Goal: Task Accomplishment & Management: Manage account settings

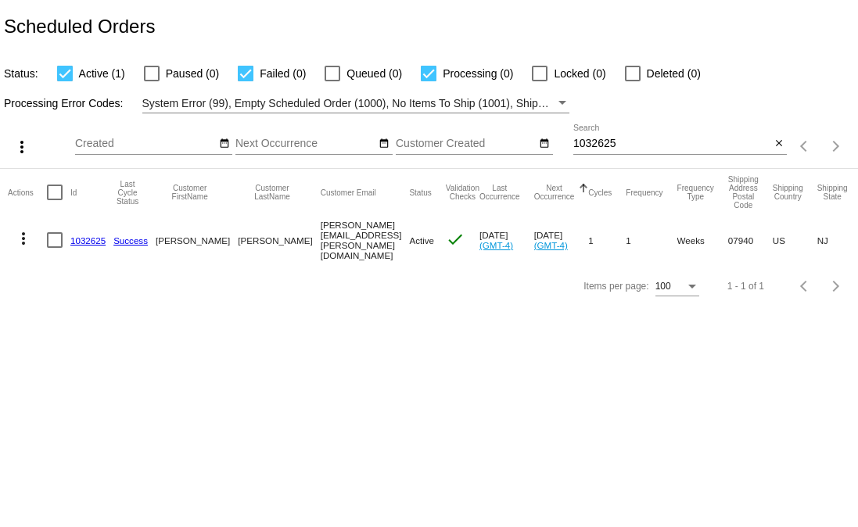
click at [788, 141] on div "Items per page: 100 1 - 1 of 1" at bounding box center [822, 146] width 71 height 44
click at [779, 143] on mat-icon "close" at bounding box center [779, 144] width 11 height 13
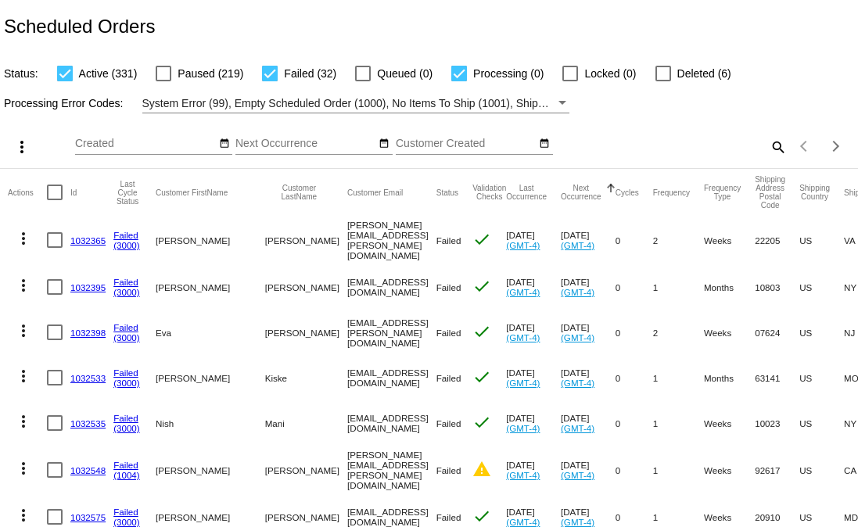
click at [70, 74] on div at bounding box center [65, 74] width 16 height 16
click at [65, 81] on input "Active (331)" at bounding box center [64, 81] width 1 height 1
checkbox input "false"
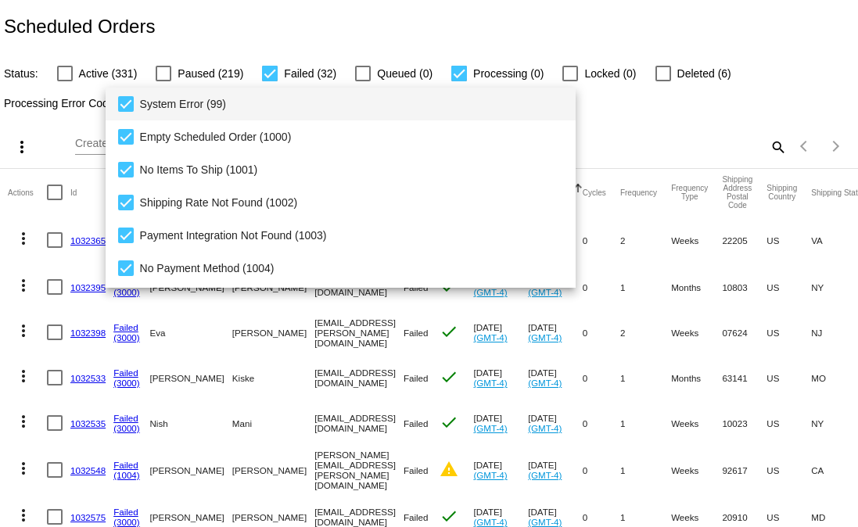
click at [135, 108] on mat-option "System Error (99)" at bounding box center [341, 104] width 471 height 33
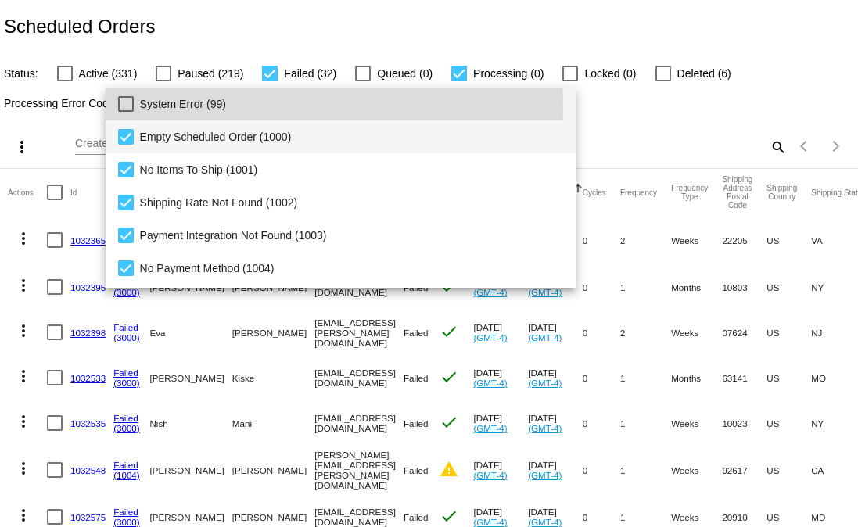
click at [138, 125] on mat-option "Empty Scheduled Order (1000)" at bounding box center [341, 136] width 471 height 33
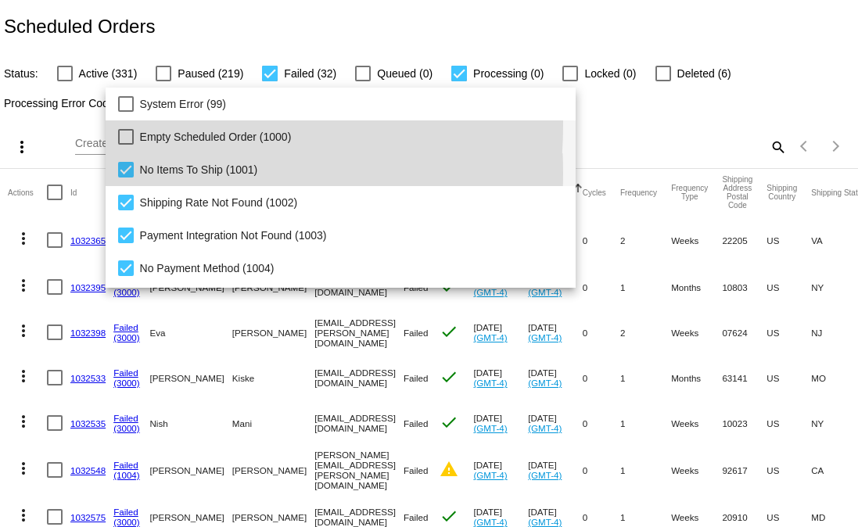
drag, startPoint x: 141, startPoint y: 173, endPoint x: 141, endPoint y: 192, distance: 18.8
click at [141, 174] on span "No Items To Ship (1001)" at bounding box center [352, 169] width 424 height 33
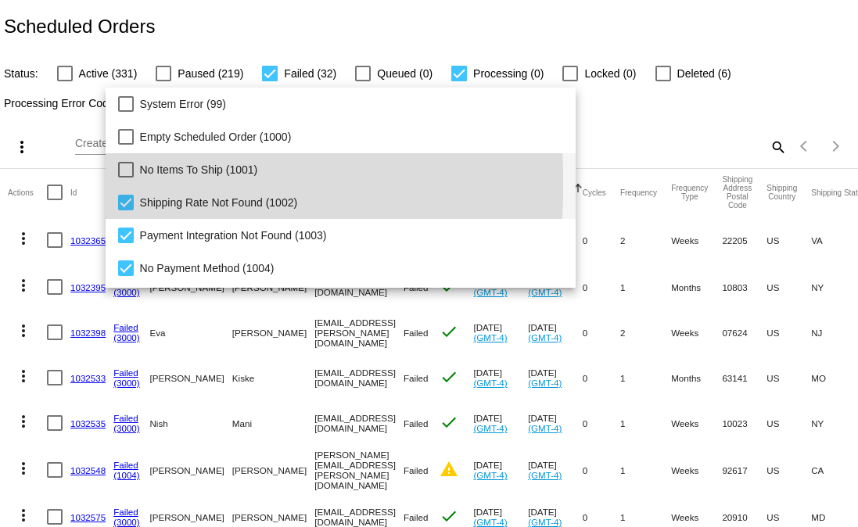
click at [142, 192] on span "Shipping Rate Not Found (1002)" at bounding box center [352, 202] width 424 height 33
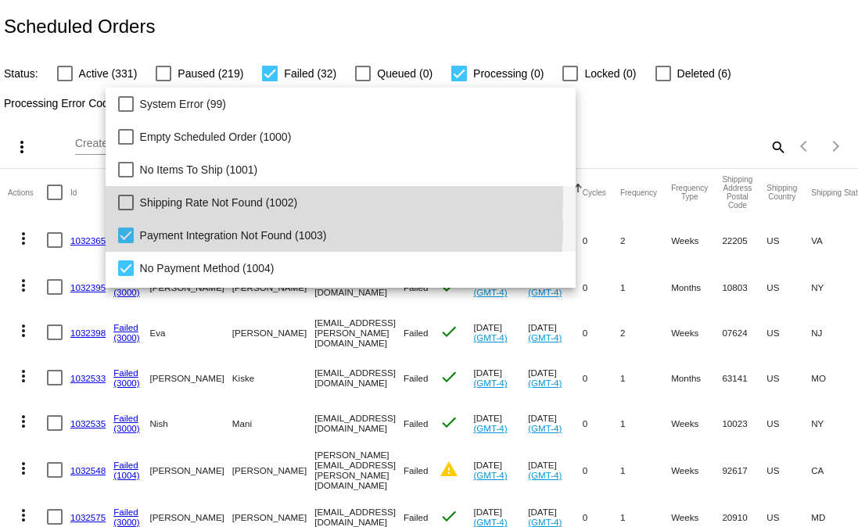
click at [153, 223] on span "Payment Integration Not Found (1003)" at bounding box center [352, 235] width 424 height 33
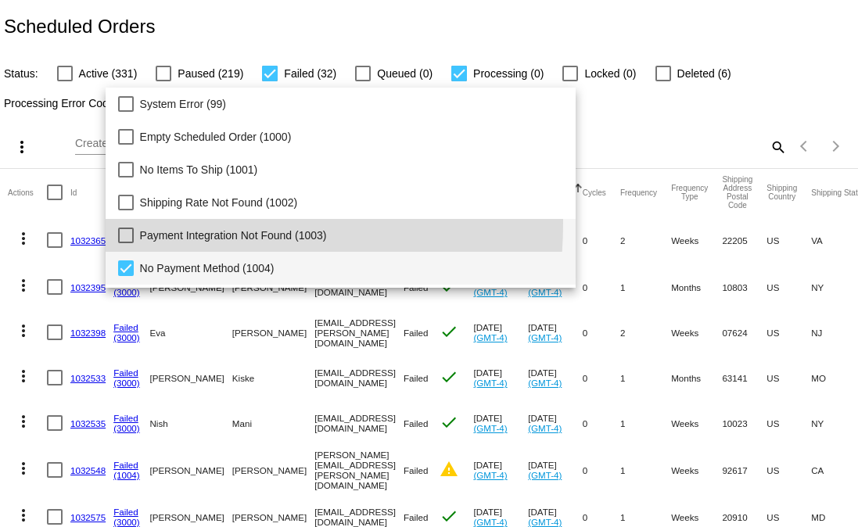
click at [165, 258] on span "No Payment Method (1004)" at bounding box center [352, 268] width 424 height 33
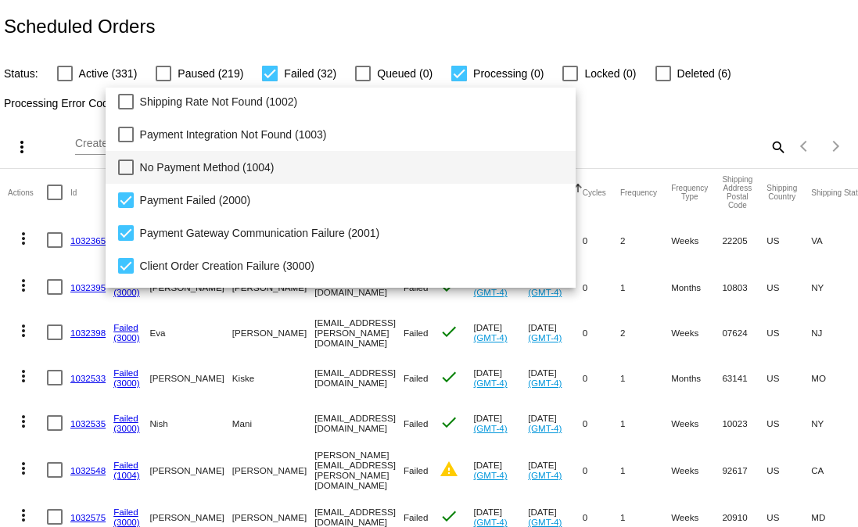
scroll to position [161, 0]
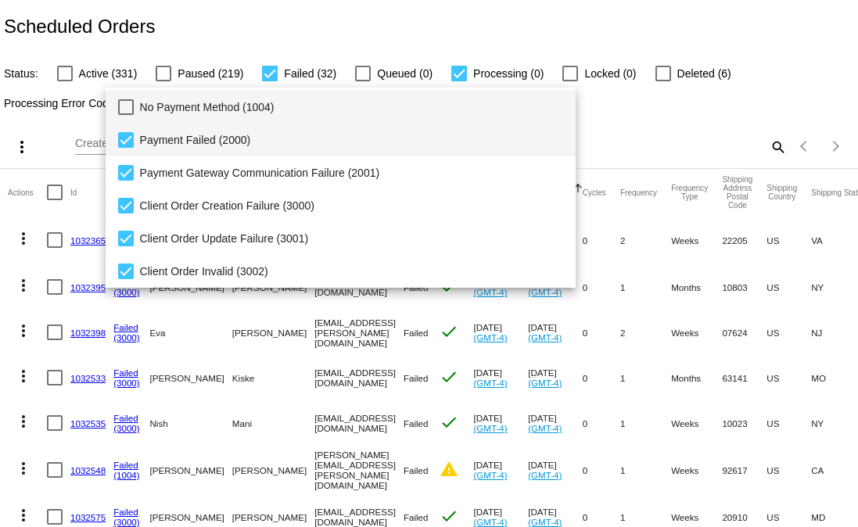
click at [168, 149] on span "Payment Failed (2000)" at bounding box center [352, 140] width 424 height 33
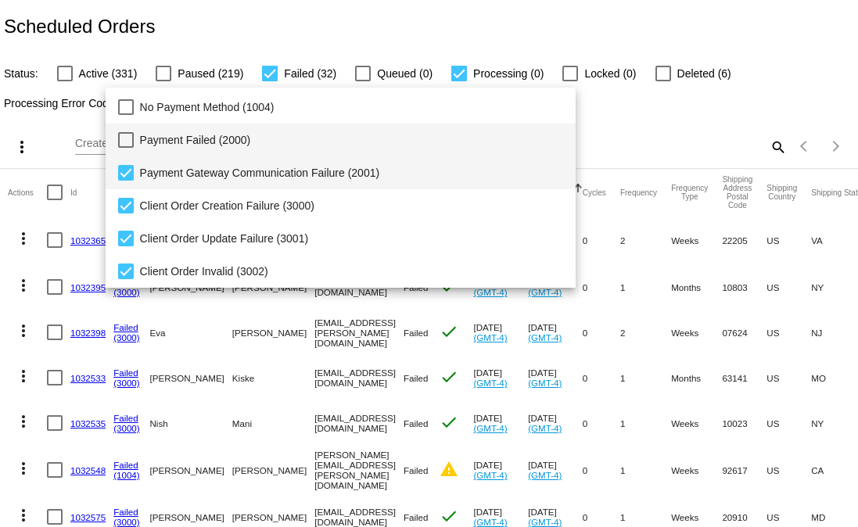
click at [348, 175] on span "Payment Gateway Communication Failure (2001)" at bounding box center [352, 172] width 424 height 33
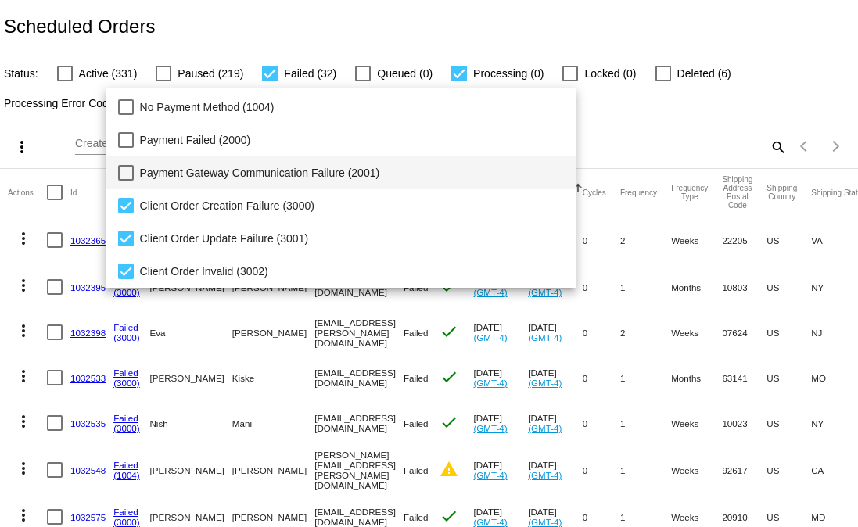
click at [592, 34] on div at bounding box center [429, 263] width 858 height 527
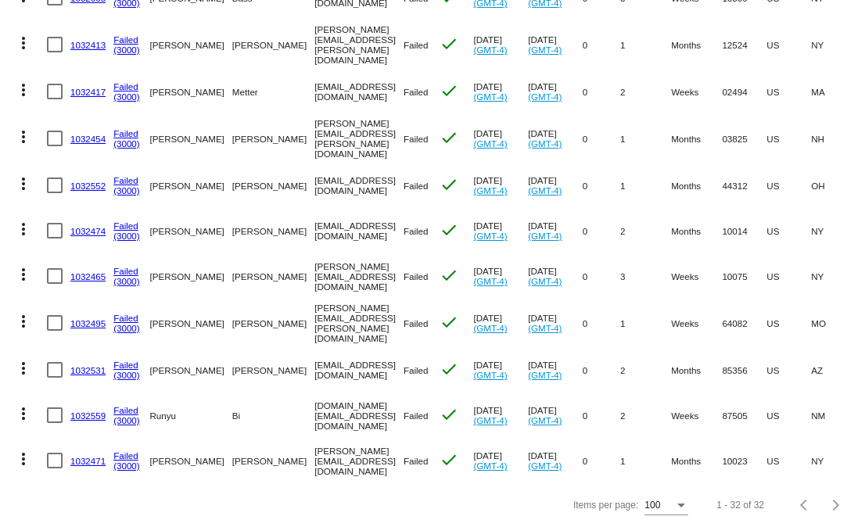
scroll to position [0, 0]
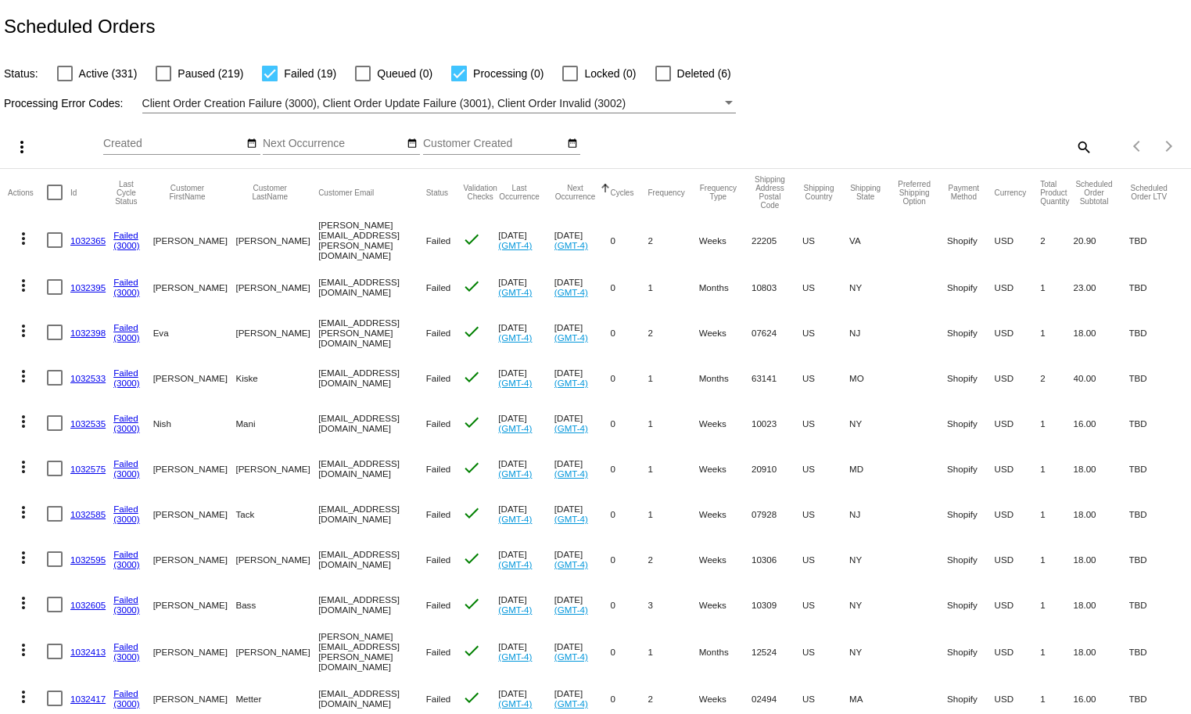
drag, startPoint x: 317, startPoint y: 244, endPoint x: 253, endPoint y: 244, distance: 64.1
click at [253, 244] on mat-row "more_vert 1032365 Failed (3000) Laura Mulieri [EMAIL_ADDRESS][PERSON_NAME][DOMA…" at bounding box center [596, 240] width 1176 height 48
copy mat-row "[PERSON_NAME][EMAIL_ADDRESS][PERSON_NAME][DOMAIN_NAME]"
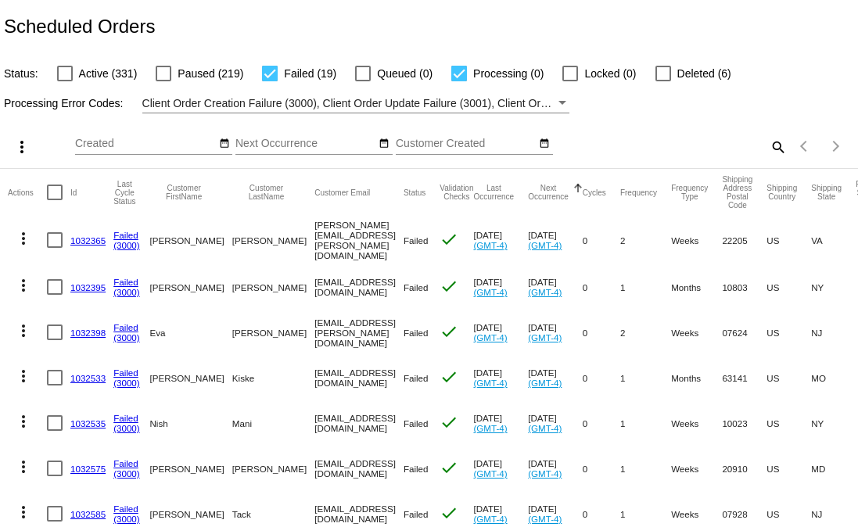
drag, startPoint x: 354, startPoint y: 288, endPoint x: 248, endPoint y: 288, distance: 105.6
click at [248, 288] on mat-row "more_vert 1032395 Failed (3000) Rebecca Dittus beckydittus@yahoo.com Failed che…" at bounding box center [566, 286] width 1117 height 45
copy mat-row "[EMAIL_ADDRESS][DOMAIN_NAME]"
click at [17, 235] on mat-icon "more_vert" at bounding box center [23, 238] width 19 height 19
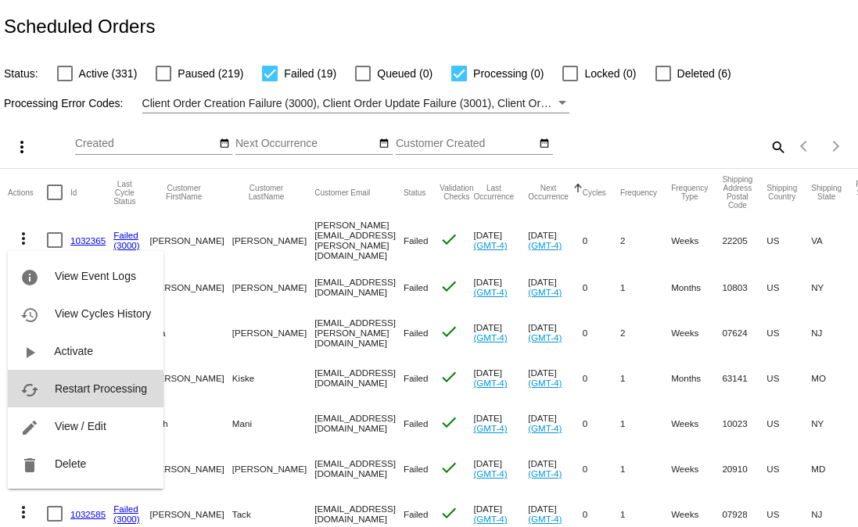
click at [56, 396] on button "cached Restart Processing" at bounding box center [86, 389] width 156 height 38
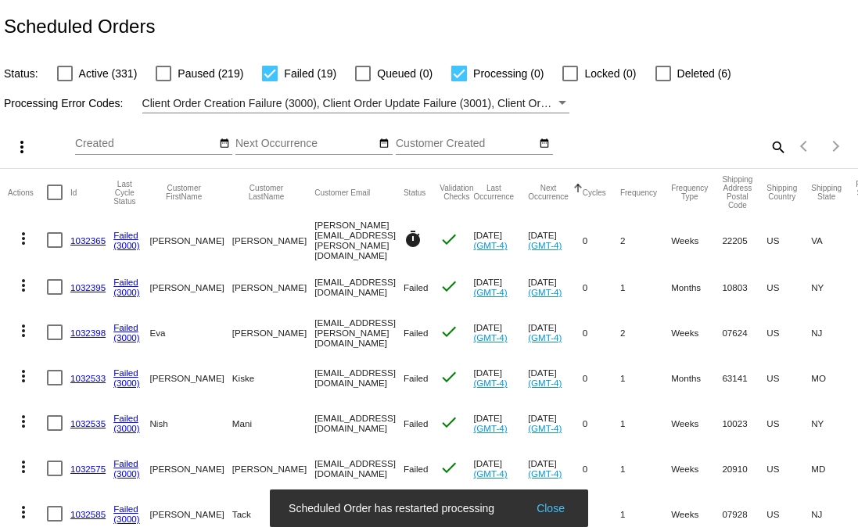
click at [27, 279] on mat-icon "more_vert" at bounding box center [23, 285] width 19 height 19
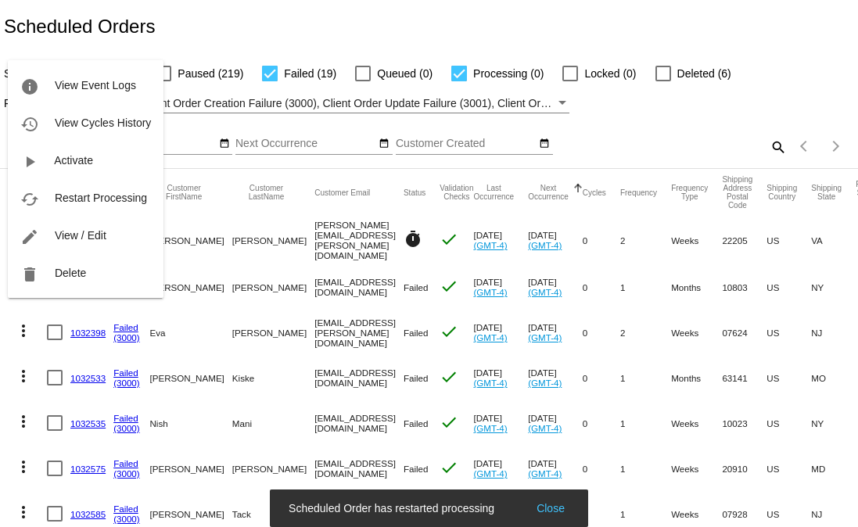
click at [59, 203] on span "Restart Processing" at bounding box center [101, 198] width 92 height 13
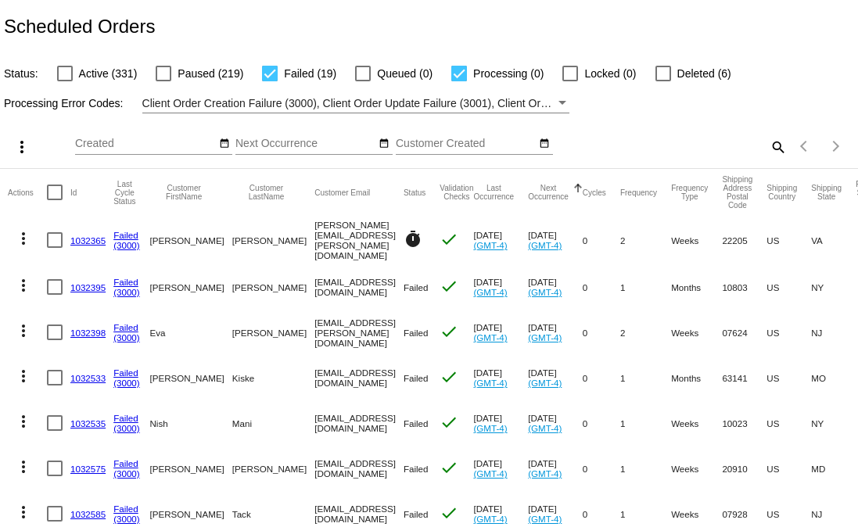
drag, startPoint x: 324, startPoint y: 238, endPoint x: 250, endPoint y: 238, distance: 73.5
click at [314, 239] on mat-cell "mulieri.laurie@gmail.com" at bounding box center [358, 240] width 89 height 48
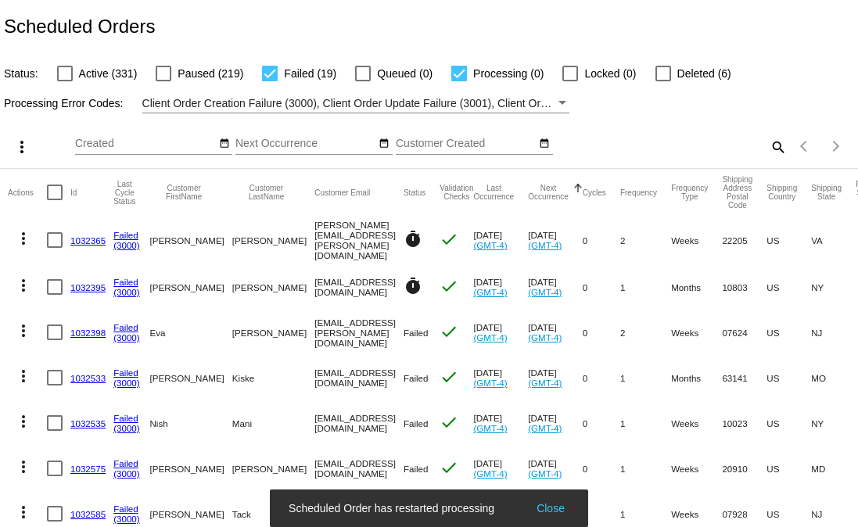
click at [314, 239] on mat-cell "mulieri.laurie@gmail.com" at bounding box center [358, 240] width 89 height 48
drag, startPoint x: 296, startPoint y: 289, endPoint x: 247, endPoint y: 289, distance: 48.5
click at [247, 289] on mat-row "more_vert 1032395 Failed (3000) Rebecca Dittus beckydittus@yahoo.com timer chec…" at bounding box center [566, 286] width 1117 height 45
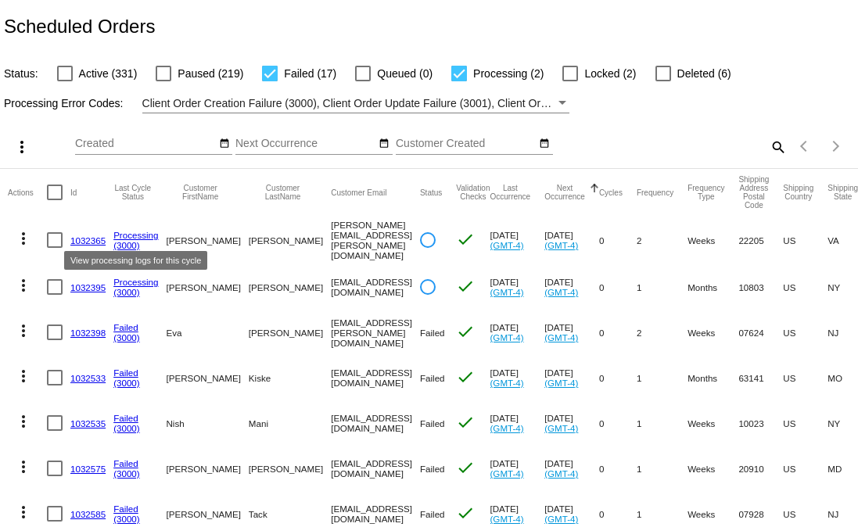
click at [144, 235] on link "Processing" at bounding box center [135, 235] width 45 height 10
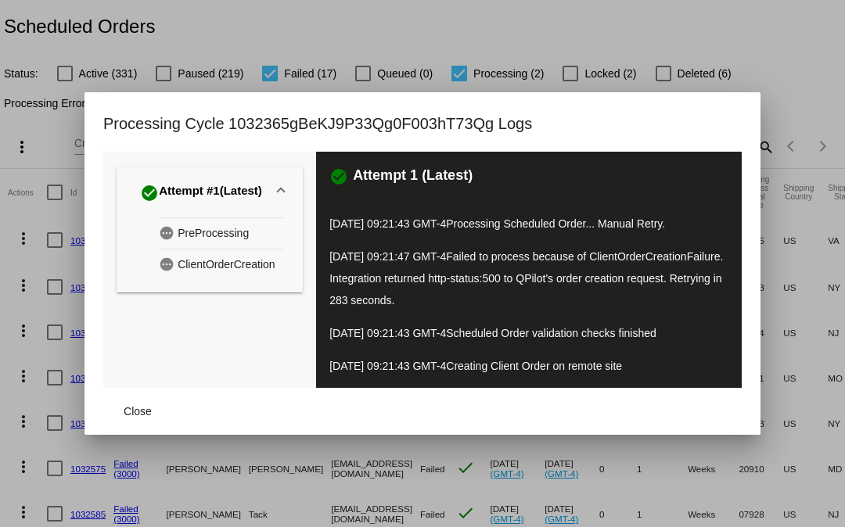
click at [436, 5] on div at bounding box center [422, 263] width 845 height 527
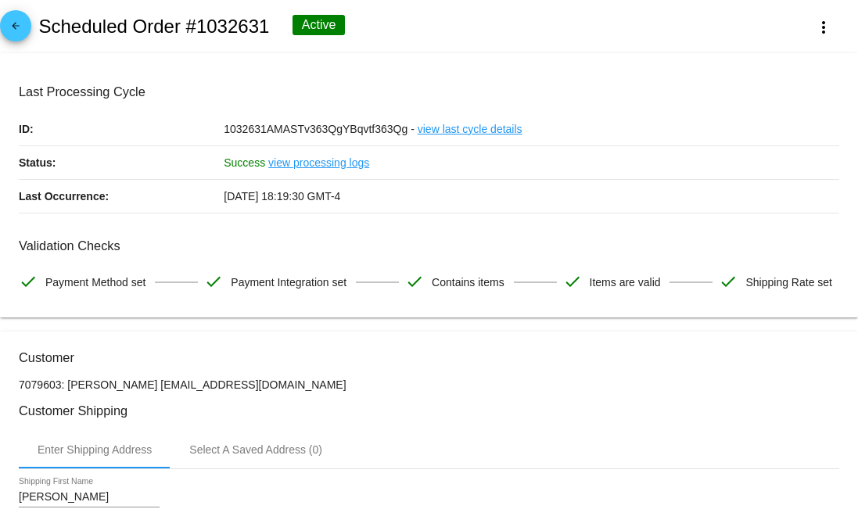
click at [224, 16] on h2 "Scheduled Order #1032631" at bounding box center [153, 27] width 231 height 22
copy h2 "1032631"
click at [22, 31] on mat-icon "arrow_back" at bounding box center [15, 29] width 19 height 19
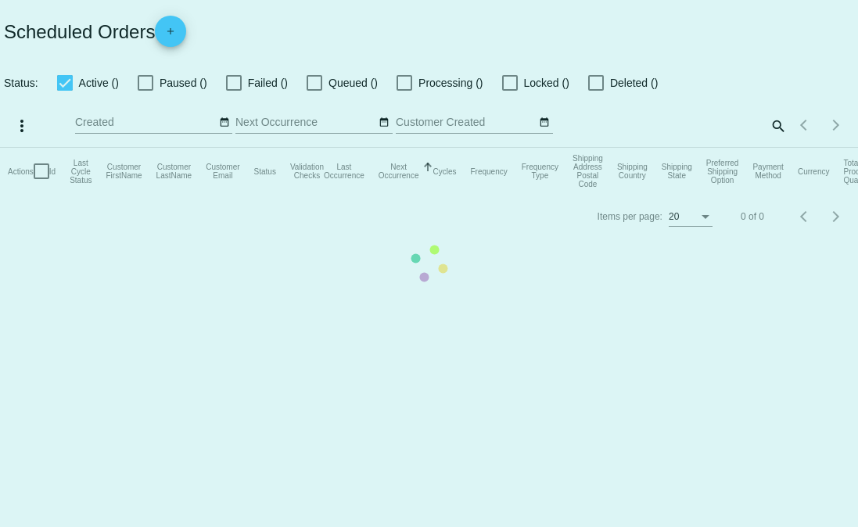
checkbox input "false"
checkbox input "true"
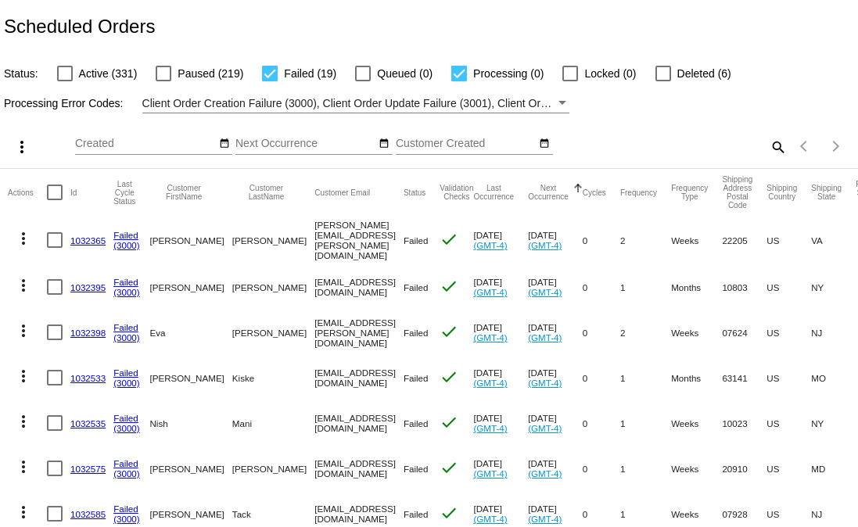
click at [741, 144] on div "search" at bounding box center [680, 147] width 214 height 24
click at [768, 157] on mat-icon "search" at bounding box center [777, 147] width 19 height 24
click at [699, 140] on input "Search" at bounding box center [680, 144] width 214 height 13
paste input "kerry.t.ballinger@gmail.com"
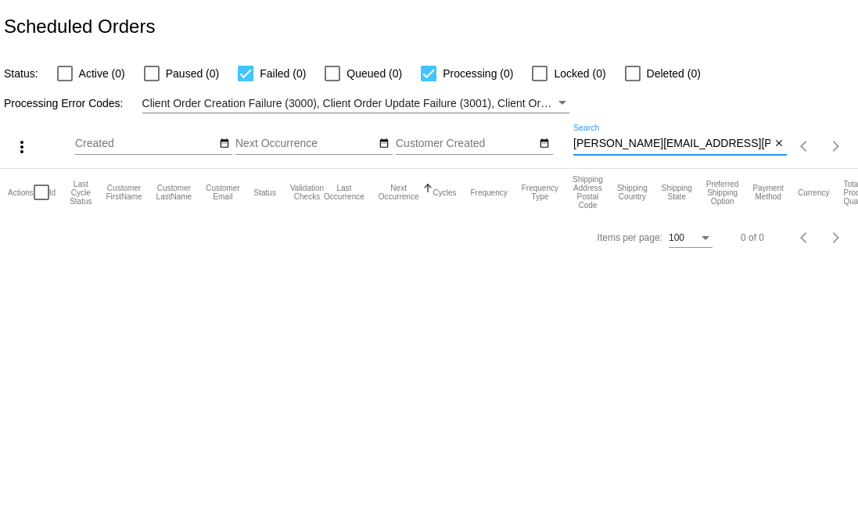
type input "kerry.t.ballinger@gmail.com"
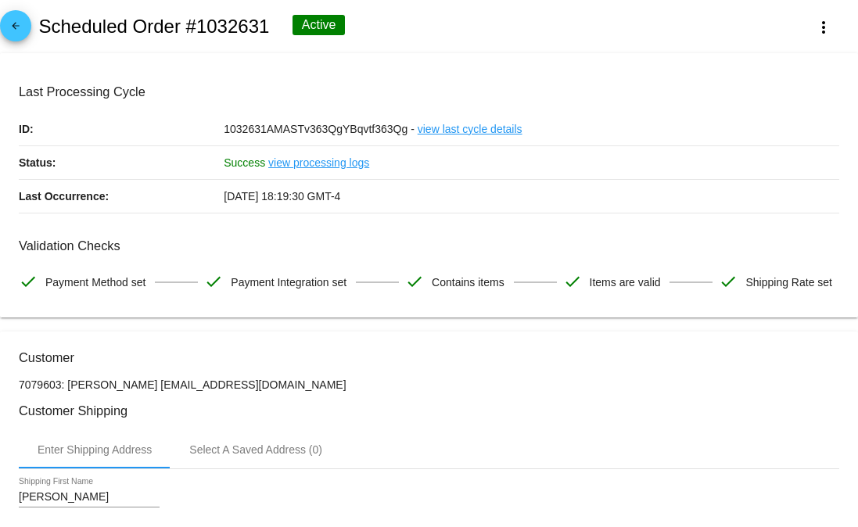
click at [228, 26] on h2 "Scheduled Order #1032631" at bounding box center [153, 27] width 231 height 22
copy h2 "1032631"
click at [336, 163] on link "view processing logs" at bounding box center [318, 162] width 101 height 33
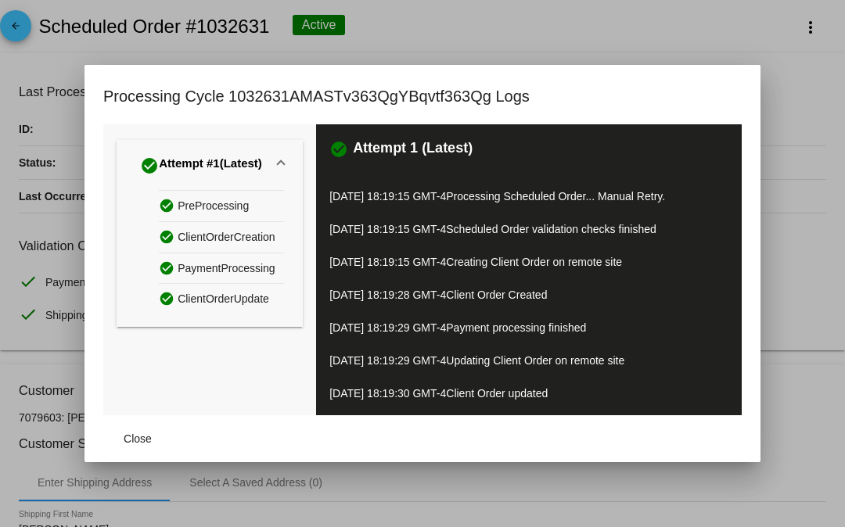
click at [679, 22] on div at bounding box center [422, 263] width 845 height 527
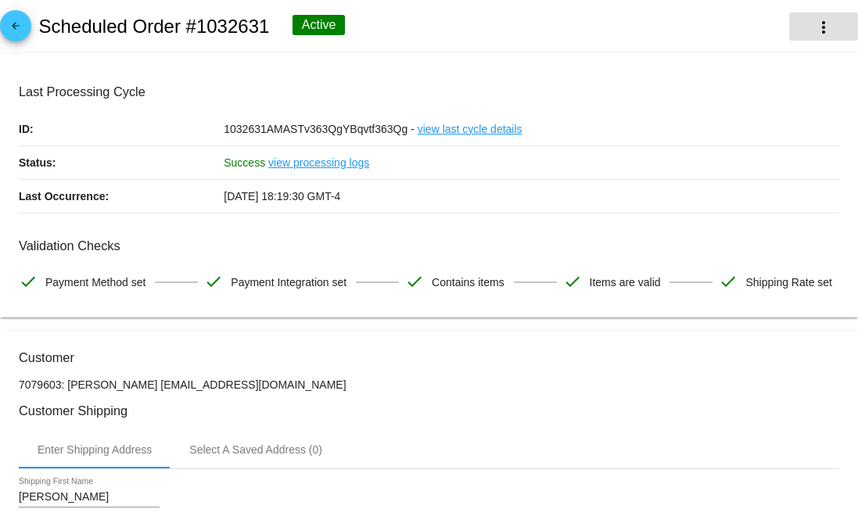
click at [789, 34] on button "more_vert" at bounding box center [823, 27] width 69 height 28
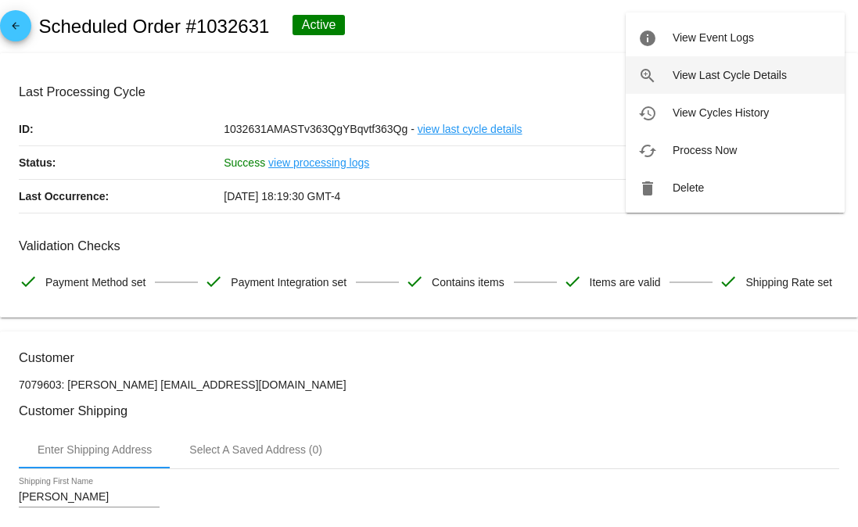
click at [724, 75] on span "View Last Cycle Details" at bounding box center [730, 75] width 114 height 13
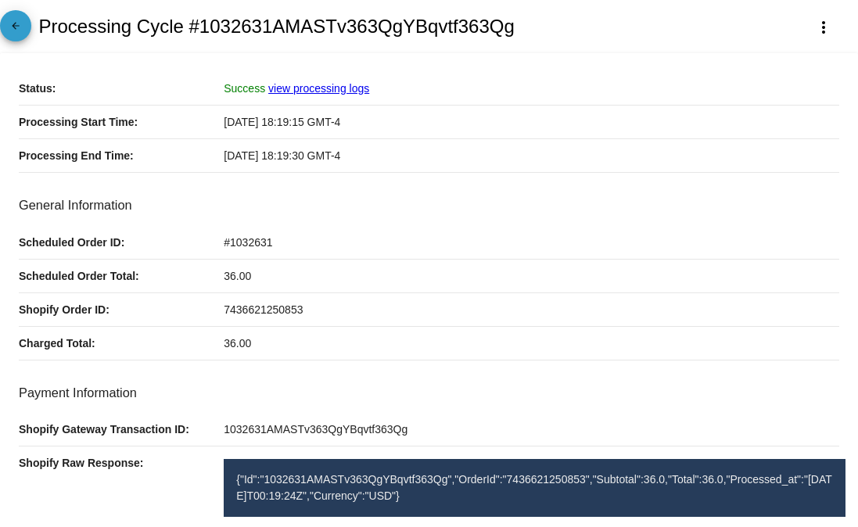
click at [10, 24] on mat-icon "arrow_back" at bounding box center [15, 29] width 19 height 19
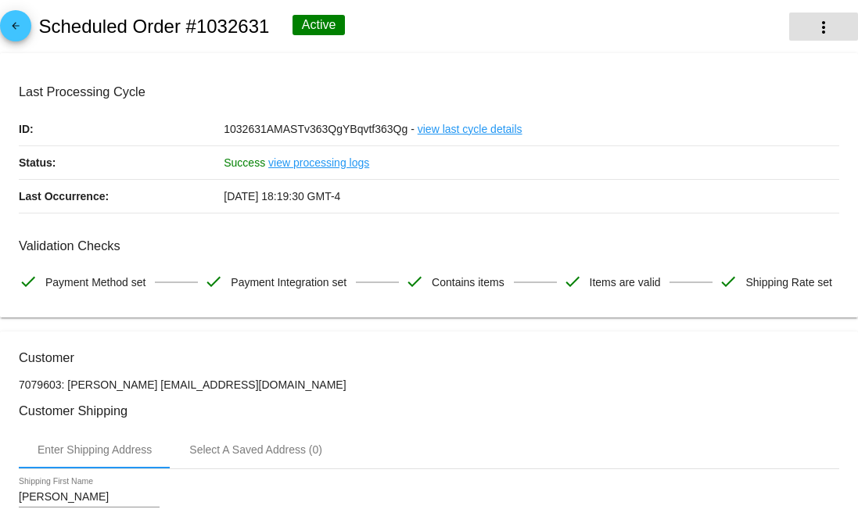
drag, startPoint x: 823, startPoint y: 6, endPoint x: 816, endPoint y: 16, distance: 12.4
click at [822, 7] on div "arrow_back Scheduled Order #1032631 Active more_vert" at bounding box center [429, 26] width 858 height 53
click at [814, 27] on mat-icon "more_vert" at bounding box center [823, 27] width 19 height 19
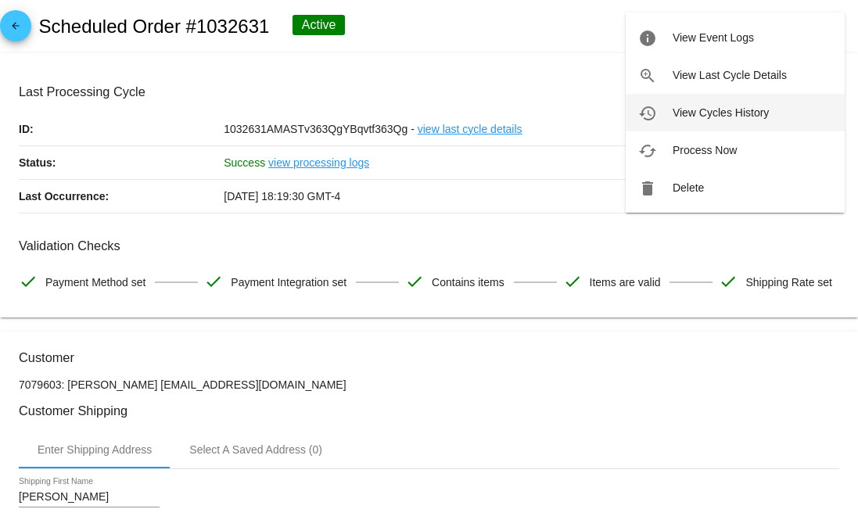
click at [713, 119] on button "history View Cycles History" at bounding box center [735, 113] width 219 height 38
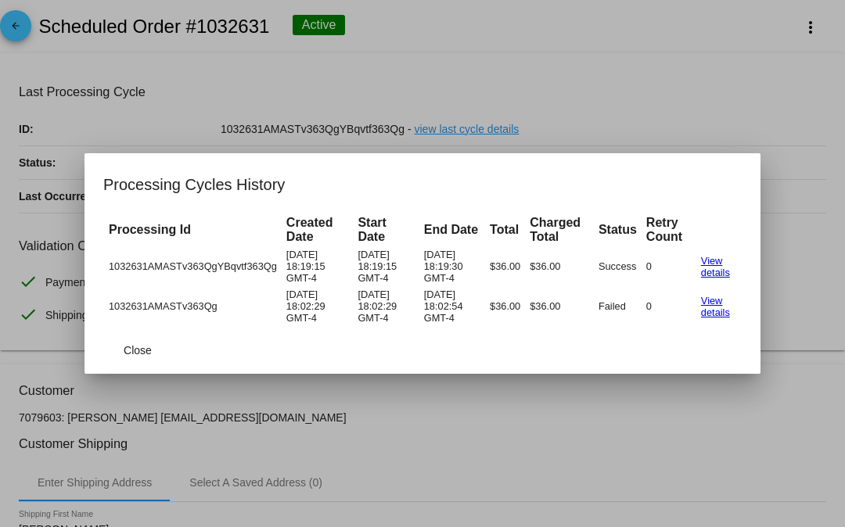
click at [571, 320] on td "$36.00" at bounding box center [559, 306] width 67 height 38
click at [574, 311] on td "$36.00" at bounding box center [559, 306] width 67 height 38
click at [578, 338] on mat-dialog-actions "Close" at bounding box center [422, 350] width 638 height 47
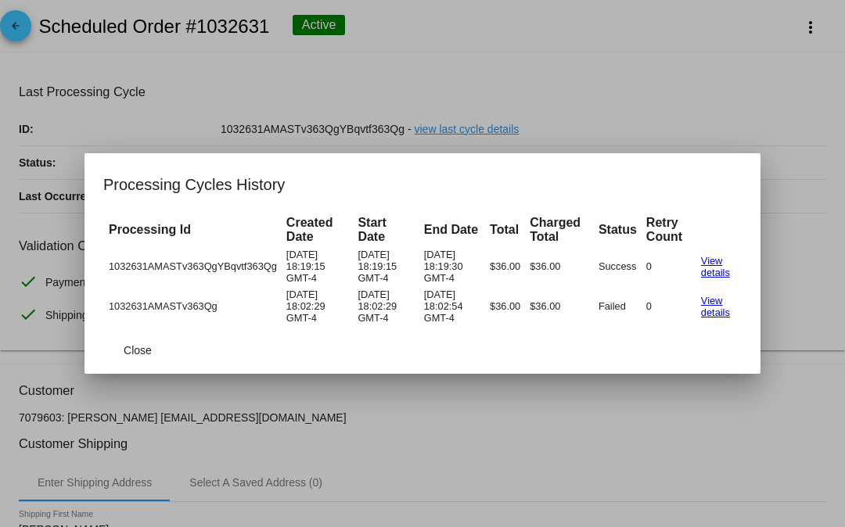
click at [246, 108] on div at bounding box center [422, 263] width 845 height 527
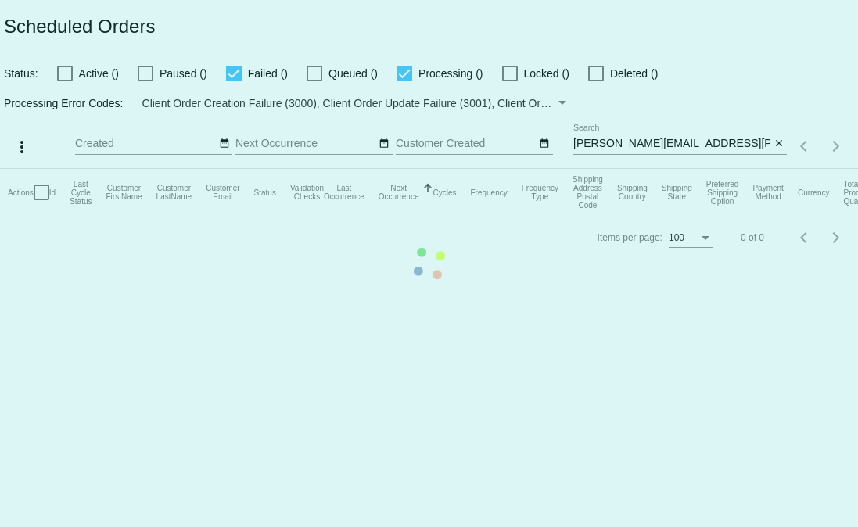
click at [725, 143] on input "kerry.t.ballinger@gmail.com" at bounding box center [671, 144] width 197 height 13
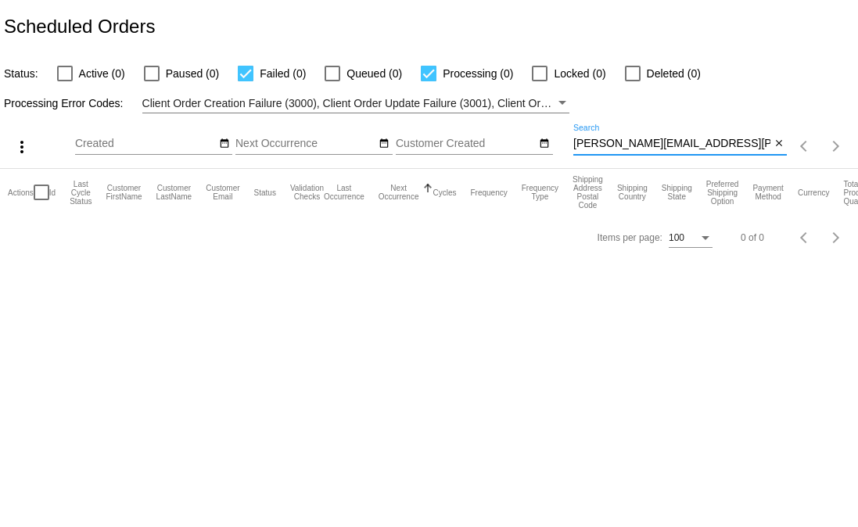
click at [702, 143] on input "kerry.t.ballinger@gmail.com" at bounding box center [671, 144] width 197 height 13
paste input "danielrdeleo"
type input "danielrdeleo@gmail.com"
click at [157, 74] on div at bounding box center [152, 74] width 16 height 16
click at [152, 81] on input "Paused (1)" at bounding box center [151, 81] width 1 height 1
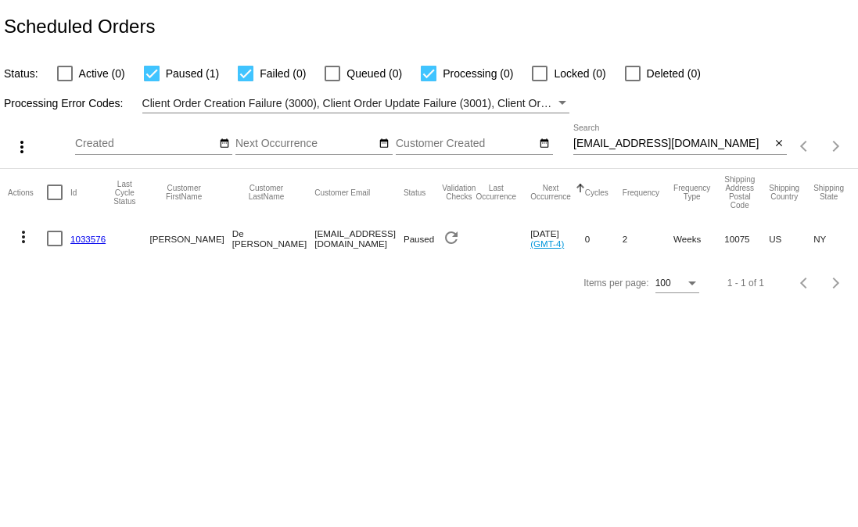
click at [20, 246] on mat-icon "more_vert" at bounding box center [23, 237] width 19 height 19
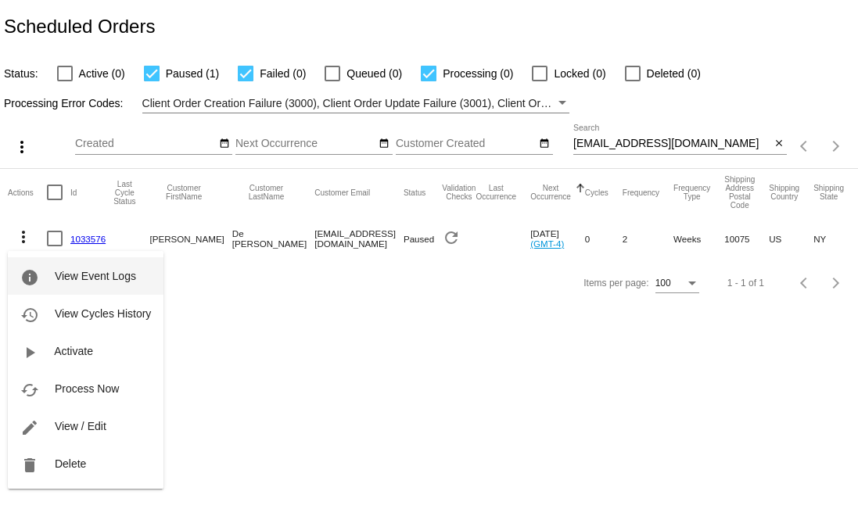
click at [68, 264] on button "info View Event Logs" at bounding box center [86, 276] width 156 height 38
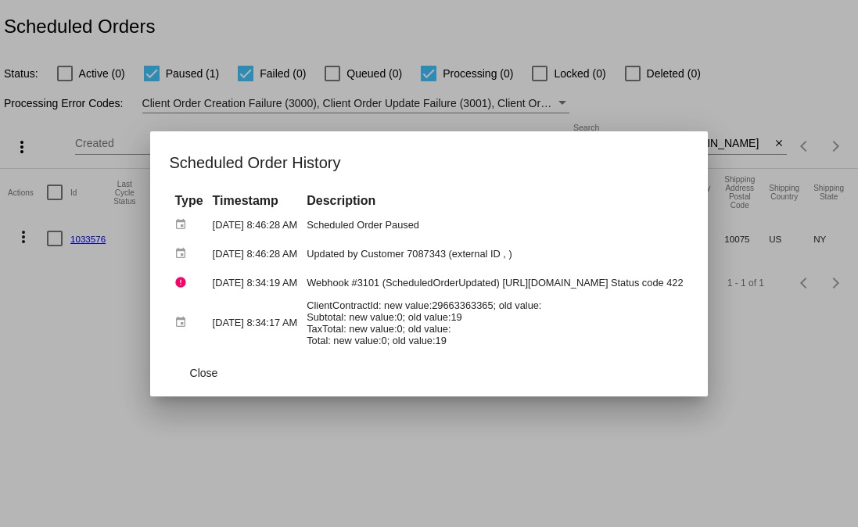
drag, startPoint x: 348, startPoint y: 436, endPoint x: 748, endPoint y: 416, distance: 400.2
click at [350, 436] on div at bounding box center [429, 263] width 858 height 527
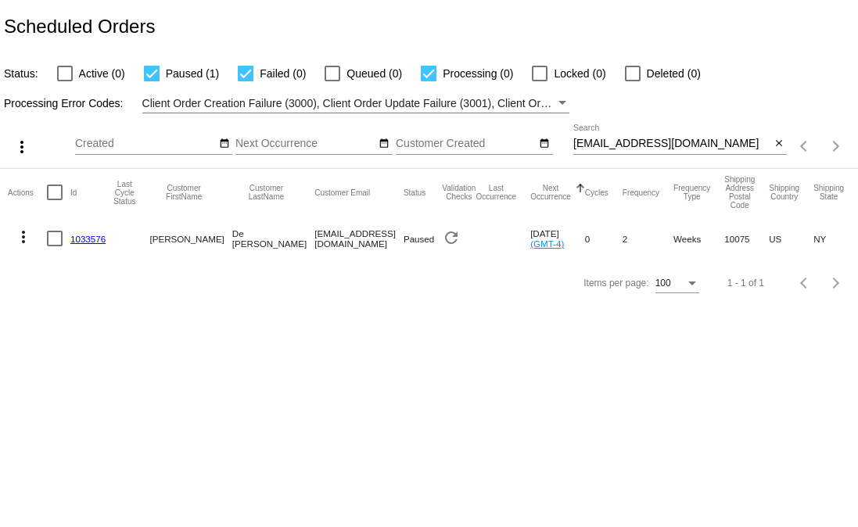
click at [34, 234] on button "more_vert" at bounding box center [23, 235] width 31 height 31
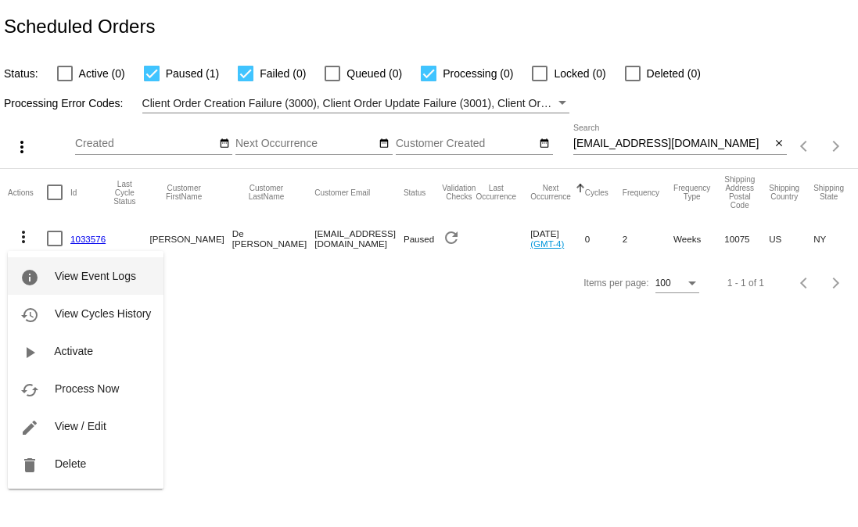
click at [41, 275] on button "info View Event Logs" at bounding box center [86, 276] width 156 height 38
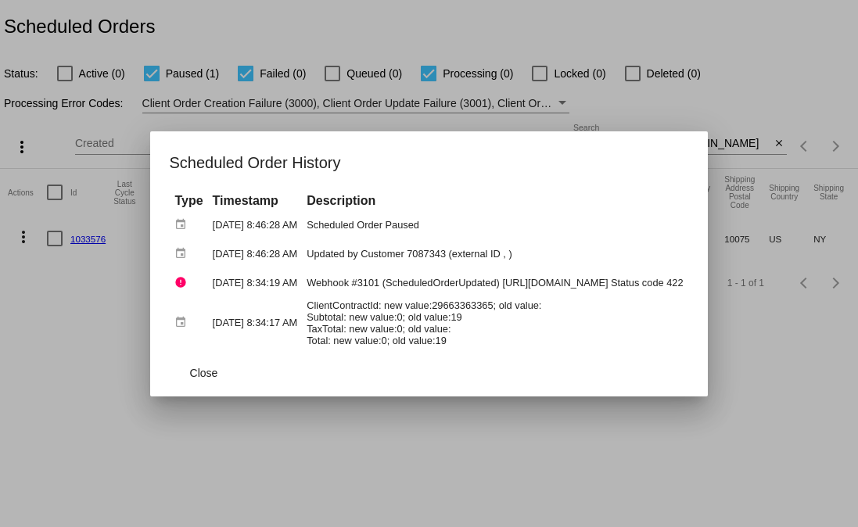
click at [397, 416] on div at bounding box center [429, 263] width 858 height 527
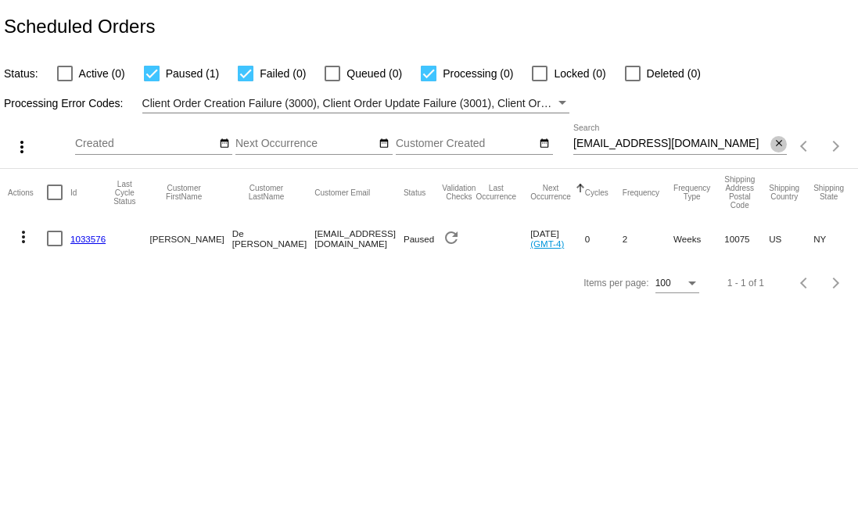
click at [774, 141] on mat-icon "close" at bounding box center [779, 144] width 11 height 13
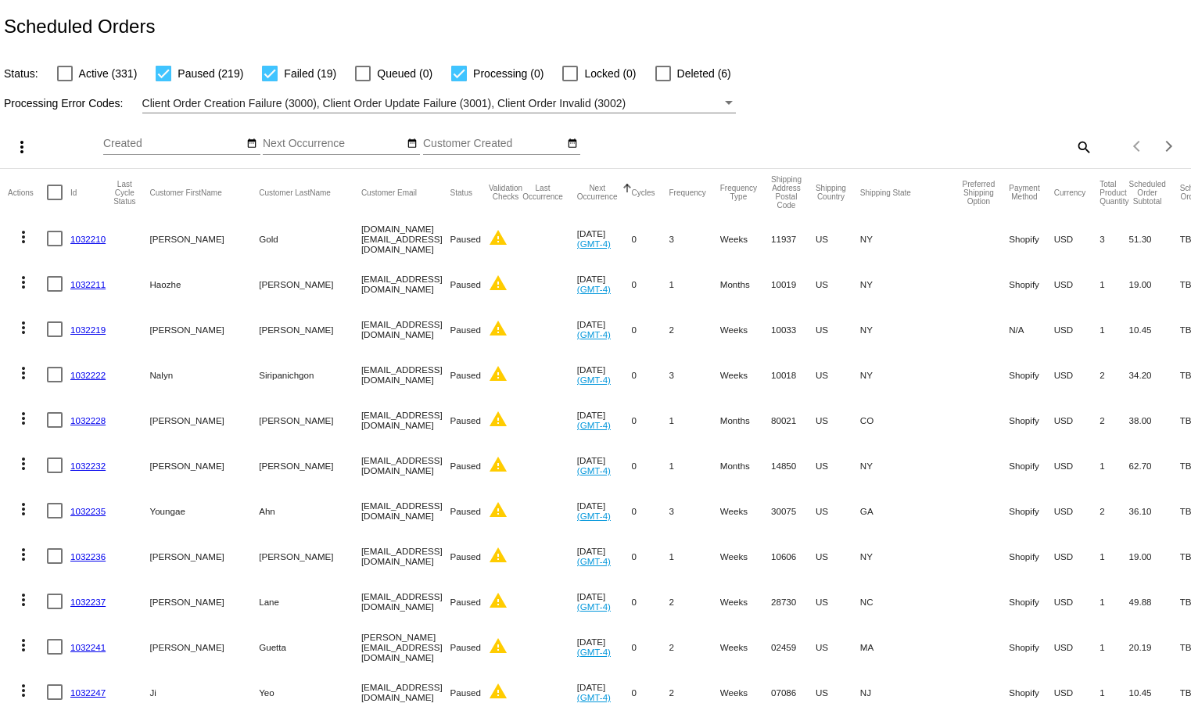
click at [192, 80] on span "Paused (219)" at bounding box center [211, 73] width 66 height 19
click at [163, 81] on input "Paused (219)" at bounding box center [163, 81] width 1 height 1
checkbox input "false"
click at [494, 72] on span "Processing (0)" at bounding box center [508, 73] width 70 height 19
click at [459, 81] on input "Processing (0)" at bounding box center [458, 81] width 1 height 1
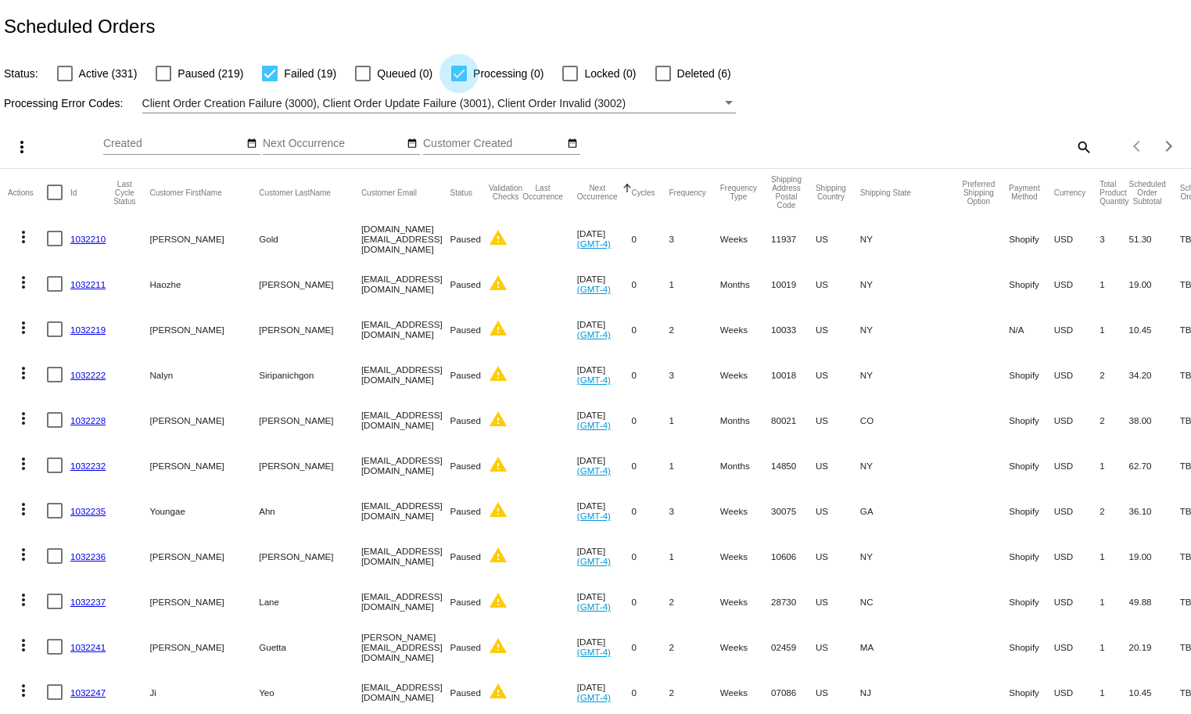
checkbox input "false"
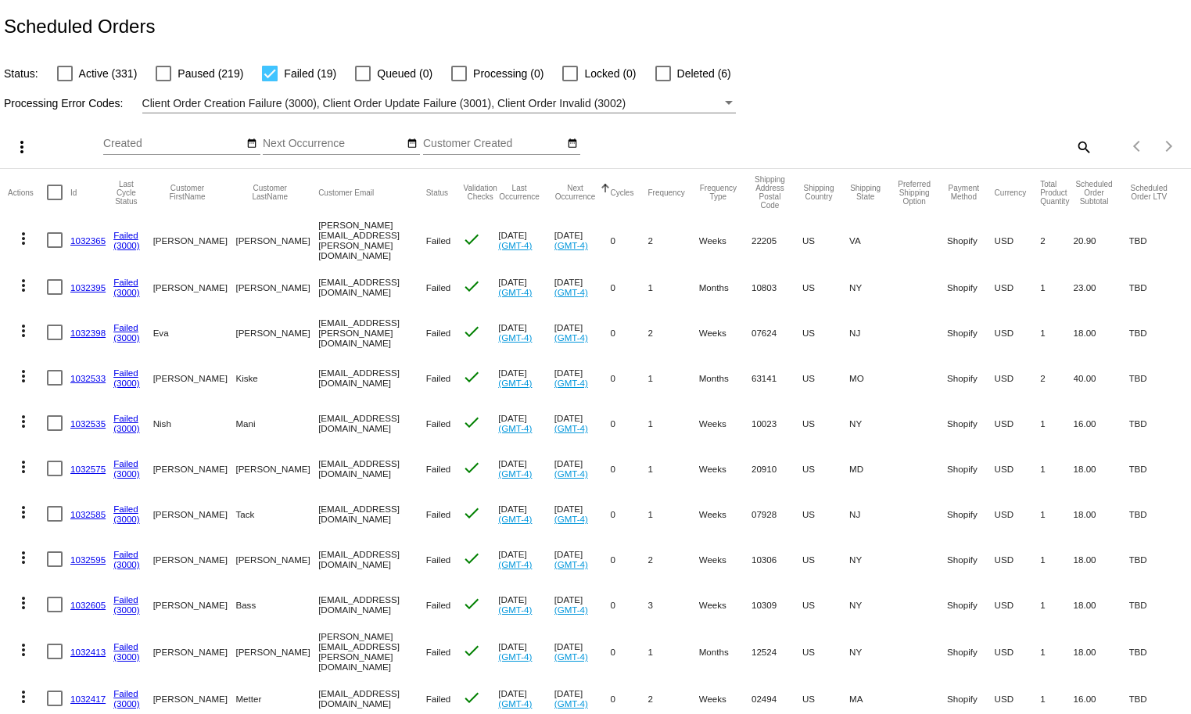
drag, startPoint x: 372, startPoint y: 236, endPoint x: 261, endPoint y: 235, distance: 110.3
click at [261, 235] on mat-row "more_vert 1032365 Failed (3000) Laura Mulieri mulieri.laurie@gmail.com Failed c…" at bounding box center [596, 240] width 1176 height 48
copy mat-row "mulieri.laurie@gmail.com"
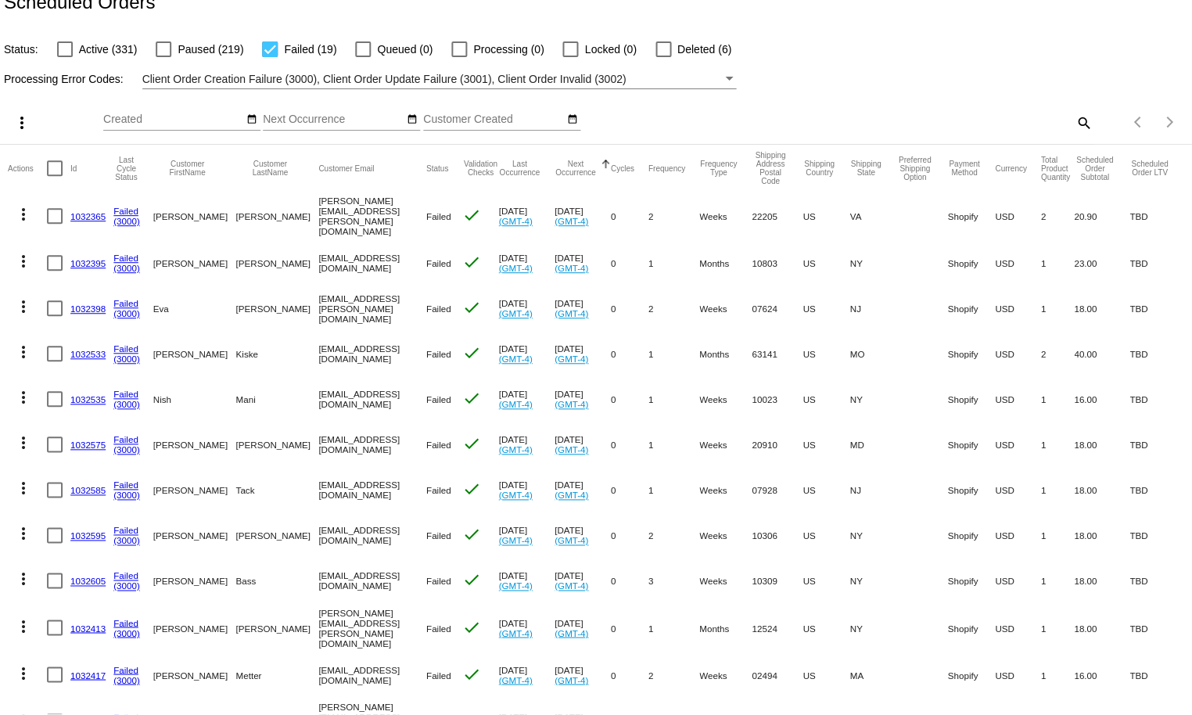
scroll to position [33, 0]
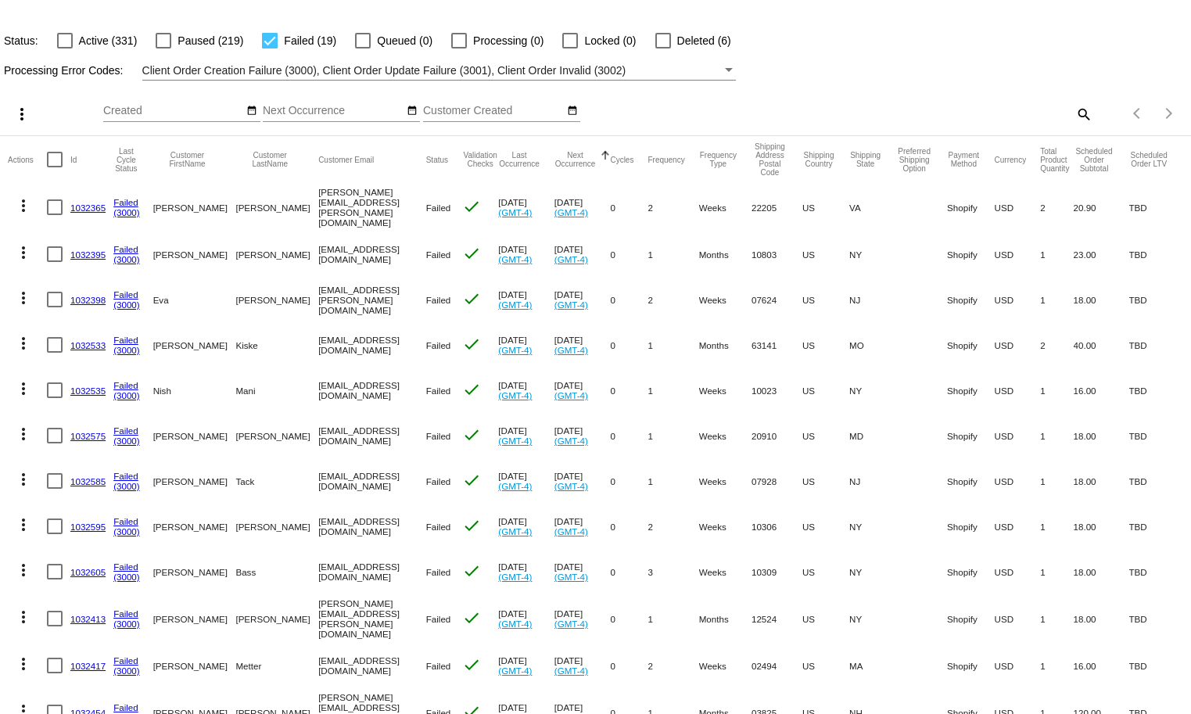
click at [404, 112] on button "date_range" at bounding box center [412, 111] width 16 height 16
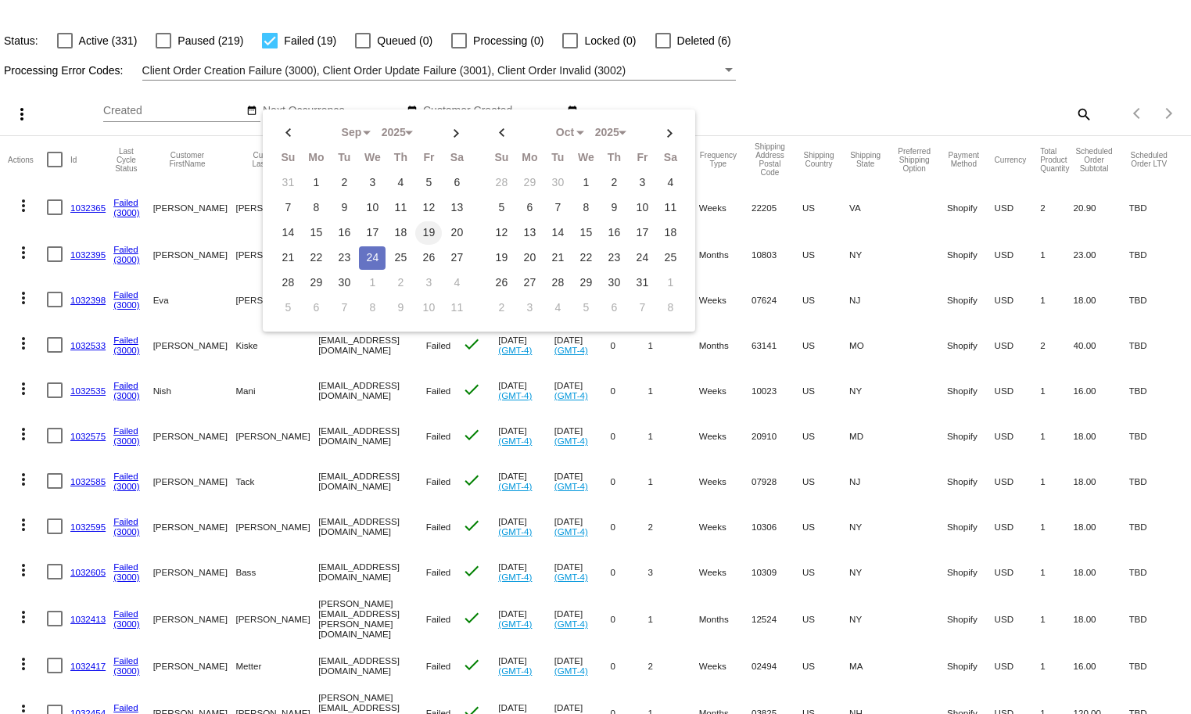
click at [423, 231] on td "19" at bounding box center [428, 232] width 27 height 23
click at [313, 257] on td "22" at bounding box center [316, 257] width 27 height 23
type input "09/19/2025 - 09/22/2025"
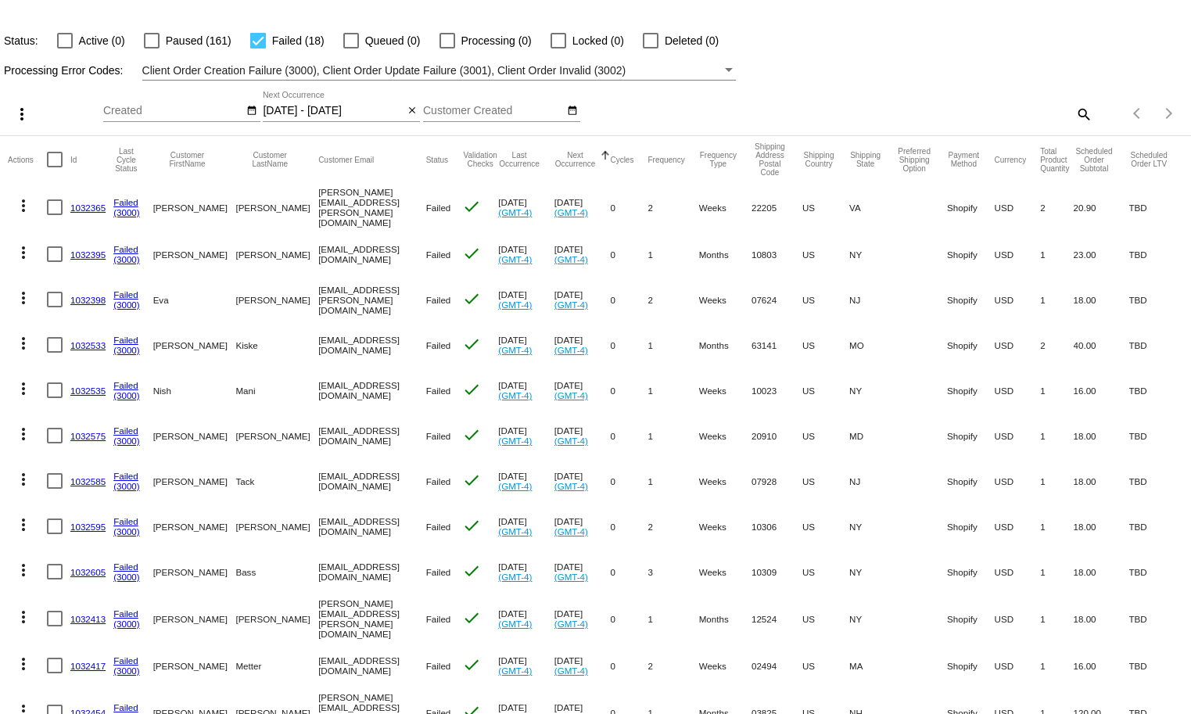
click at [857, 34] on div "Status: Active (0) Paused (161) Failed (18) Queued (0) Processing (0) Locked (0…" at bounding box center [595, 35] width 1191 height 30
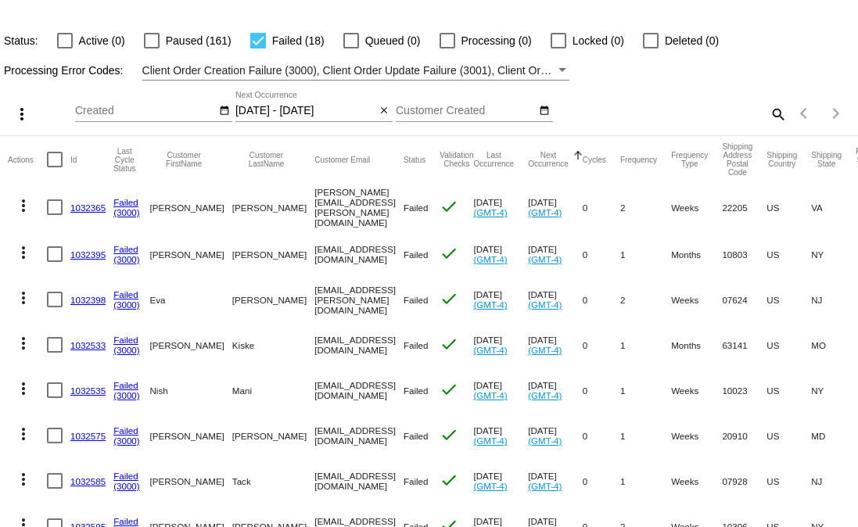
click at [16, 207] on mat-icon "more_vert" at bounding box center [23, 205] width 19 height 19
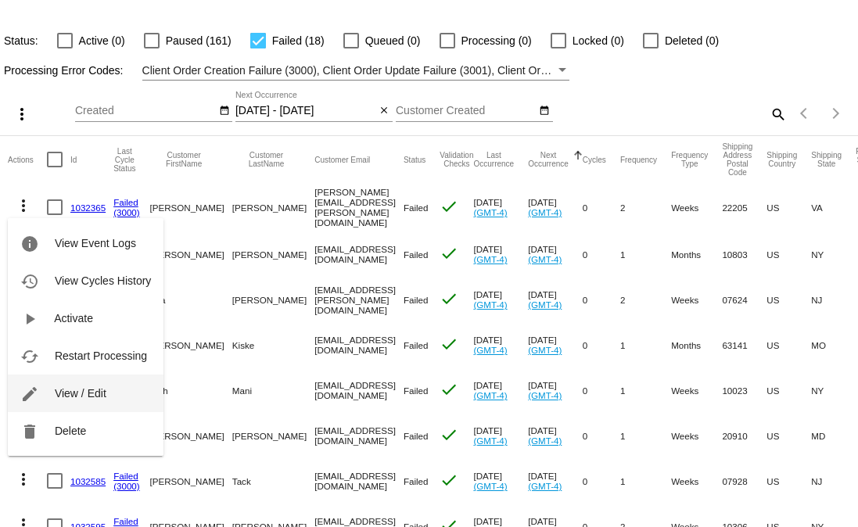
click at [78, 389] on span "View / Edit" at bounding box center [81, 393] width 52 height 13
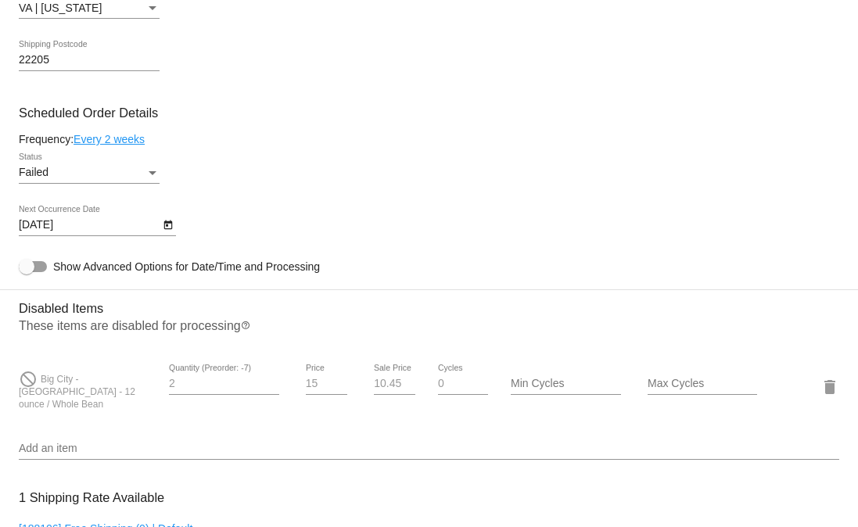
scroll to position [850, 0]
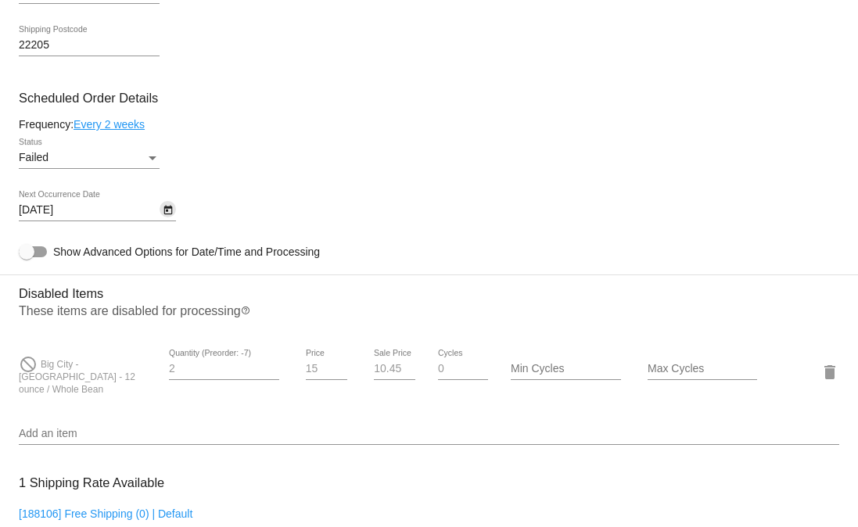
click at [165, 220] on icon "Open calendar" at bounding box center [168, 210] width 11 height 19
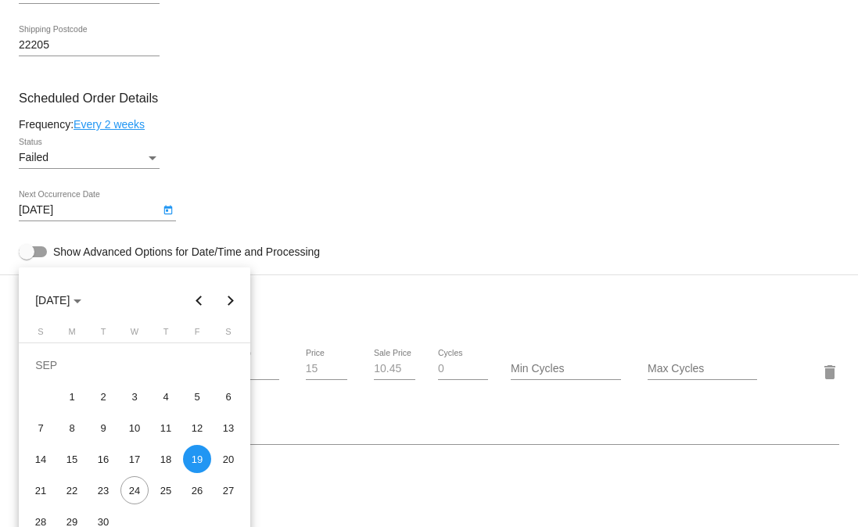
drag, startPoint x: 850, startPoint y: 294, endPoint x: 851, endPoint y: 325, distance: 31.3
click at [851, 325] on div at bounding box center [429, 263] width 858 height 527
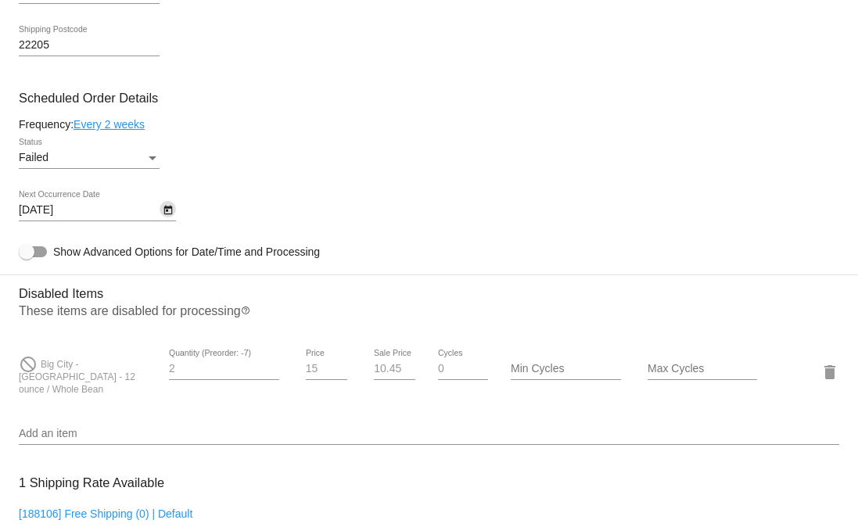
scroll to position [962, 0]
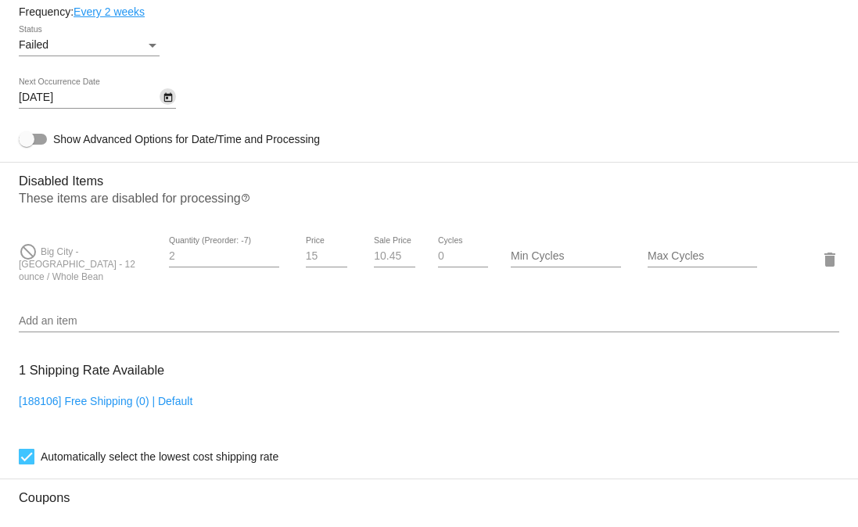
click at [161, 105] on button "Open calendar" at bounding box center [168, 96] width 16 height 16
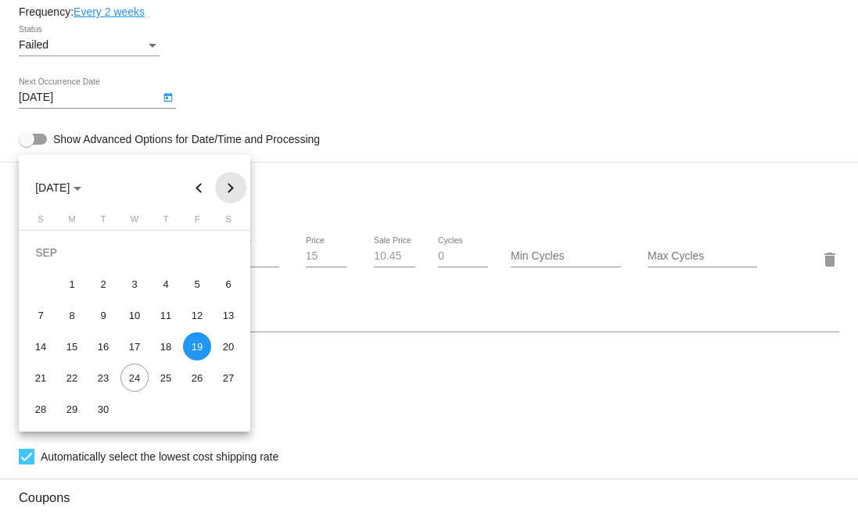
click at [231, 185] on button "Next month" at bounding box center [230, 187] width 31 height 31
click at [206, 185] on button "Previous month" at bounding box center [199, 187] width 31 height 31
click at [236, 181] on button "Next month" at bounding box center [230, 187] width 31 height 31
click at [196, 249] on div "3" at bounding box center [197, 253] width 28 height 28
type input "10/3/2025"
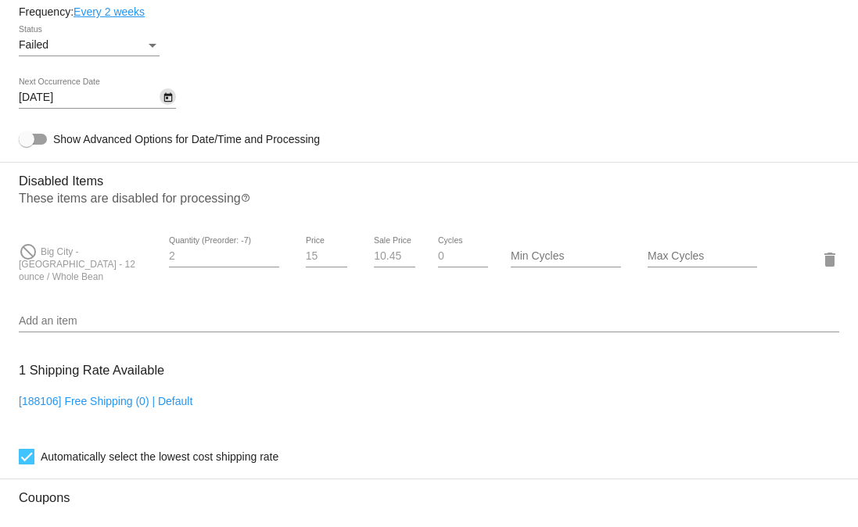
click at [143, 56] on div "Failed Status" at bounding box center [89, 41] width 141 height 31
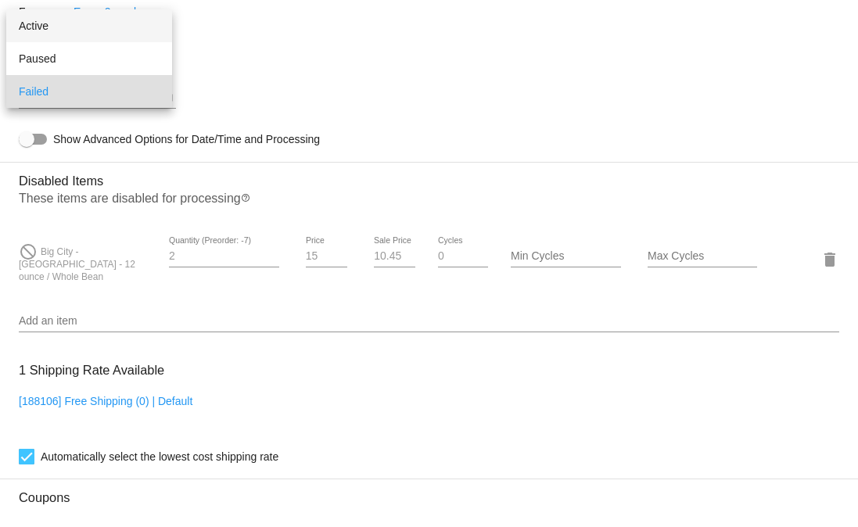
click at [37, 24] on span "Active" at bounding box center [89, 25] width 141 height 33
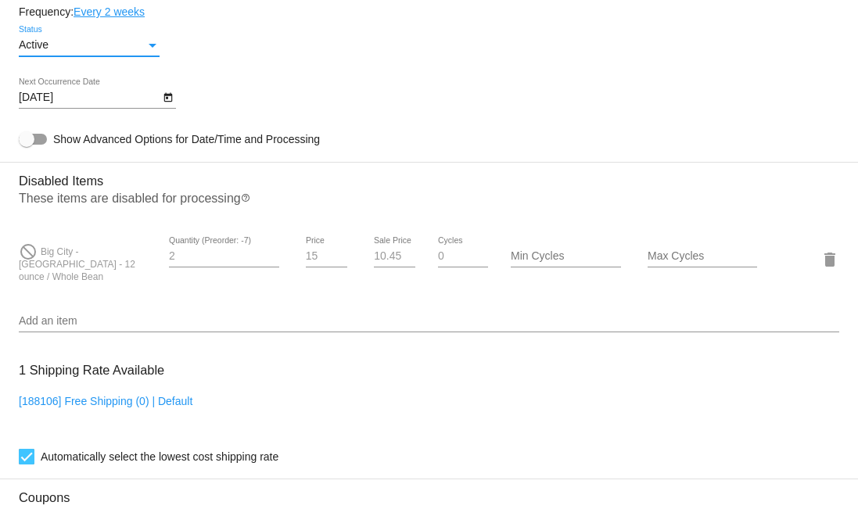
scroll to position [1494, 0]
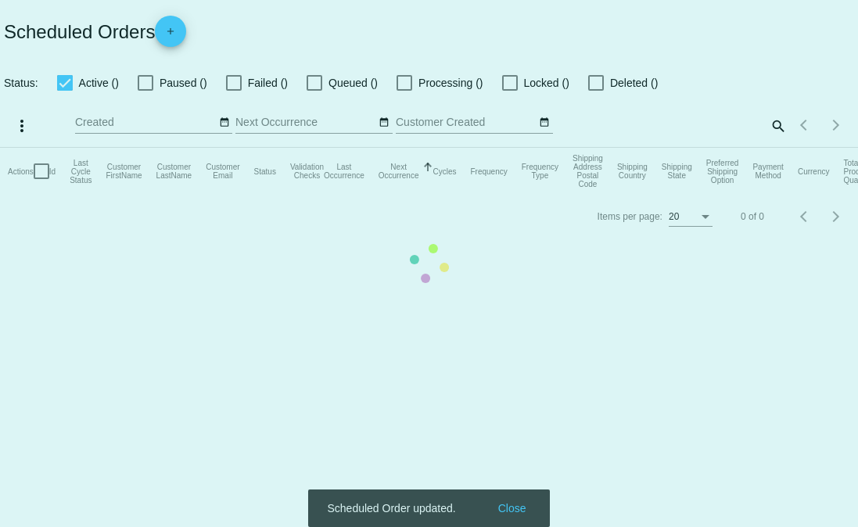
checkbox input "false"
checkbox input "true"
type input "09/18/2025 - 09/22/2025"
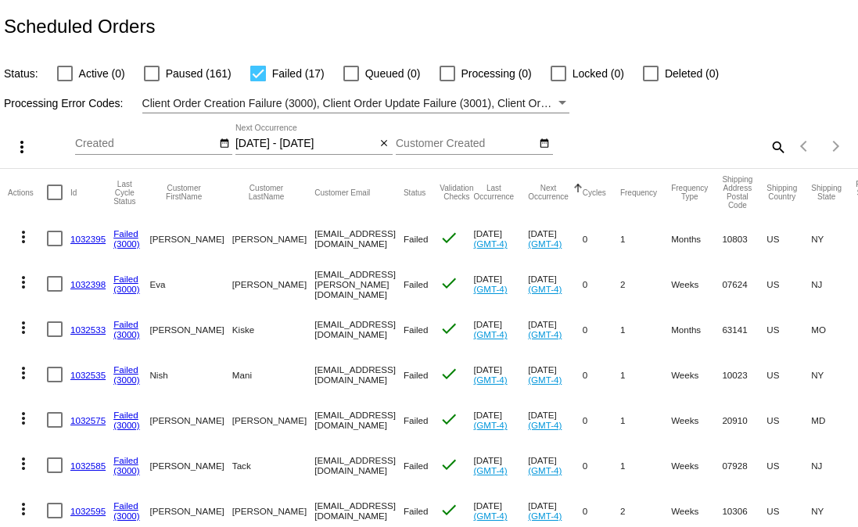
click at [23, 239] on mat-icon "more_vert" at bounding box center [23, 237] width 19 height 19
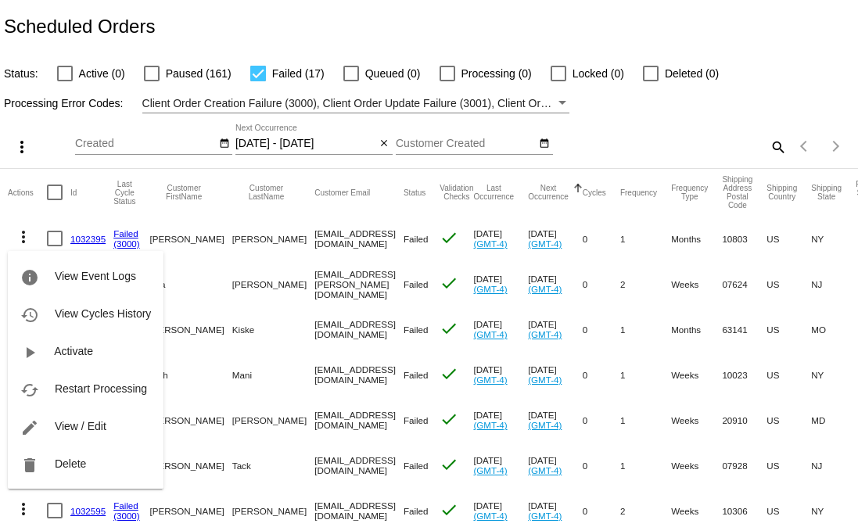
drag, startPoint x: 354, startPoint y: 242, endPoint x: 250, endPoint y: 242, distance: 103.3
click at [250, 242] on div at bounding box center [429, 263] width 858 height 527
click at [314, 242] on mat-cell "beckydittus@yahoo.com" at bounding box center [358, 238] width 89 height 45
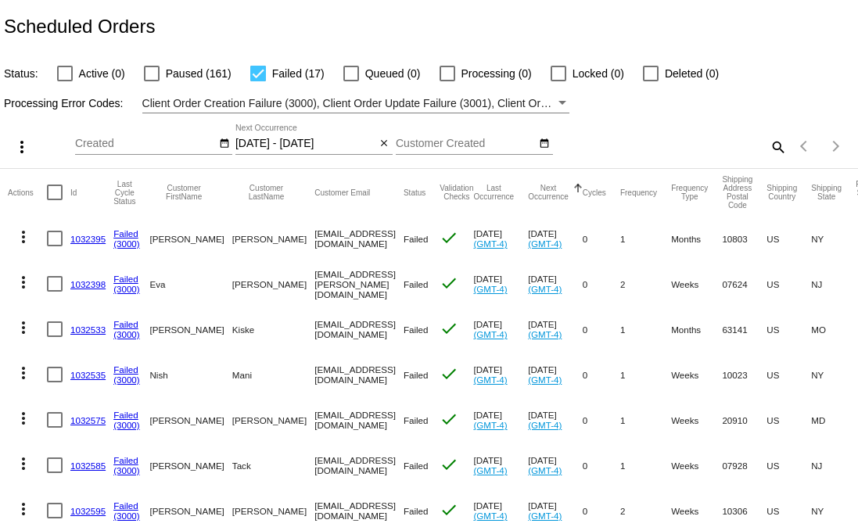
click at [314, 242] on mat-cell "beckydittus@yahoo.com" at bounding box center [358, 238] width 89 height 45
copy mat-cell "beckydittus@yahoo.com"
click at [27, 235] on mat-icon "more_vert" at bounding box center [23, 237] width 19 height 19
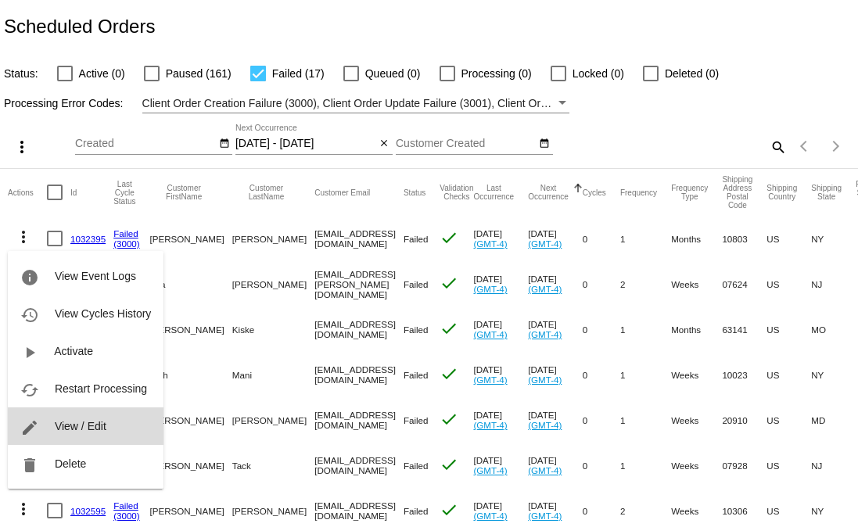
click at [118, 423] on button "edit View / Edit" at bounding box center [86, 427] width 156 height 38
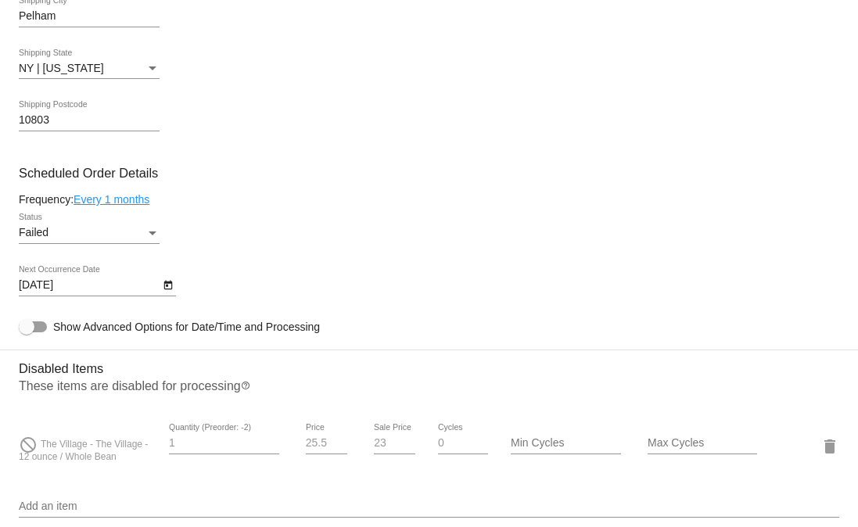
scroll to position [824, 0]
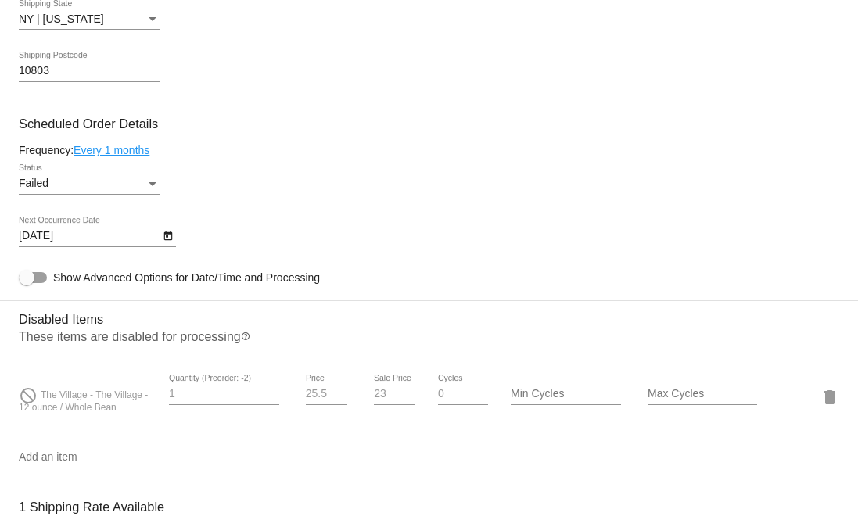
click at [70, 195] on div "Failed Status" at bounding box center [89, 179] width 141 height 31
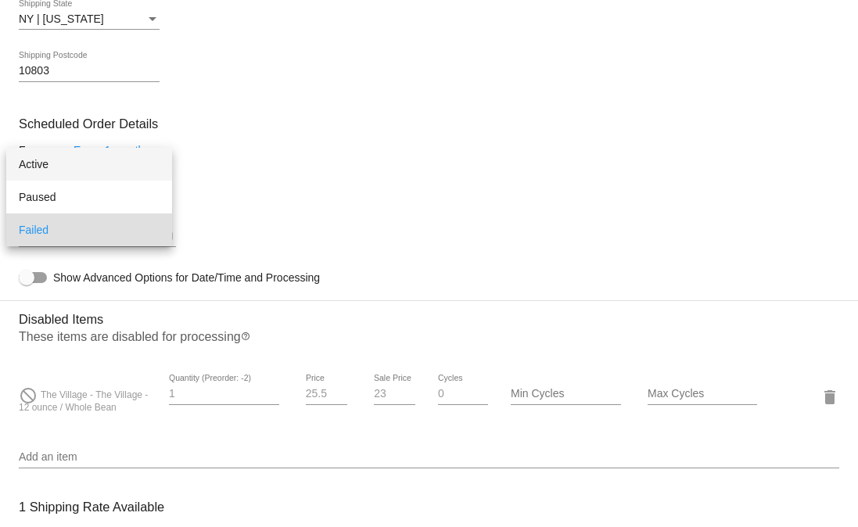
drag, startPoint x: 58, startPoint y: 161, endPoint x: 124, endPoint y: 354, distance: 204.3
click at [58, 163] on span "Active" at bounding box center [89, 164] width 141 height 33
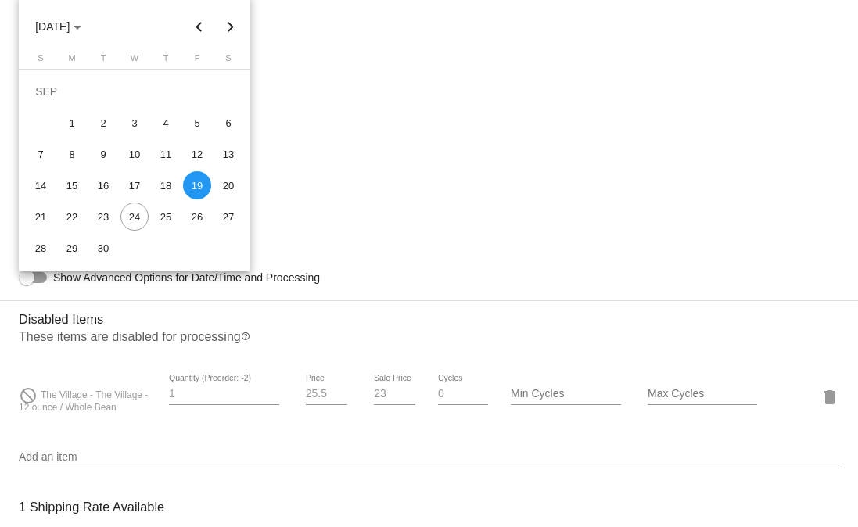
click at [157, 283] on body "arrow_back Scheduled Order #1032395 Active more_vert Last Processing Cycle ID: …" at bounding box center [429, 263] width 858 height 527
click at [232, 25] on button "Next month" at bounding box center [230, 26] width 31 height 31
click at [160, 160] on div "16" at bounding box center [166, 154] width 28 height 28
type input "10/16/2025"
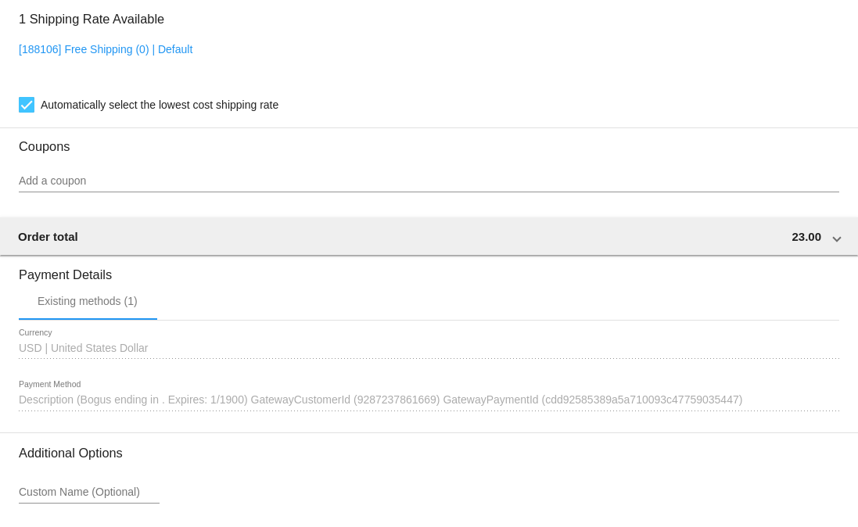
scroll to position [1494, 0]
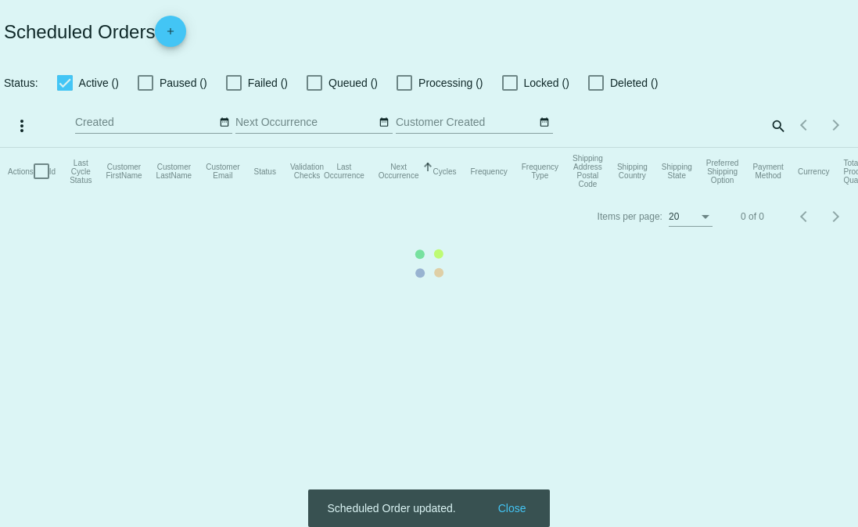
checkbox input "false"
checkbox input "true"
type input "09/18/2025 - 09/22/2025"
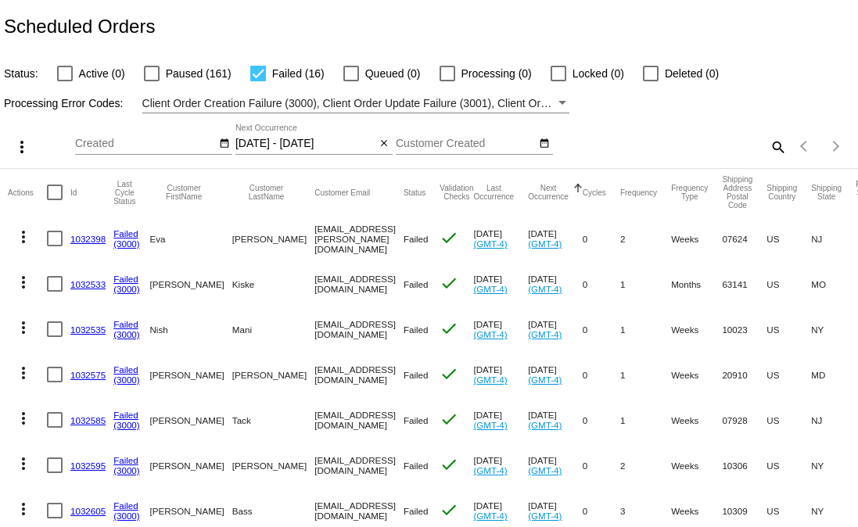
click at [20, 246] on mat-icon "more_vert" at bounding box center [23, 237] width 19 height 19
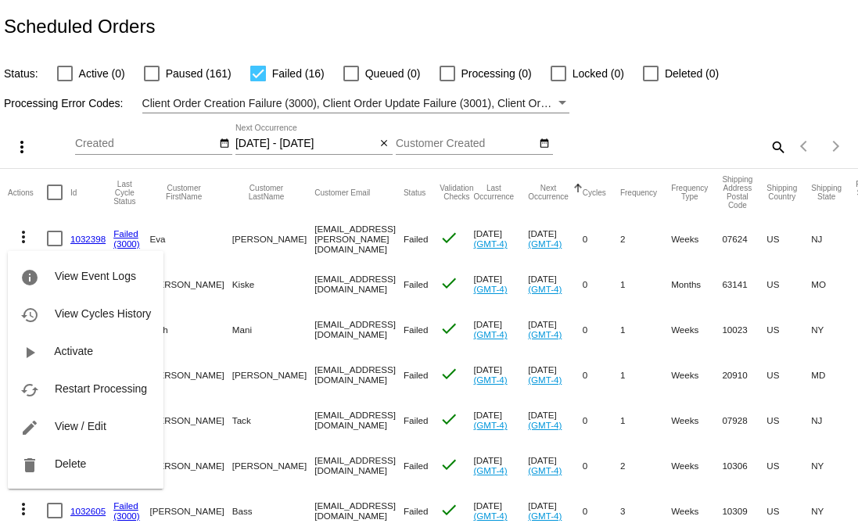
click at [16, 239] on div "info View Event Logs history View Cycles History play_arrow Activate cached Res…" at bounding box center [86, 355] width 156 height 268
click at [656, 153] on div at bounding box center [429, 263] width 858 height 527
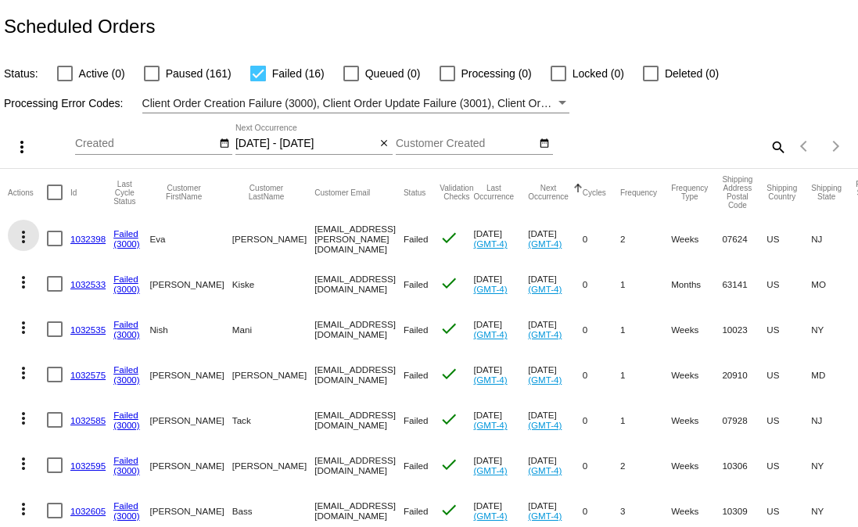
click at [20, 245] on mat-icon "more_vert" at bounding box center [23, 237] width 19 height 19
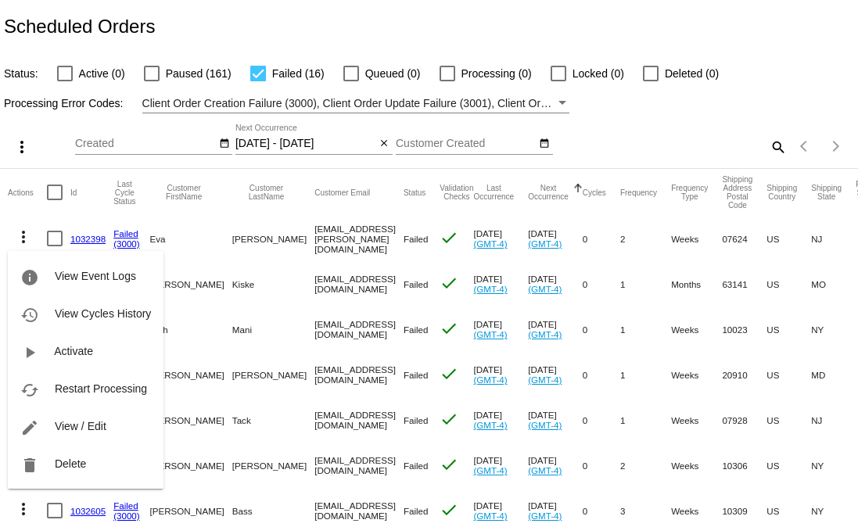
click at [285, 244] on div at bounding box center [429, 263] width 858 height 527
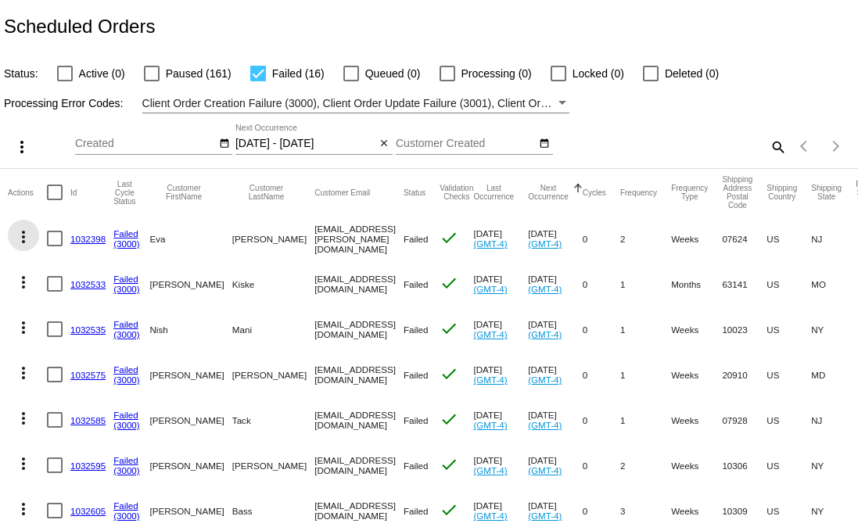
click at [25, 243] on mat-icon "more_vert" at bounding box center [23, 237] width 19 height 19
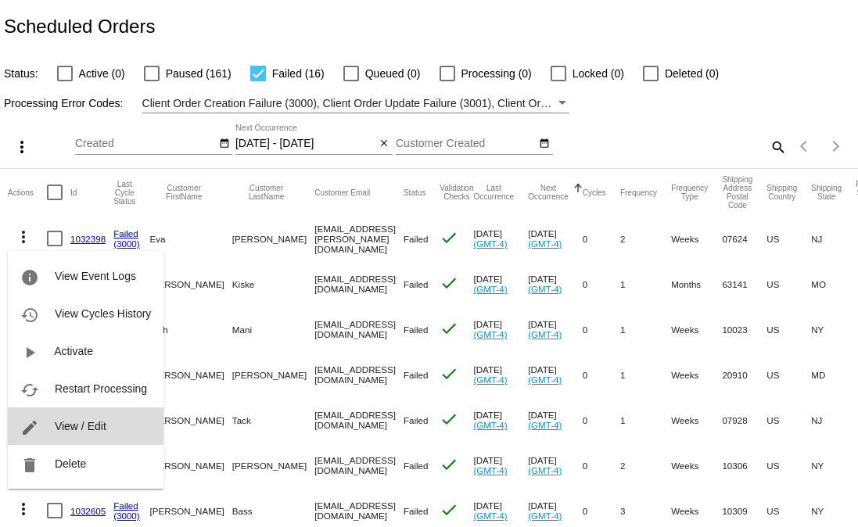
click at [52, 422] on button "edit View / Edit" at bounding box center [86, 427] width 156 height 38
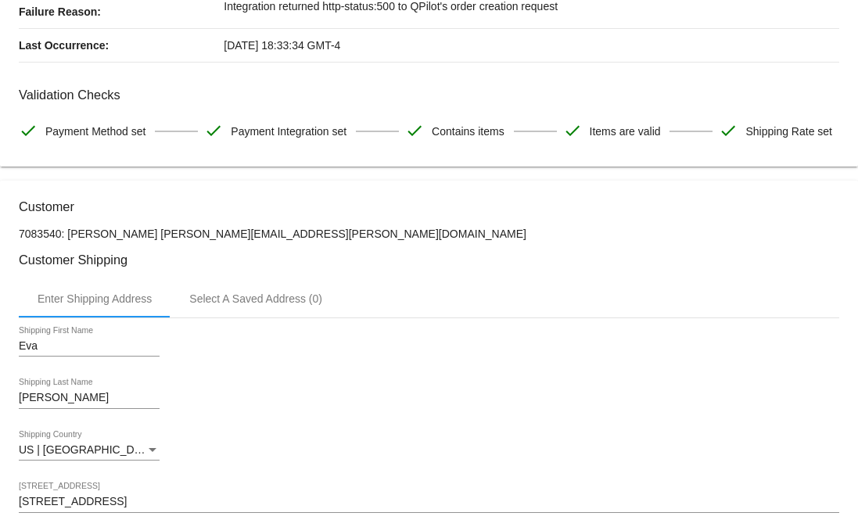
scroll to position [196, 0]
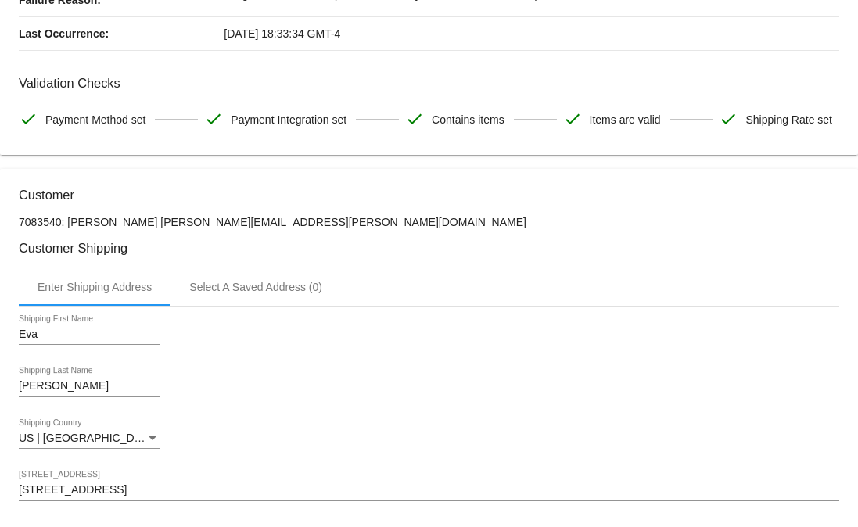
drag, startPoint x: 254, startPoint y: 259, endPoint x: 100, endPoint y: 257, distance: 154.1
click at [110, 228] on p "7083540: Eva Choi eva.y.choi@gmail.com" at bounding box center [429, 222] width 821 height 13
copy p "eva.y.choi@gmail.com"
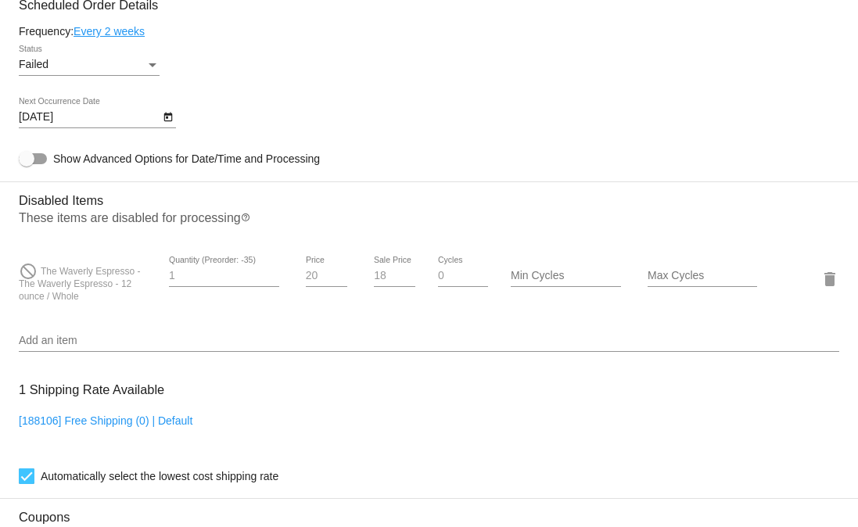
scroll to position [864, 0]
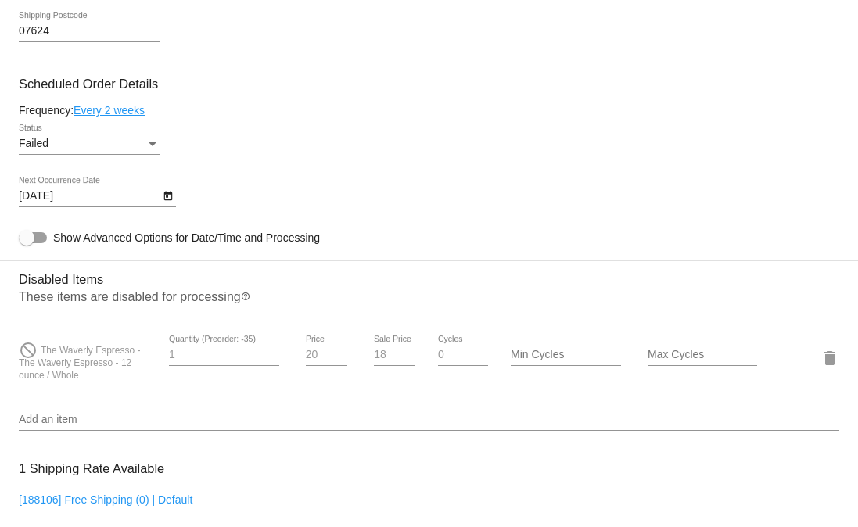
click at [144, 150] on div "Failed" at bounding box center [82, 144] width 127 height 13
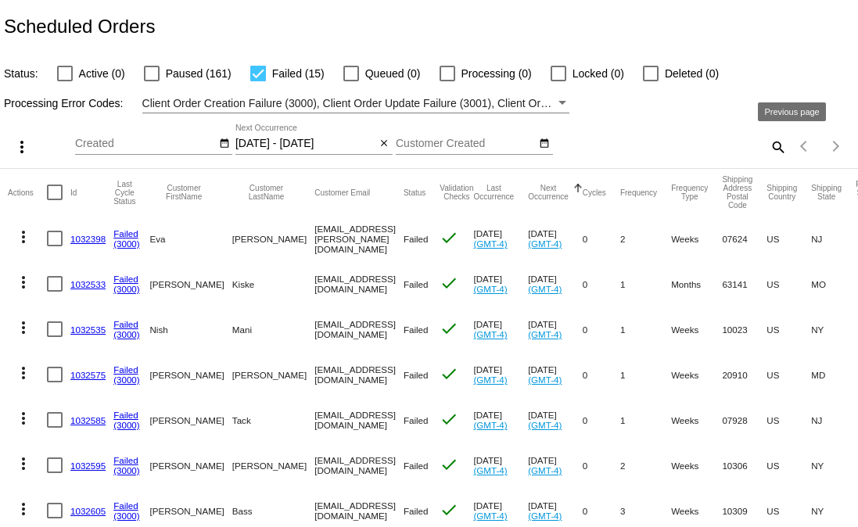
click at [771, 146] on mat-icon "search" at bounding box center [777, 147] width 19 height 24
click at [660, 142] on input "Search" at bounding box center [680, 144] width 214 height 13
paste input "[EMAIL_ADDRESS][PERSON_NAME][DOMAIN_NAME]"
type input "[EMAIL_ADDRESS][PERSON_NAME][DOMAIN_NAME]"
click at [20, 236] on mat-icon "more_vert" at bounding box center [23, 237] width 19 height 19
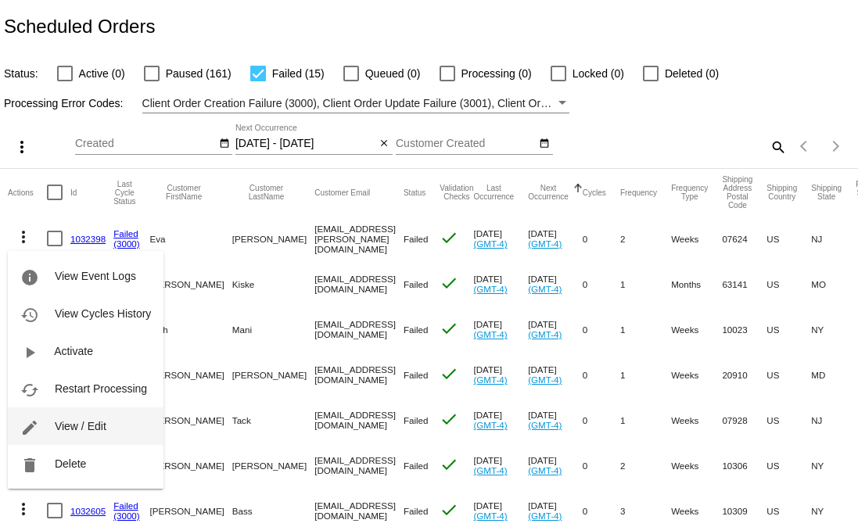
click at [116, 422] on button "edit View / Edit" at bounding box center [86, 427] width 156 height 38
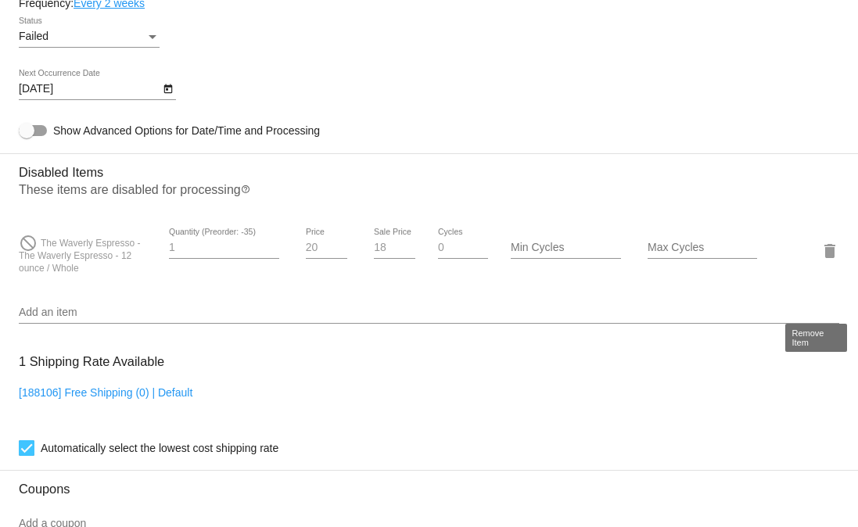
scroll to position [974, 0]
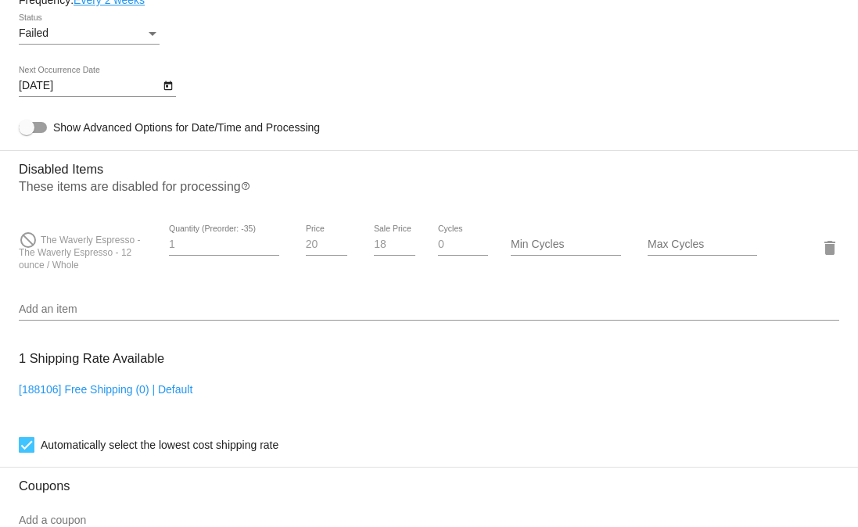
click at [97, 40] on div "Failed" at bounding box center [82, 33] width 127 height 13
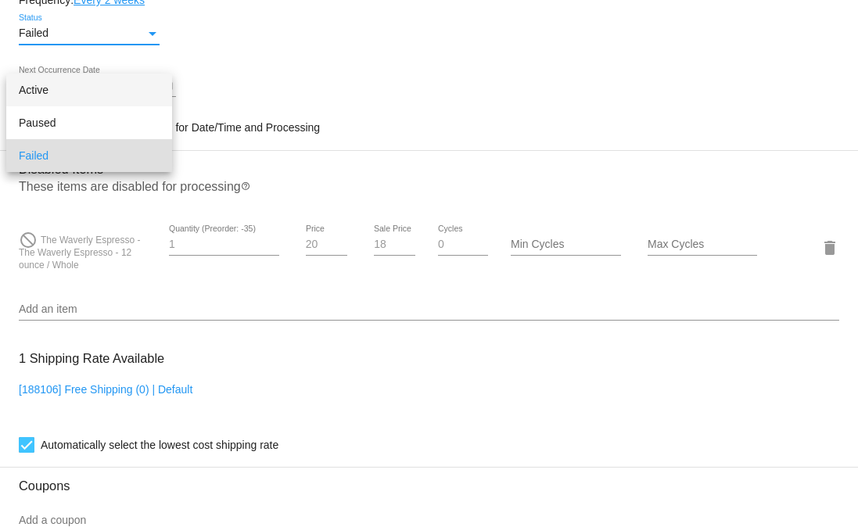
click at [56, 91] on span "Active" at bounding box center [89, 90] width 141 height 33
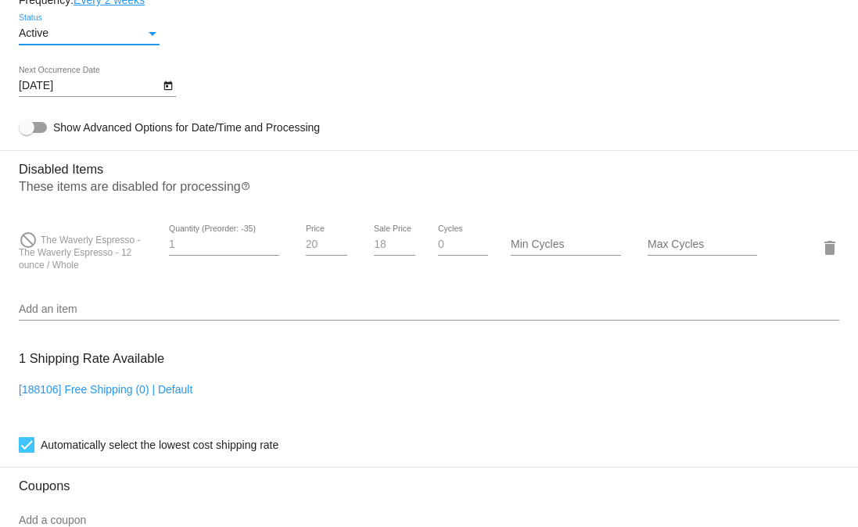
click at [163, 95] on icon "Open calendar" at bounding box center [168, 86] width 11 height 19
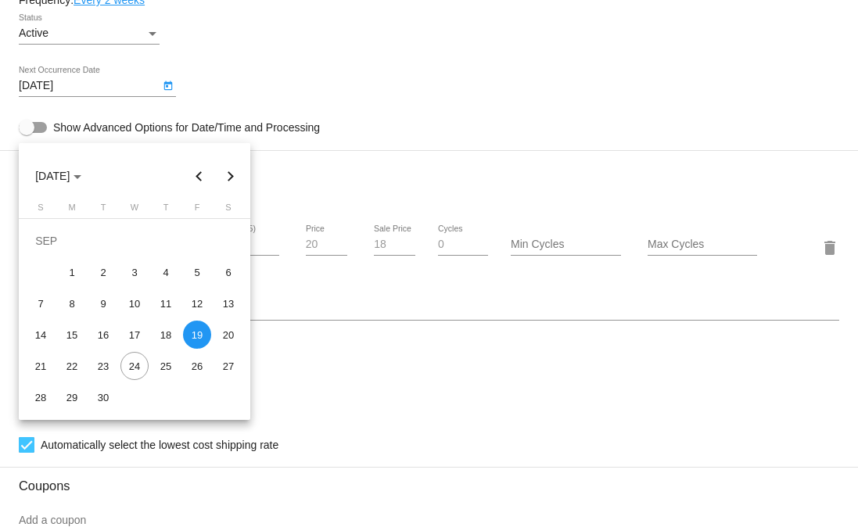
click at [229, 168] on button "Next month" at bounding box center [230, 175] width 31 height 31
click at [168, 248] on div "2" at bounding box center [166, 241] width 28 height 28
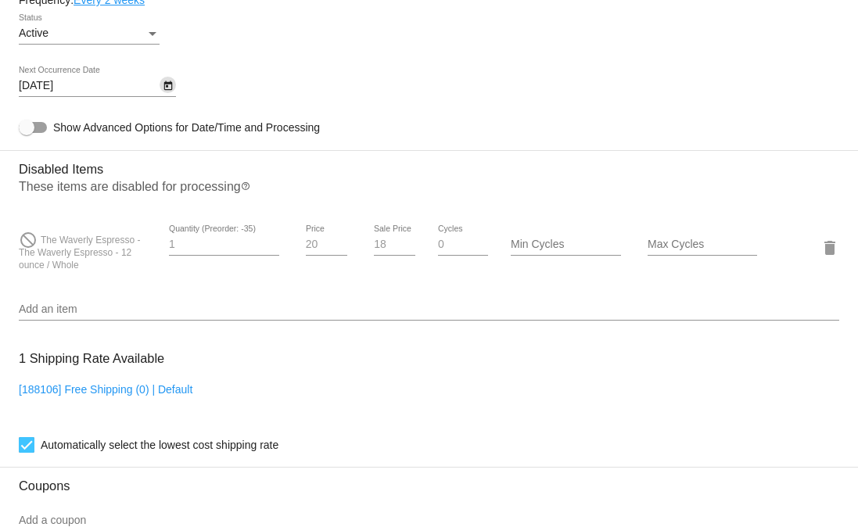
click at [158, 134] on body "arrow_back Scheduled Order #1032398 Active more_vert Last Processing Cycle ID: …" at bounding box center [429, 263] width 858 height 527
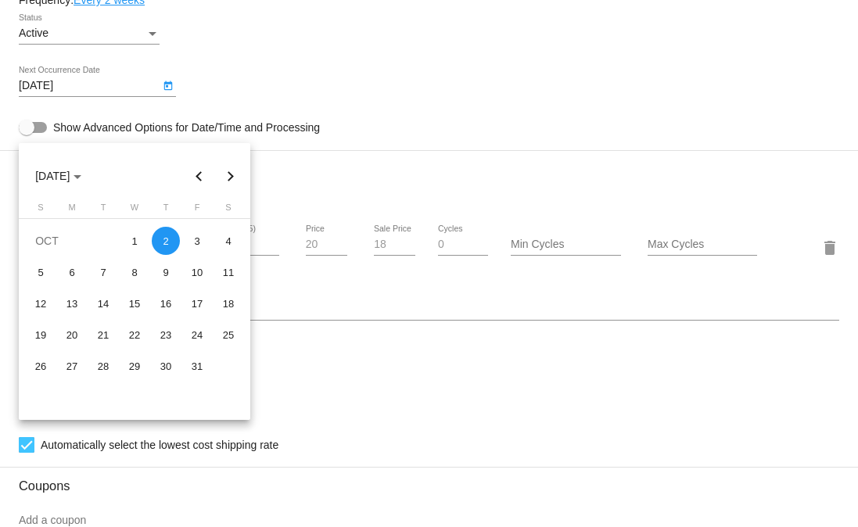
click at [169, 135] on div at bounding box center [429, 263] width 858 height 527
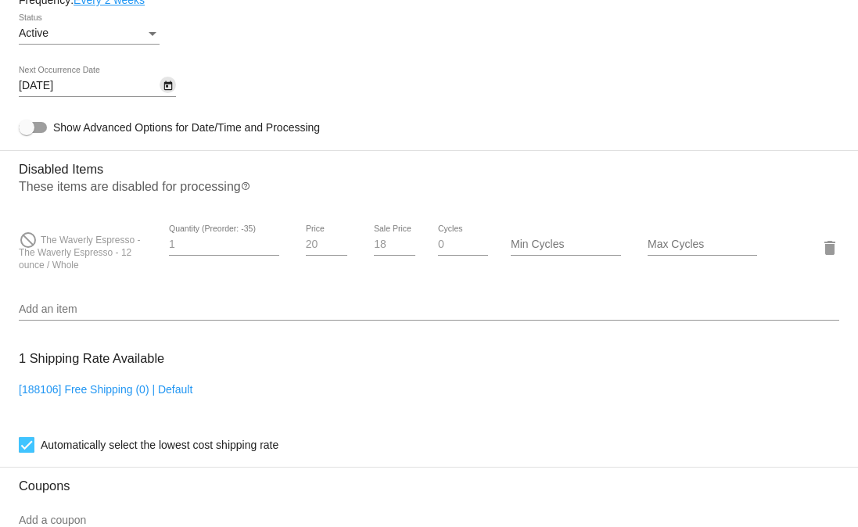
click at [169, 95] on icon "Open calendar" at bounding box center [168, 86] width 11 height 19
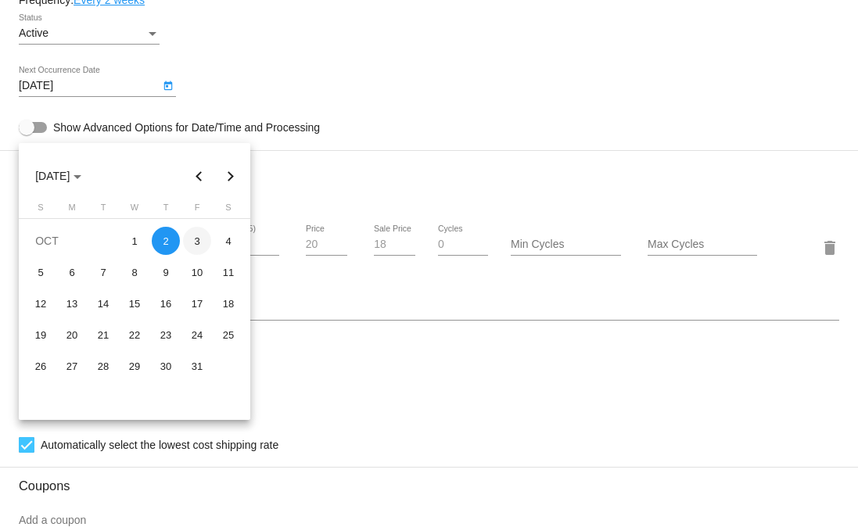
click at [198, 256] on td "3" at bounding box center [196, 240] width 31 height 31
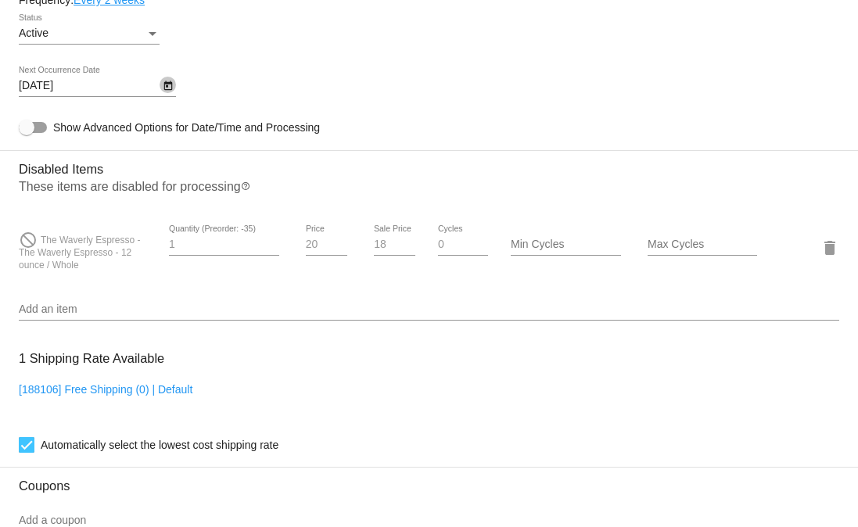
click at [162, 93] on button "Open calendar" at bounding box center [168, 85] width 16 height 16
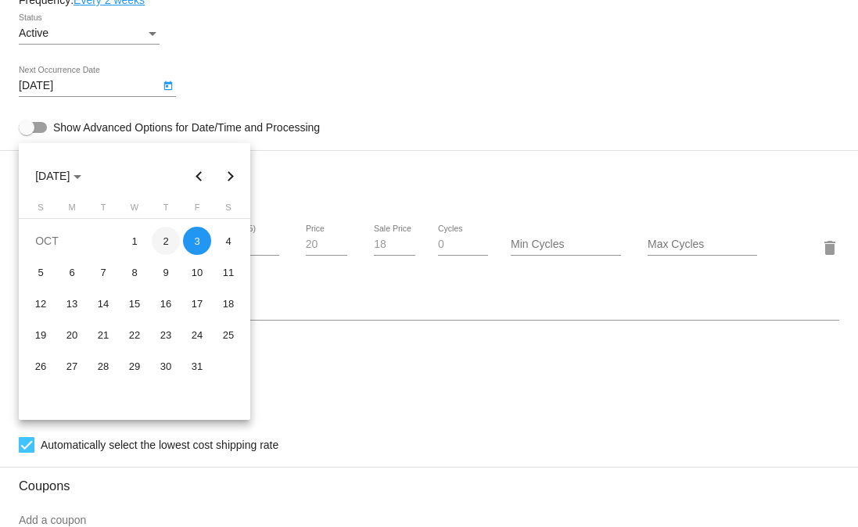
click at [165, 244] on div "2" at bounding box center [166, 241] width 28 height 28
type input "10/2/2025"
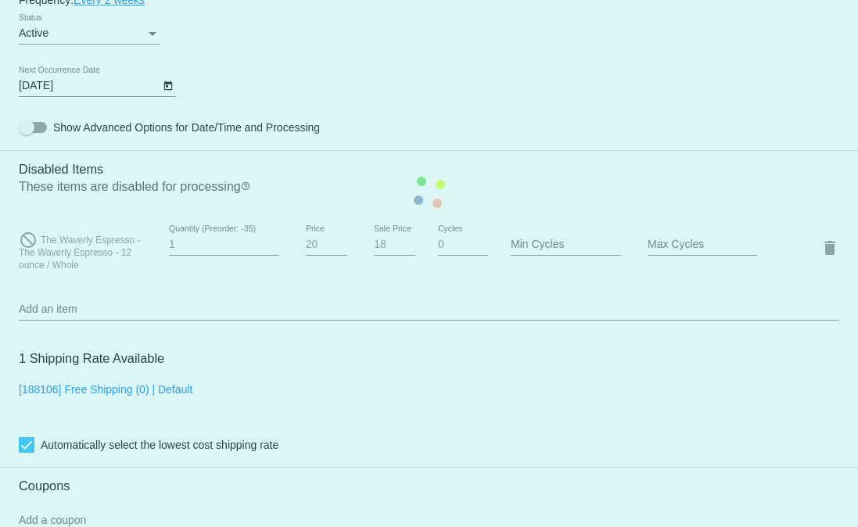
click at [468, 100] on mat-card "Customer 7083540: Eva Choi eva.y.choi@gmail.com Customer Shipping Enter Shippin…" at bounding box center [429, 192] width 858 height 1602
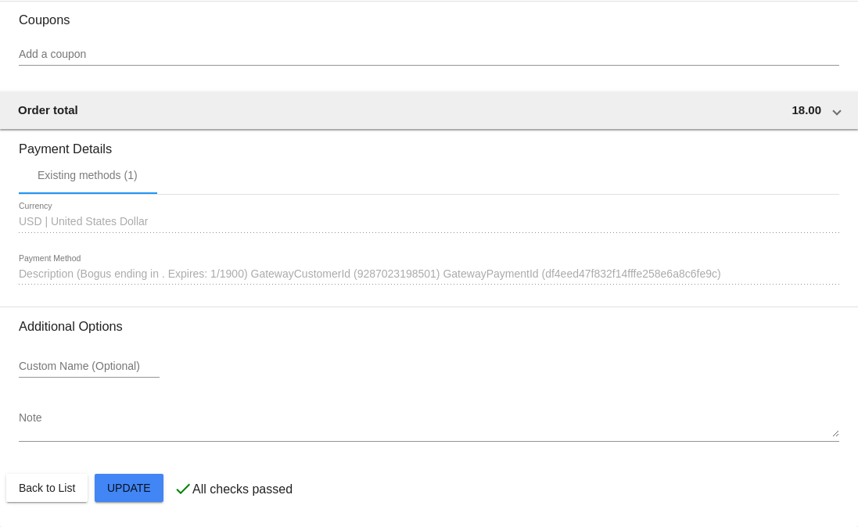
scroll to position [1497, 0]
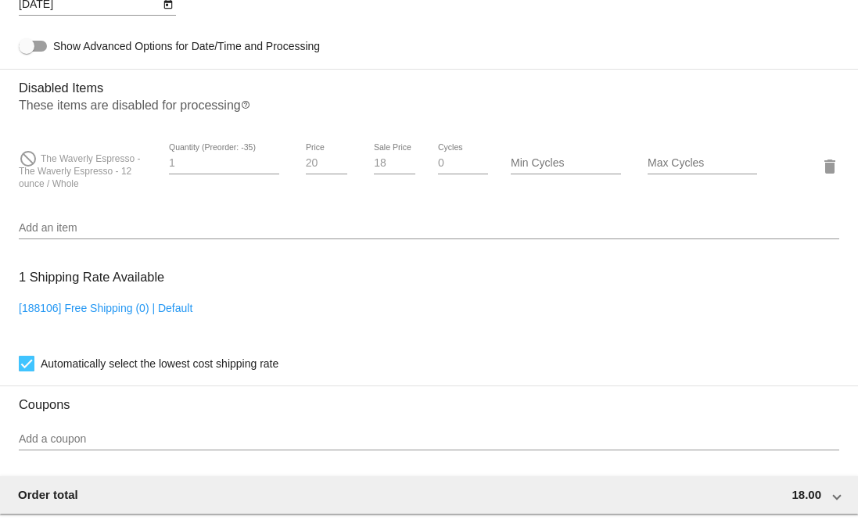
scroll to position [1084, 0]
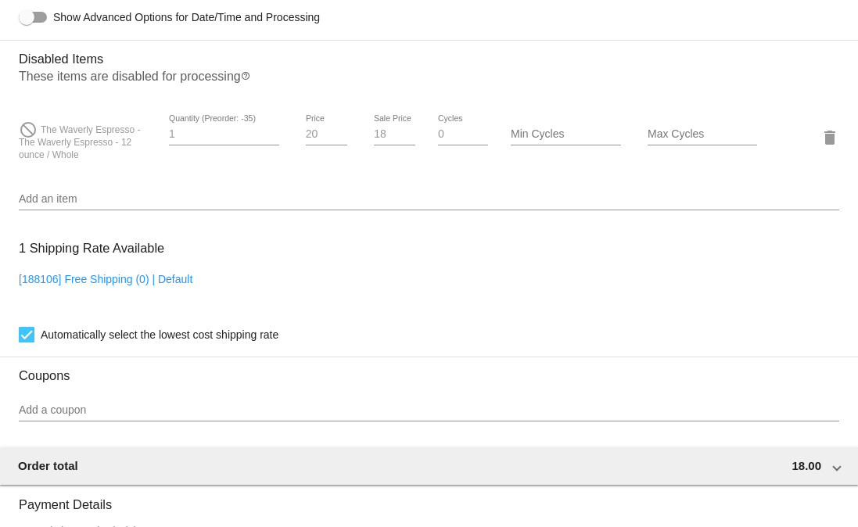
click at [83, 160] on div "do_not_disturb The Waverly Espresso - The Waverly Espresso - 12 ounce / Whole" at bounding box center [87, 137] width 137 height 46
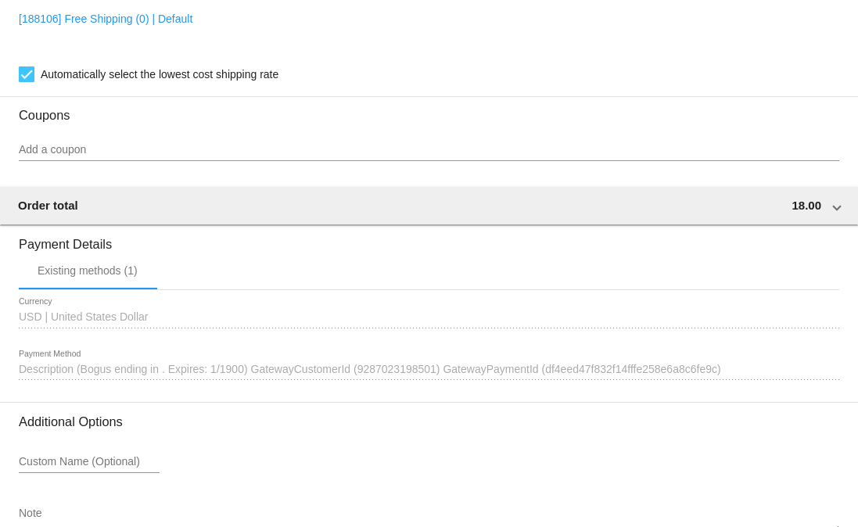
scroll to position [1497, 0]
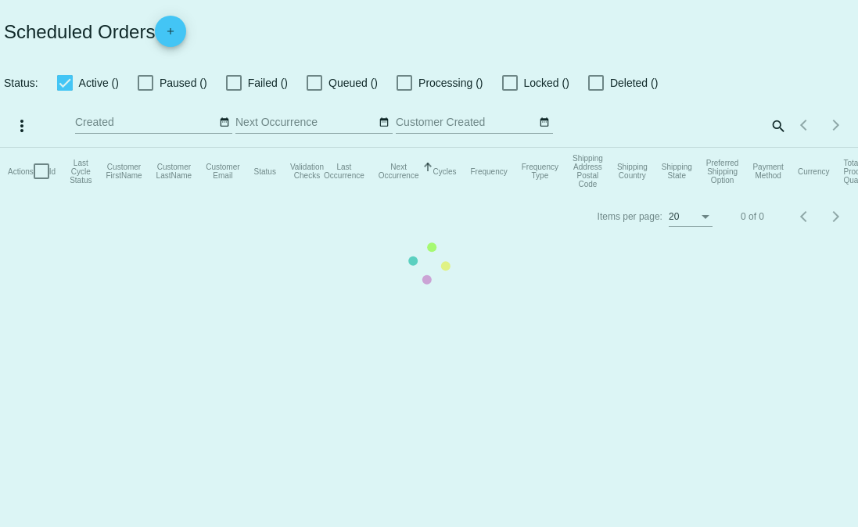
checkbox input "false"
checkbox input "true"
type input "09/18/2025 - 09/22/2025"
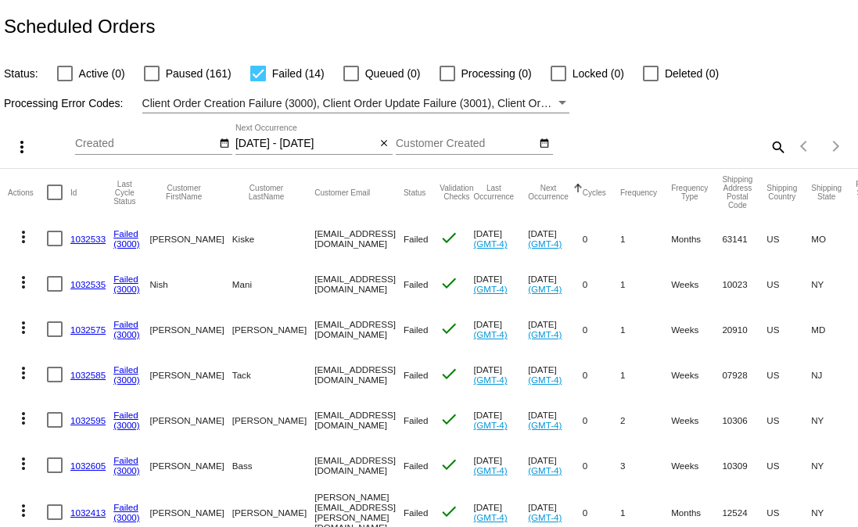
drag, startPoint x: 361, startPoint y: 240, endPoint x: 248, endPoint y: 245, distance: 113.5
click at [248, 245] on mat-row "more_vert 1032533 Failed (3000) James Kiske JKISKE@EARTHLINK.NET Failed check S…" at bounding box center [566, 238] width 1117 height 45
copy mat-row "JKISKE@EARTHLINK.NET"
drag, startPoint x: 2, startPoint y: 235, endPoint x: 18, endPoint y: 239, distance: 16.3
click at [2, 235] on mat-table "Actions Id Last Cycle Status Customer FirstName Customer LastName Customer Emai…" at bounding box center [429, 515] width 858 height 692
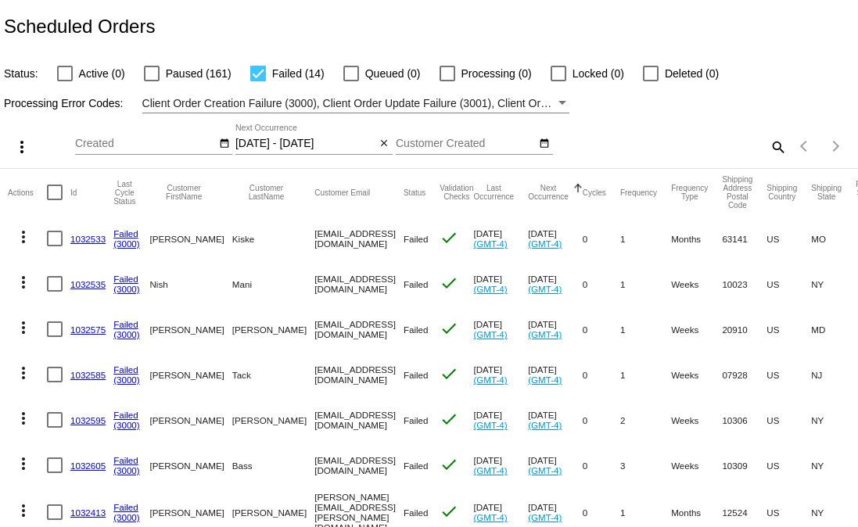
click at [20, 241] on mat-icon "more_vert" at bounding box center [23, 237] width 19 height 19
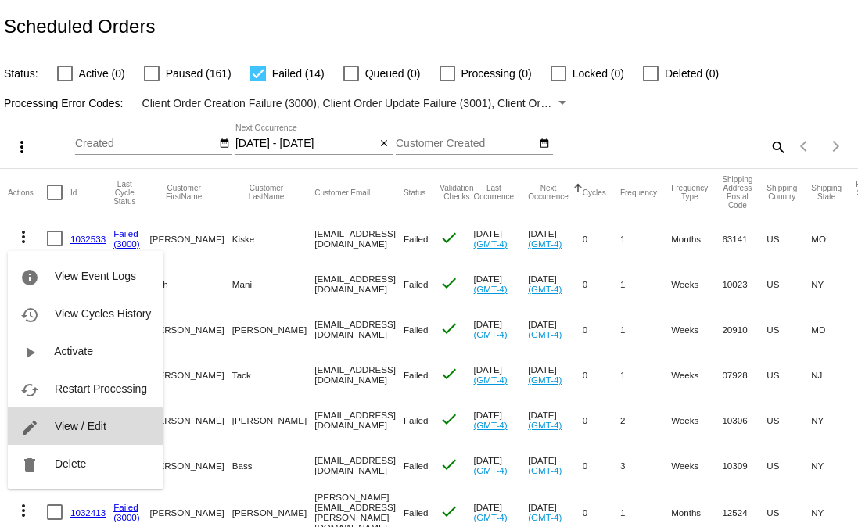
click at [59, 430] on span "View / Edit" at bounding box center [81, 426] width 52 height 13
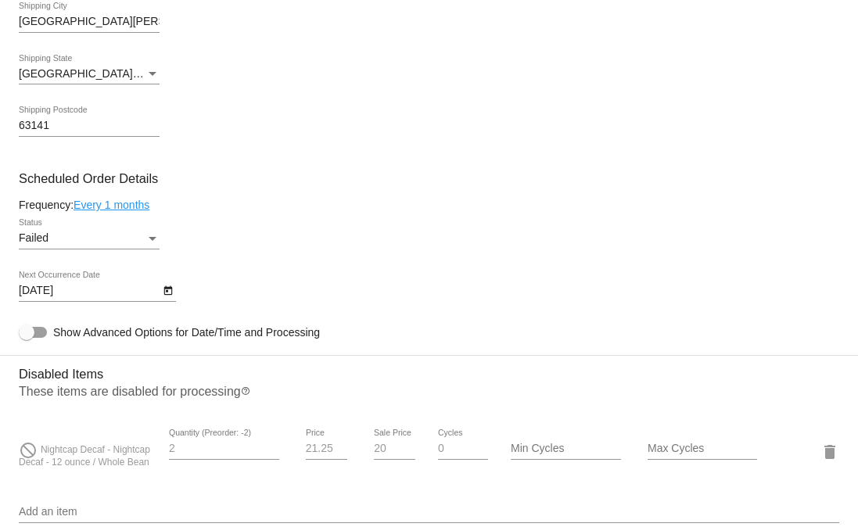
scroll to position [789, 0]
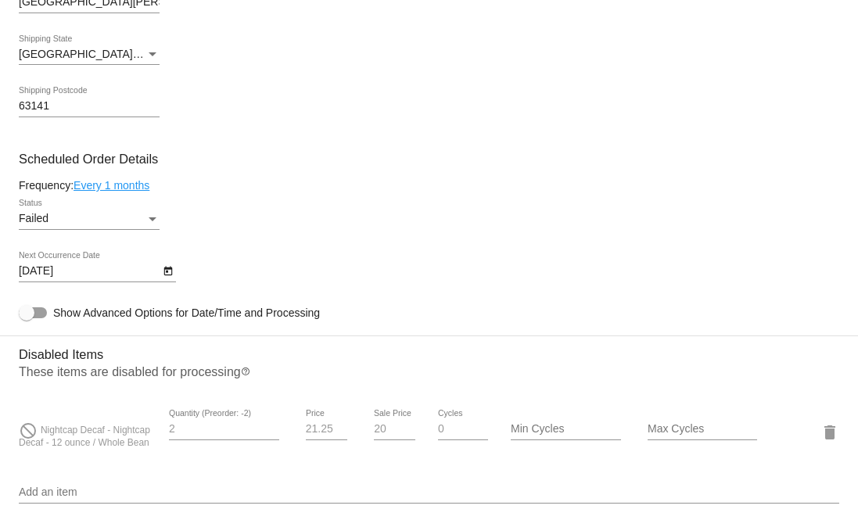
click at [92, 311] on body "arrow_back Scheduled Order #1032533 Failed more_vert Last Processing Cycle ID: …" at bounding box center [429, 263] width 858 height 527
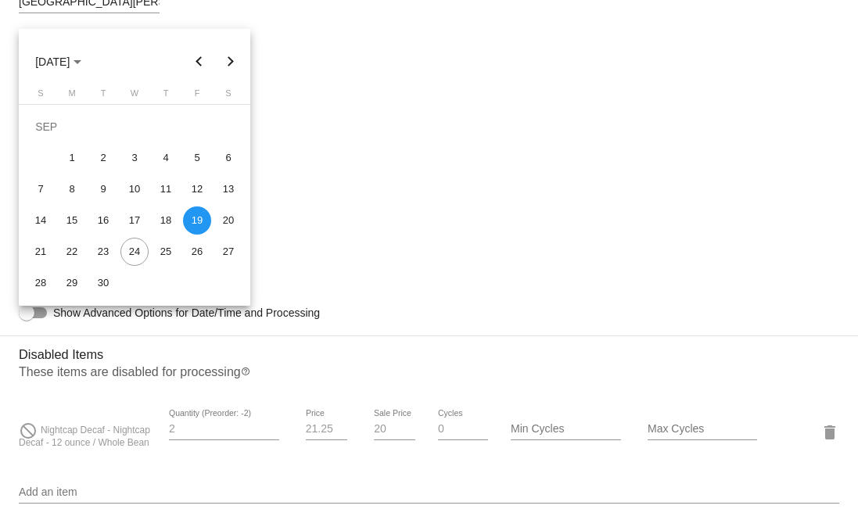
click at [358, 169] on div at bounding box center [429, 263] width 858 height 527
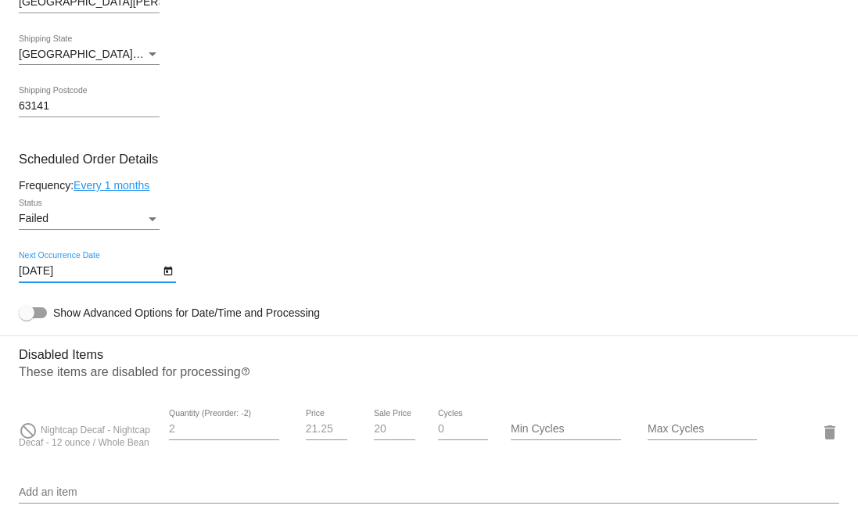
click at [163, 281] on icon "Open calendar" at bounding box center [168, 271] width 11 height 19
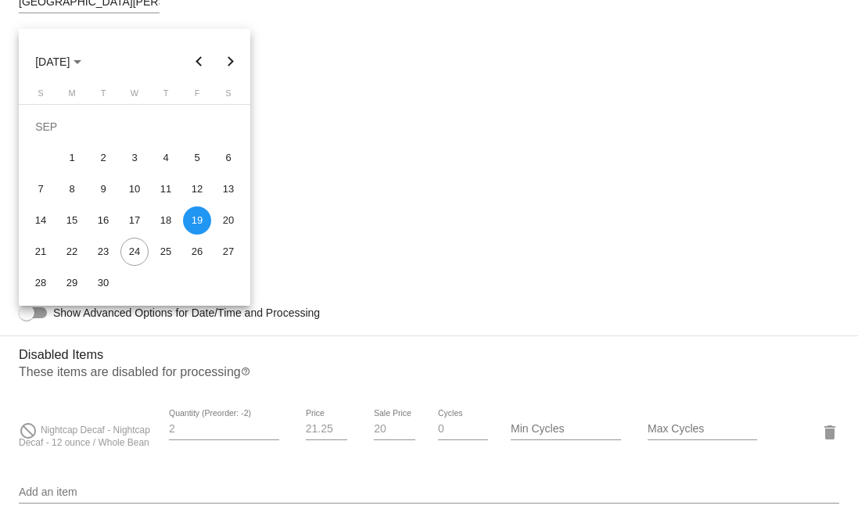
click at [232, 56] on button "Next month" at bounding box center [230, 61] width 31 height 31
click at [163, 193] on div "16" at bounding box center [166, 189] width 28 height 28
type input "10/16/2025"
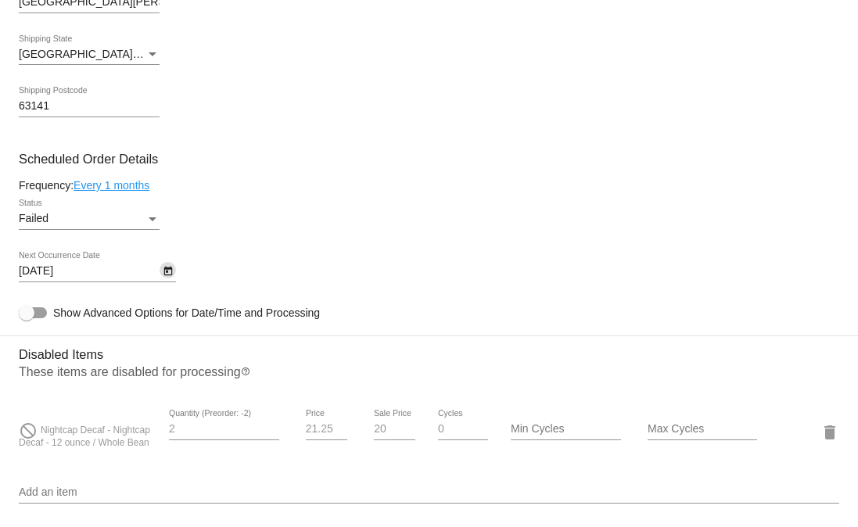
click at [114, 230] on div "Failed Status" at bounding box center [89, 214] width 141 height 31
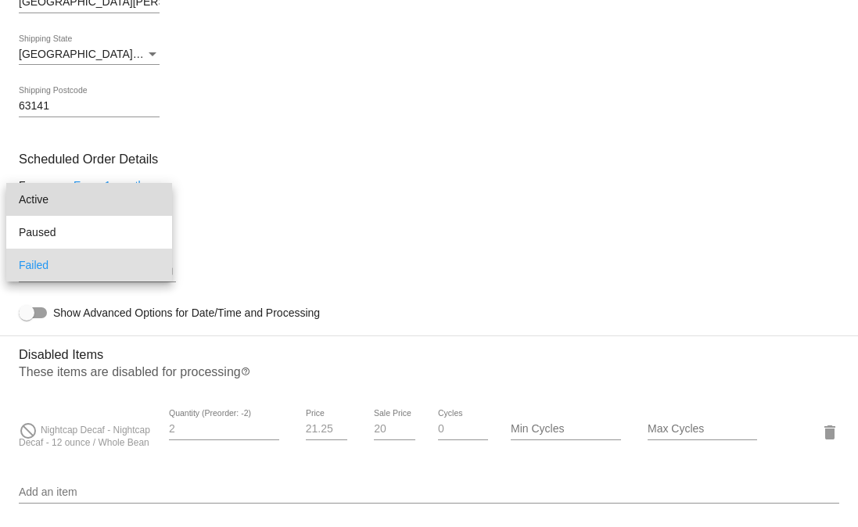
click at [51, 189] on span "Active" at bounding box center [89, 199] width 141 height 33
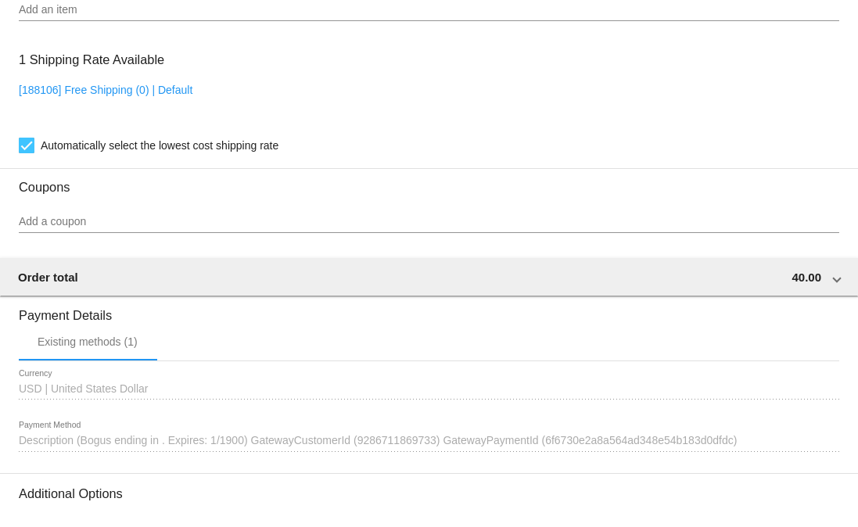
scroll to position [1494, 0]
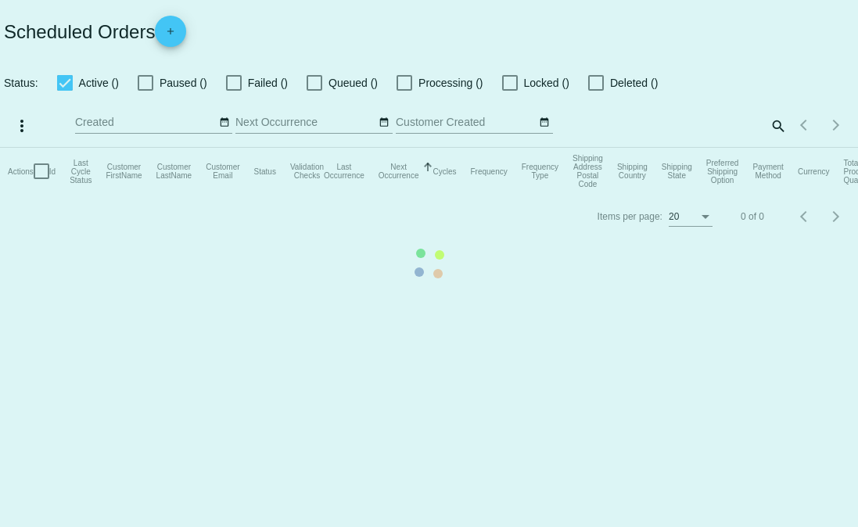
checkbox input "false"
checkbox input "true"
type input "09/18/2025 - 09/22/2025"
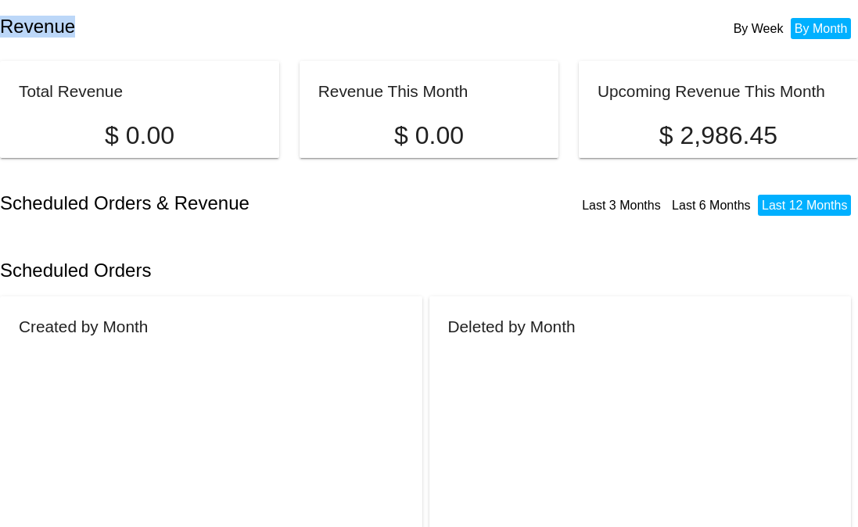
drag, startPoint x: 151, startPoint y: 14, endPoint x: -1, endPoint y: 24, distance: 152.1
click at [0, 24] on html "Revenue By Week By Month Total Revenue $ 0.00 Revenue This Month $ 0.00 Upcomin…" at bounding box center [429, 263] width 858 height 527
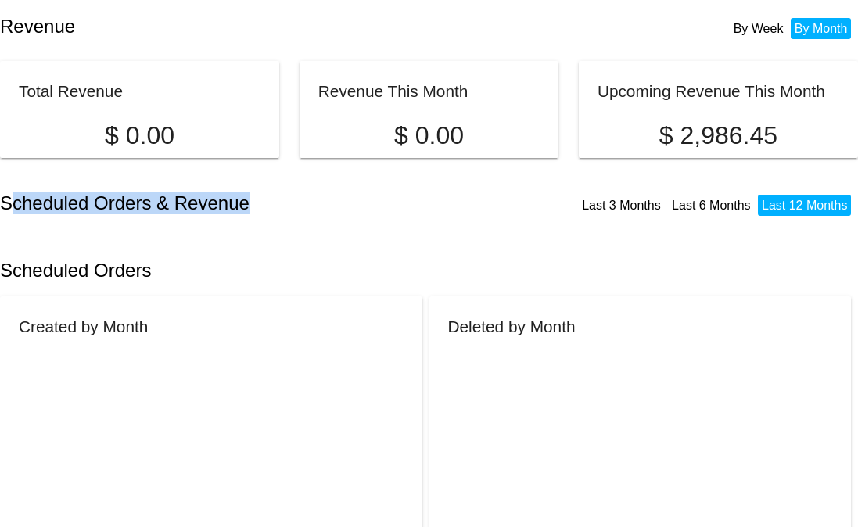
drag, startPoint x: 250, startPoint y: 185, endPoint x: 113, endPoint y: 48, distance: 193.6
click at [14, 203] on div "Scheduled Orders & Revenue Last 3 Months Last 6 Months Last 12 Months" at bounding box center [429, 203] width 858 height 53
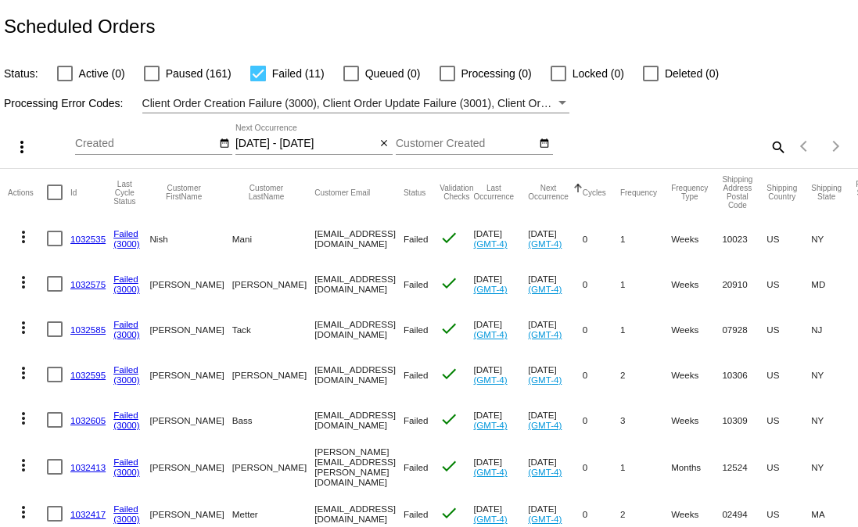
drag, startPoint x: 322, startPoint y: 246, endPoint x: 221, endPoint y: 245, distance: 100.9
click at [221, 245] on mat-row "more_vert 1032535 Failed (3000) [GEOGRAPHIC_DATA] Mani [EMAIL_ADDRESS][DOMAIN_N…" at bounding box center [566, 238] width 1117 height 45
click at [33, 231] on button "more_vert" at bounding box center [23, 235] width 31 height 31
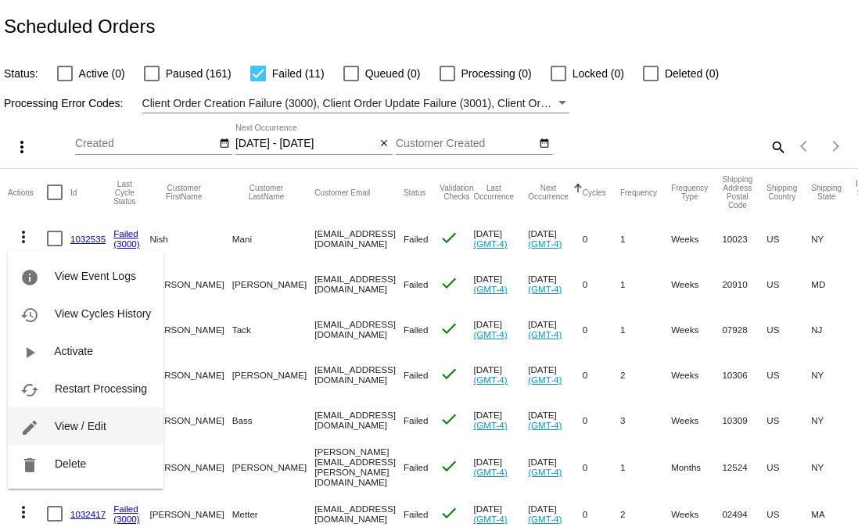
click at [94, 424] on span "View / Edit" at bounding box center [81, 426] width 52 height 13
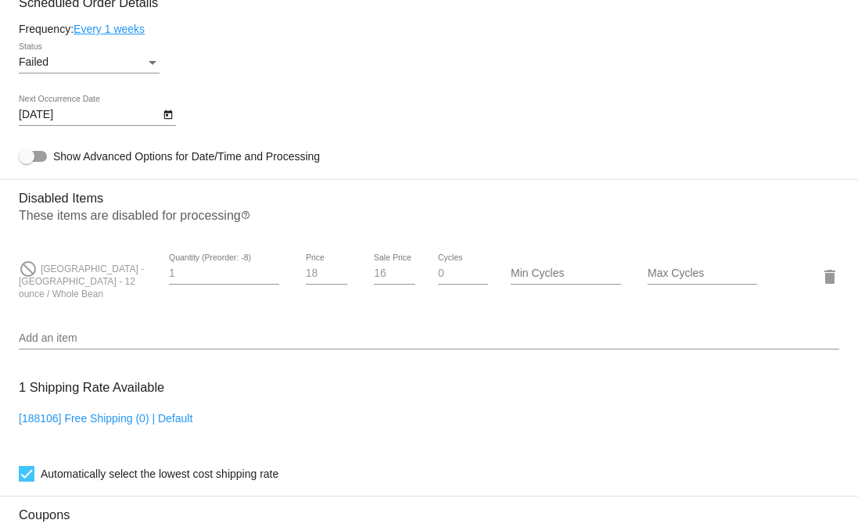
scroll to position [947, 0]
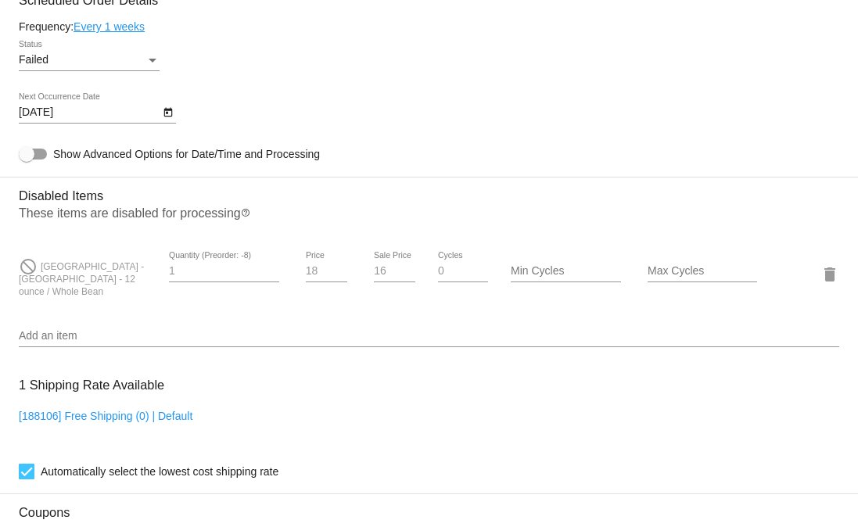
click at [171, 117] on icon "Open calendar" at bounding box center [167, 112] width 9 height 9
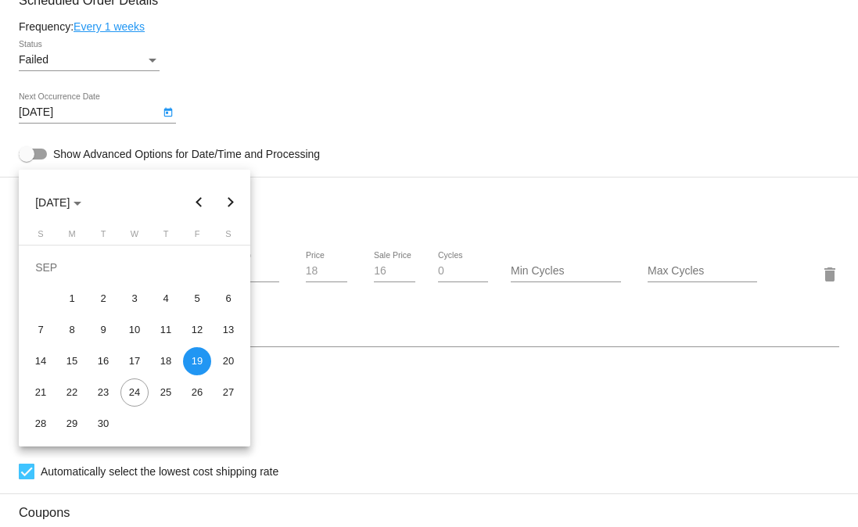
click at [167, 156] on div at bounding box center [429, 263] width 858 height 527
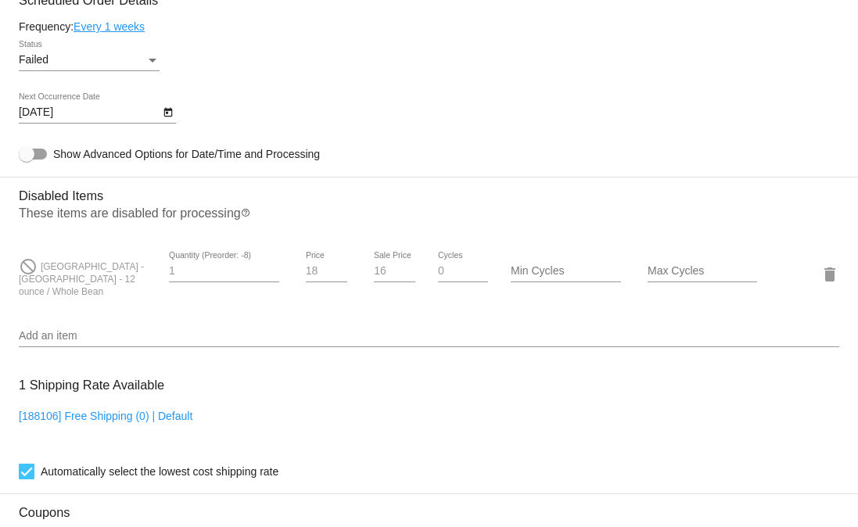
click at [93, 85] on div "Failed Status" at bounding box center [89, 63] width 141 height 45
click at [74, 66] on div "Failed" at bounding box center [82, 60] width 127 height 13
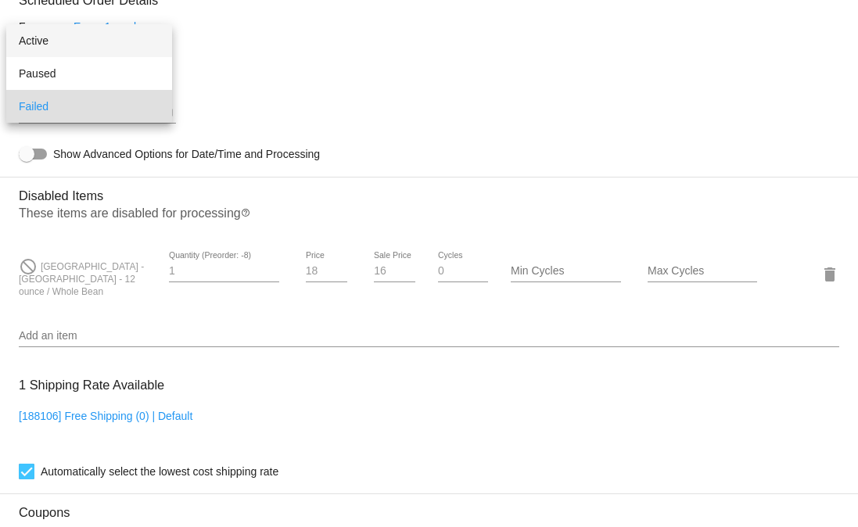
click at [53, 47] on span "Active" at bounding box center [89, 40] width 141 height 33
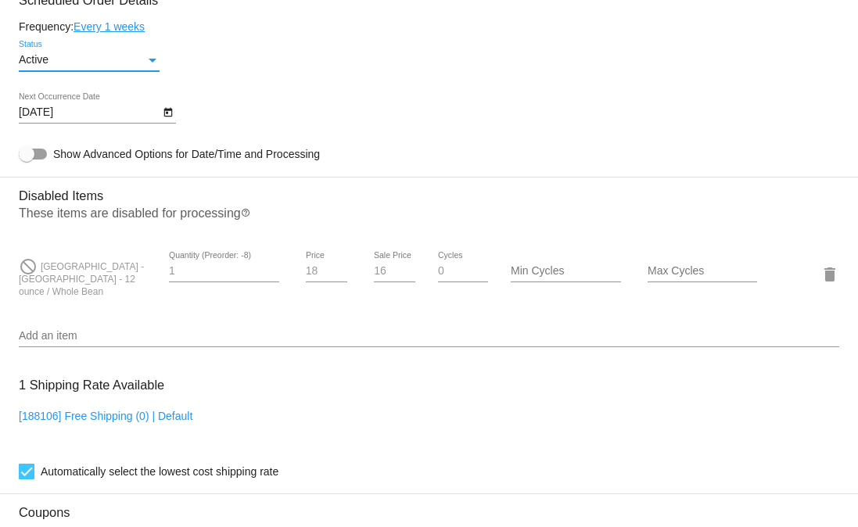
click at [168, 122] on icon "Open calendar" at bounding box center [168, 112] width 11 height 19
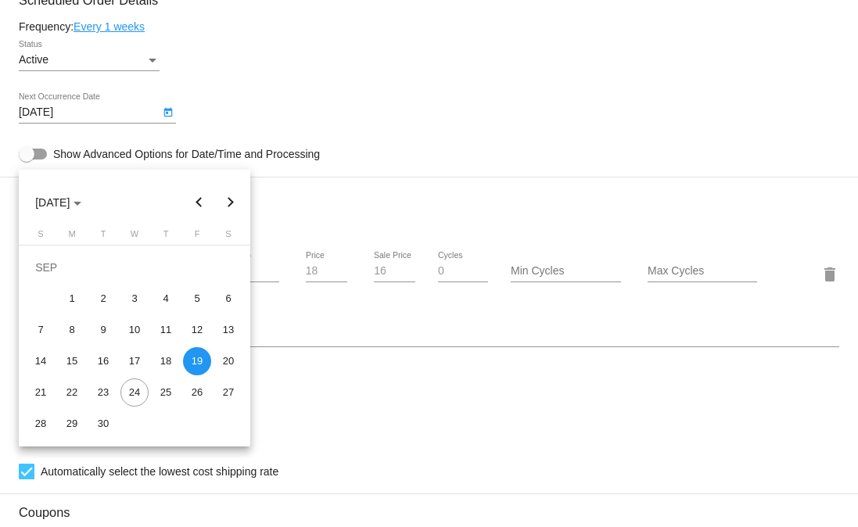
drag, startPoint x: 405, startPoint y: 159, endPoint x: 312, endPoint y: 164, distance: 93.2
click at [405, 160] on div at bounding box center [429, 263] width 858 height 527
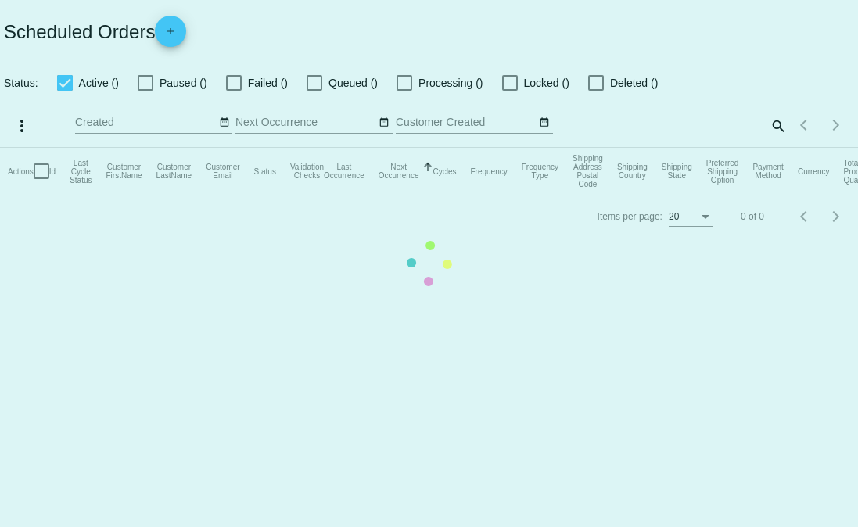
checkbox input "false"
checkbox input "true"
type input "09/18/2025 - 09/22/2025"
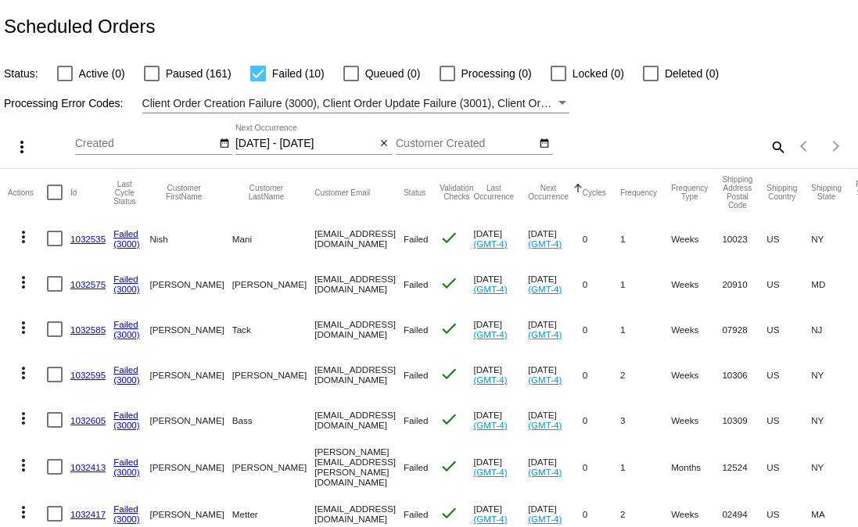
click at [713, 134] on div "more_vert Sep Jan Feb Mar Apr 1" at bounding box center [429, 141] width 858 height 56
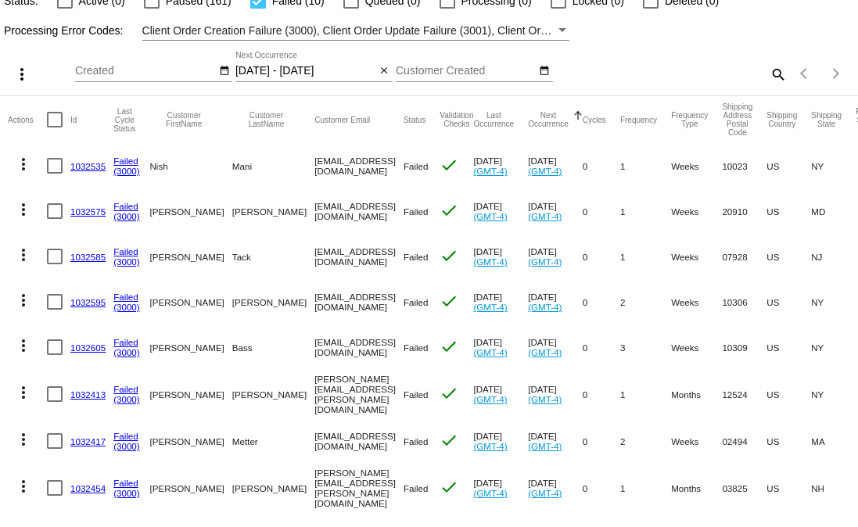
scroll to position [81, 0]
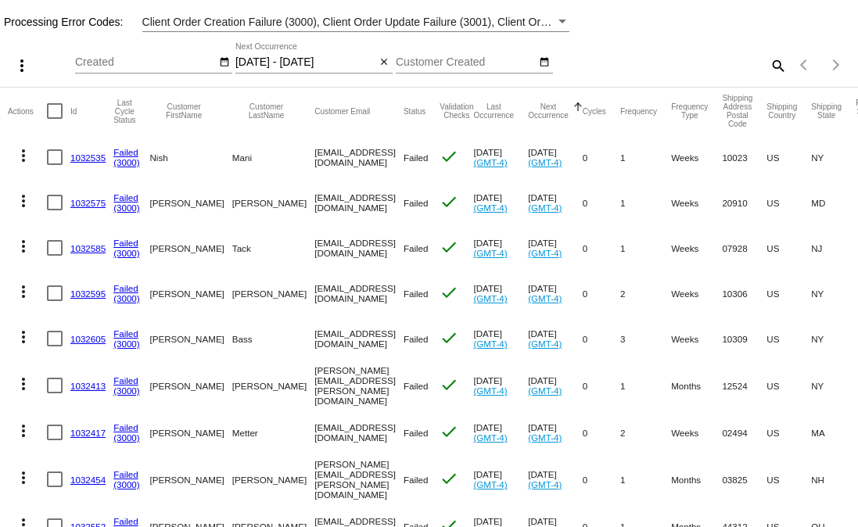
click at [23, 289] on mat-icon "more_vert" at bounding box center [23, 291] width 19 height 19
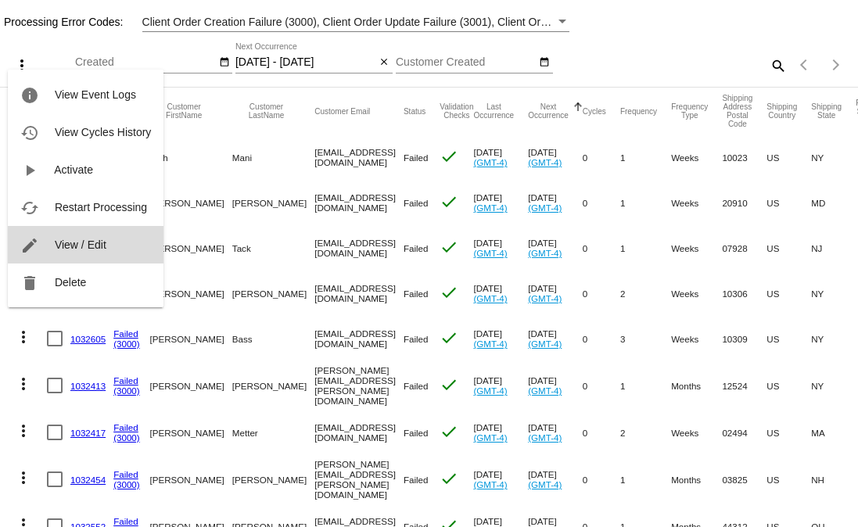
click at [87, 248] on span "View / Edit" at bounding box center [81, 245] width 52 height 13
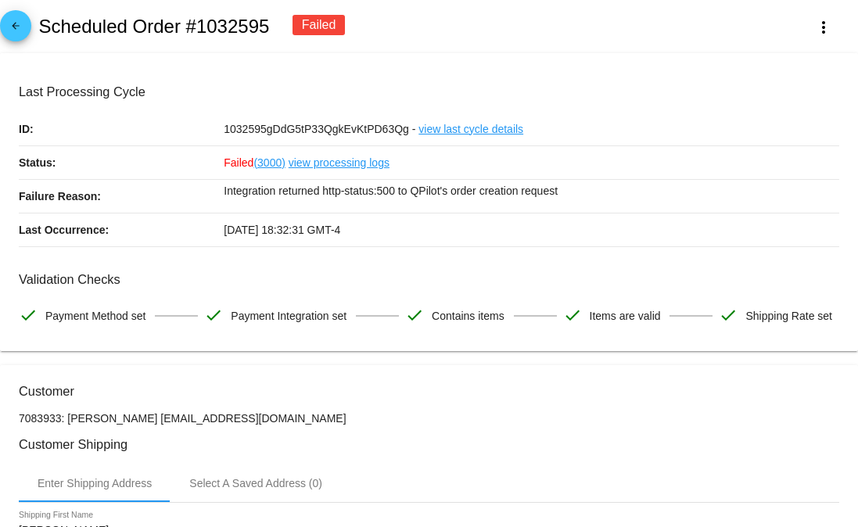
drag, startPoint x: 325, startPoint y: 447, endPoint x: 165, endPoint y: 457, distance: 160.7
copy p "nicholasdeangelis5@gmail.com"
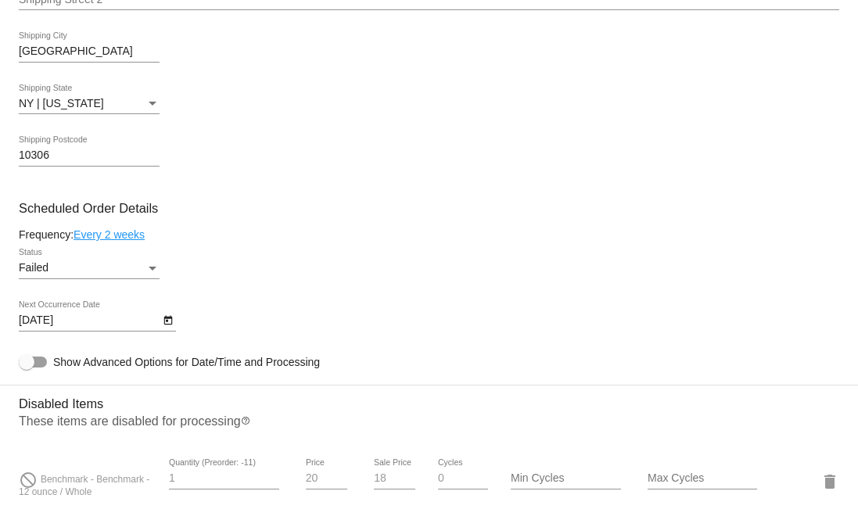
scroll to position [751, 0]
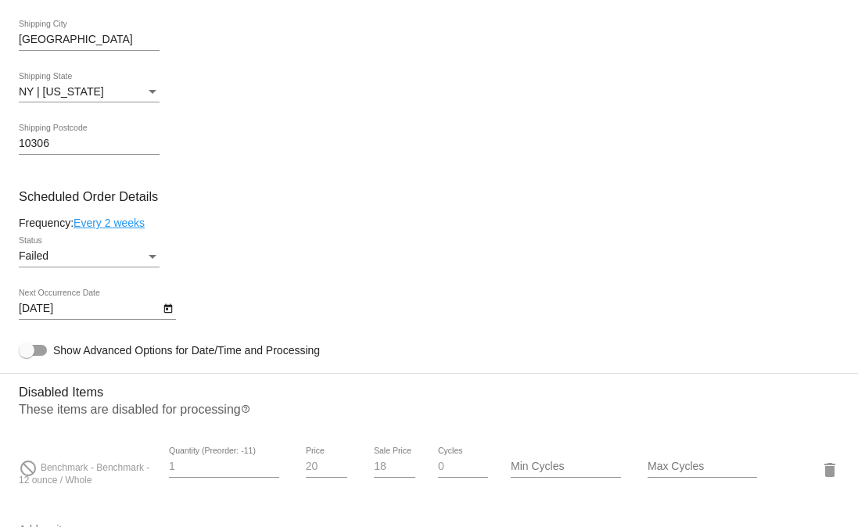
click at [163, 318] on icon "Open calendar" at bounding box center [168, 309] width 11 height 19
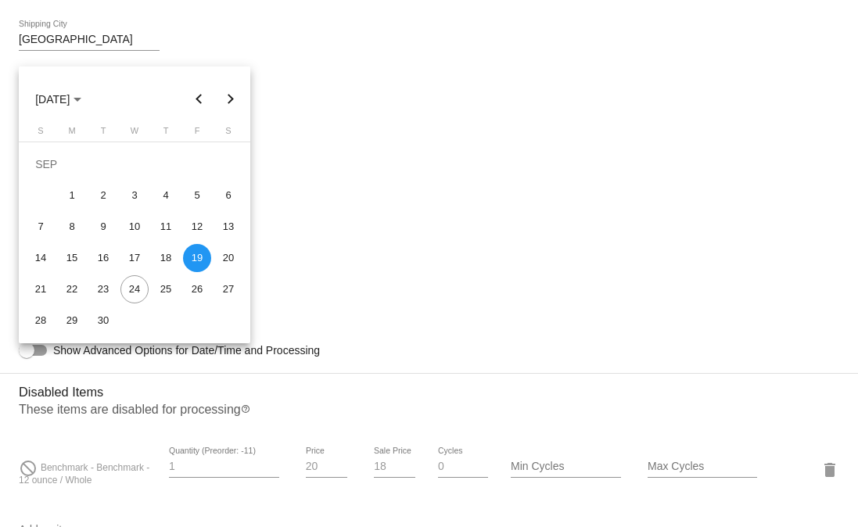
click at [817, 260] on div at bounding box center [429, 263] width 858 height 527
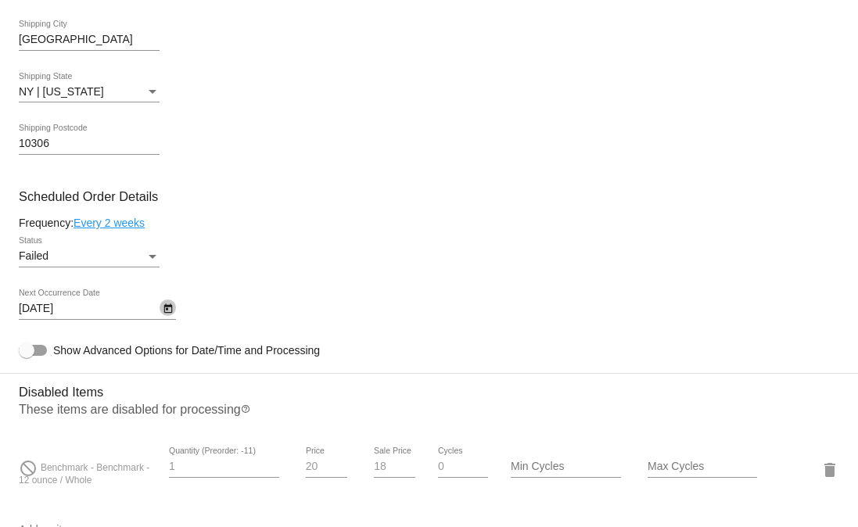
click at [168, 318] on icon "Open calendar" at bounding box center [168, 309] width 11 height 19
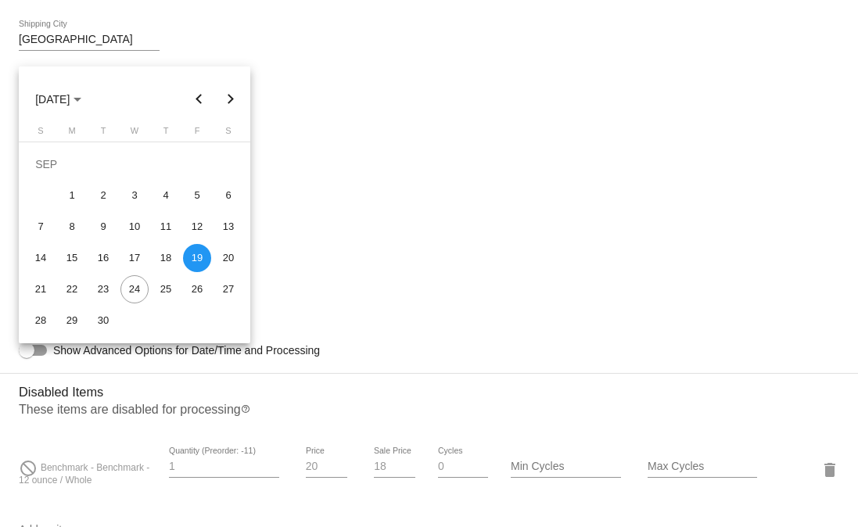
click at [227, 94] on button "Next month" at bounding box center [230, 99] width 31 height 31
click at [202, 94] on button "Previous month" at bounding box center [199, 99] width 31 height 31
click at [110, 317] on div "30" at bounding box center [103, 321] width 28 height 28
type input "9/30/2025"
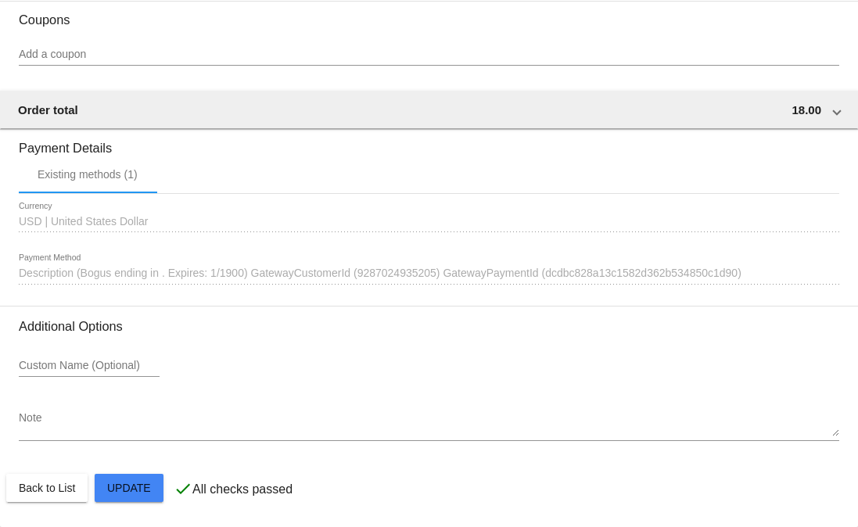
scroll to position [1494, 0]
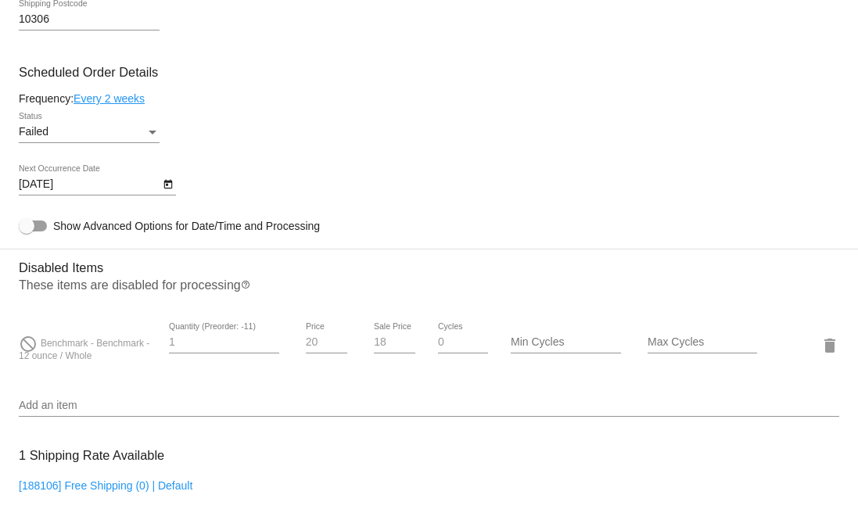
scroll to position [884, 0]
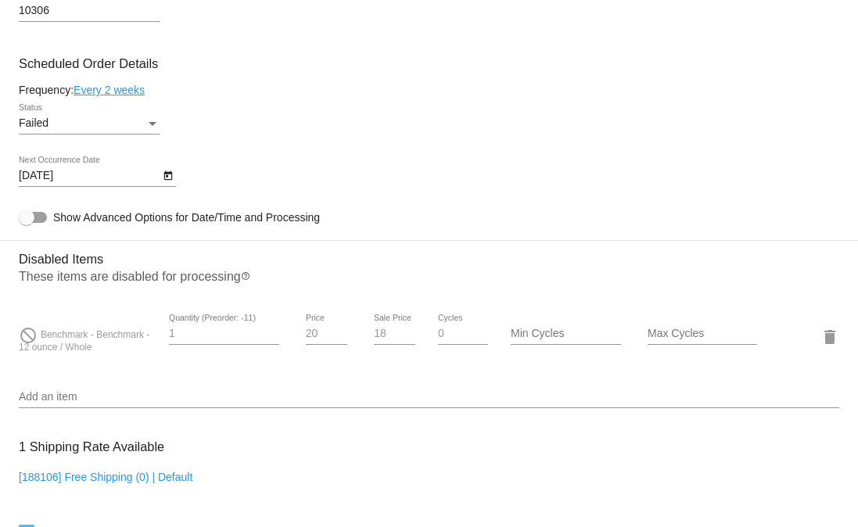
click at [159, 187] on div "9/30/2025 Next Occurrence Date" at bounding box center [89, 171] width 141 height 31
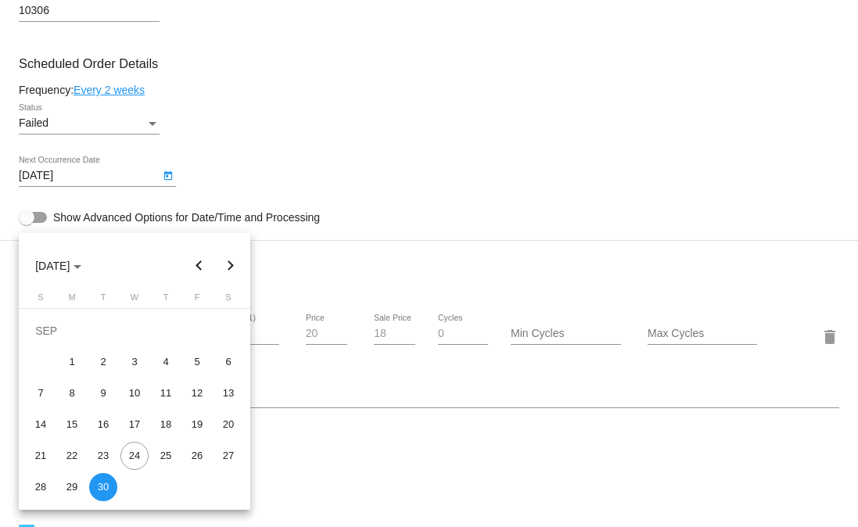
click at [451, 148] on div at bounding box center [429, 263] width 858 height 527
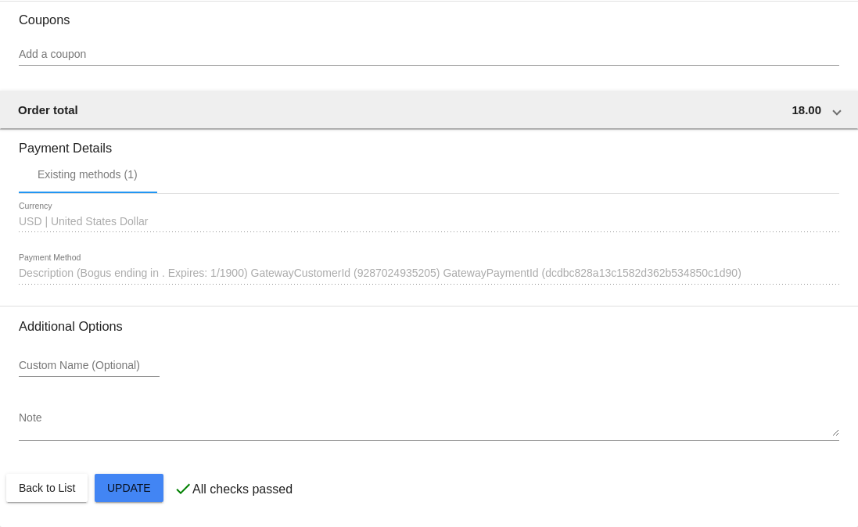
scroll to position [1485, 0]
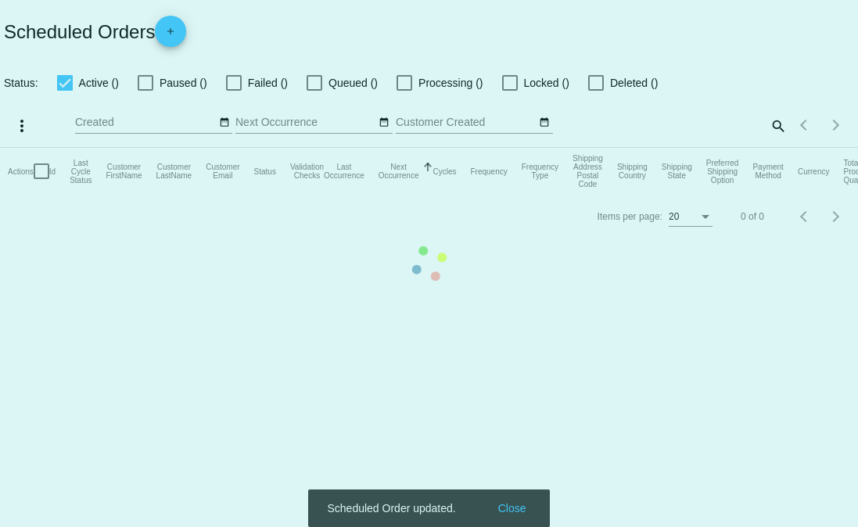
checkbox input "false"
checkbox input "true"
type input "[DATE] - [DATE]"
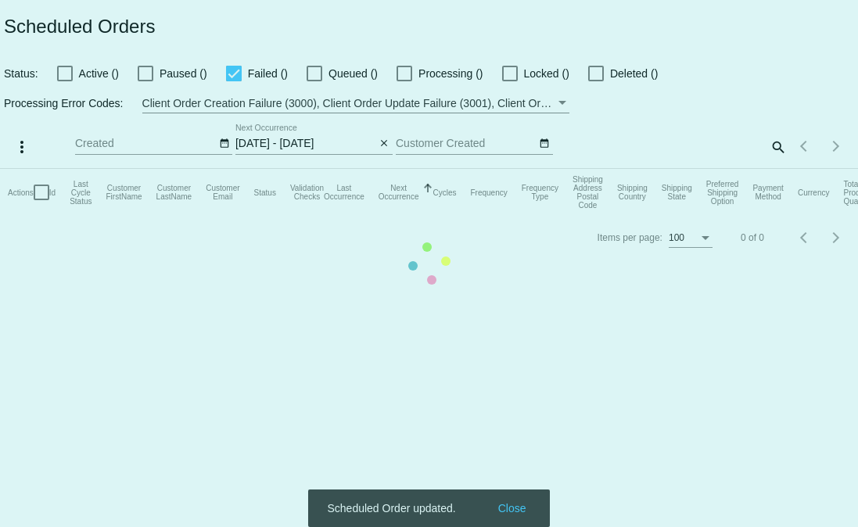
click at [646, 110] on app-dashboard-scheduled-orders "Scheduled Orders Status: Active () Paused () Failed () Queued () Processing () …" at bounding box center [429, 130] width 858 height 260
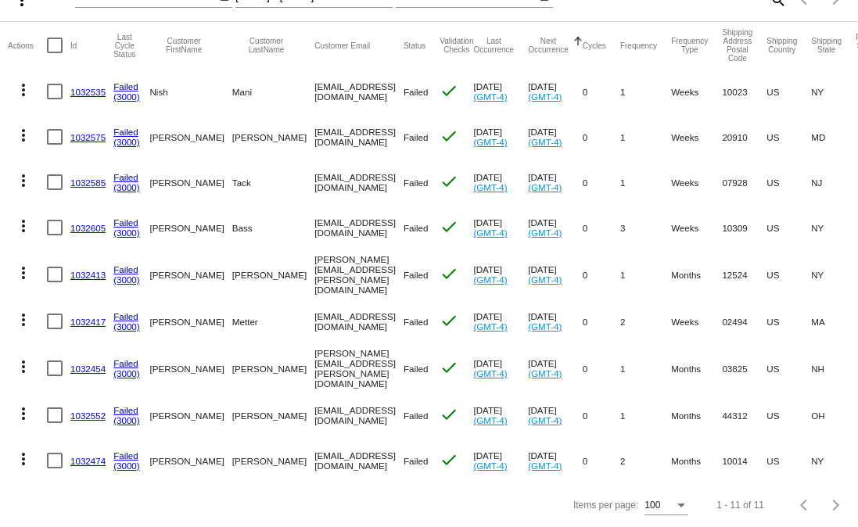
scroll to position [156, 0]
drag, startPoint x: 343, startPoint y: 446, endPoint x: 246, endPoint y: 451, distance: 97.1
click at [246, 451] on mat-row "more_vert 1032474 Failed (3000) Tanya Amaya t_amaya@hotmail.com Failed check Se…" at bounding box center [566, 460] width 1117 height 45
copy mat-row "t_amaya@hotmail.com"
click at [21, 450] on mat-icon "more_vert" at bounding box center [23, 459] width 19 height 19
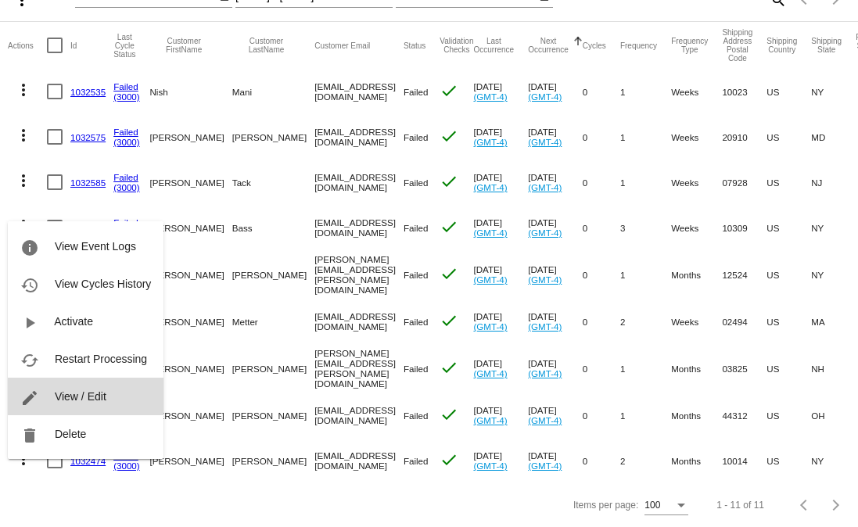
click at [59, 390] on span "View / Edit" at bounding box center [81, 396] width 52 height 13
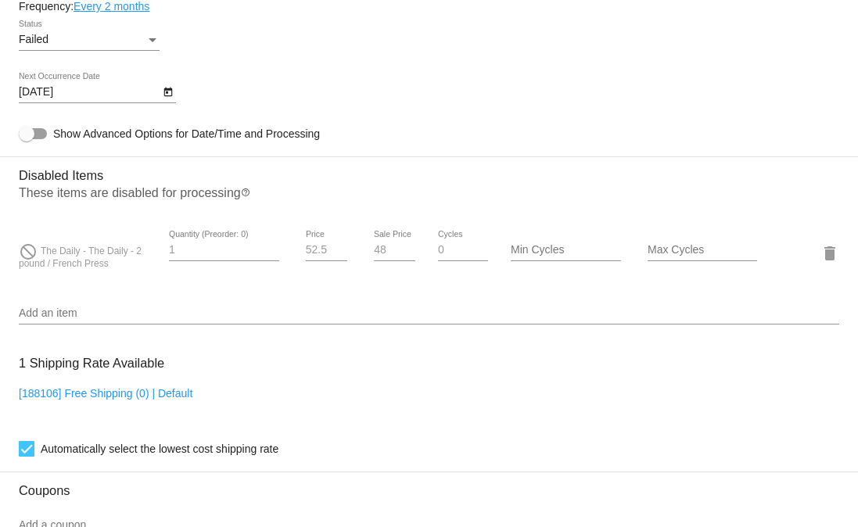
scroll to position [974, 0]
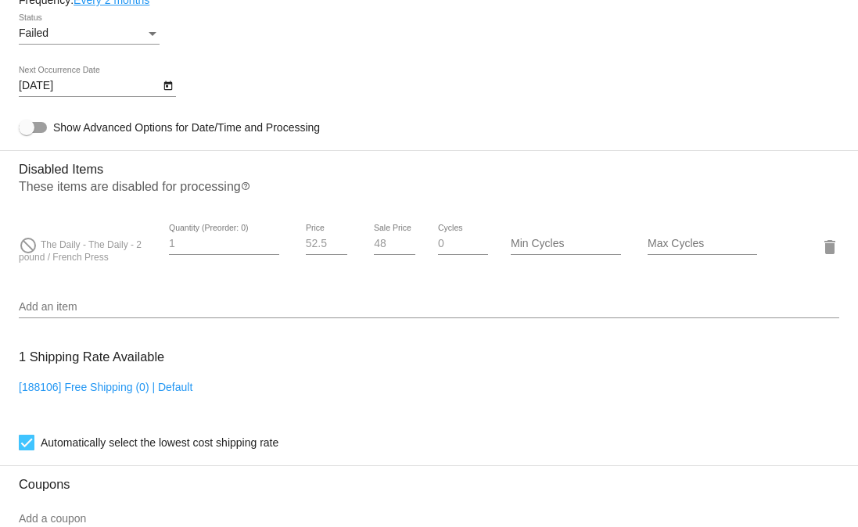
click at [104, 45] on div "Failed Status" at bounding box center [89, 29] width 141 height 31
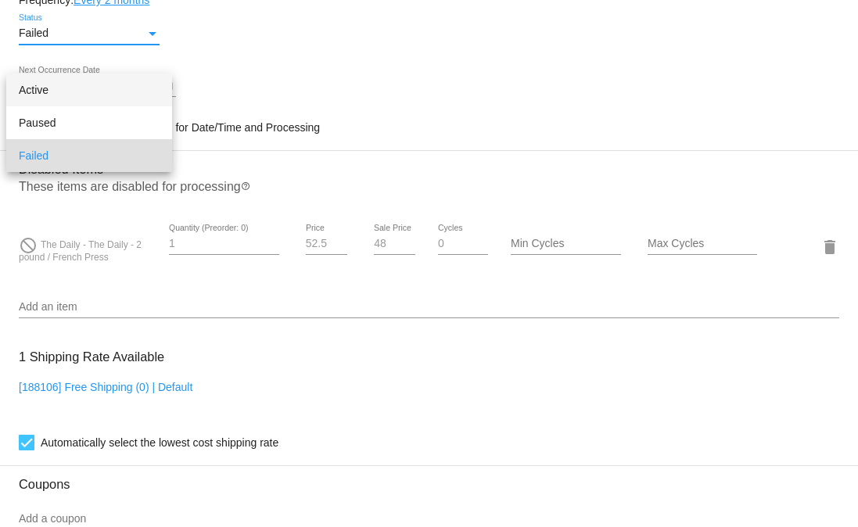
click at [56, 88] on span "Active" at bounding box center [89, 90] width 141 height 33
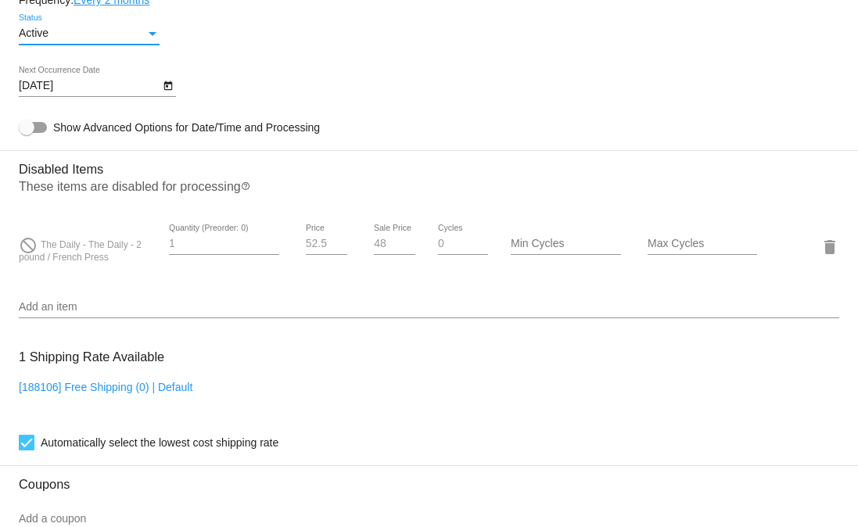
click at [160, 93] on button "Open calendar" at bounding box center [168, 85] width 16 height 16
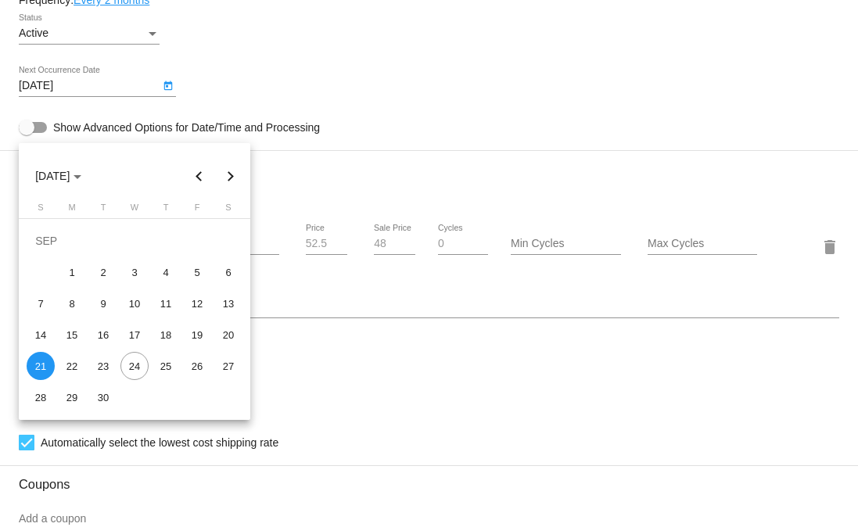
click at [229, 167] on button "Next month" at bounding box center [230, 175] width 31 height 31
click at [190, 362] on div "28" at bounding box center [197, 366] width 28 height 28
type input "11/28/2025"
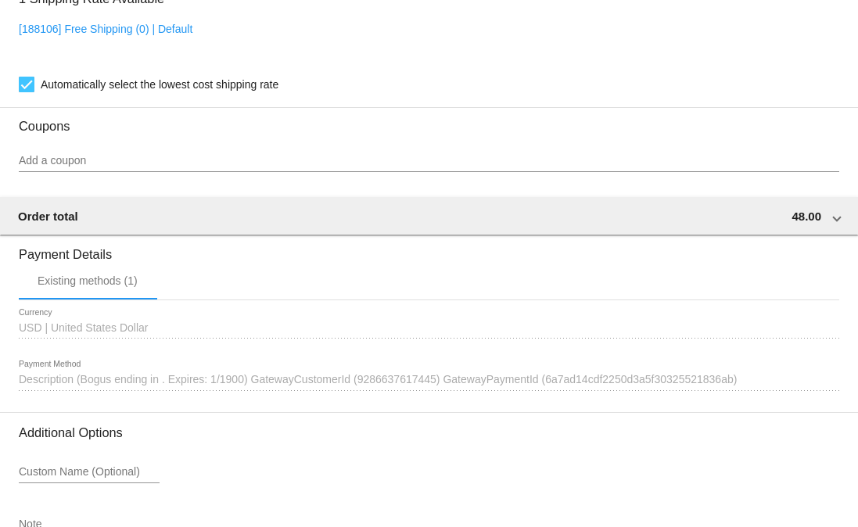
scroll to position [1494, 0]
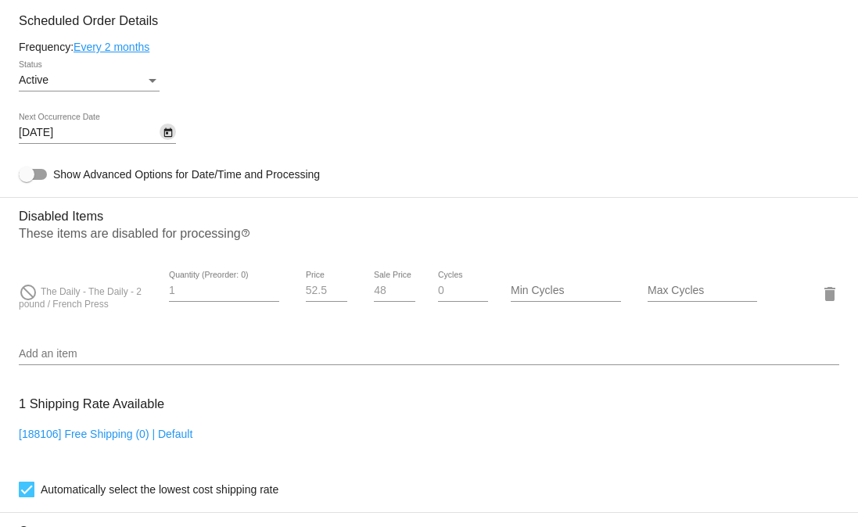
scroll to position [0, 0]
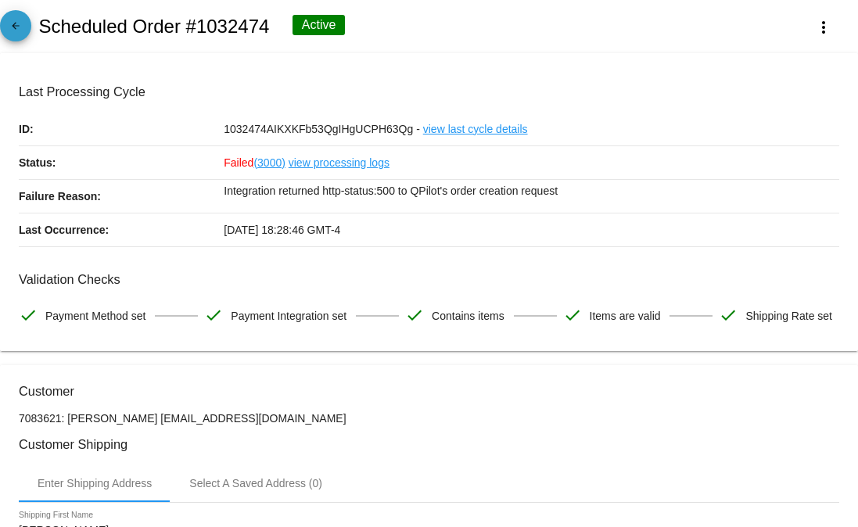
click at [13, 28] on mat-icon "arrow_back" at bounding box center [15, 29] width 19 height 19
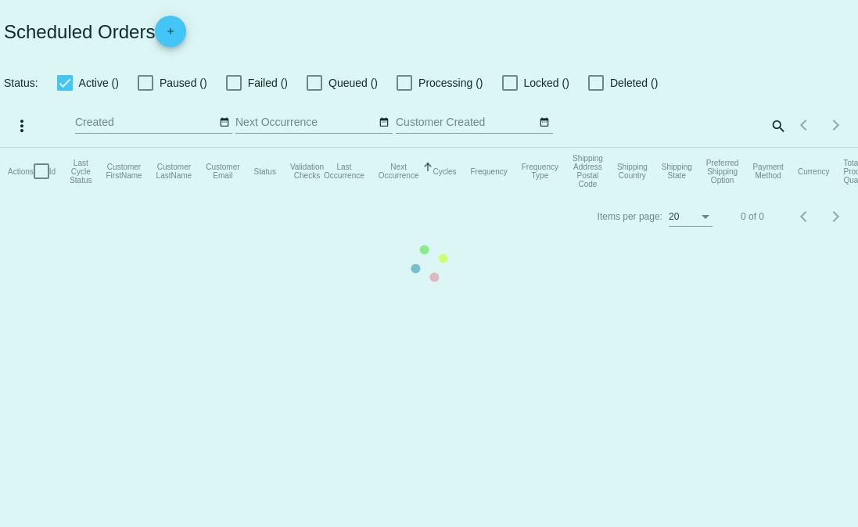
checkbox input "false"
checkbox input "true"
type input "[DATE] - [DATE]"
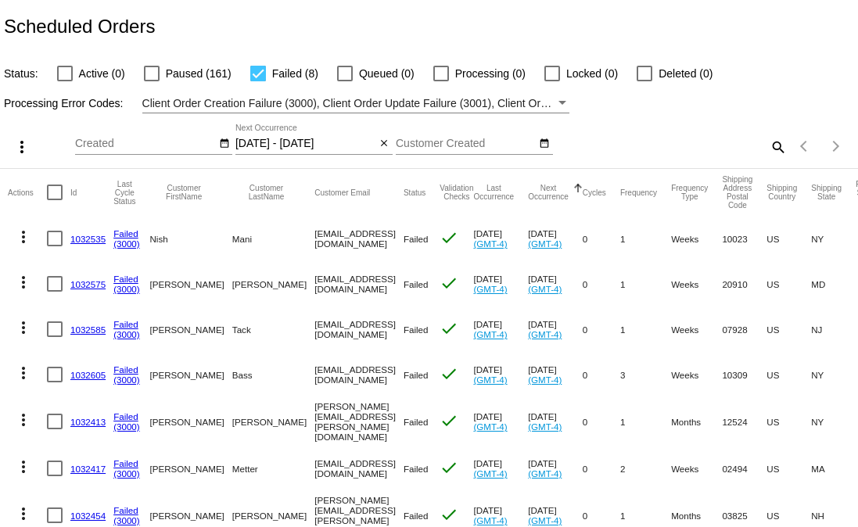
scroll to position [110, 0]
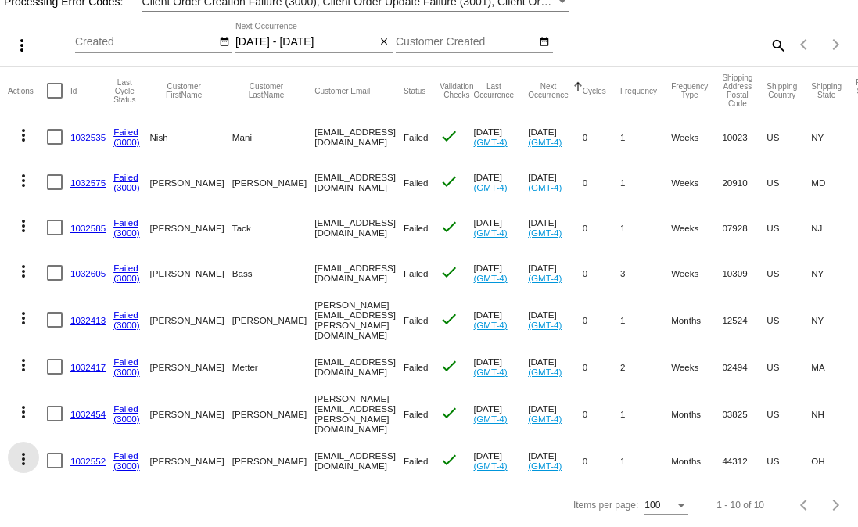
click at [23, 451] on mat-icon "more_vert" at bounding box center [23, 459] width 19 height 19
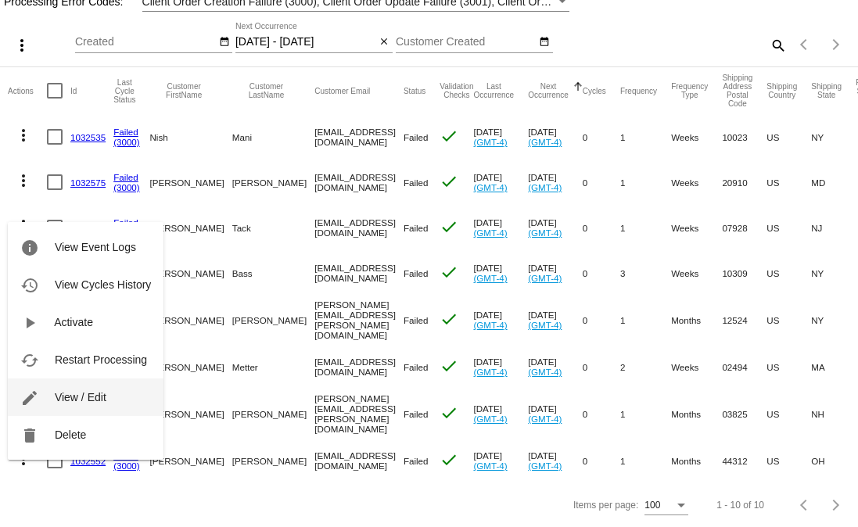
click at [64, 383] on button "edit View / Edit" at bounding box center [86, 398] width 156 height 38
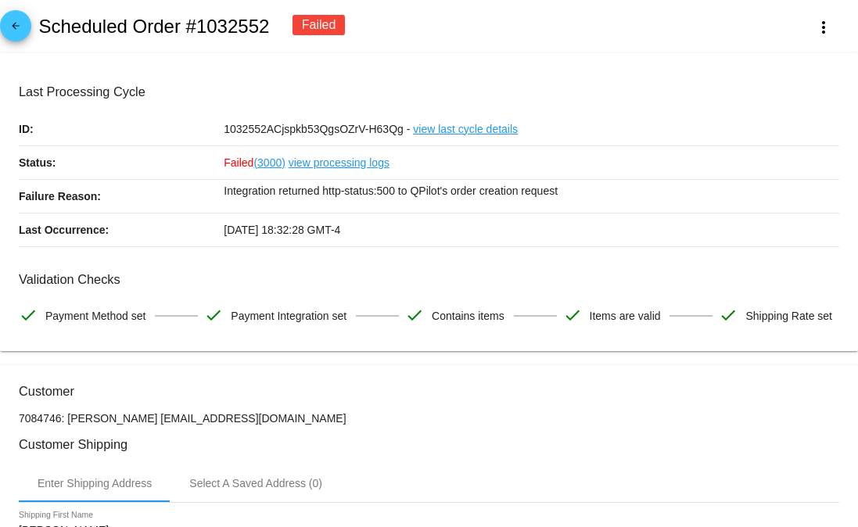
drag, startPoint x: 235, startPoint y: 471, endPoint x: 131, endPoint y: 457, distance: 105.8
click at [131, 425] on p "7084746: Scott Tobias tigws6@gmail.com" at bounding box center [429, 418] width 821 height 13
drag, startPoint x: 131, startPoint y: 457, endPoint x: 231, endPoint y: 457, distance: 100.1
click at [231, 425] on p "7084746: Scott Tobias tigws6@gmail.com" at bounding box center [429, 418] width 821 height 13
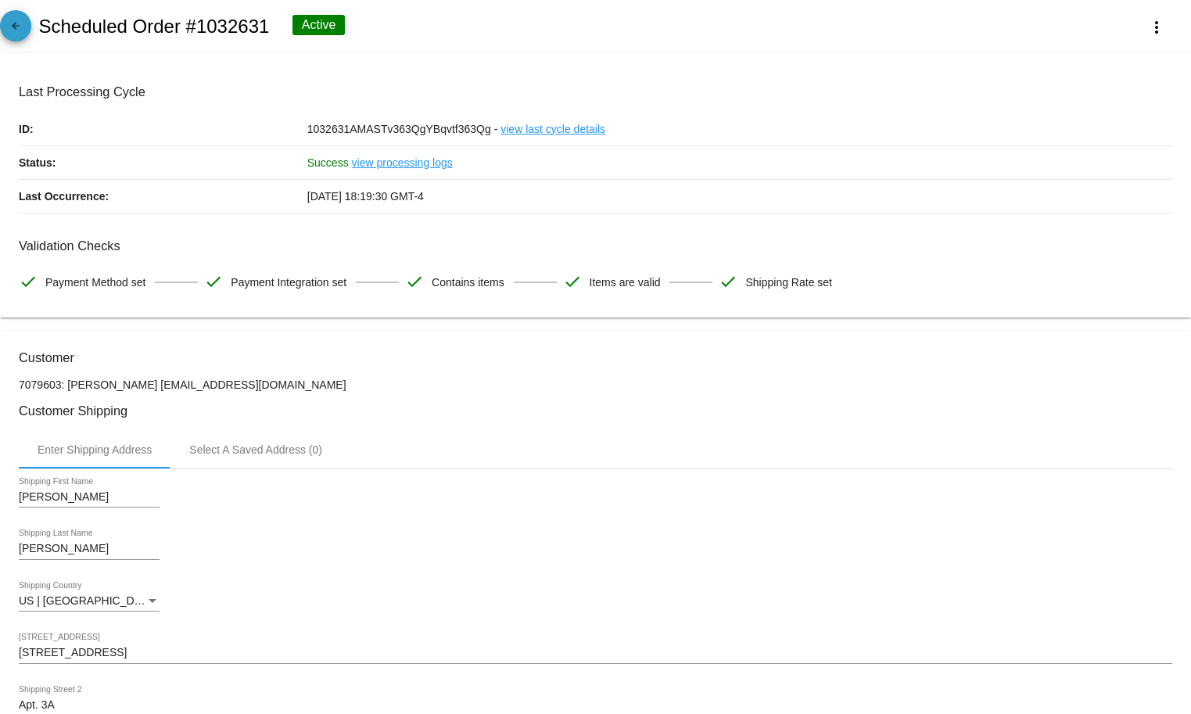
click at [23, 12] on span "arrow_back" at bounding box center [15, 29] width 19 height 38
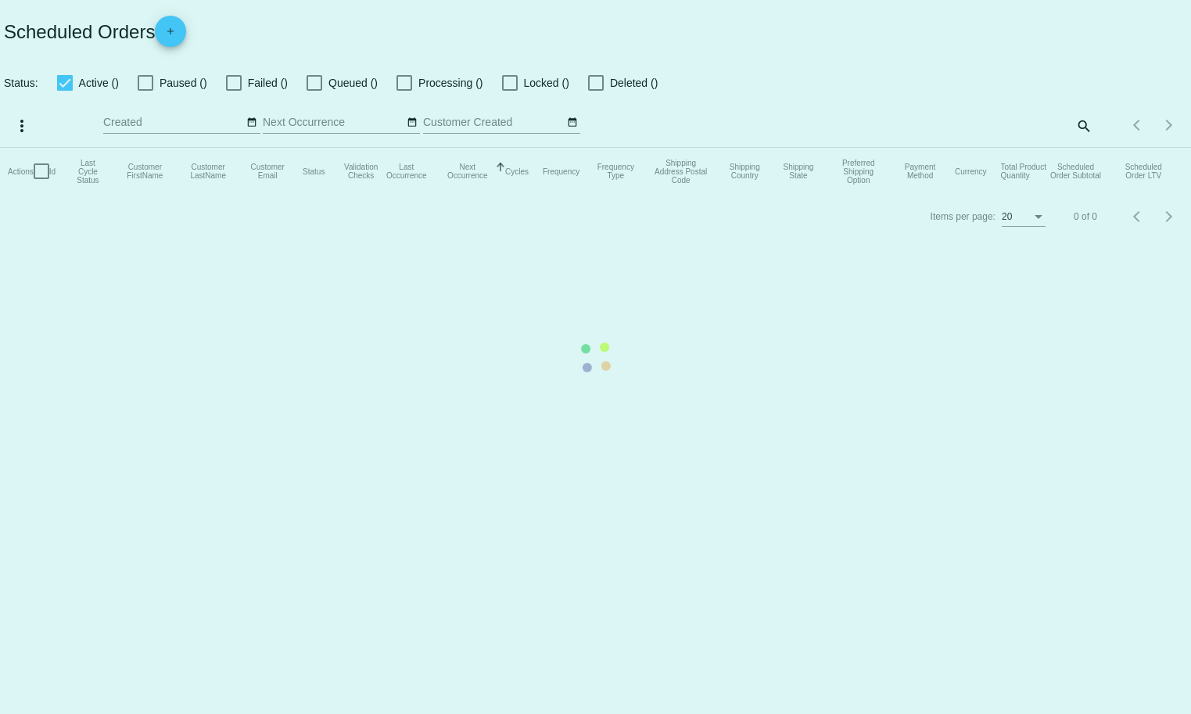
checkbox input "false"
checkbox input "true"
type input "[DATE] - [DATE]"
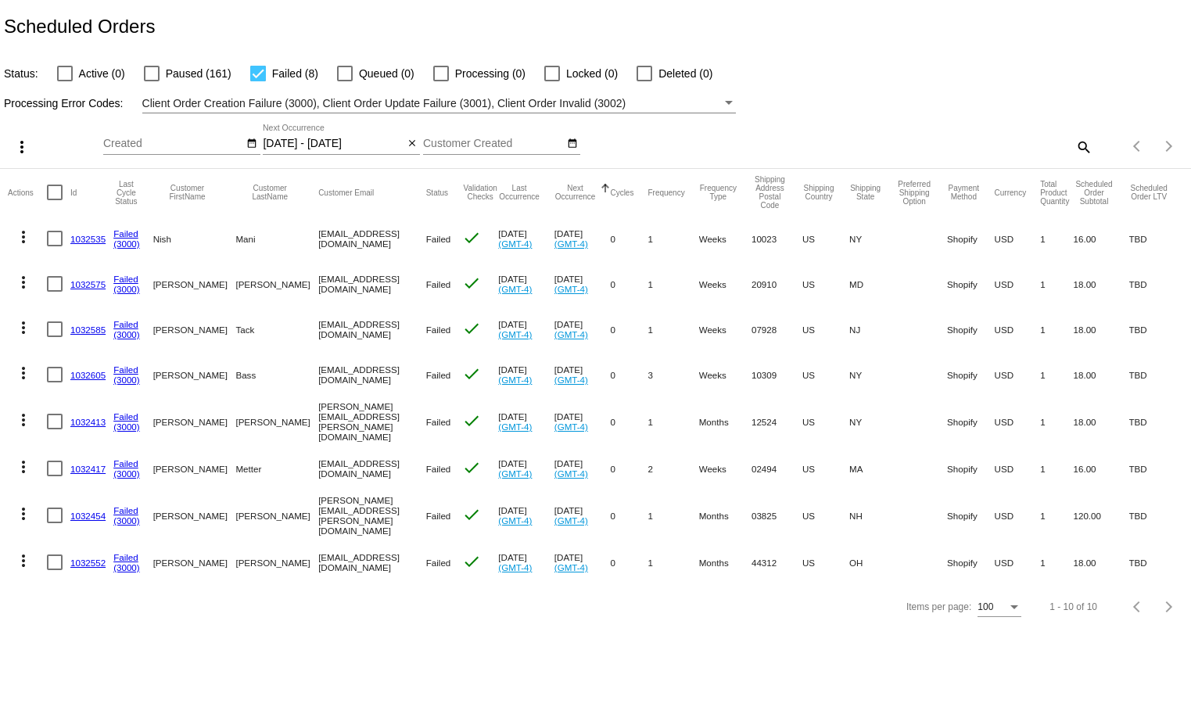
click at [168, 615] on div "Items per page: 100 1 - 10 of 10" at bounding box center [595, 607] width 1191 height 44
drag, startPoint x: 357, startPoint y: 559, endPoint x: 266, endPoint y: 564, distance: 91.6
click at [266, 564] on mat-row "more_vert 1032552 Failed (3000) Scott Tobias tigws6@gmail.com Failed check Sep …" at bounding box center [596, 562] width 1176 height 45
copy mat-row "tigws6@gmail.com"
click at [29, 551] on mat-icon "more_vert" at bounding box center [23, 560] width 19 height 19
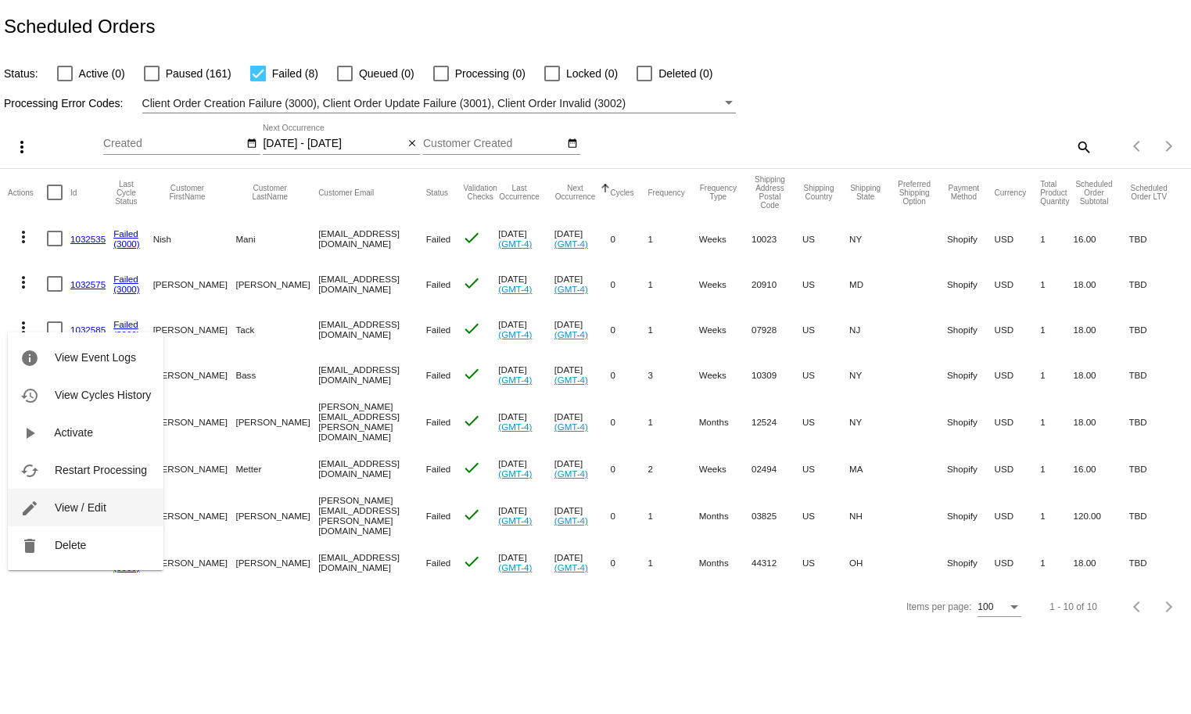
click at [84, 518] on button "edit View / Edit" at bounding box center [86, 508] width 156 height 38
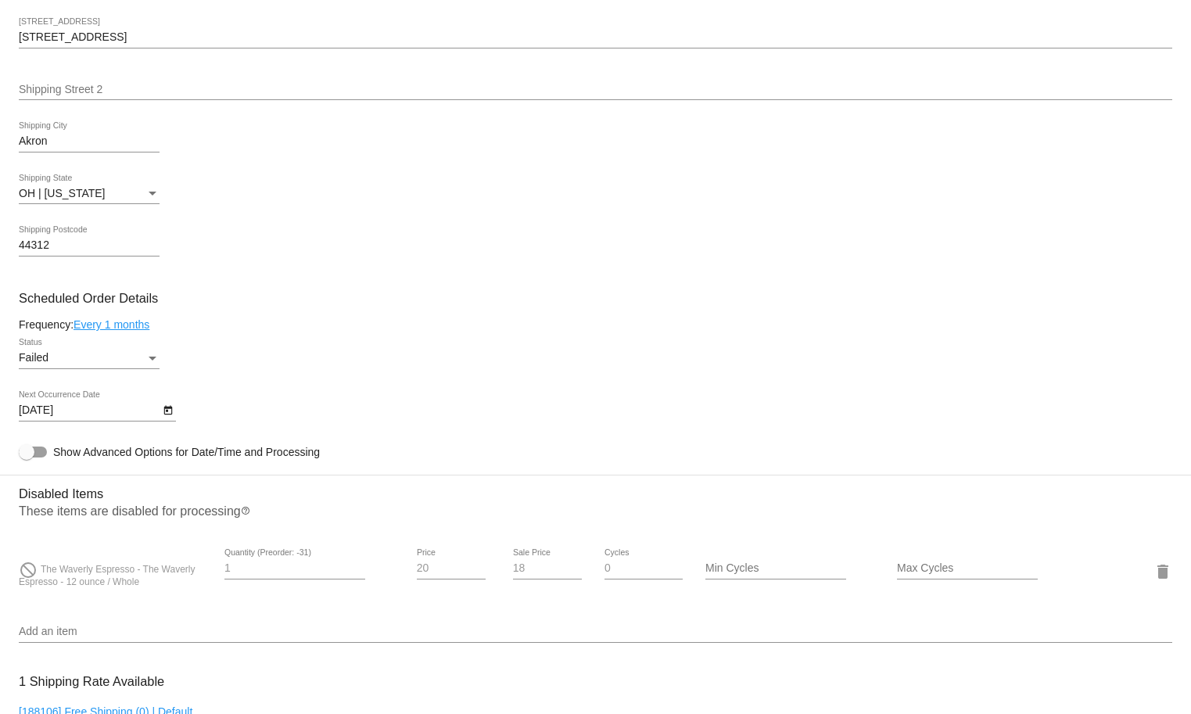
scroll to position [654, 0]
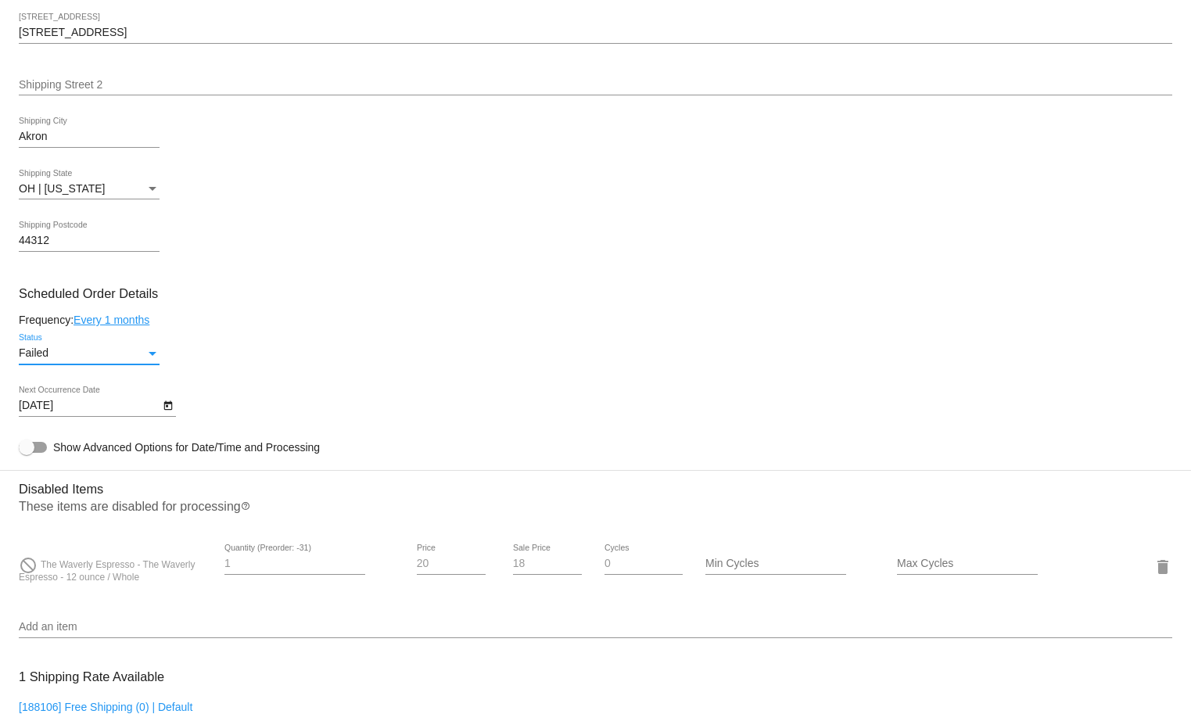
click at [71, 360] on div "Failed" at bounding box center [82, 353] width 127 height 13
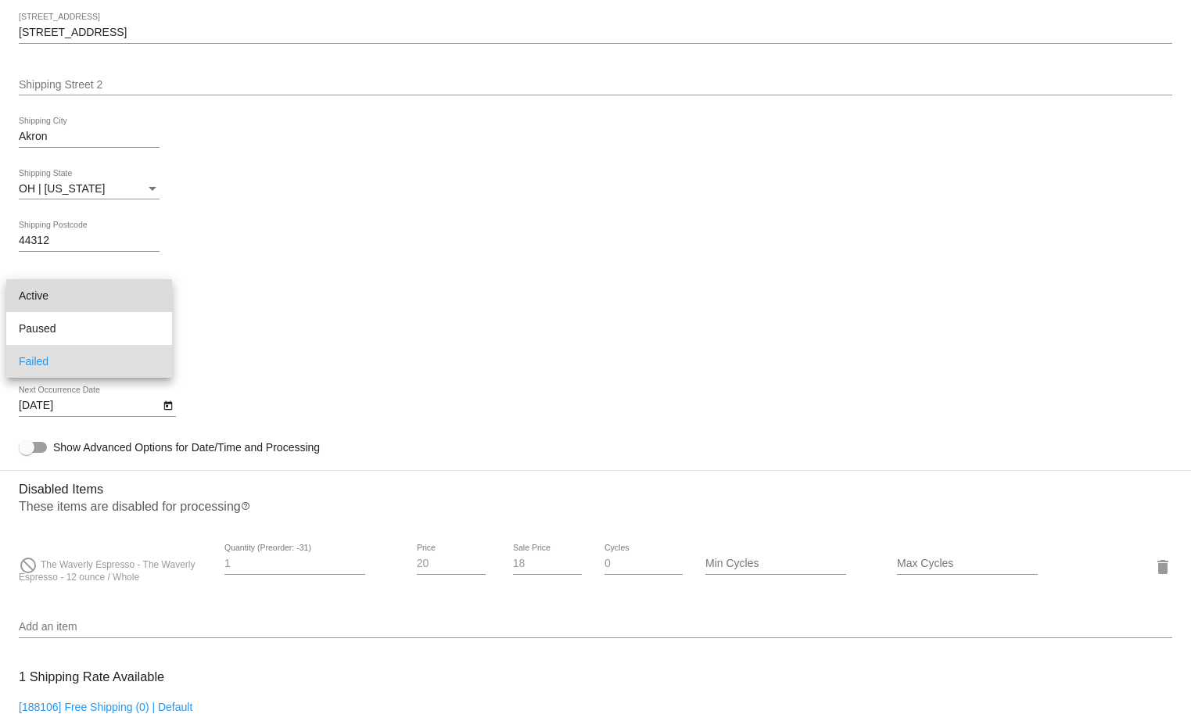
click at [52, 300] on span "Active" at bounding box center [89, 295] width 141 height 33
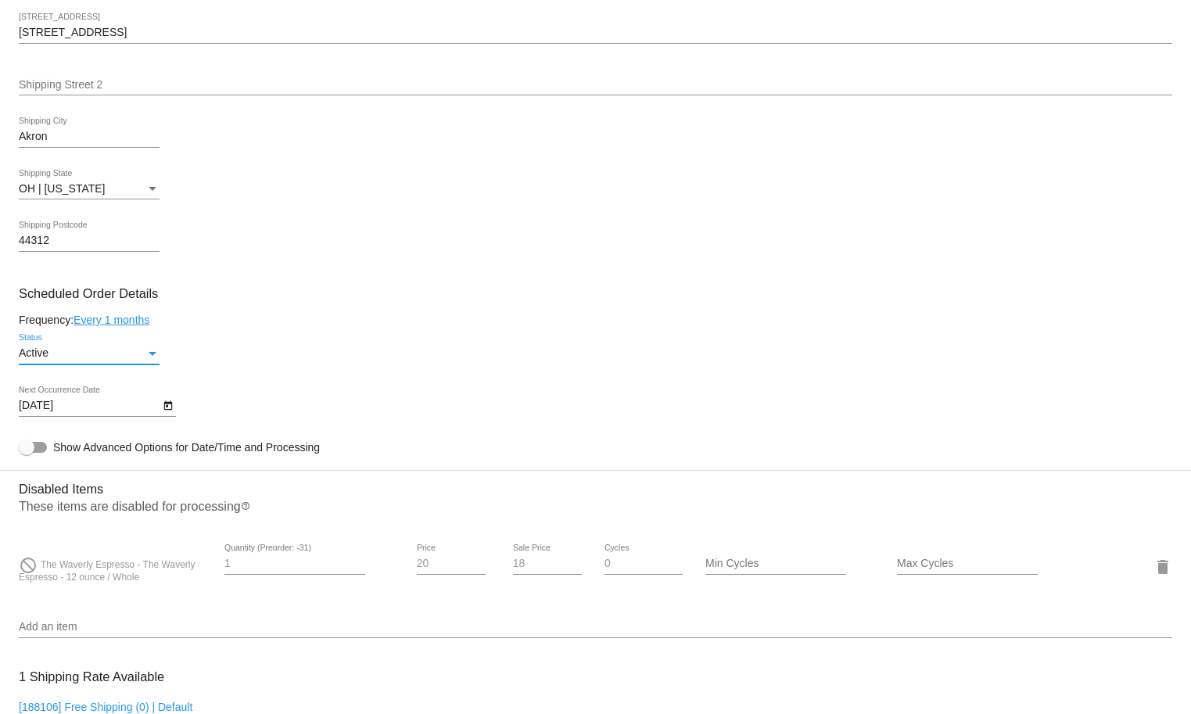
click at [167, 411] on icon "Open calendar" at bounding box center [167, 405] width 9 height 9
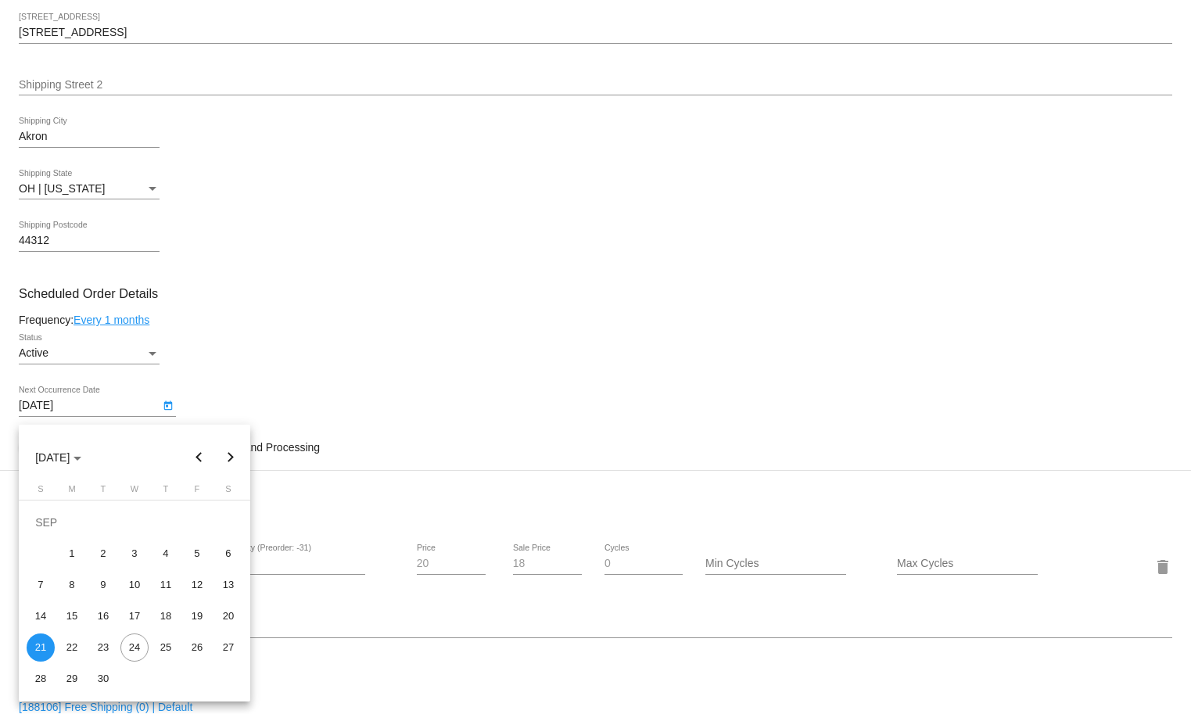
click at [230, 458] on button "Next month" at bounding box center [230, 457] width 31 height 31
click at [110, 609] on div "21" at bounding box center [103, 616] width 28 height 28
type input "10/21/2025"
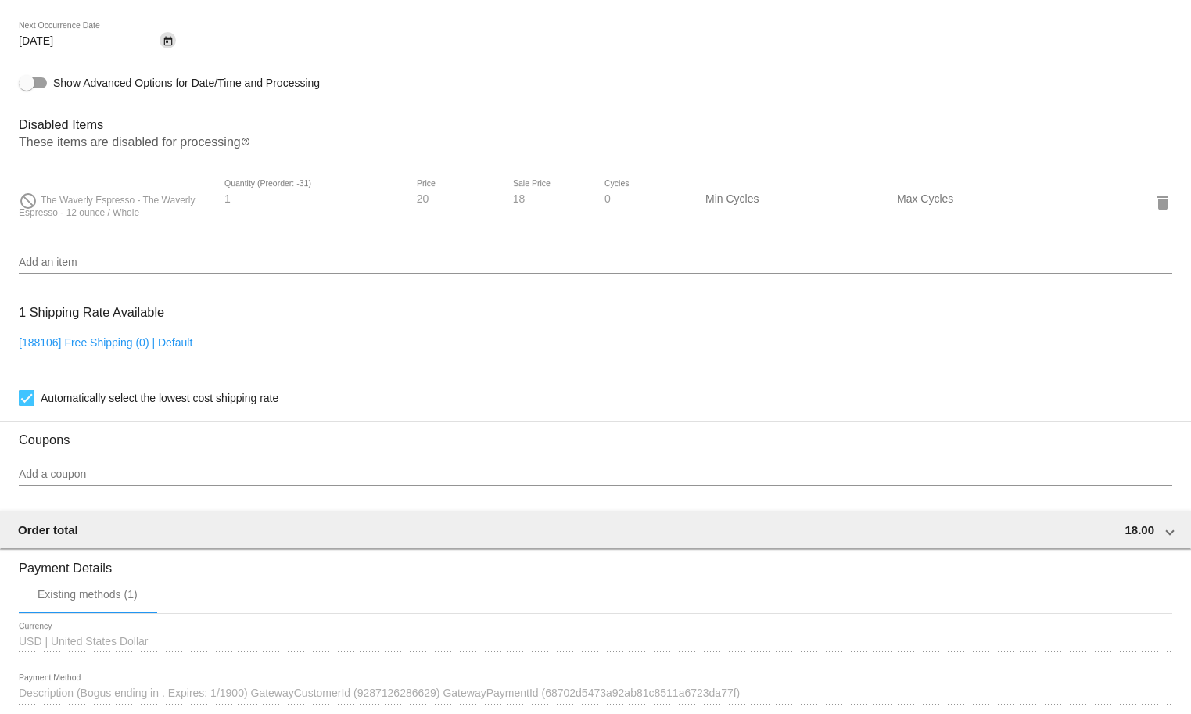
scroll to position [1264, 0]
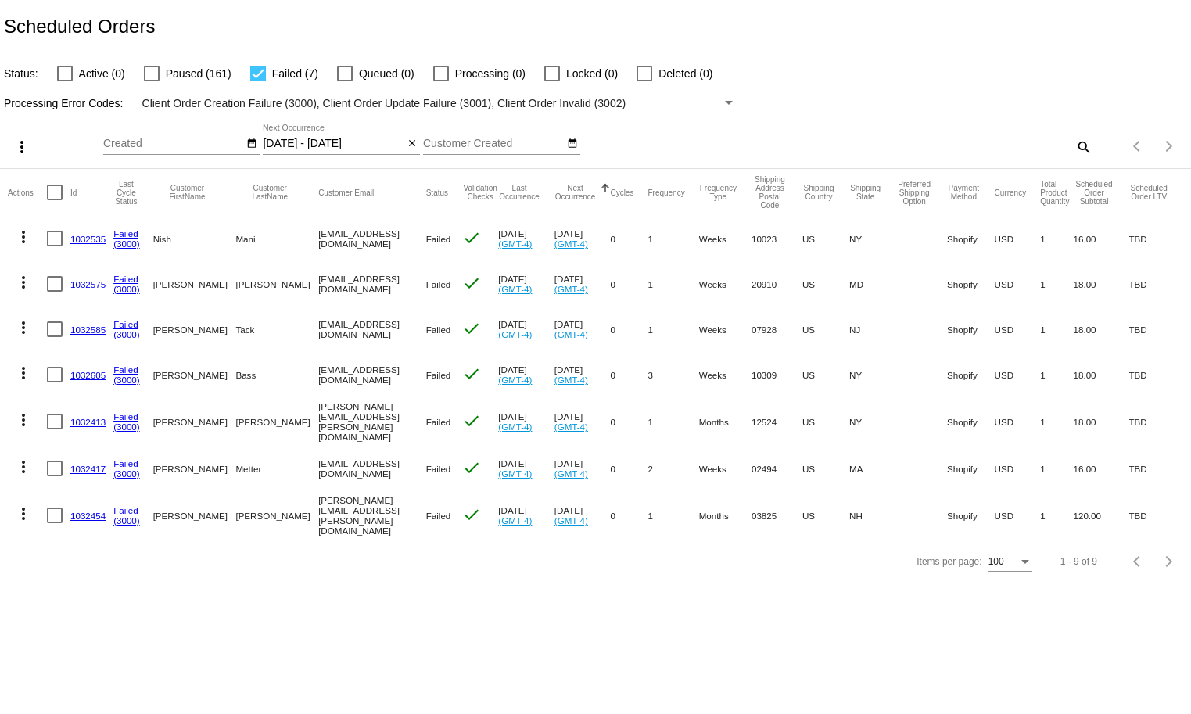
click at [18, 278] on mat-icon "more_vert" at bounding box center [23, 282] width 19 height 19
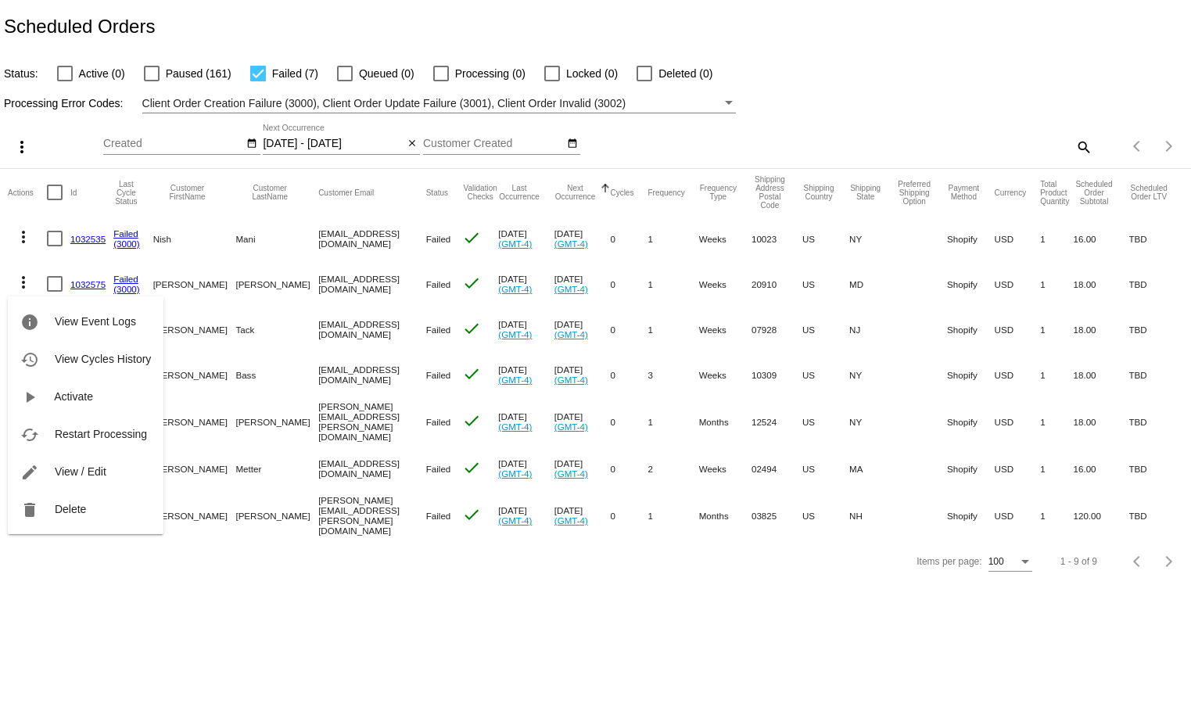
click at [549, 596] on div at bounding box center [595, 357] width 1191 height 714
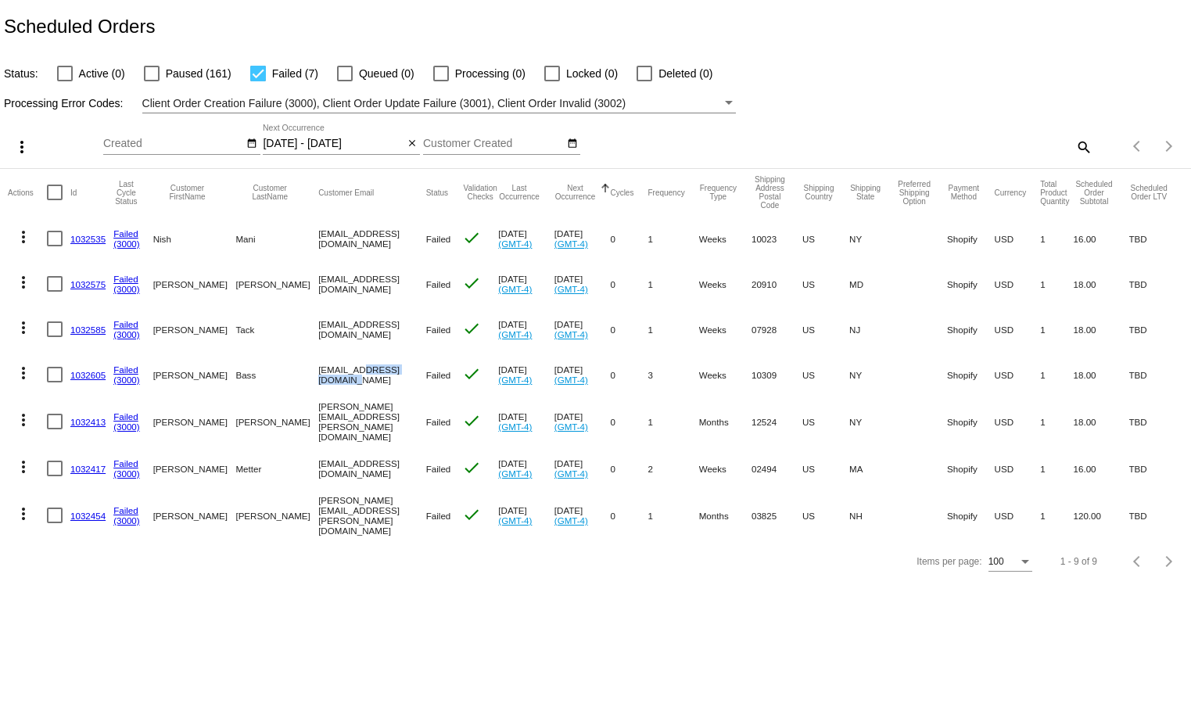
drag, startPoint x: 354, startPoint y: 379, endPoint x: 271, endPoint y: 382, distance: 83.8
click at [318, 382] on mat-cell "[EMAIL_ADDRESS][DOMAIN_NAME]" at bounding box center [372, 374] width 108 height 45
copy mat-cell "[EMAIL_ADDRESS][DOMAIN_NAME]"
click at [16, 372] on mat-icon "more_vert" at bounding box center [23, 373] width 19 height 19
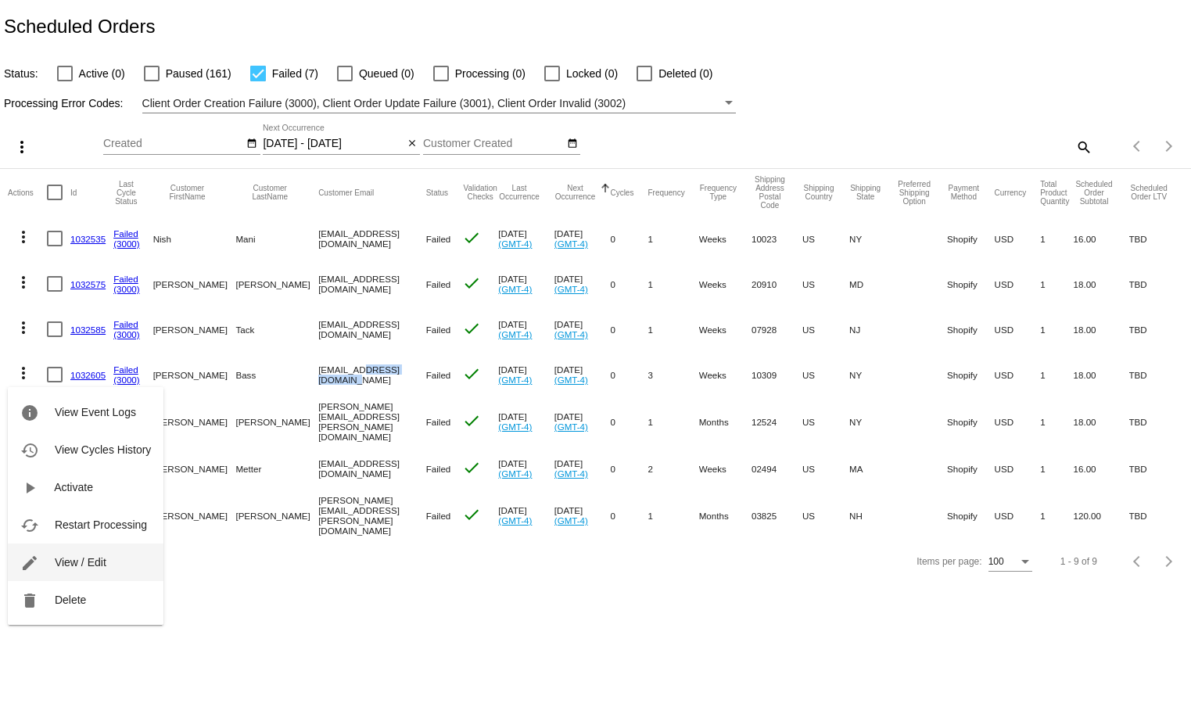
click at [86, 562] on span "View / Edit" at bounding box center [81, 562] width 52 height 13
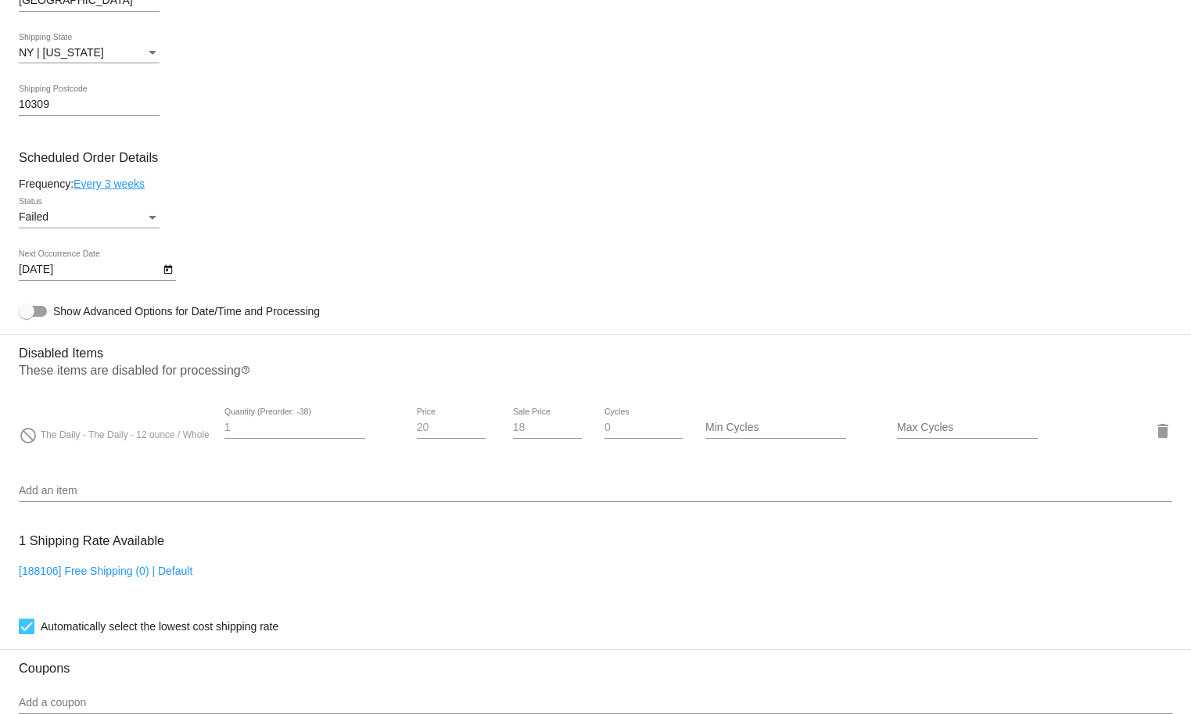
scroll to position [817, 0]
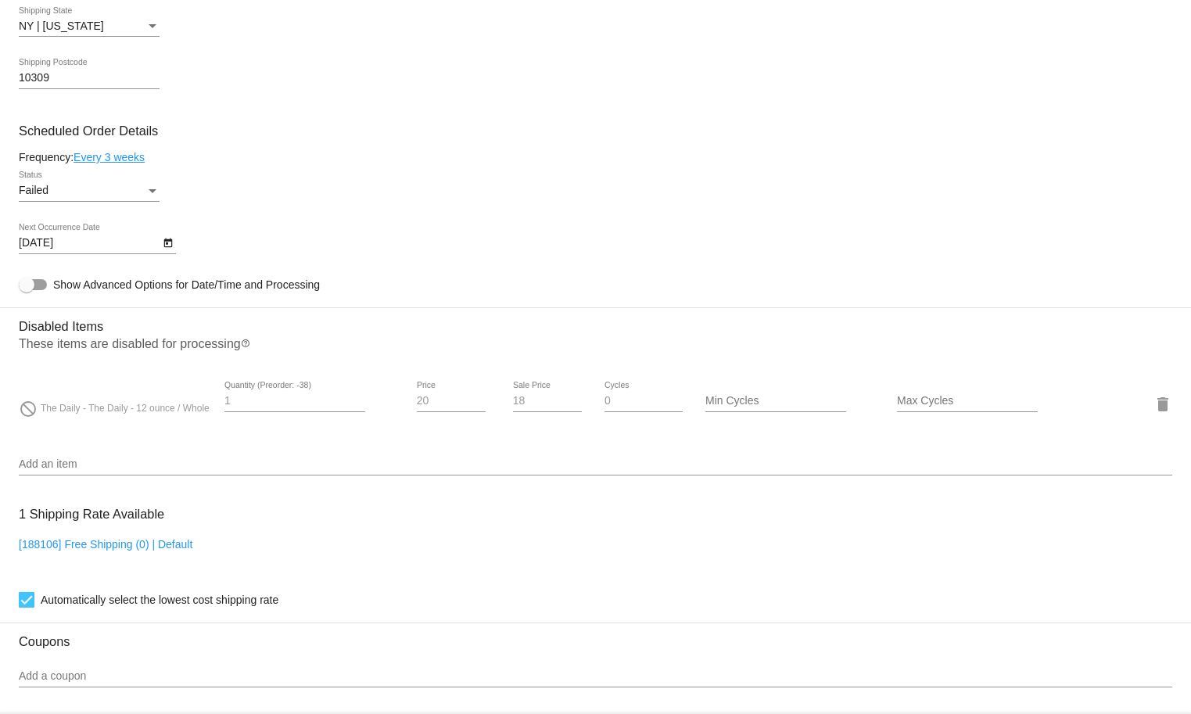
click at [113, 188] on div "Failed Status" at bounding box center [89, 186] width 141 height 31
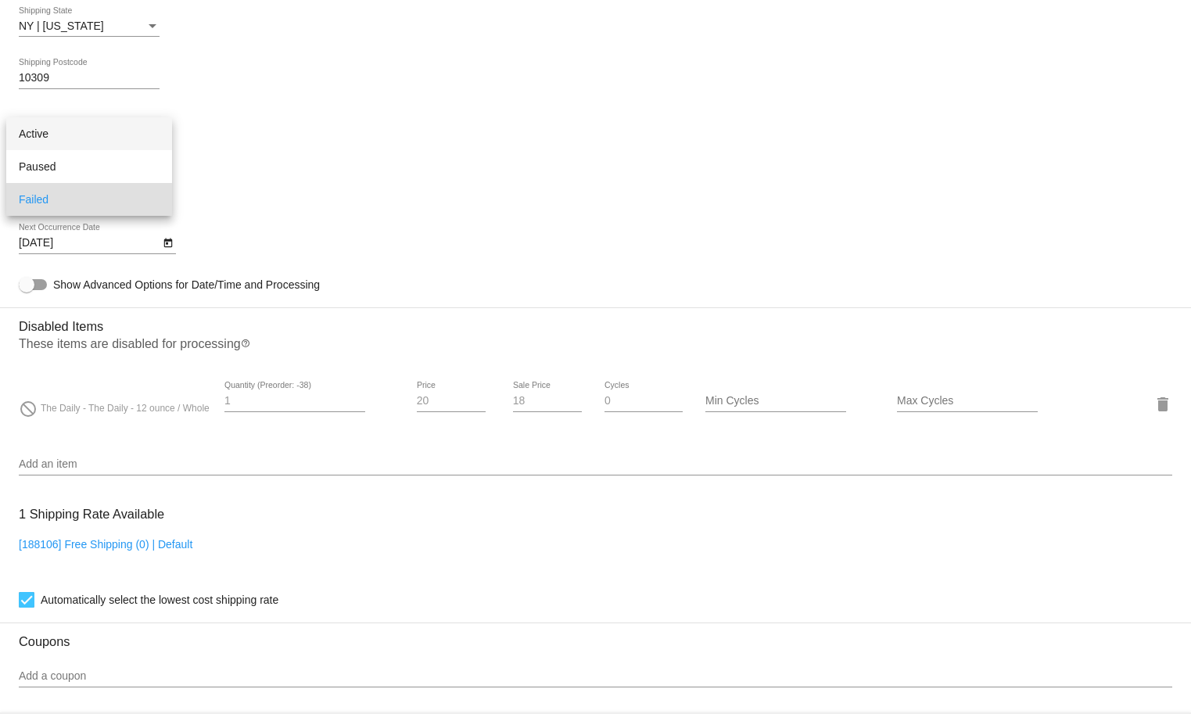
click at [29, 128] on span "Active" at bounding box center [89, 133] width 141 height 33
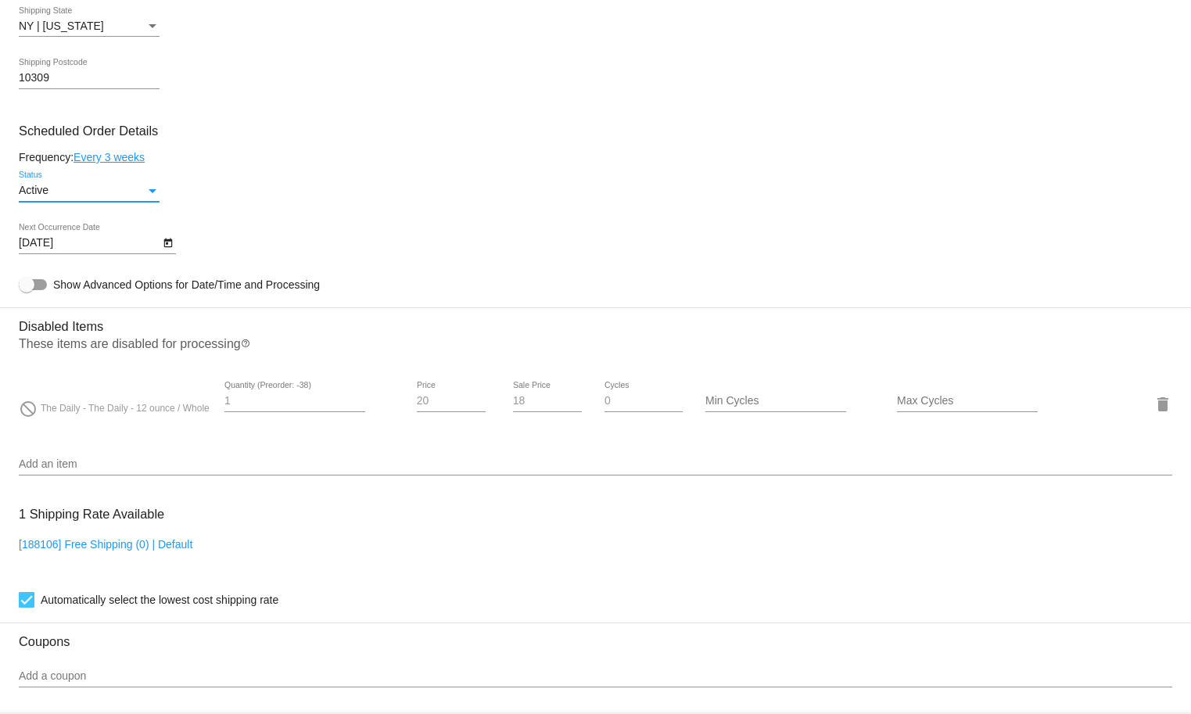
click at [167, 250] on icon "Open calendar" at bounding box center [168, 243] width 11 height 19
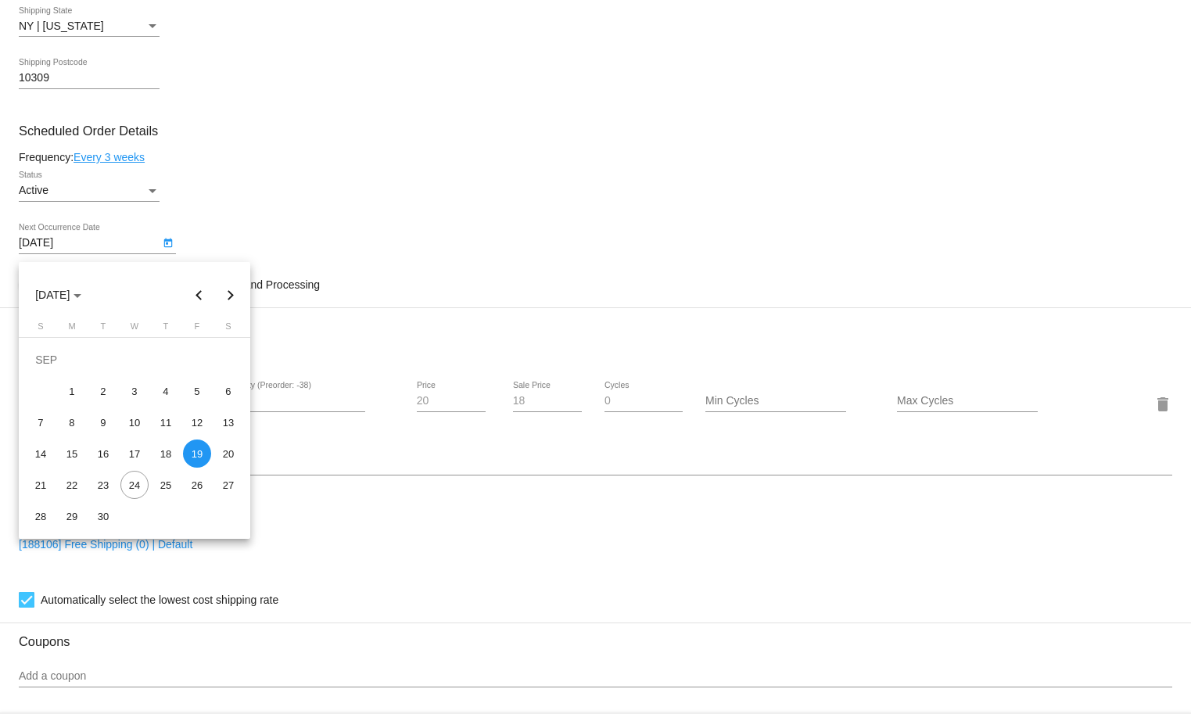
click at [373, 242] on div at bounding box center [595, 357] width 1191 height 714
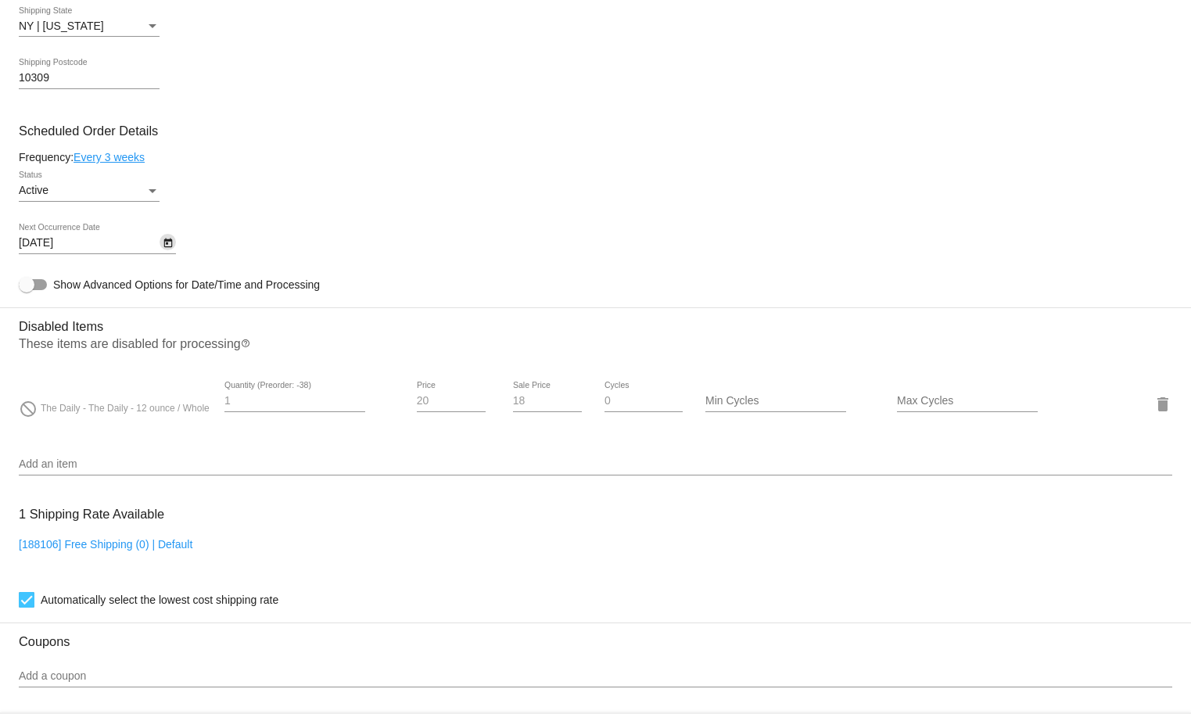
click at [171, 248] on icon "Open calendar" at bounding box center [167, 243] width 9 height 9
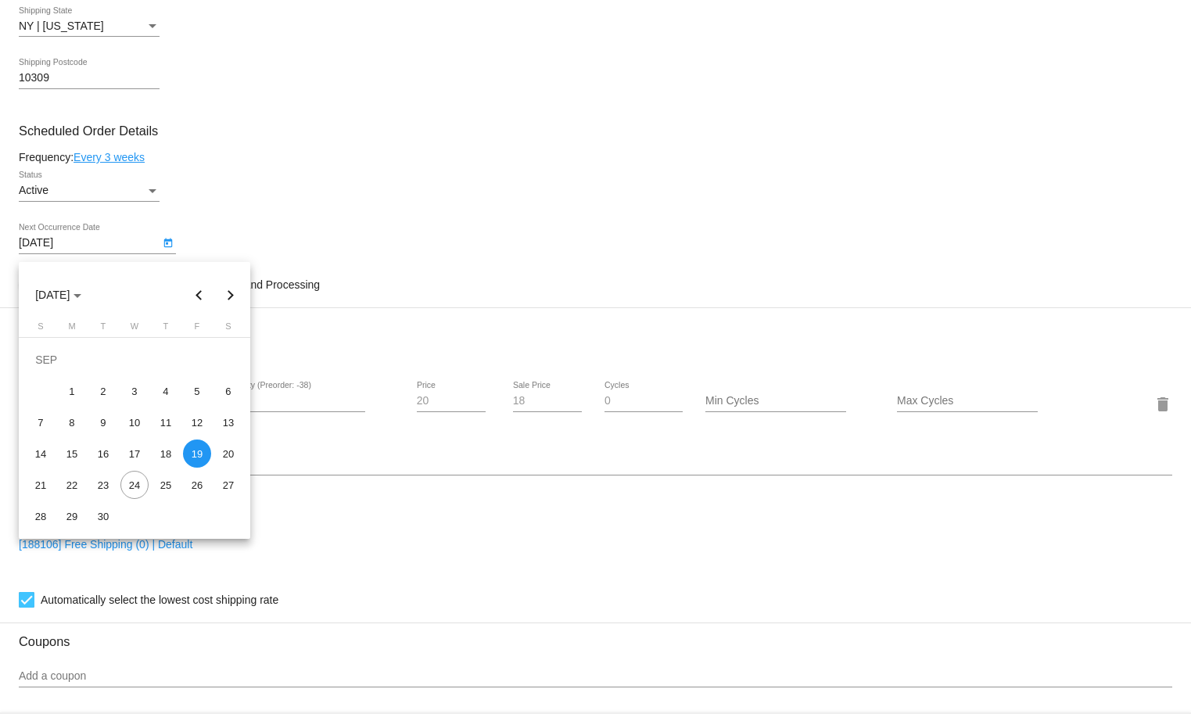
click at [219, 297] on button "Next month" at bounding box center [230, 294] width 31 height 31
click at [203, 394] on div "10" at bounding box center [197, 391] width 28 height 28
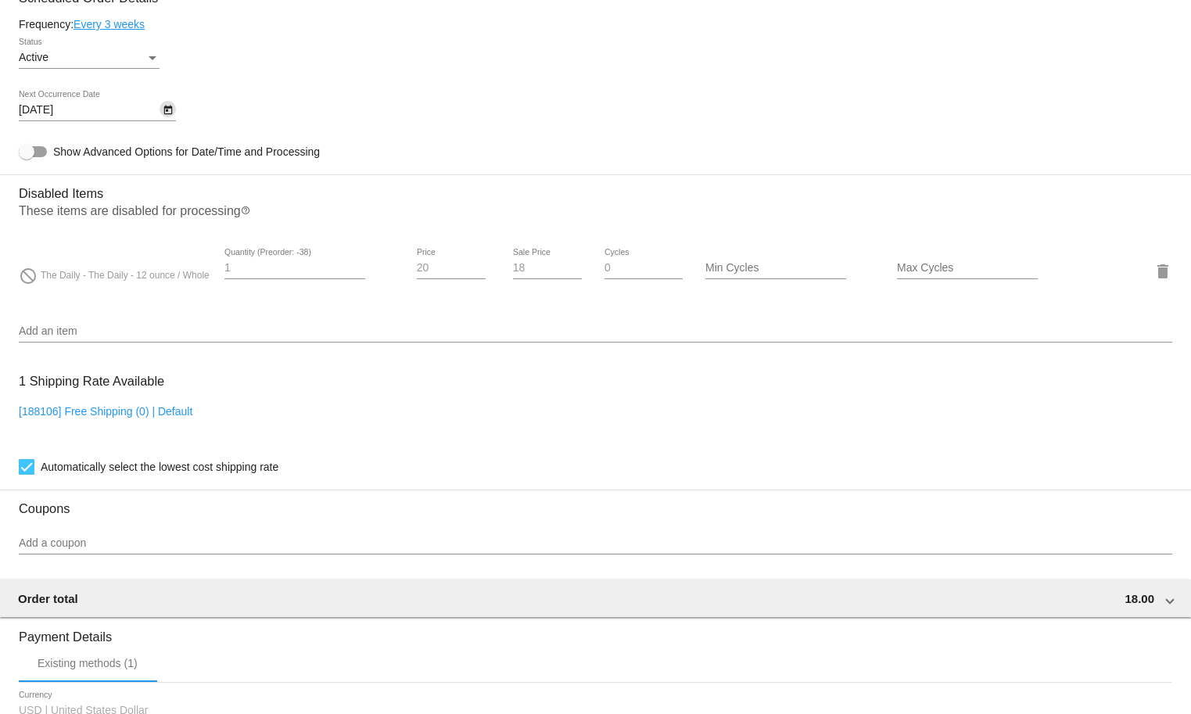
scroll to position [948, 0]
click at [164, 117] on icon "Open calendar" at bounding box center [167, 111] width 9 height 9
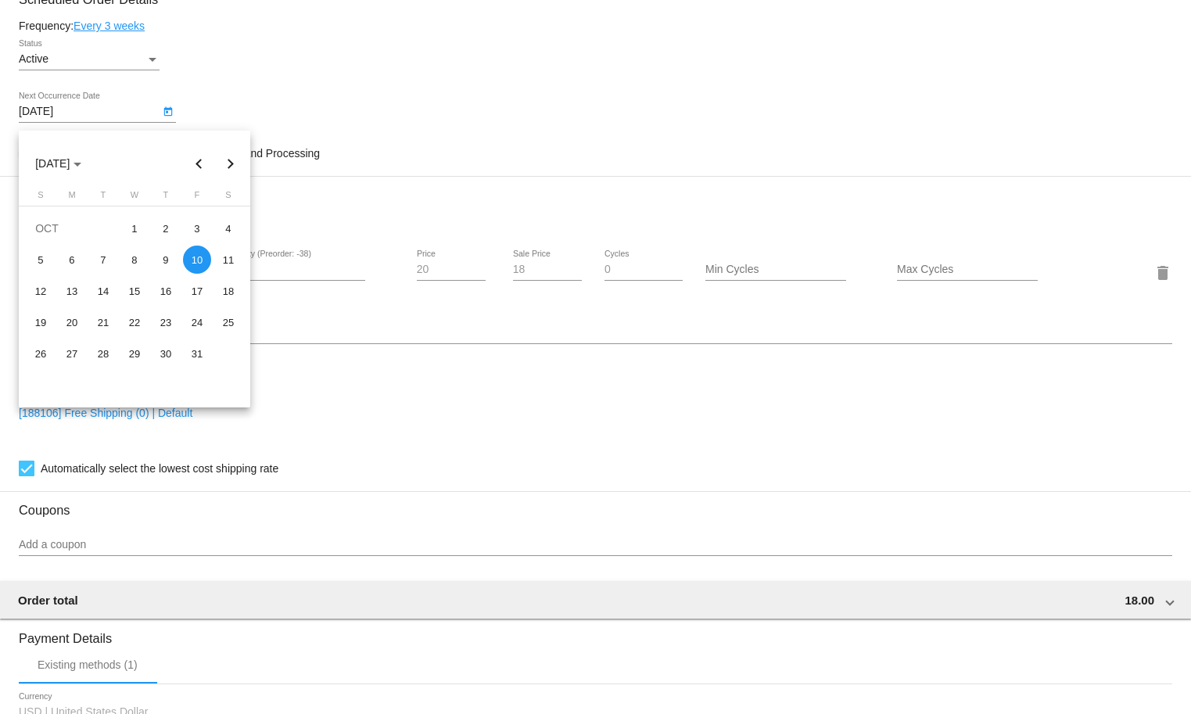
click at [199, 166] on button "Previous month" at bounding box center [199, 163] width 31 height 31
click at [239, 163] on button "Next month" at bounding box center [230, 163] width 31 height 31
click at [104, 253] on div "7" at bounding box center [103, 260] width 28 height 28
type input "10/7/2025"
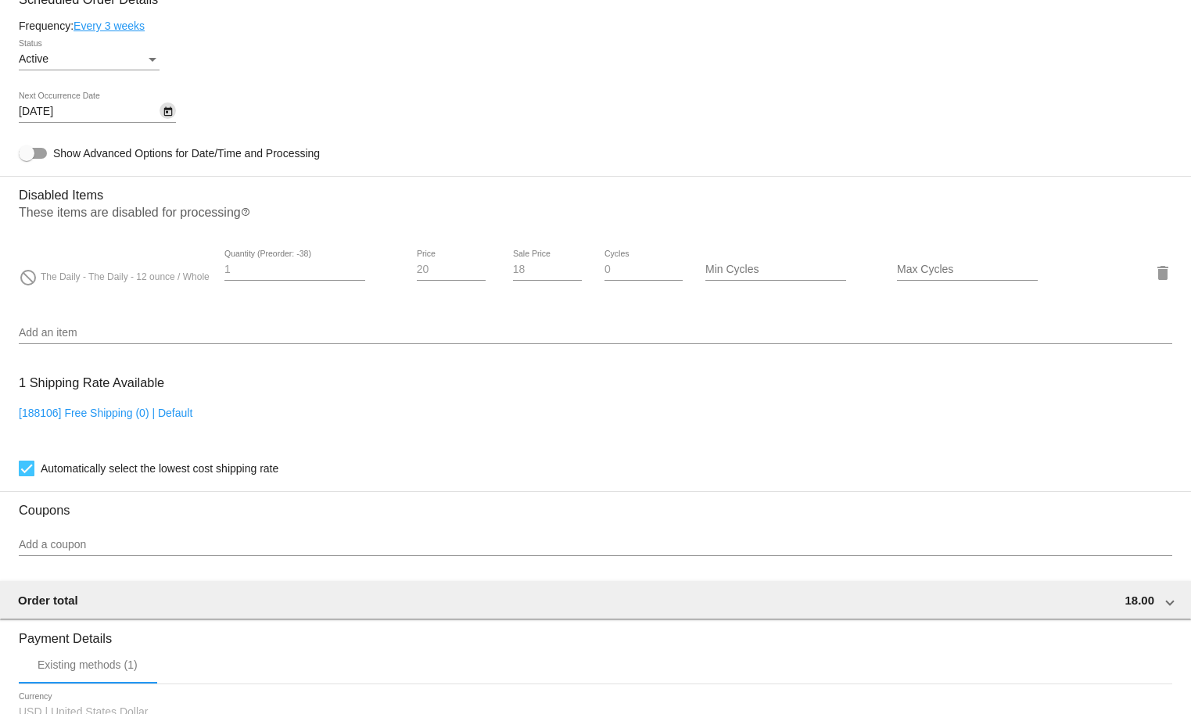
scroll to position [1264, 0]
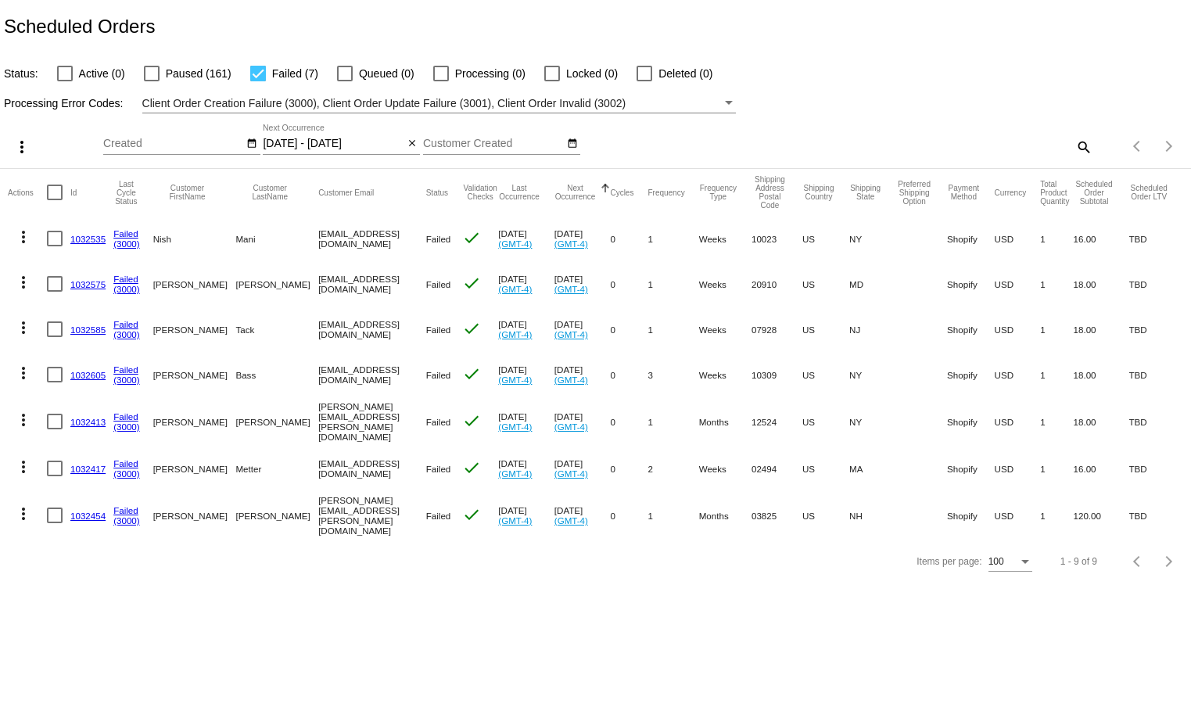
click at [20, 379] on mat-icon "more_vert" at bounding box center [23, 373] width 19 height 19
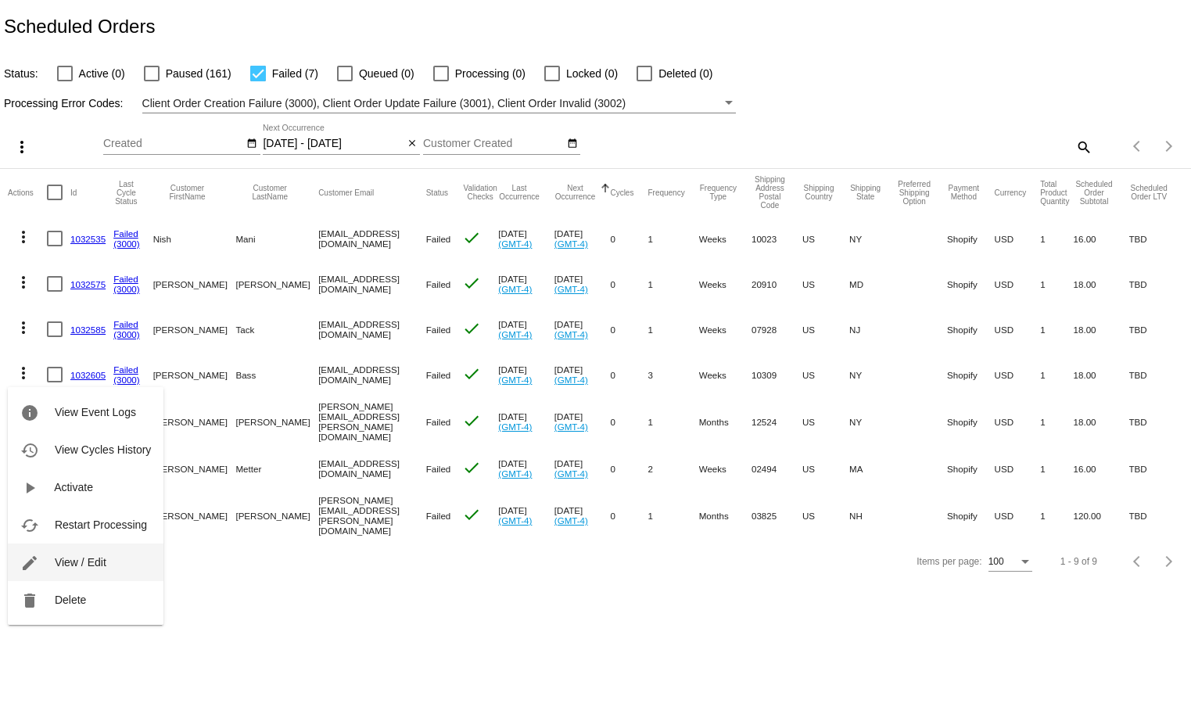
click at [70, 552] on button "edit View / Edit" at bounding box center [86, 563] width 156 height 38
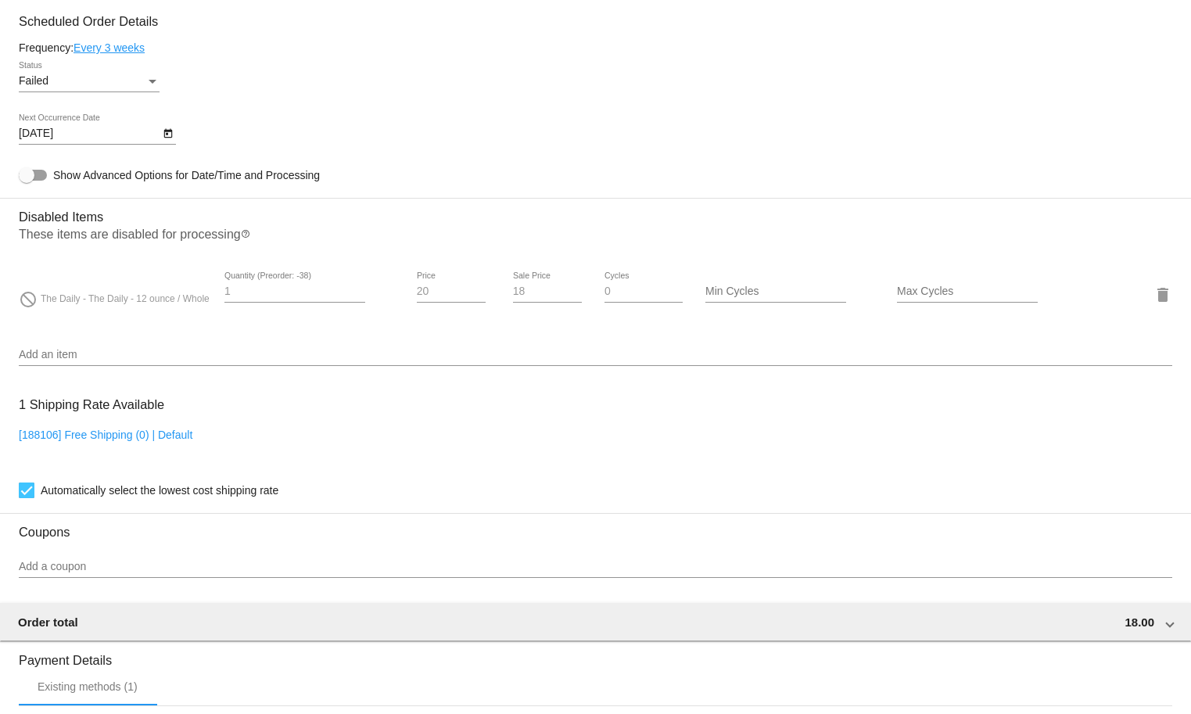
scroll to position [918, 0]
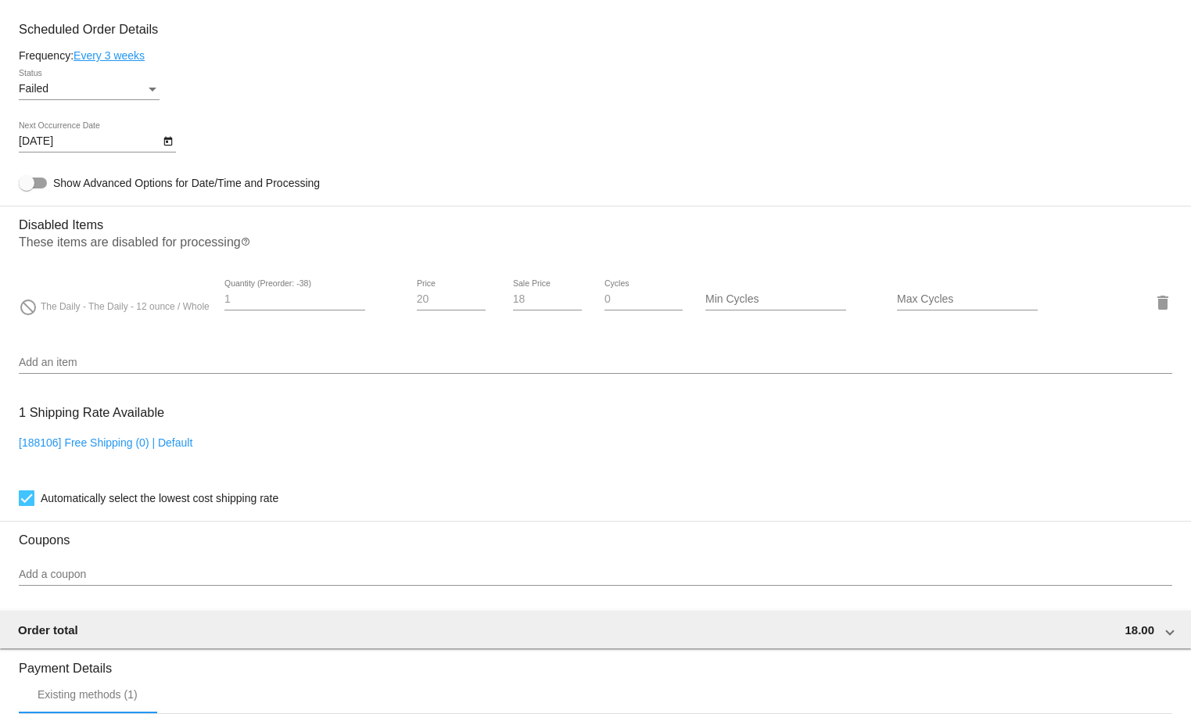
click at [148, 70] on mat-card-content "Customer 7083292: Steve Bass sbump2@aol.com Customer Shipping Enter Shipping Ad…" at bounding box center [596, 221] width 1154 height 1510
click at [140, 93] on div "Failed" at bounding box center [82, 89] width 127 height 13
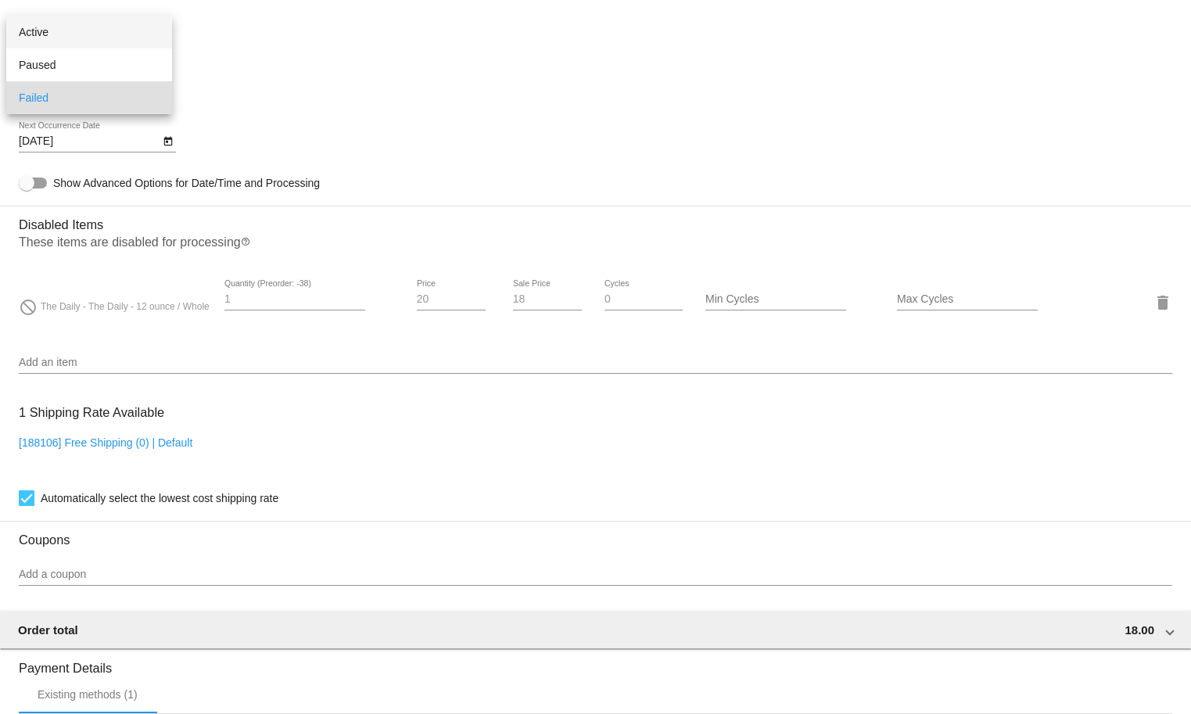
click at [72, 34] on span "Active" at bounding box center [89, 32] width 141 height 33
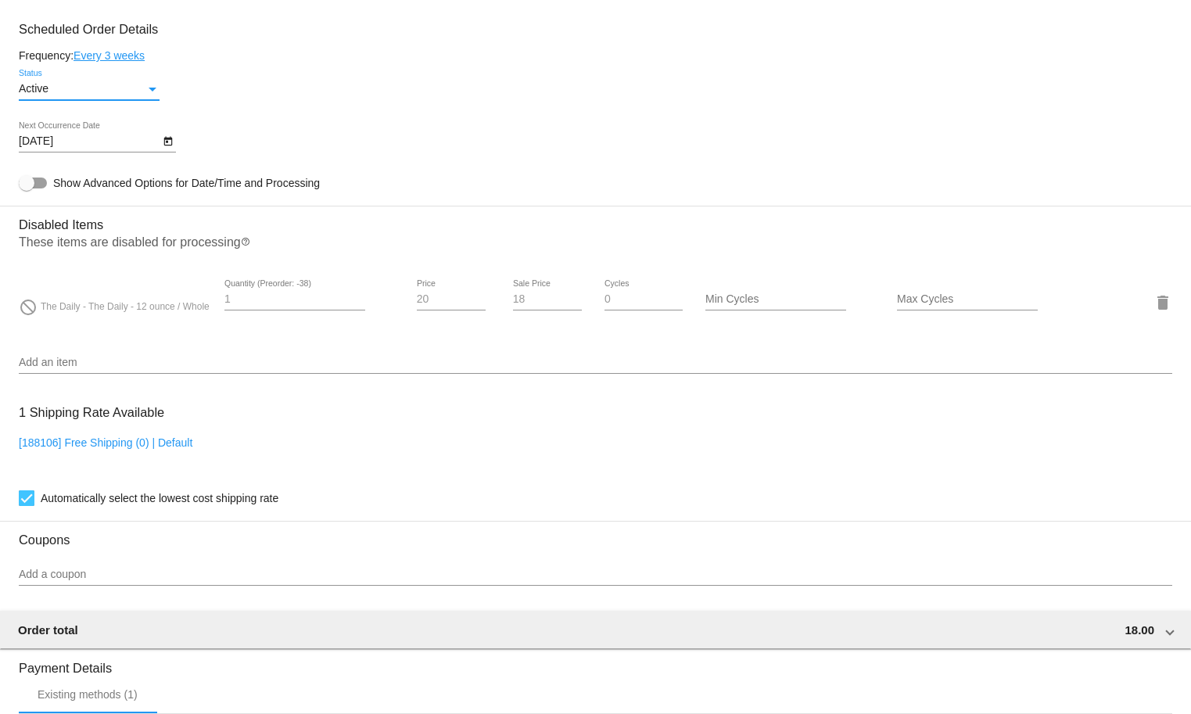
click at [171, 146] on icon "Open calendar" at bounding box center [167, 141] width 9 height 9
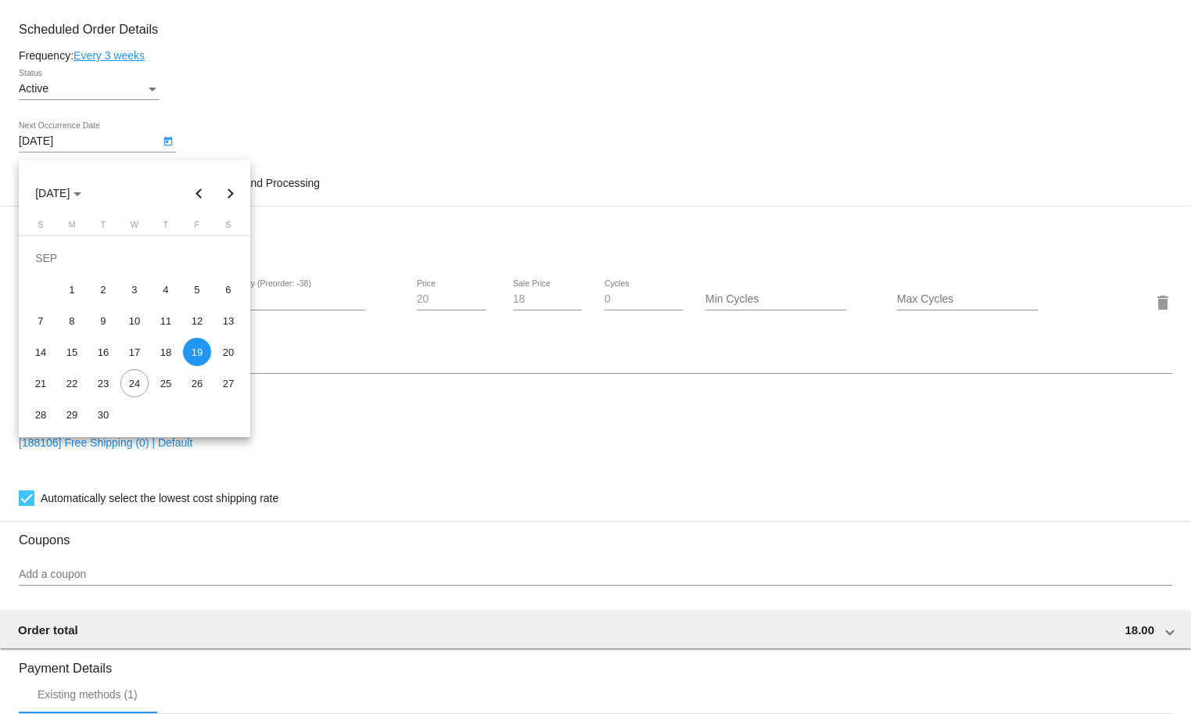
click at [219, 199] on button "Next month" at bounding box center [230, 193] width 31 height 31
click at [99, 282] on div "7" at bounding box center [103, 289] width 28 height 28
type input "10/7/2025"
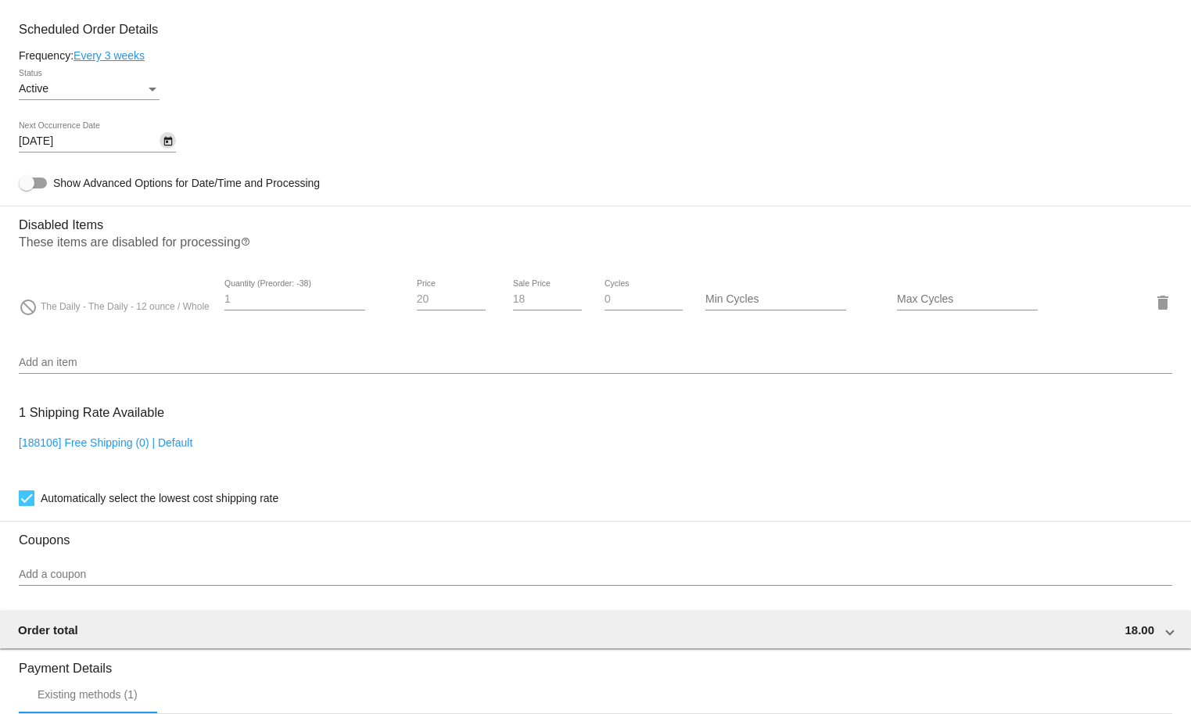
scroll to position [1264, 0]
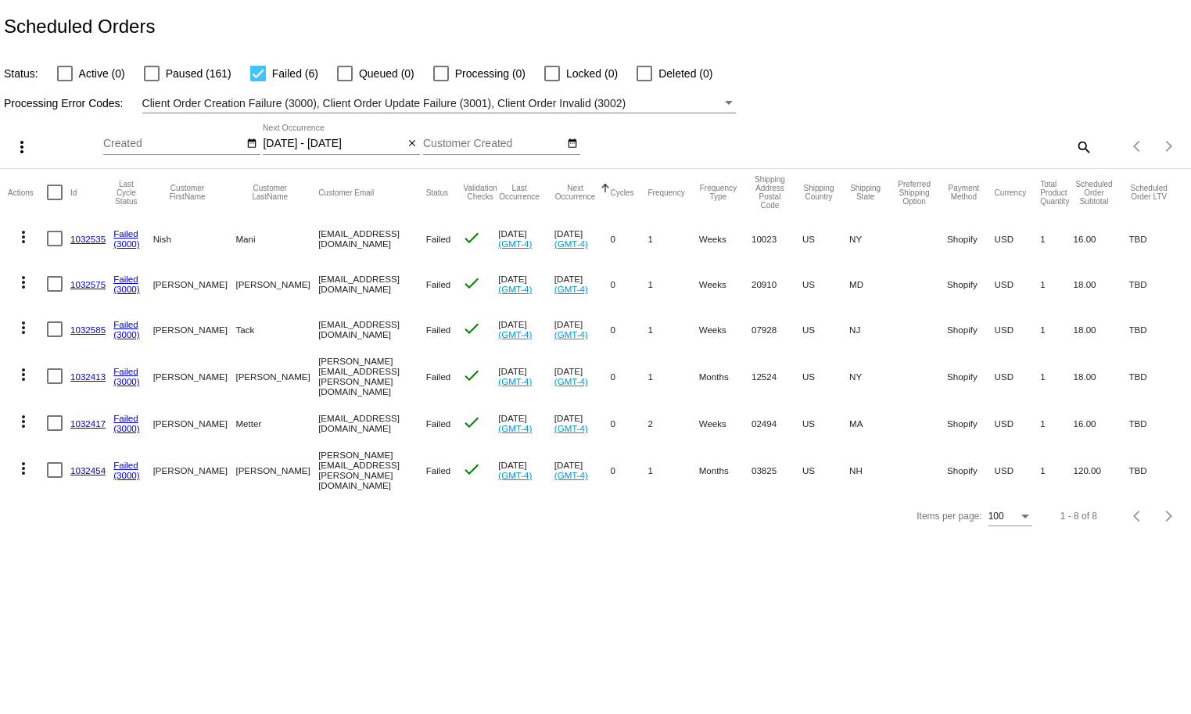
click at [19, 470] on mat-icon "more_vert" at bounding box center [23, 468] width 19 height 19
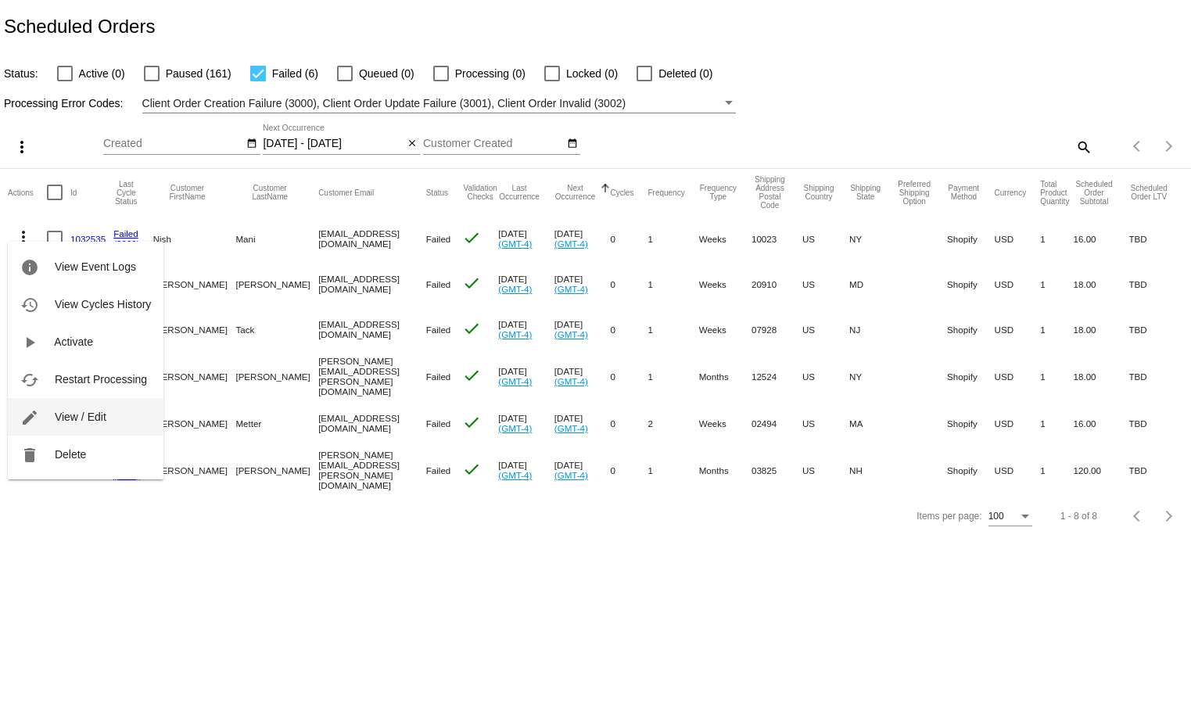
click at [94, 418] on span "View / Edit" at bounding box center [81, 417] width 52 height 13
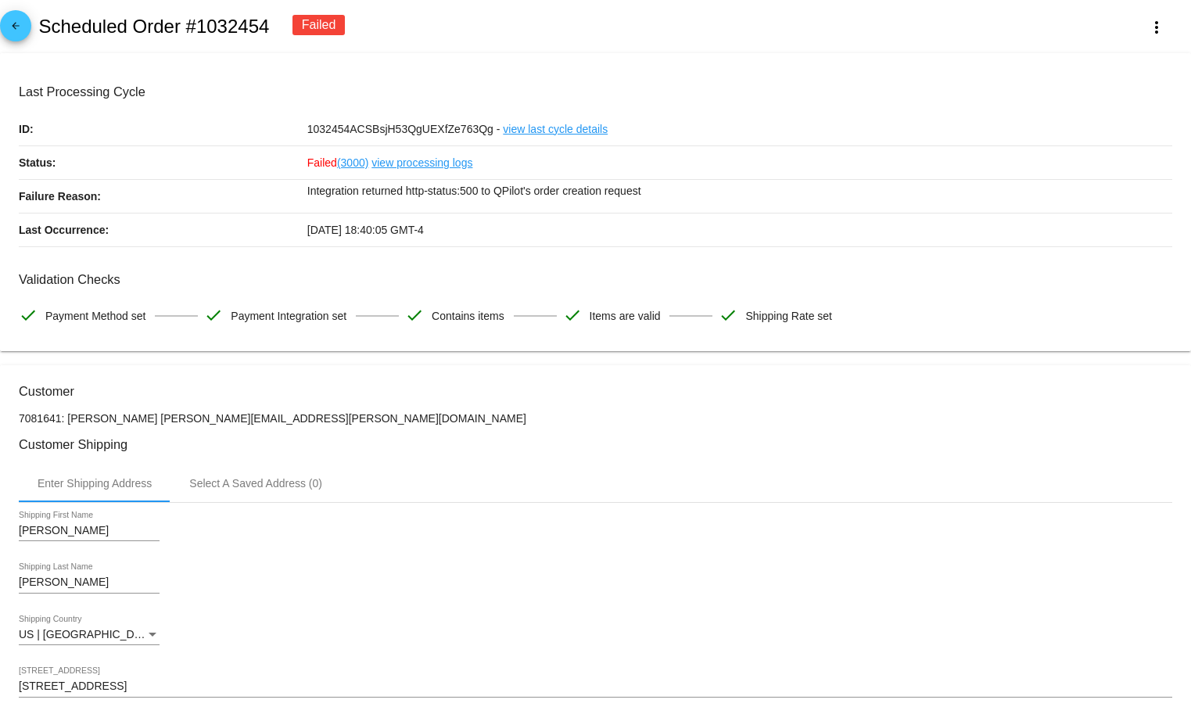
drag, startPoint x: 214, startPoint y: 432, endPoint x: 142, endPoint y: 422, distance: 71.8
click at [142, 422] on p "7081641: [PERSON_NAME] [PERSON_NAME][EMAIL_ADDRESS][PERSON_NAME][DOMAIN_NAME]" at bounding box center [596, 418] width 1154 height 13
drag, startPoint x: 138, startPoint y: 422, endPoint x: 247, endPoint y: 422, distance: 108.7
click at [247, 422] on p "7081641: [PERSON_NAME] [PERSON_NAME][EMAIL_ADDRESS][PERSON_NAME][DOMAIN_NAME]" at bounding box center [596, 418] width 1154 height 13
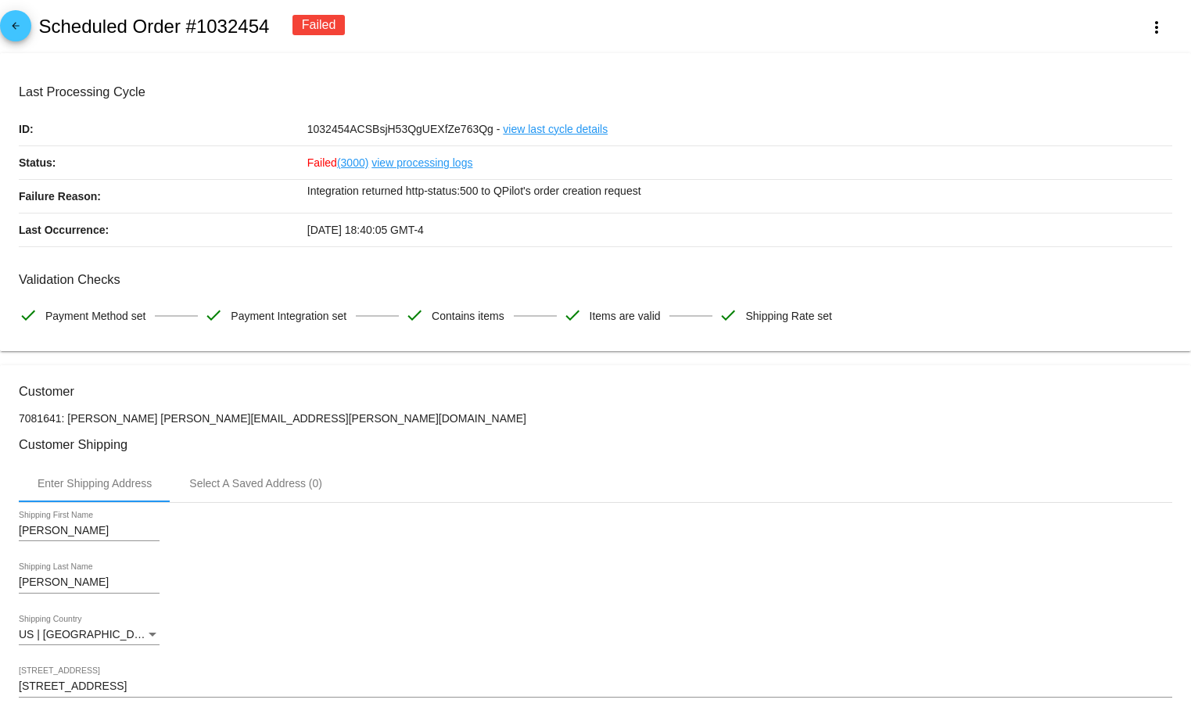
copy p "[PERSON_NAME][EMAIL_ADDRESS][PERSON_NAME][DOMAIN_NAME]"
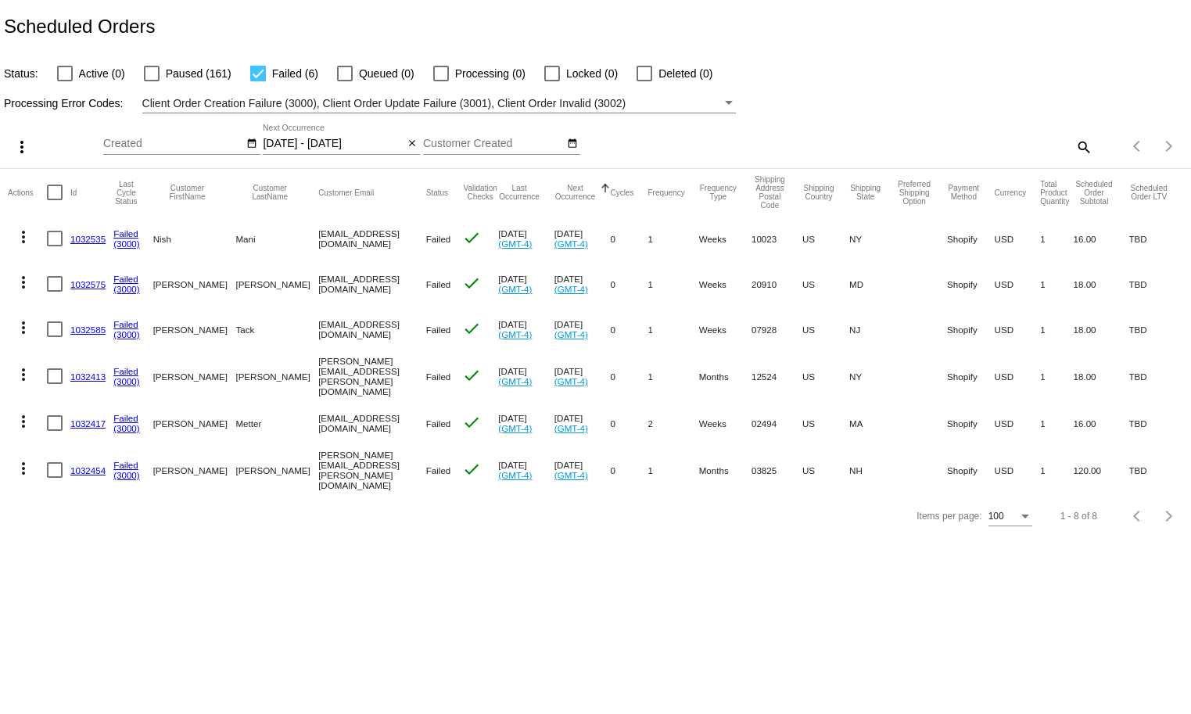
click at [1083, 145] on mat-icon "search" at bounding box center [1083, 147] width 19 height 24
click at [895, 143] on input "Search" at bounding box center [944, 144] width 297 height 13
paste input "[PERSON_NAME][EMAIL_ADDRESS][PERSON_NAME][DOMAIN_NAME]"
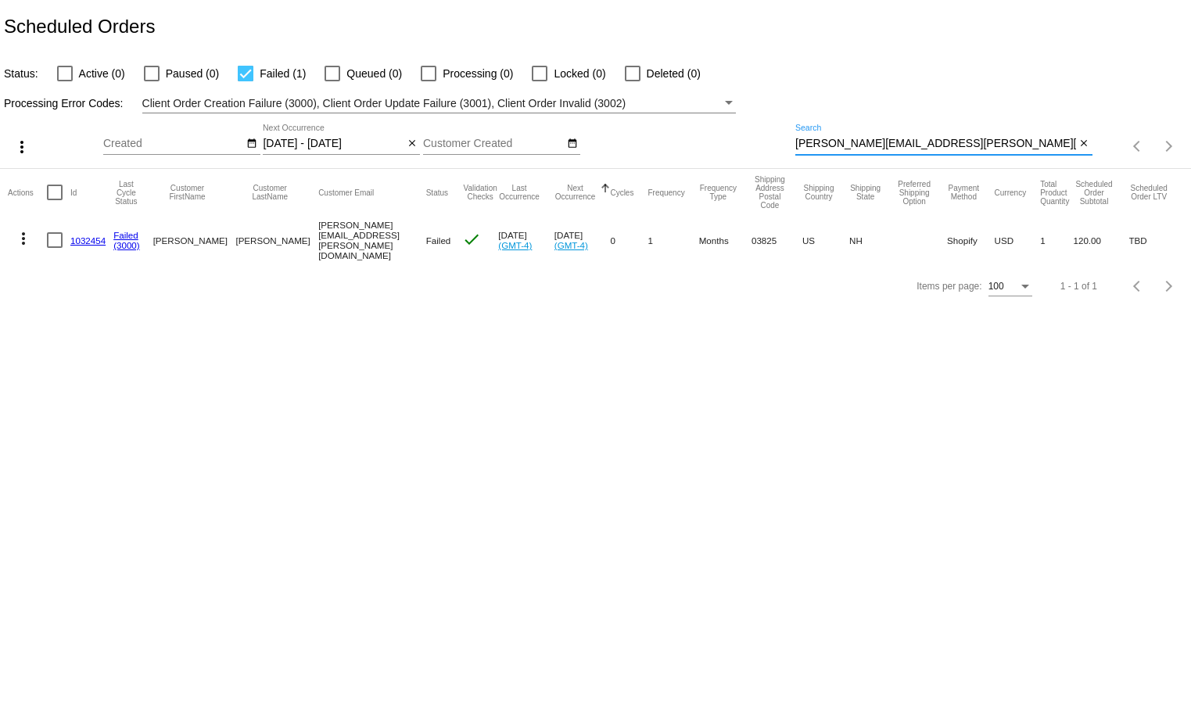
type input "[PERSON_NAME][EMAIL_ADDRESS][PERSON_NAME][DOMAIN_NAME]"
click at [27, 238] on mat-icon "more_vert" at bounding box center [23, 238] width 19 height 19
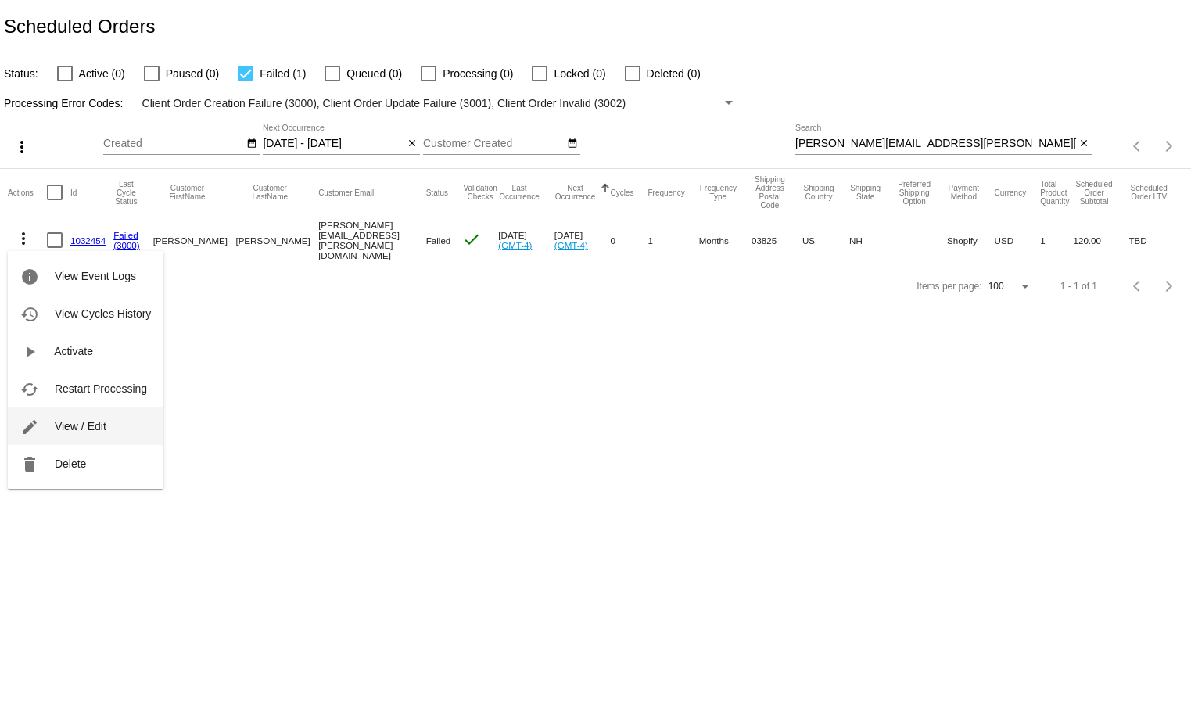
click at [90, 436] on button "edit View / Edit" at bounding box center [86, 427] width 156 height 38
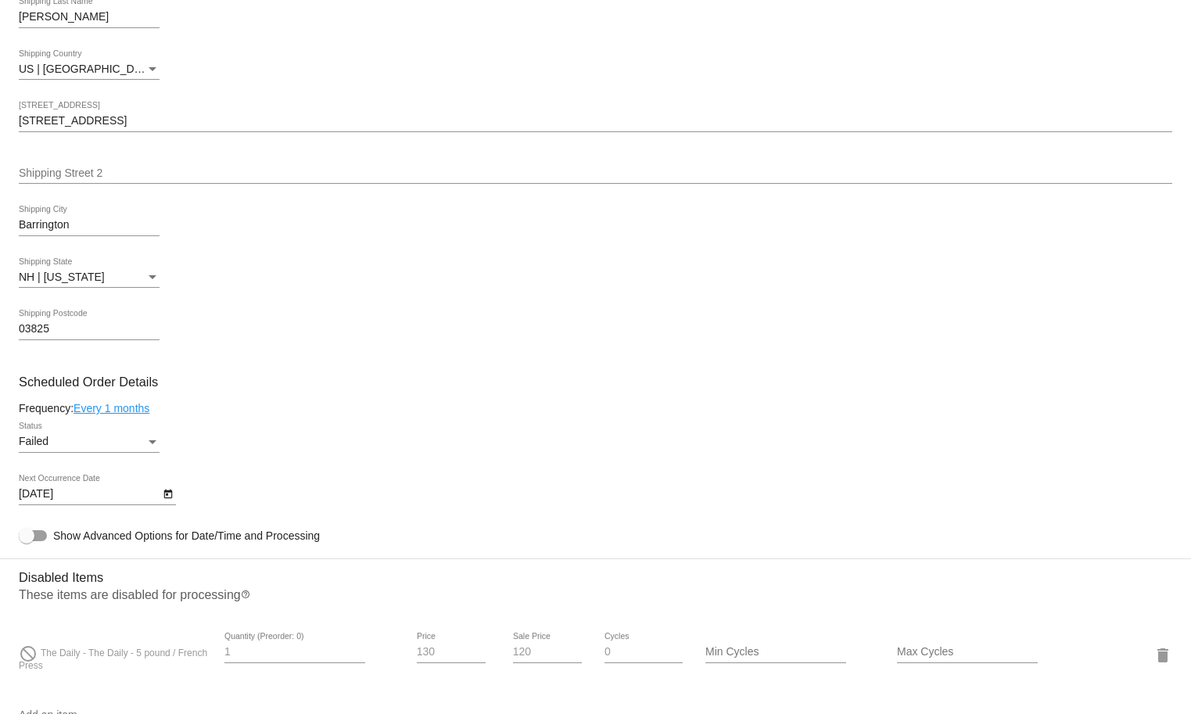
scroll to position [644, 0]
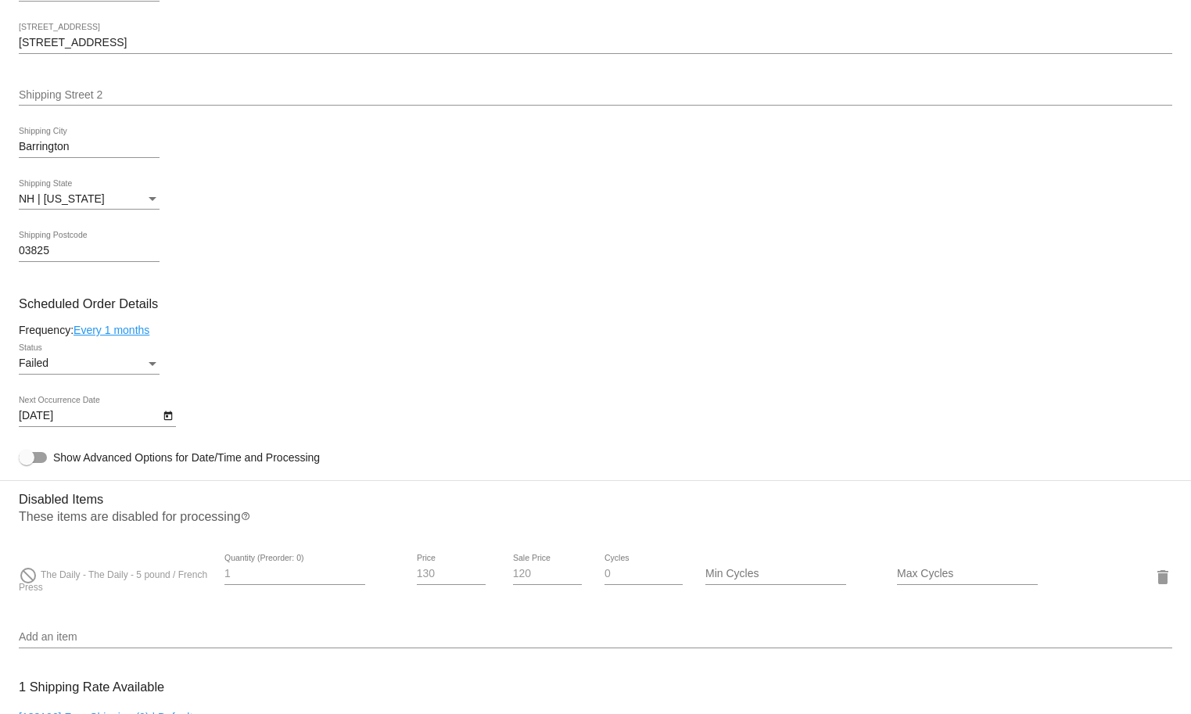
click at [33, 364] on div "Failed Status" at bounding box center [89, 359] width 141 height 31
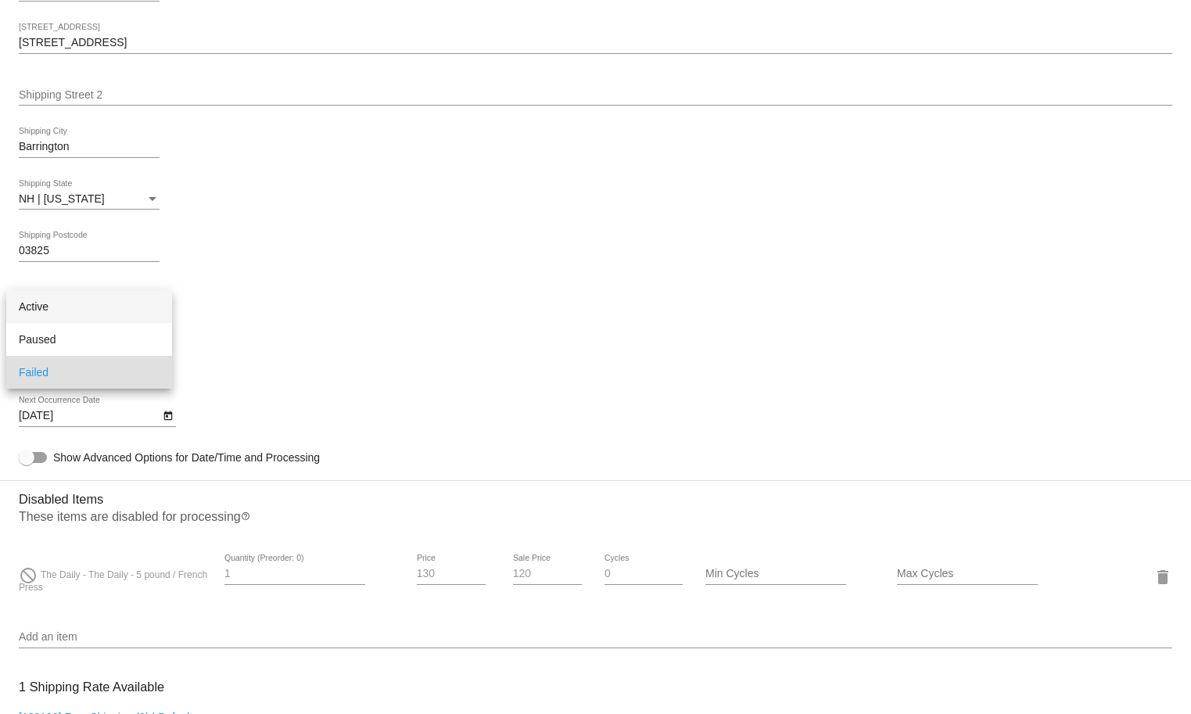
click at [49, 312] on span "Active" at bounding box center [89, 306] width 141 height 33
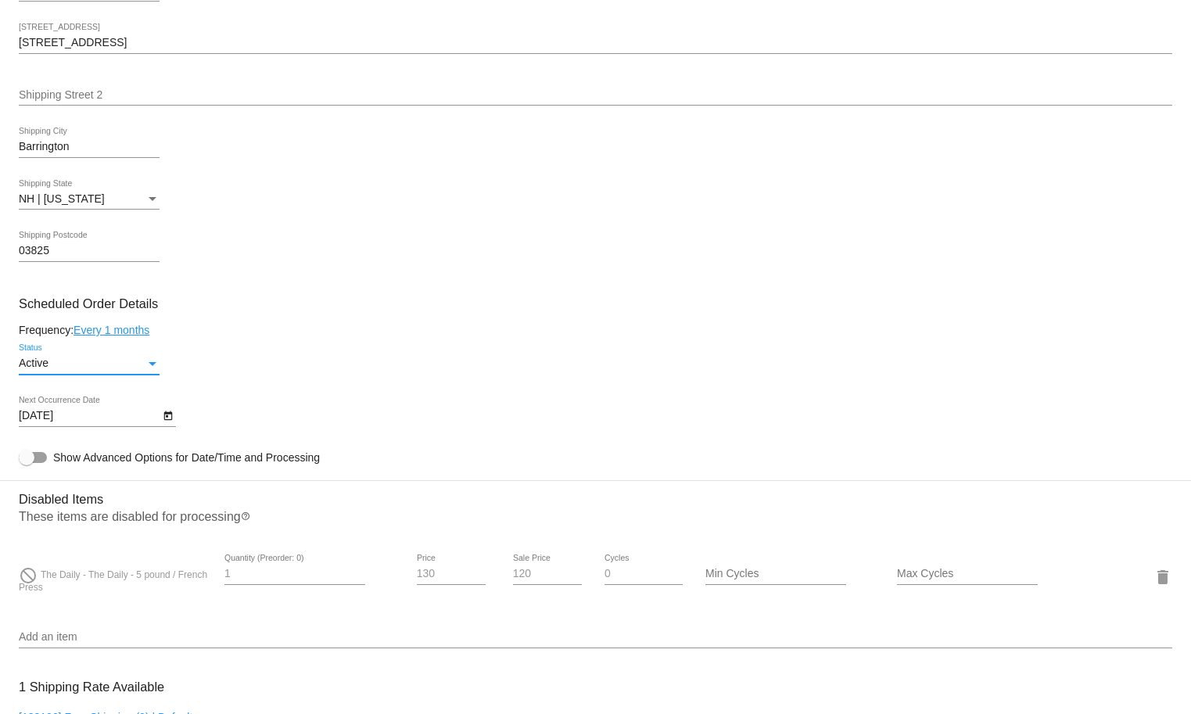
click at [163, 426] on icon "Open calendar" at bounding box center [168, 416] width 11 height 19
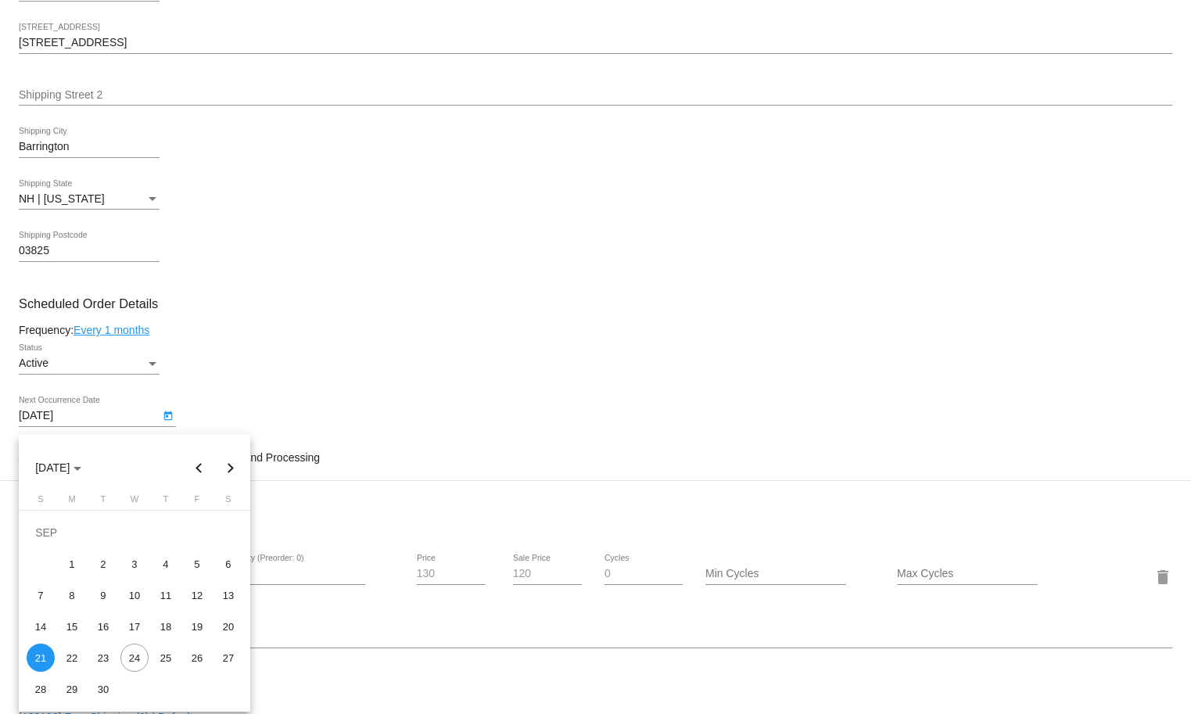
click at [228, 466] on button "Next month" at bounding box center [230, 467] width 31 height 31
click at [105, 630] on div "21" at bounding box center [103, 626] width 28 height 28
type input "10/21/2025"
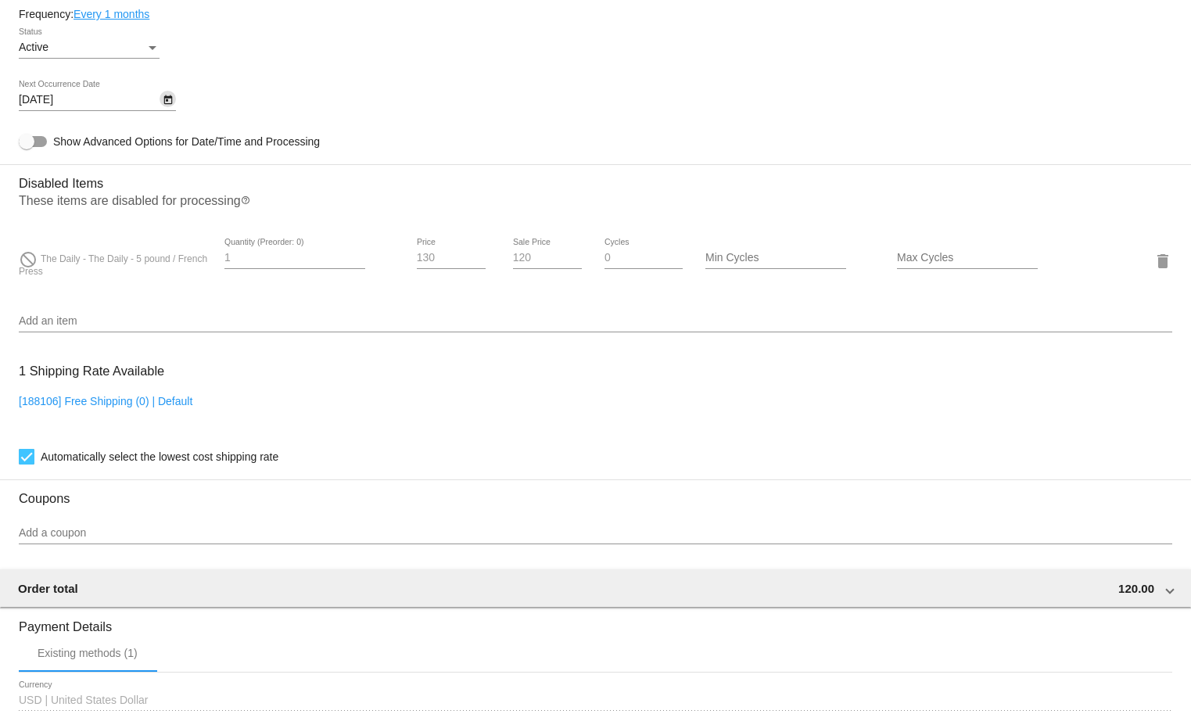
scroll to position [1264, 0]
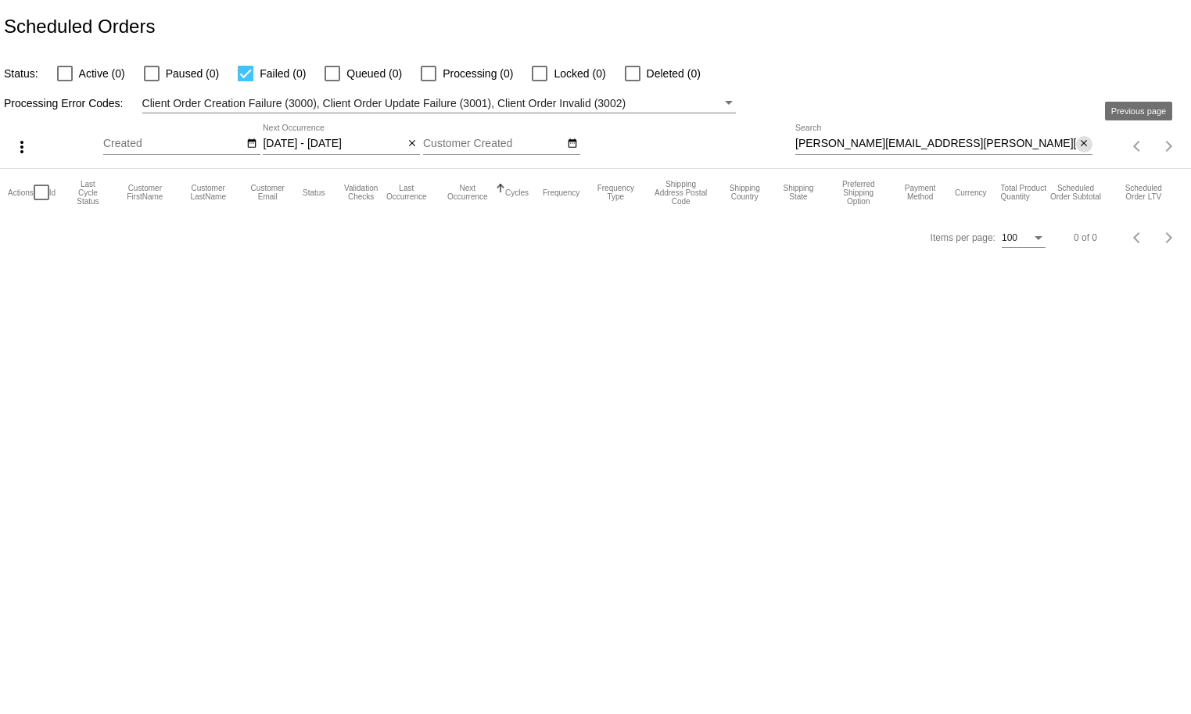
click at [1085, 145] on mat-icon "close" at bounding box center [1084, 144] width 11 height 13
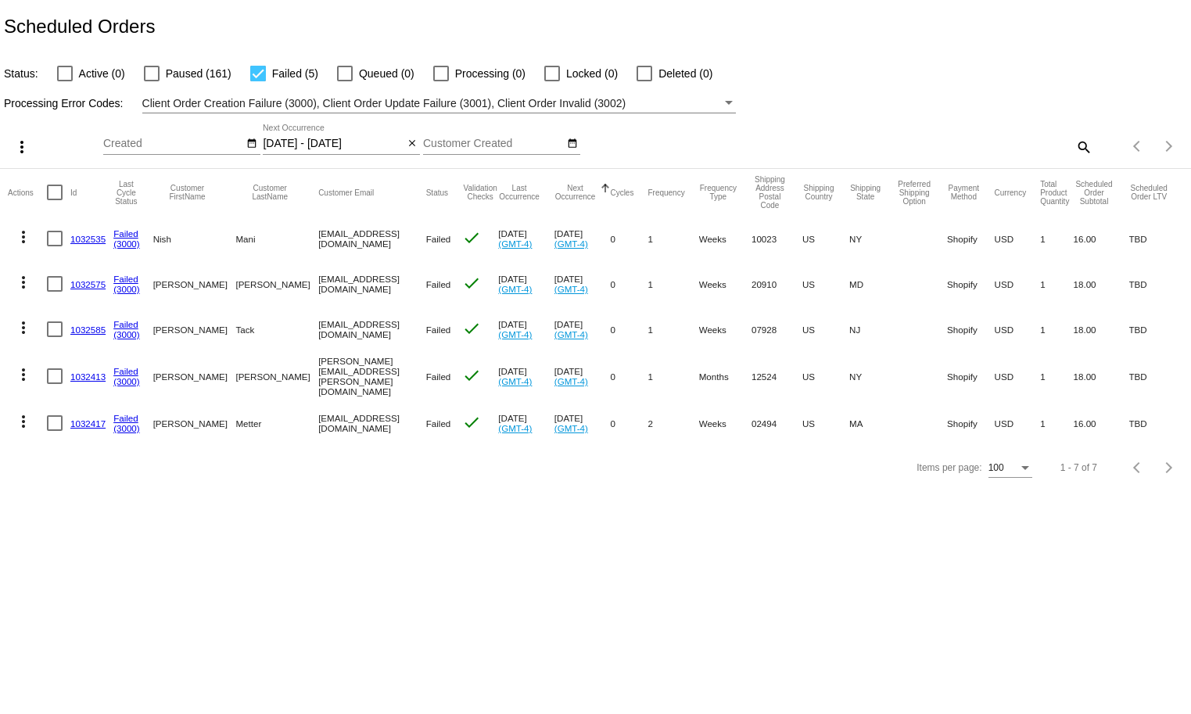
drag, startPoint x: 372, startPoint y: 422, endPoint x: 220, endPoint y: 360, distance: 164.2
click at [264, 425] on mat-row "more_vert 1032417 Failed (3000) Evan Metter evanpmetter@gmail.com Failed check …" at bounding box center [596, 423] width 1176 height 45
copy mat-row "evanpmetter@gmail.com"
click at [26, 418] on mat-icon "more_vert" at bounding box center [23, 421] width 19 height 19
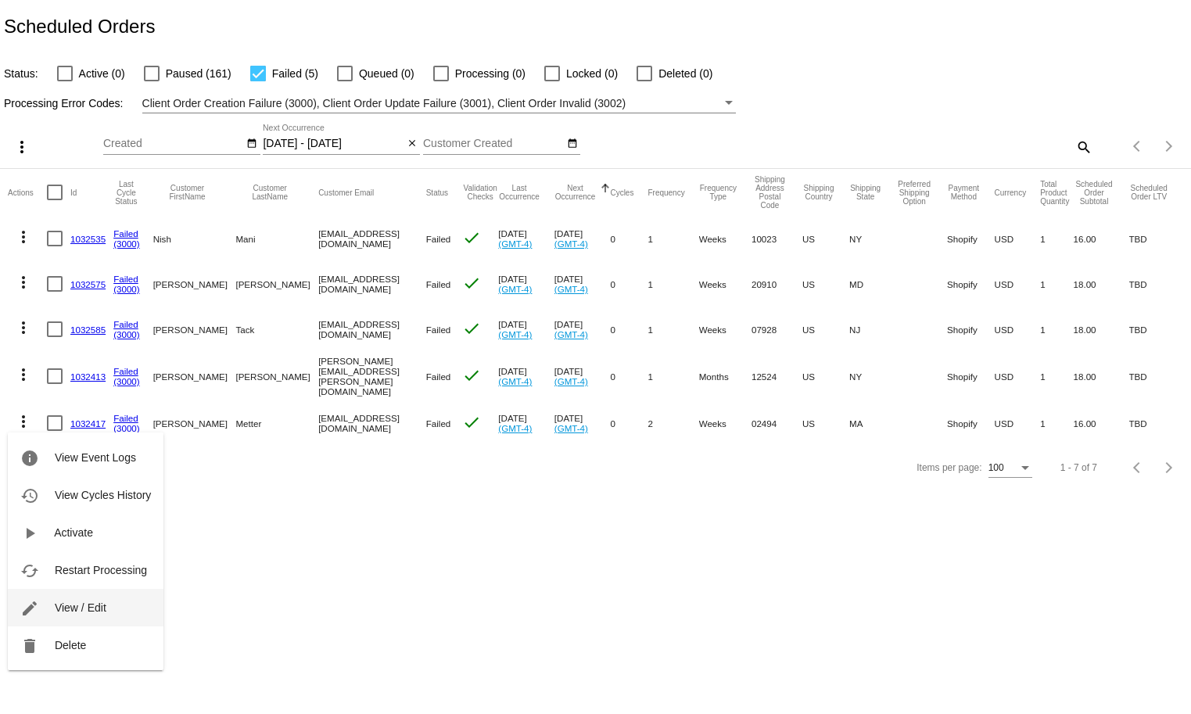
click at [102, 611] on span "View / Edit" at bounding box center [81, 608] width 52 height 13
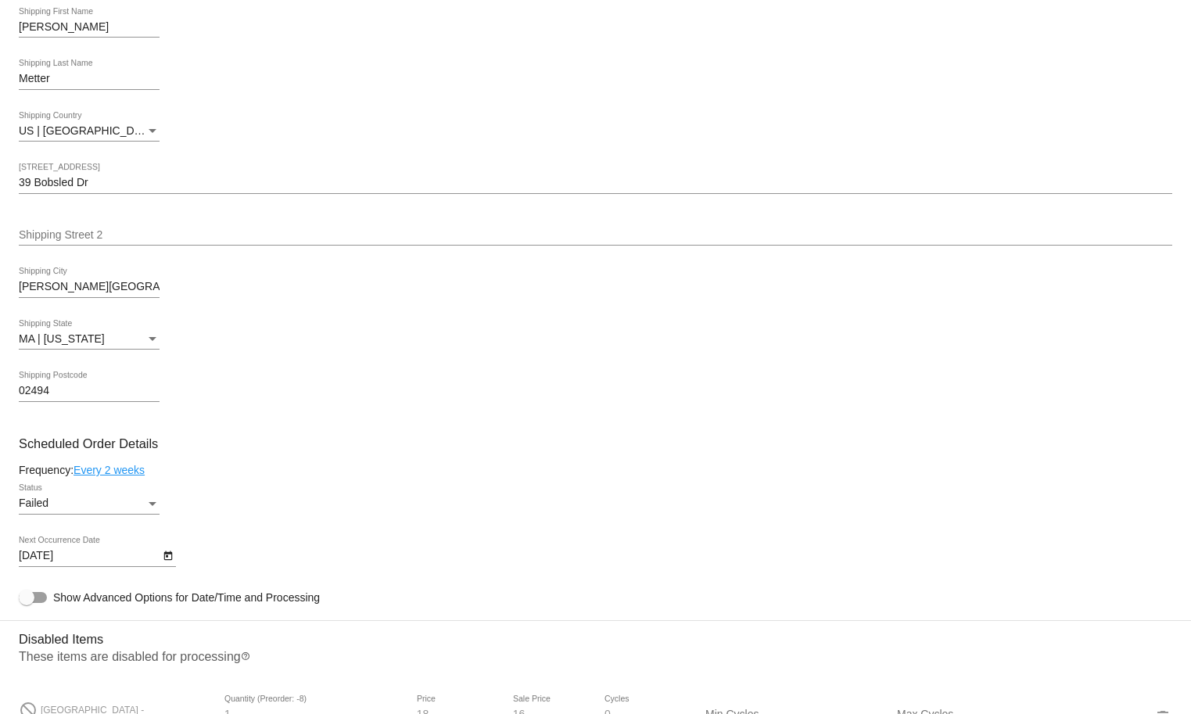
scroll to position [573, 0]
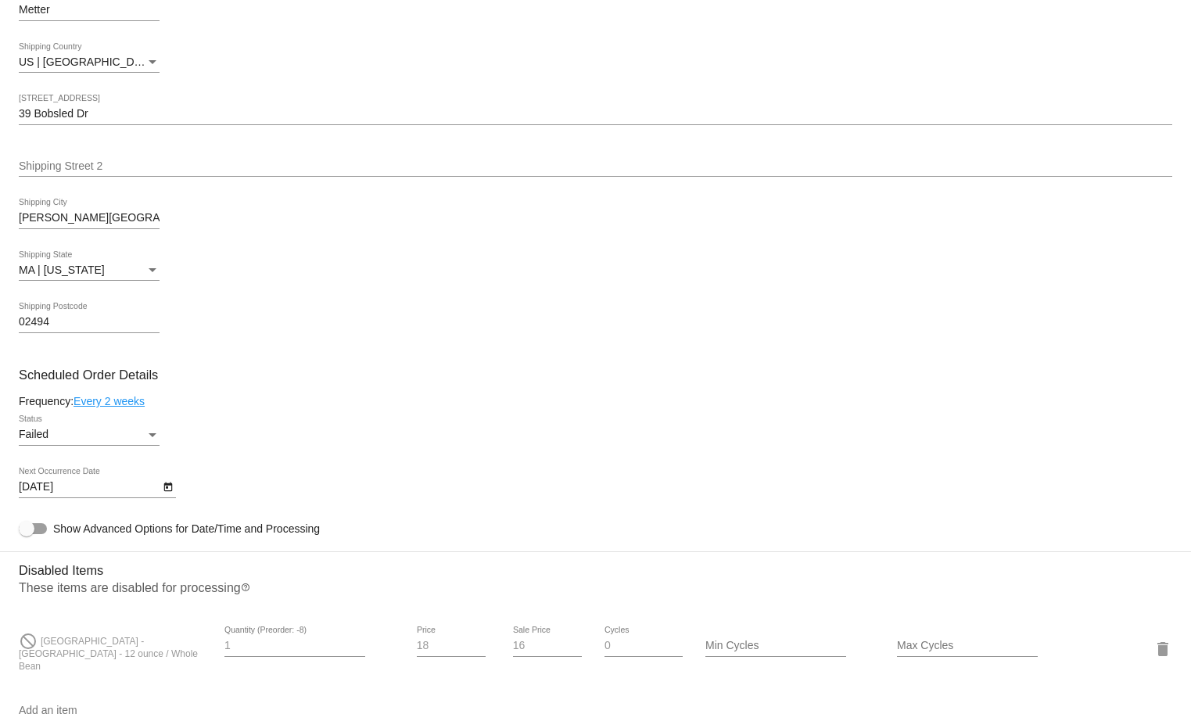
click at [120, 406] on link "Every 2 weeks" at bounding box center [109, 401] width 71 height 13
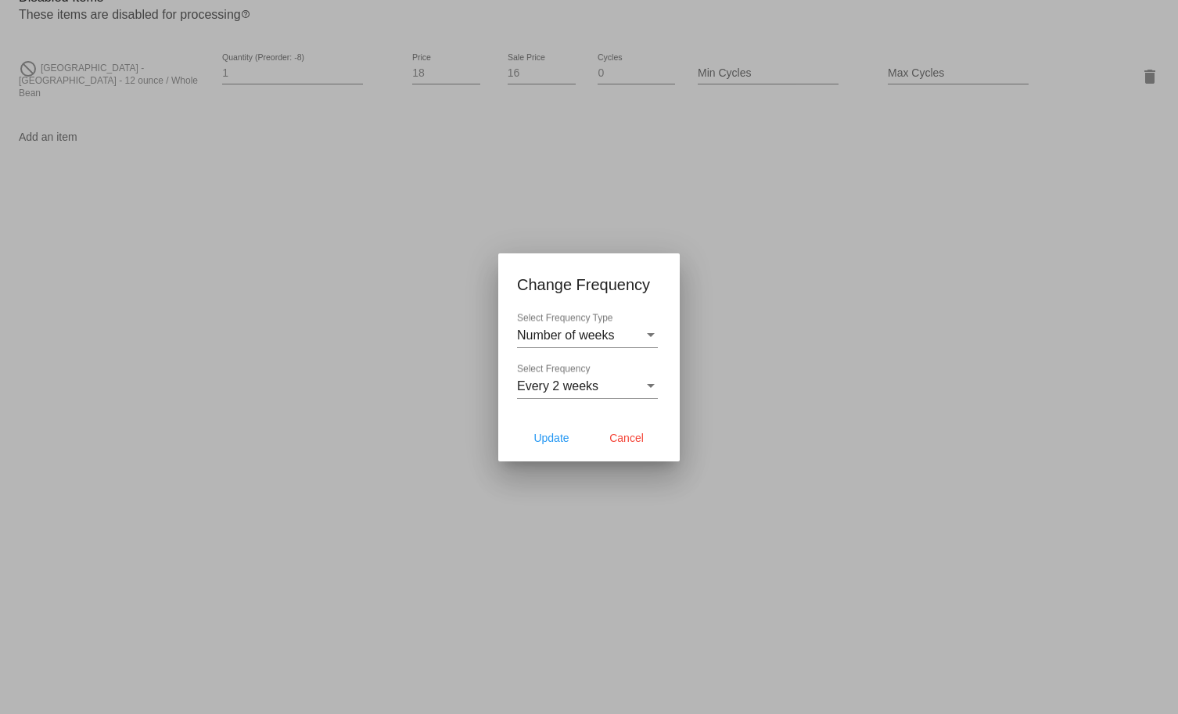
click at [120, 406] on div at bounding box center [589, 357] width 1178 height 714
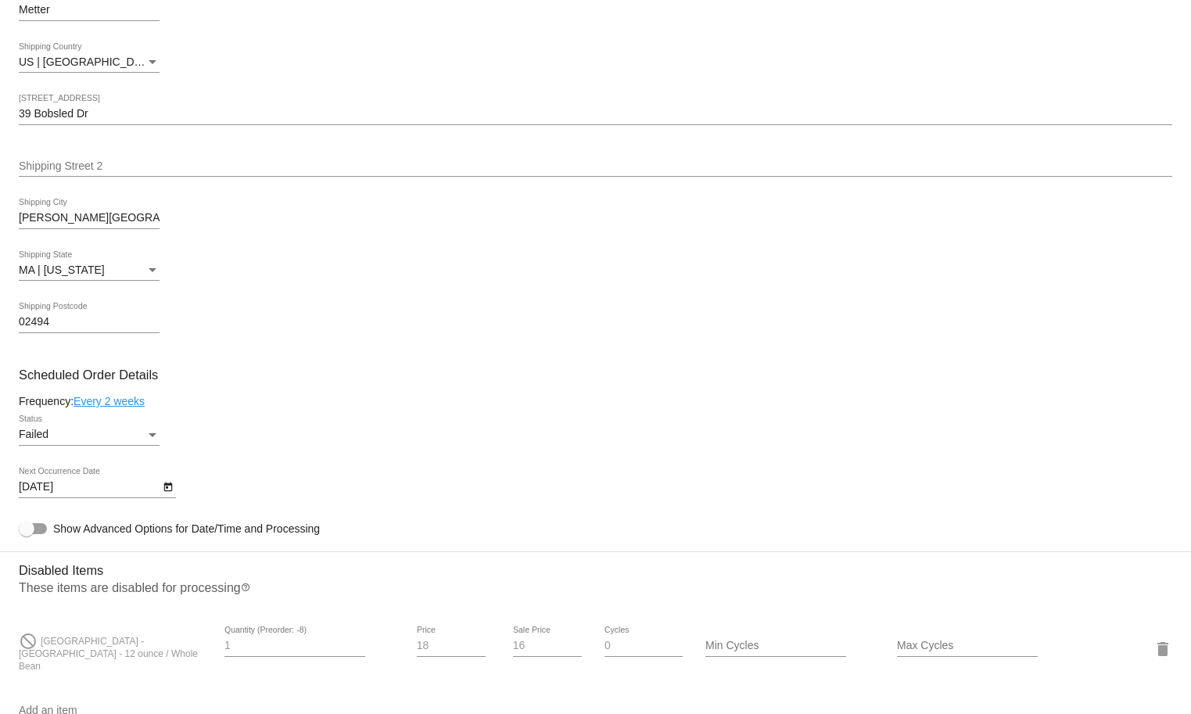
click at [99, 446] on div at bounding box center [89, 445] width 141 height 1
click at [86, 437] on div "Failed" at bounding box center [82, 435] width 127 height 13
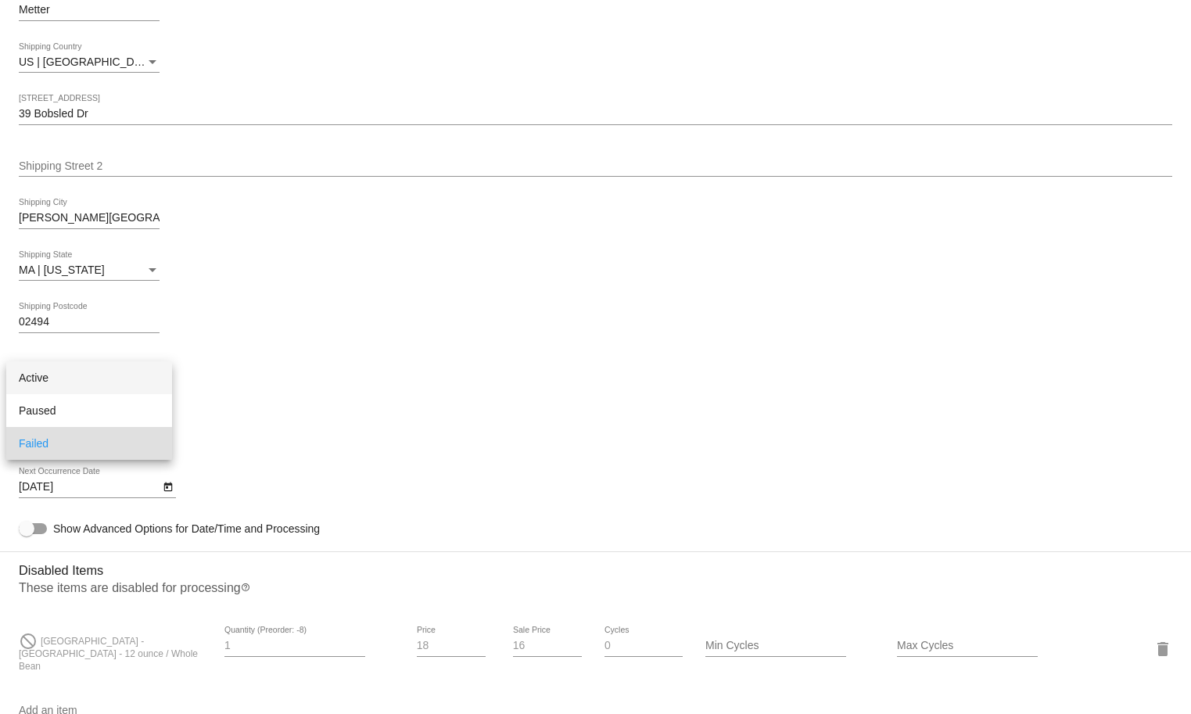
click at [52, 383] on span "Active" at bounding box center [89, 377] width 141 height 33
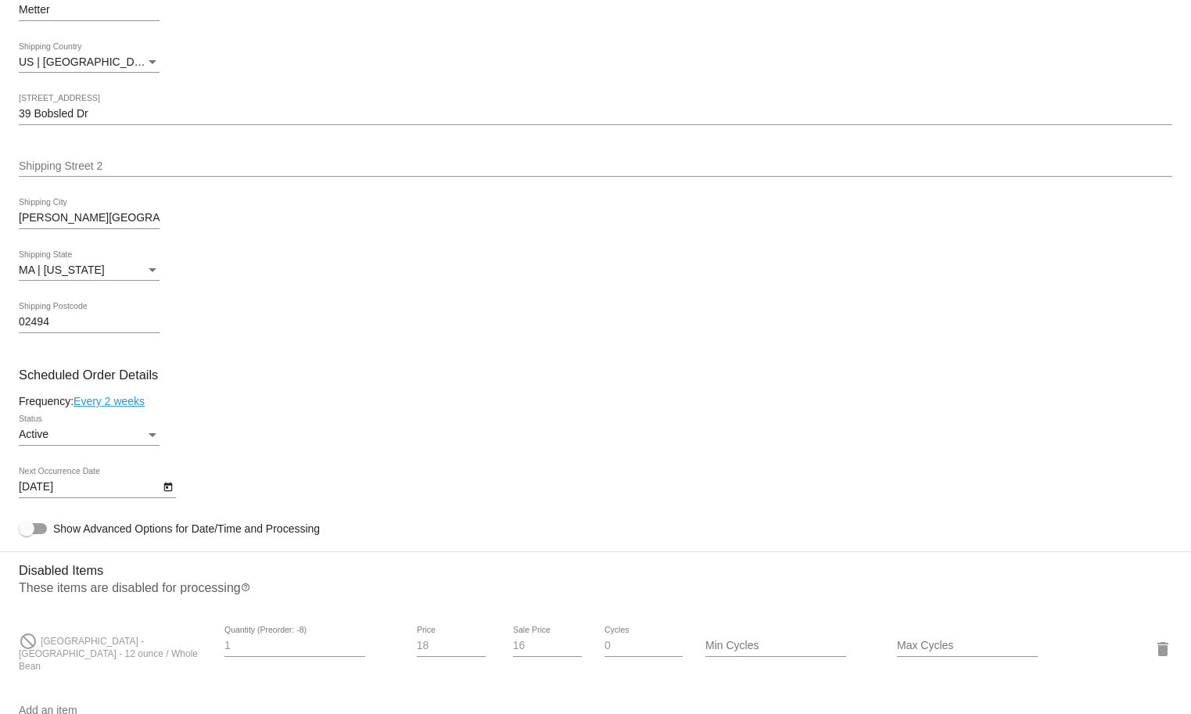
click at [174, 507] on div "9/20/2025 Next Occurrence Date" at bounding box center [97, 490] width 157 height 45
click at [165, 492] on icon "Open calendar" at bounding box center [167, 487] width 9 height 9
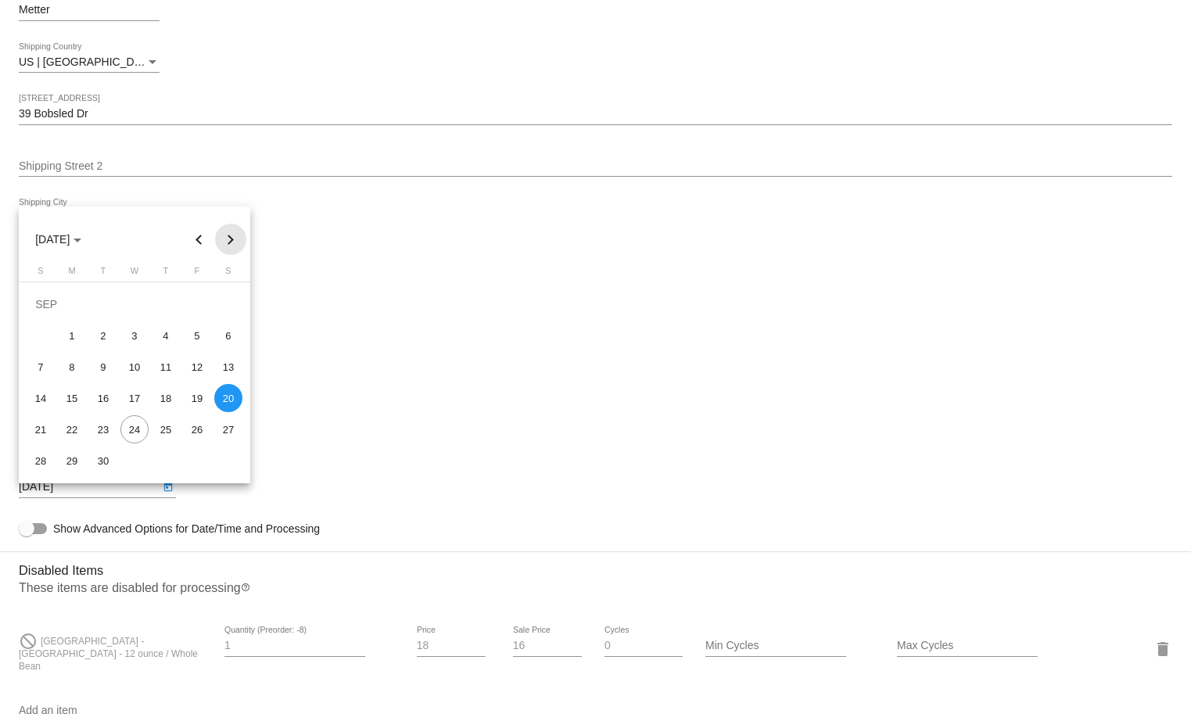
click at [234, 235] on button "Next month" at bounding box center [230, 239] width 31 height 31
click at [228, 319] on td "4" at bounding box center [228, 304] width 31 height 31
type input "10/4/2025"
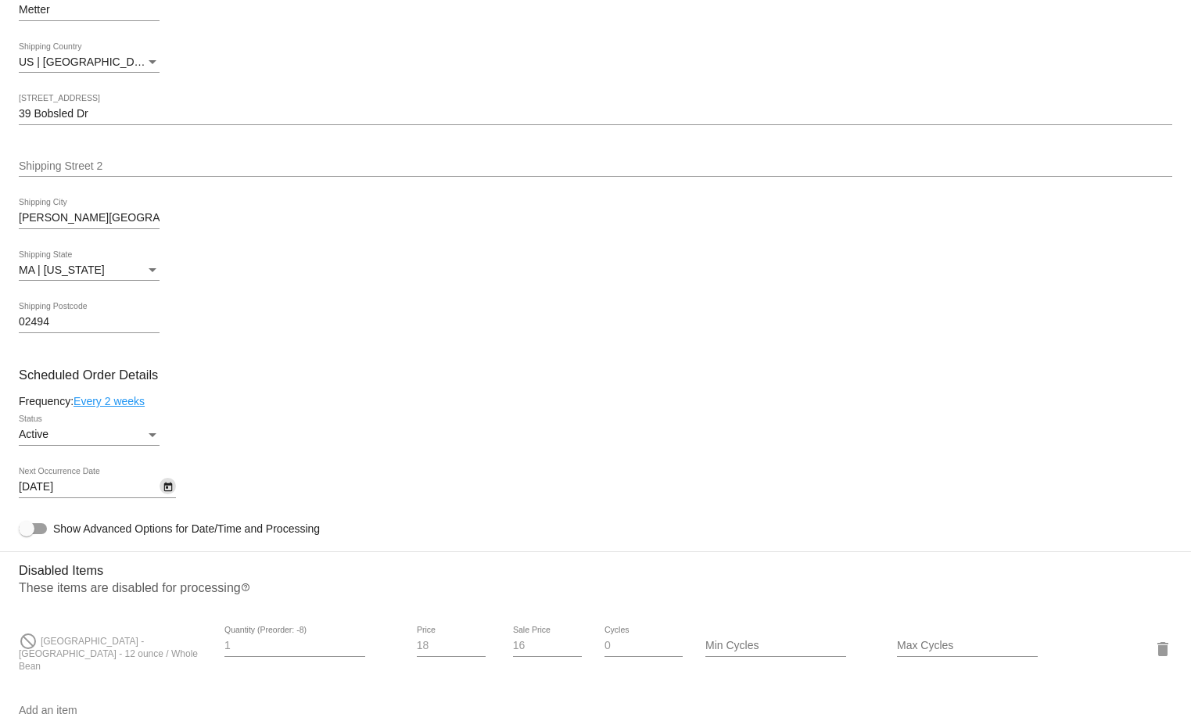
scroll to position [1264, 0]
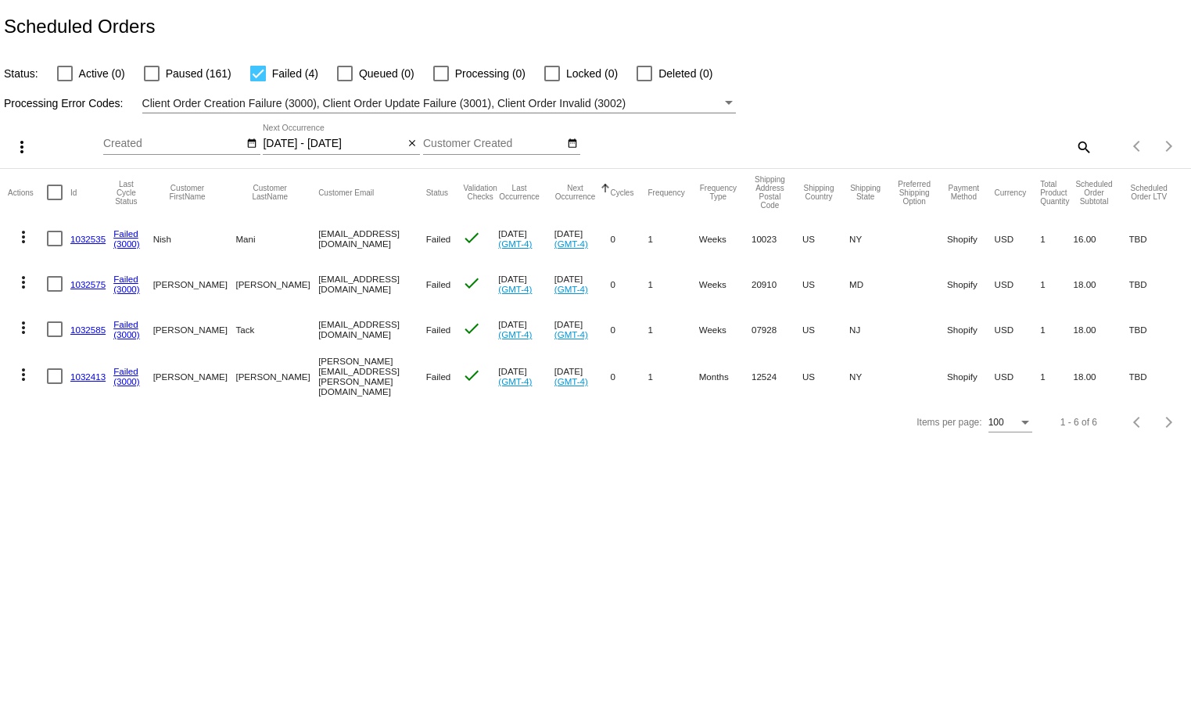
click at [20, 368] on mat-icon "more_vert" at bounding box center [23, 374] width 19 height 19
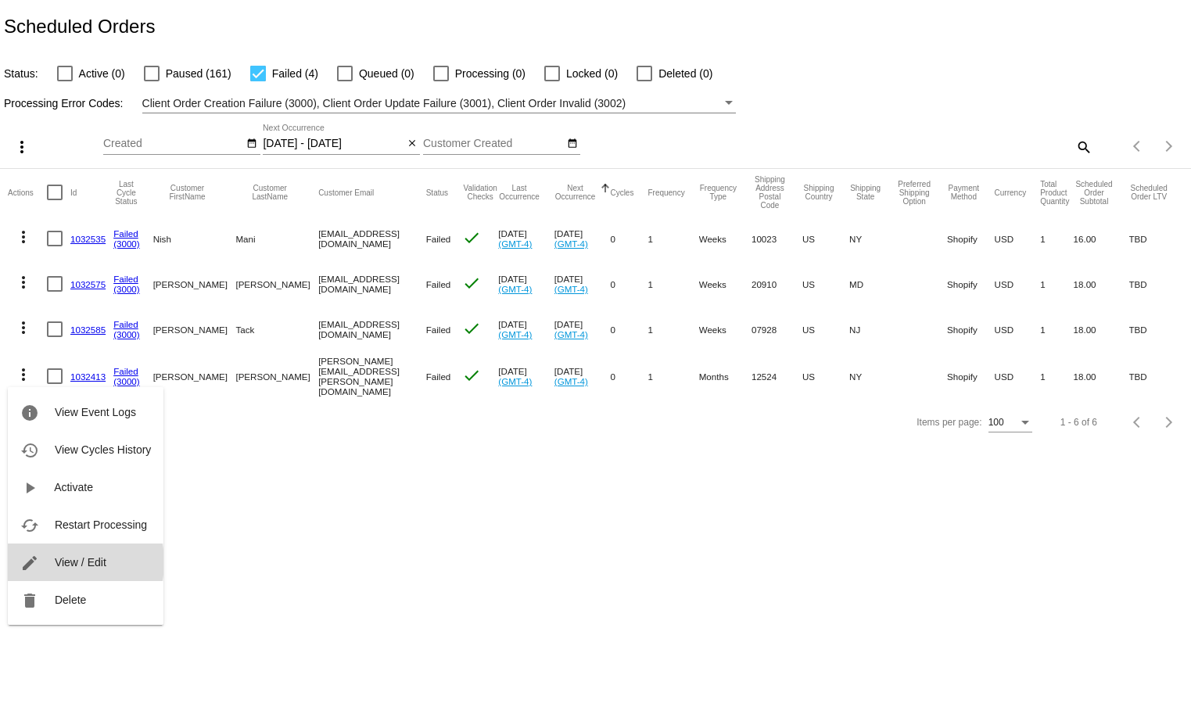
click at [63, 562] on span "View / Edit" at bounding box center [81, 562] width 52 height 13
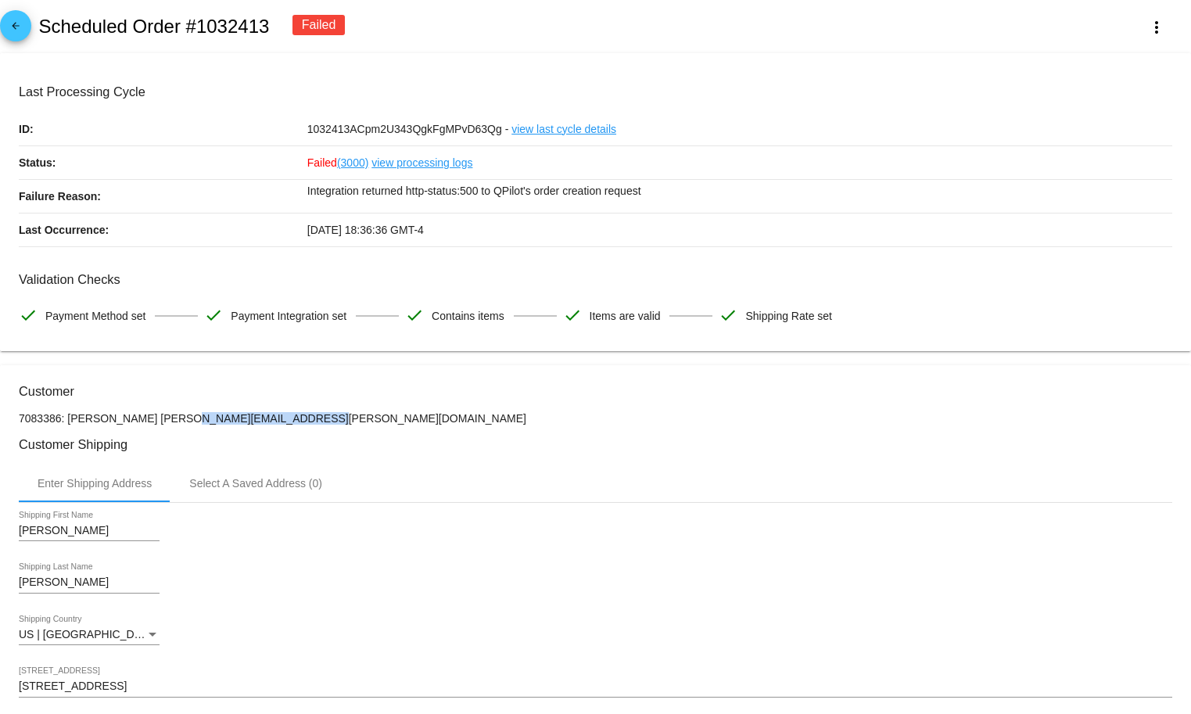
drag, startPoint x: 271, startPoint y: 419, endPoint x: 138, endPoint y: 425, distance: 133.1
click at [138, 425] on p "7083386: [PERSON_NAME] [PERSON_NAME][EMAIL_ADDRESS][PERSON_NAME][DOMAIN_NAME]" at bounding box center [596, 418] width 1154 height 13
copy p "[PERSON_NAME][EMAIL_ADDRESS][PERSON_NAME][DOMAIN_NAME]"
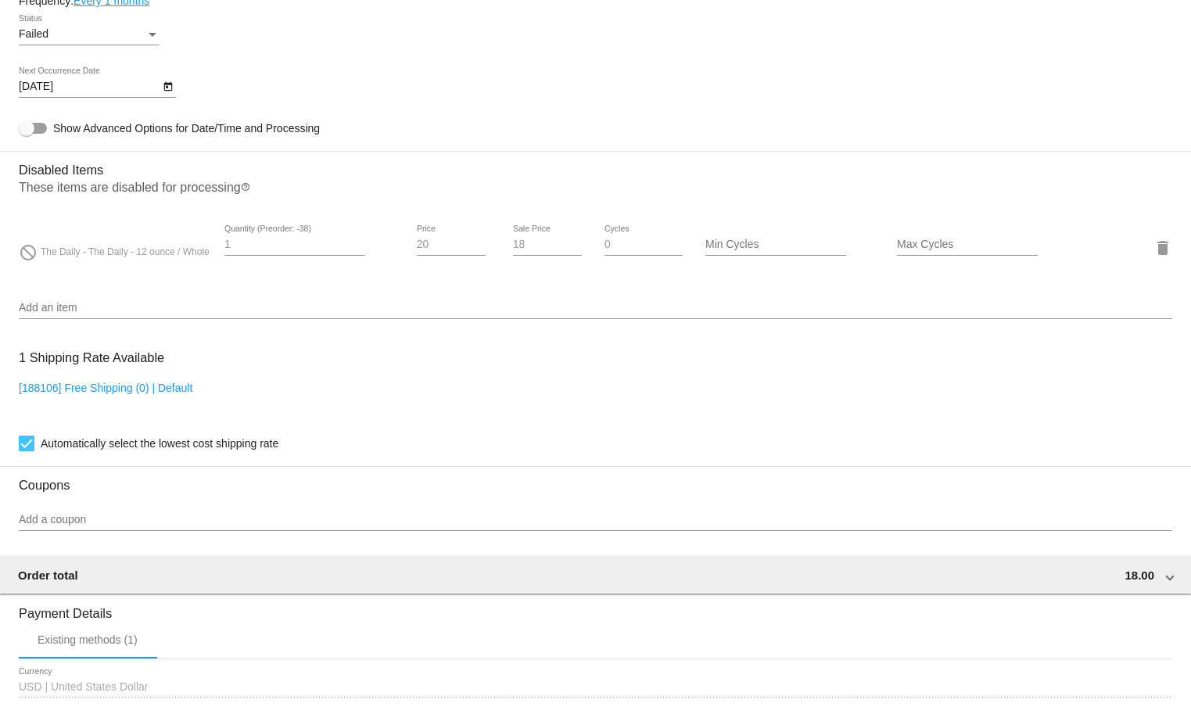
scroll to position [975, 0]
click at [74, 38] on div "Failed" at bounding box center [82, 32] width 127 height 13
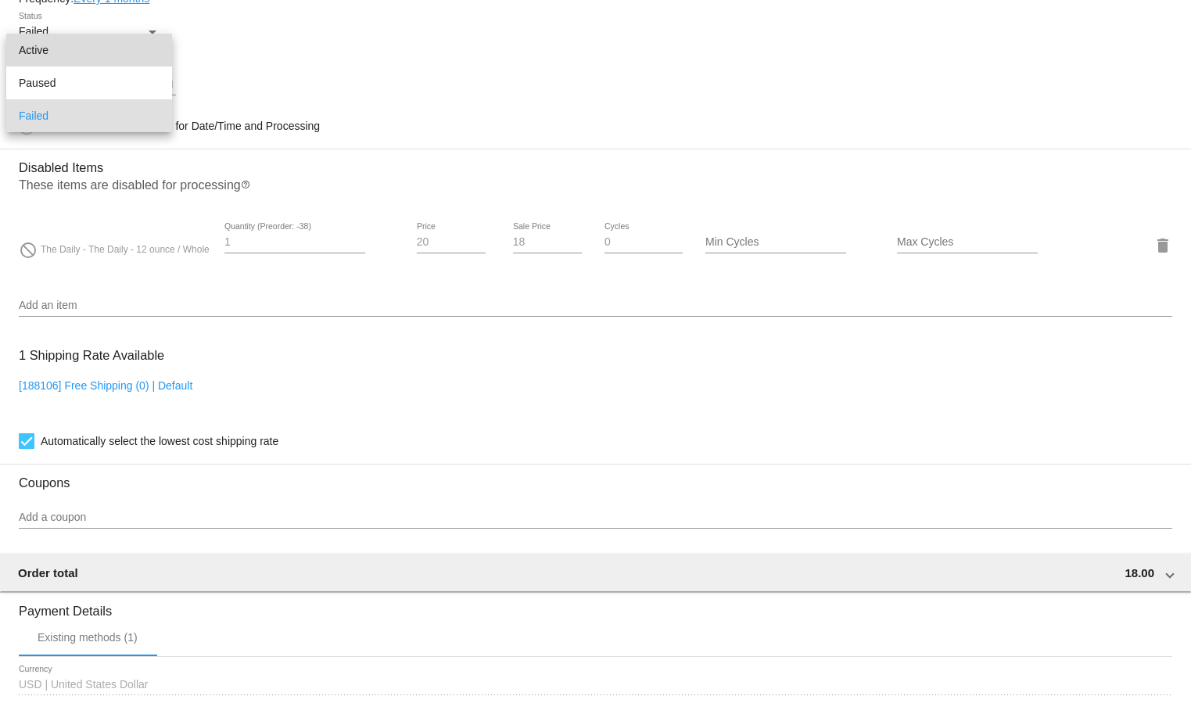
click at [73, 51] on span "Active" at bounding box center [89, 50] width 141 height 33
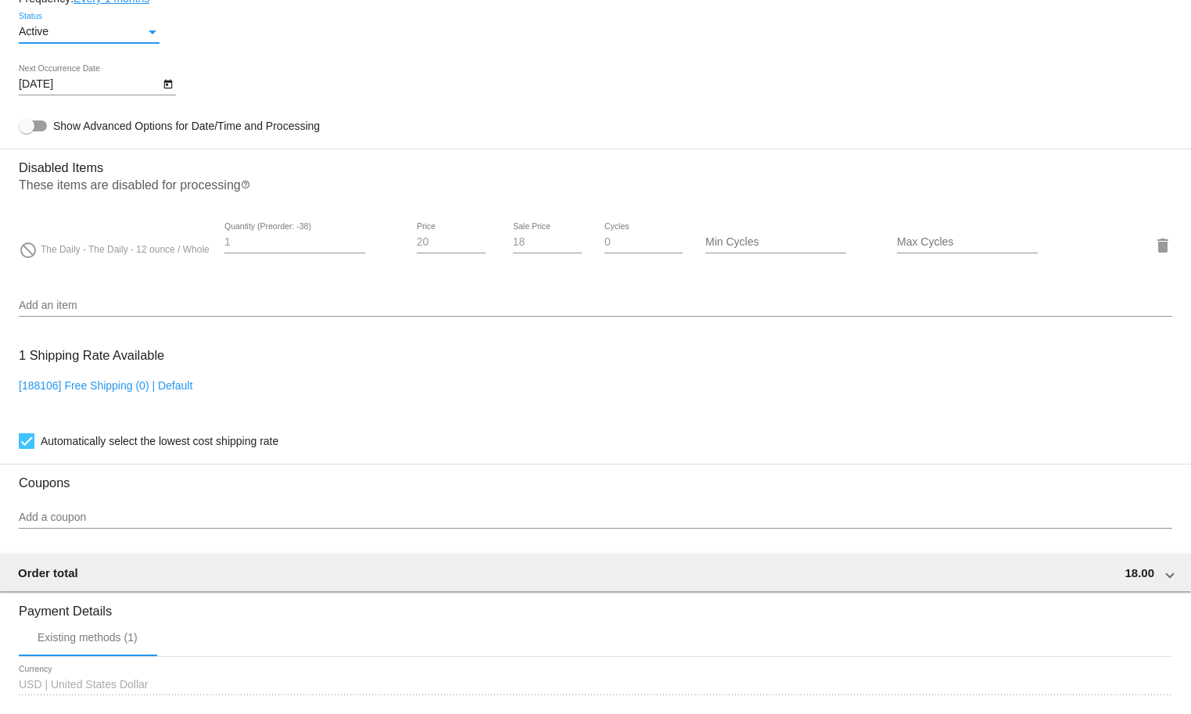
click at [105, 96] on body "arrow_back Scheduled Order #1032413 Active more_vert Last Processing Cycle ID: …" at bounding box center [595, 357] width 1191 height 714
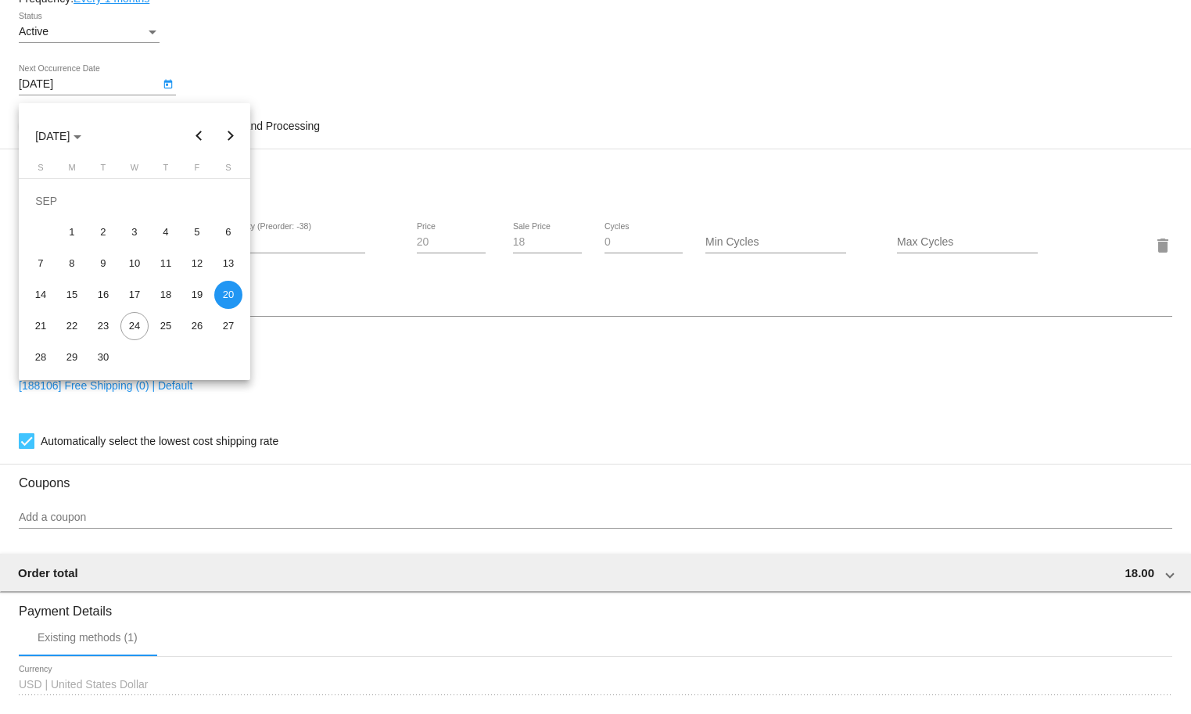
click at [229, 129] on button "Next month" at bounding box center [230, 135] width 31 height 31
click at [235, 200] on div "4" at bounding box center [228, 201] width 28 height 28
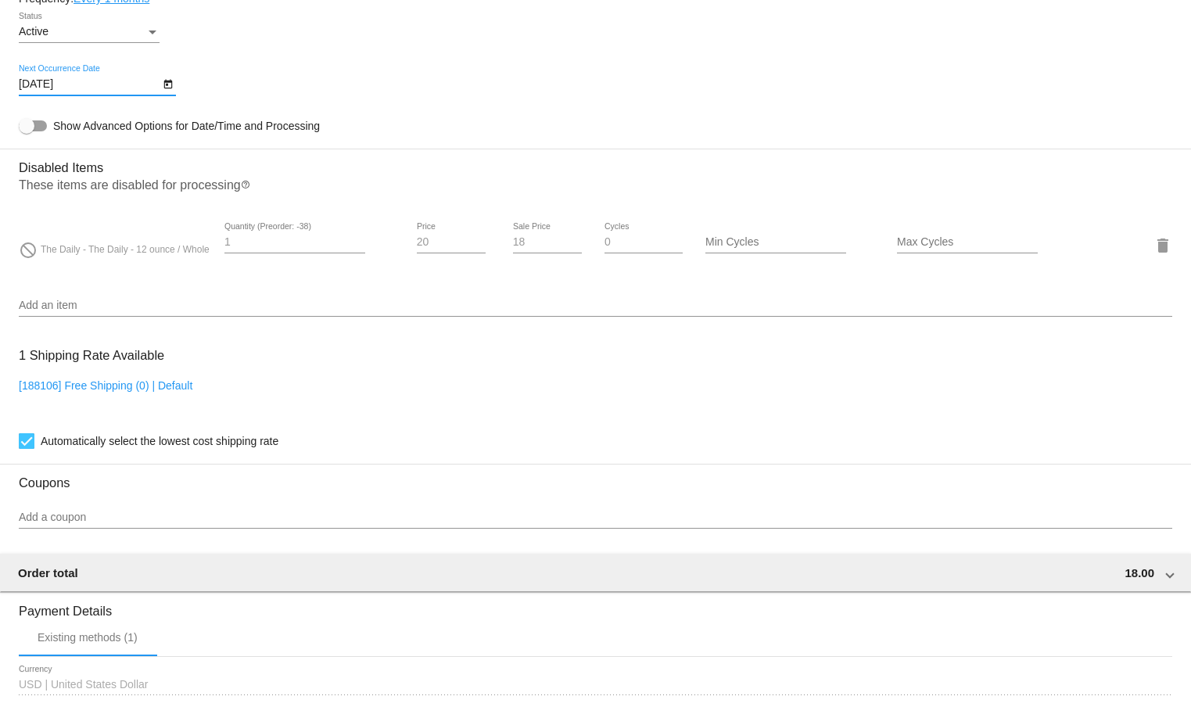
click at [168, 93] on icon "Open calendar" at bounding box center [168, 84] width 11 height 19
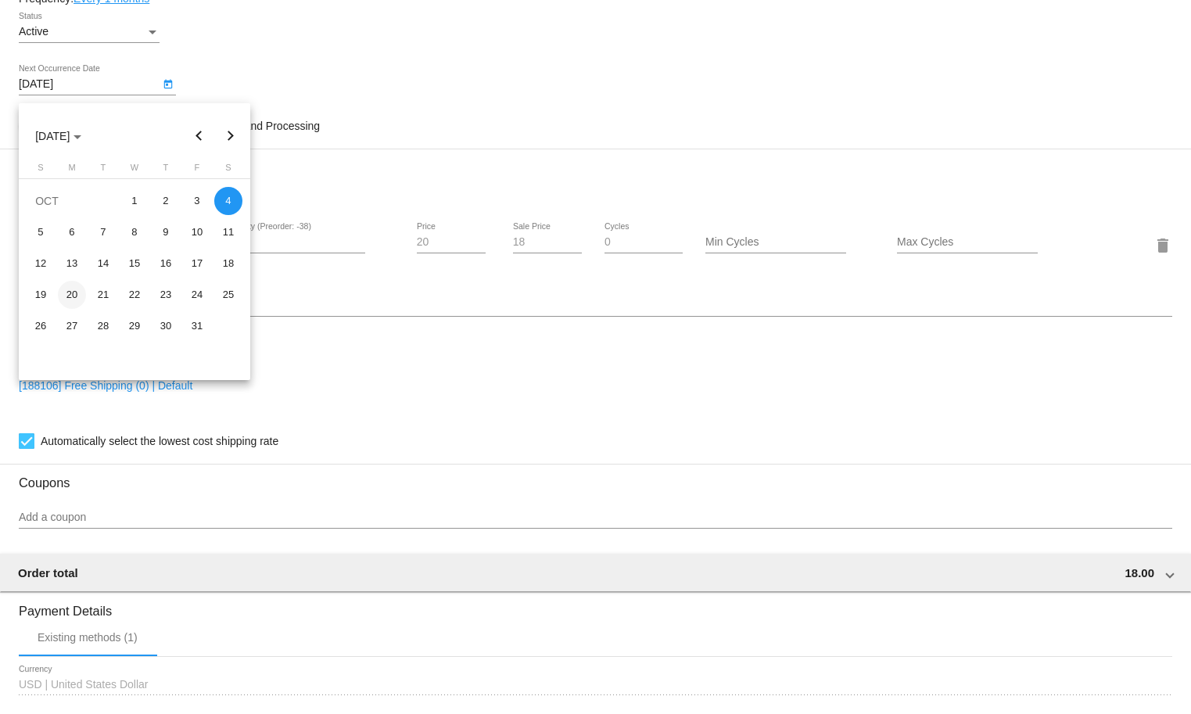
click at [68, 296] on div "20" at bounding box center [72, 295] width 28 height 28
type input "[DATE]"
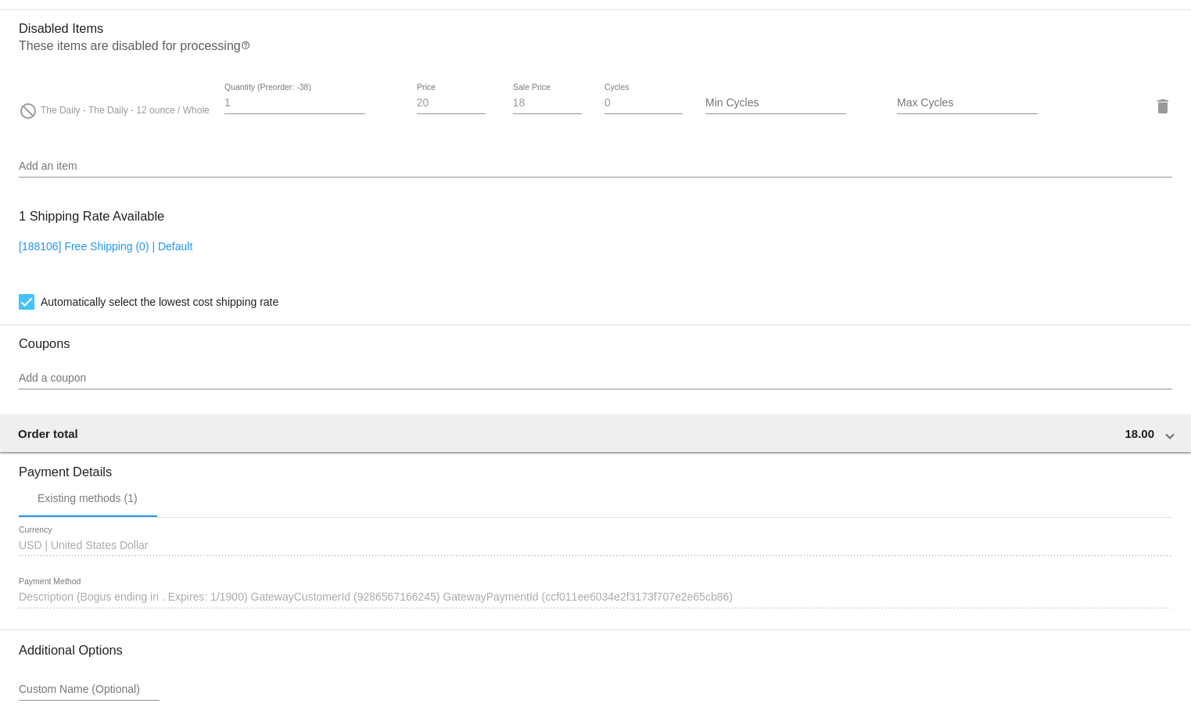
scroll to position [1264, 0]
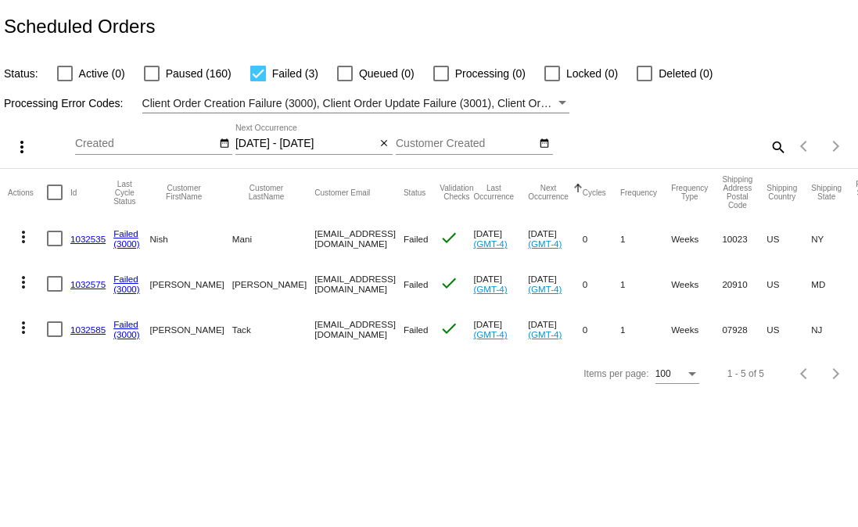
drag, startPoint x: 86, startPoint y: 279, endPoint x: 93, endPoint y: 288, distance: 11.1
click at [99, 335] on link "1032585" at bounding box center [87, 330] width 35 height 10
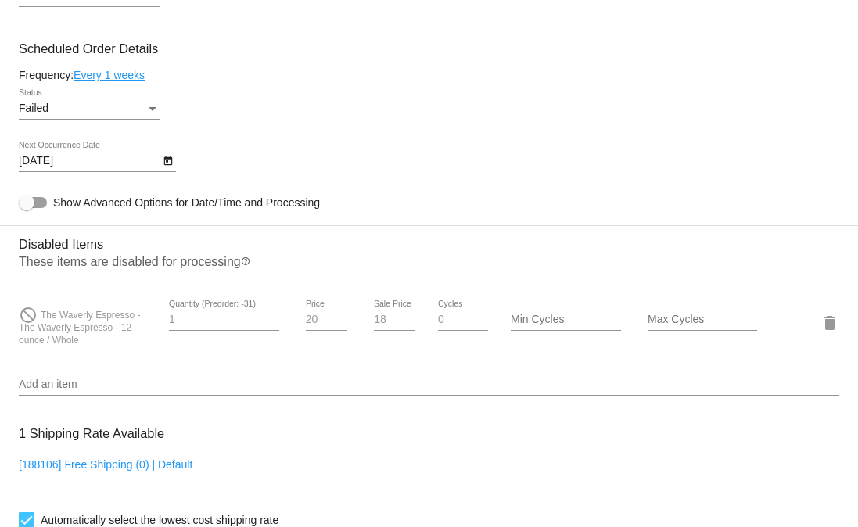
scroll to position [901, 0]
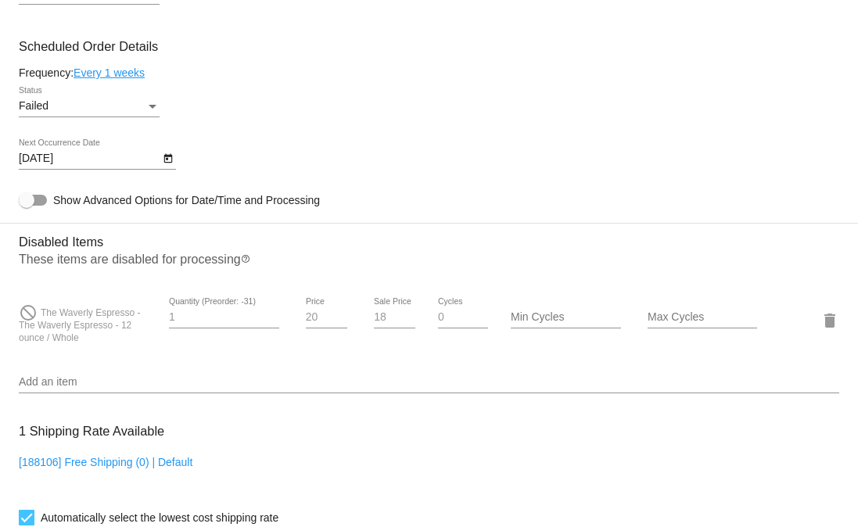
click at [88, 343] on span "The Waverly Espresso - The Waverly Espresso - 12 ounce / Whole" at bounding box center [79, 325] width 121 height 36
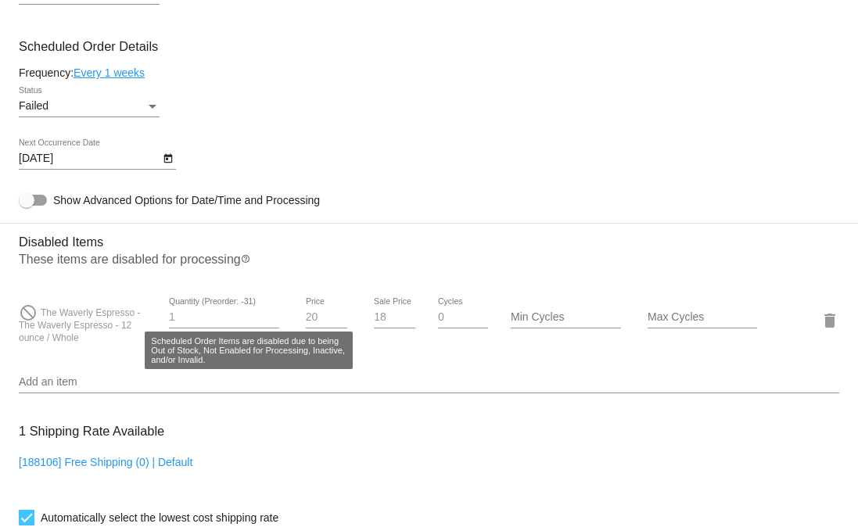
click at [250, 273] on mat-icon "help_outline" at bounding box center [245, 263] width 9 height 19
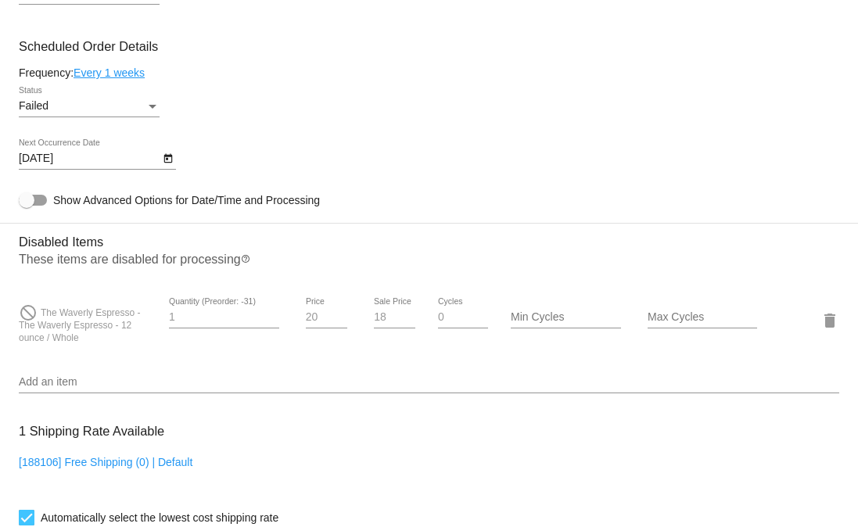
drag, startPoint x: 88, startPoint y: 393, endPoint x: 41, endPoint y: 363, distance: 55.6
click at [41, 343] on div "do_not_disturb The Waverly Espresso - The Waverly Espresso - 12 ounce / Whole" at bounding box center [87, 320] width 137 height 46
copy span "The Waverly Espresso - The Waverly Espresso - 12 ounce / Whole"
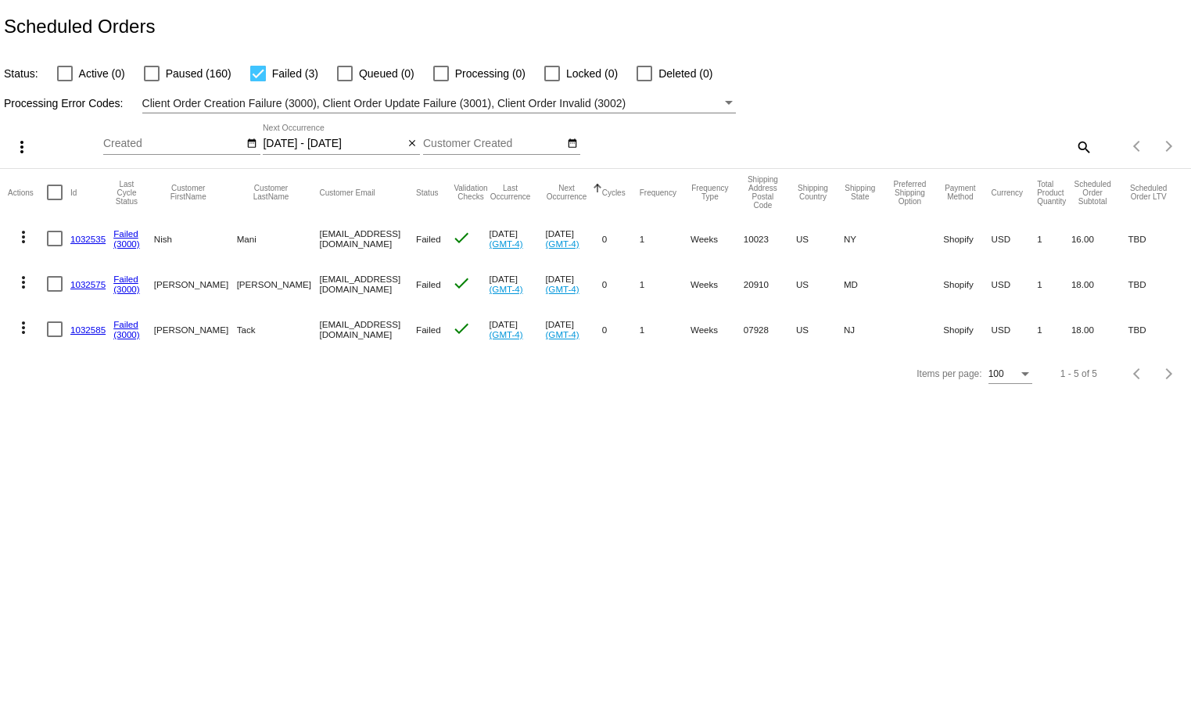
click at [259, 509] on body "Scheduled Orders Status: Active (0) Paused (160) Failed (3) Queued (0) Processi…" at bounding box center [595, 357] width 1191 height 714
click at [410, 148] on mat-icon "close" at bounding box center [412, 144] width 11 height 13
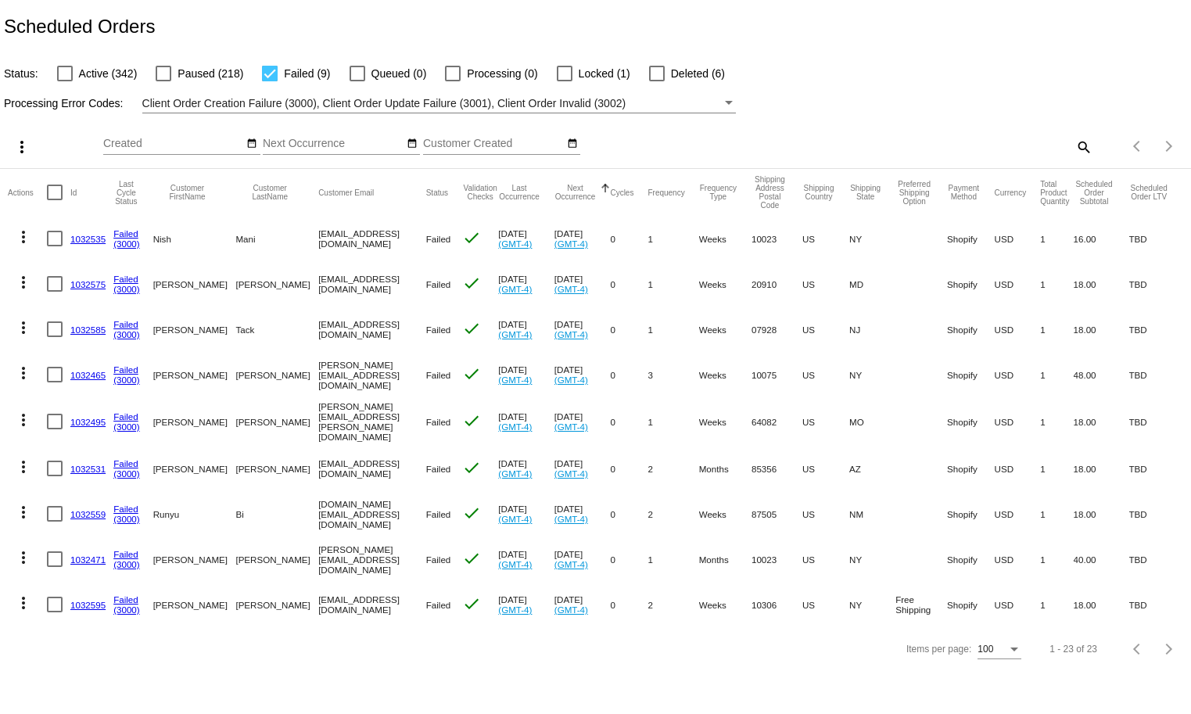
drag, startPoint x: 79, startPoint y: 230, endPoint x: 66, endPoint y: 247, distance: 21.3
click at [79, 230] on mat-cell "1032535" at bounding box center [91, 238] width 43 height 45
click at [75, 241] on link "1032535" at bounding box center [87, 239] width 35 height 10
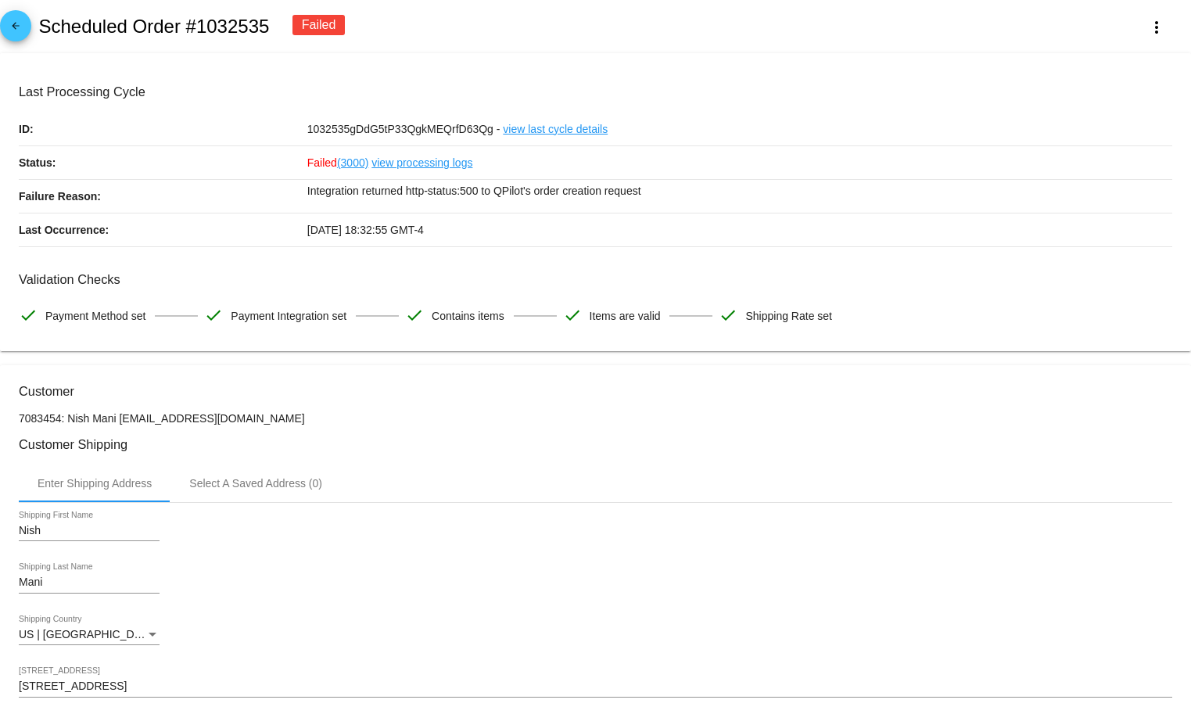
drag, startPoint x: 667, startPoint y: 197, endPoint x: 168, endPoint y: 193, distance: 499.1
click at [168, 193] on div "Failure Reason: Integration returned http-status:500 to QPilot's order creation…" at bounding box center [596, 197] width 1154 height 34
click at [412, 165] on link "view processing logs" at bounding box center [422, 162] width 101 height 33
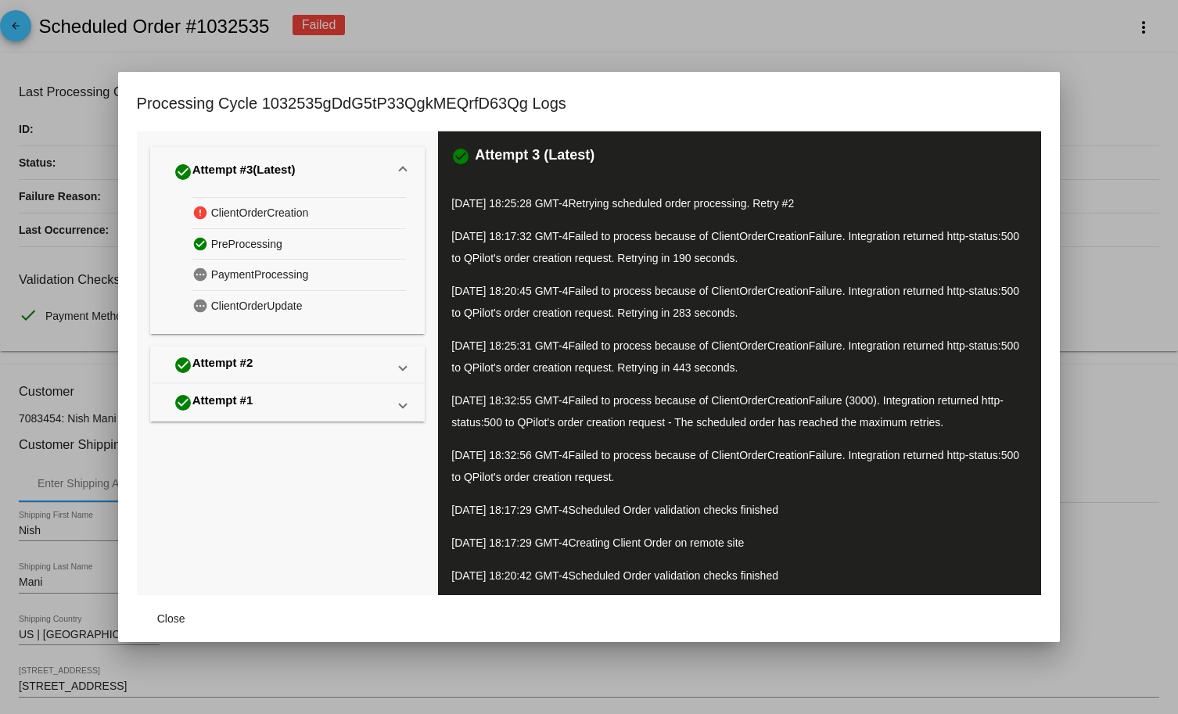
drag, startPoint x: 809, startPoint y: 368, endPoint x: 447, endPoint y: 344, distance: 362.2
click at [451, 345] on p "09/23/2025 18:25:31 GMT-4 Failed to process because of ClientOrderCreationFailu…" at bounding box center [739, 357] width 577 height 44
click at [619, 39] on div at bounding box center [589, 357] width 1178 height 714
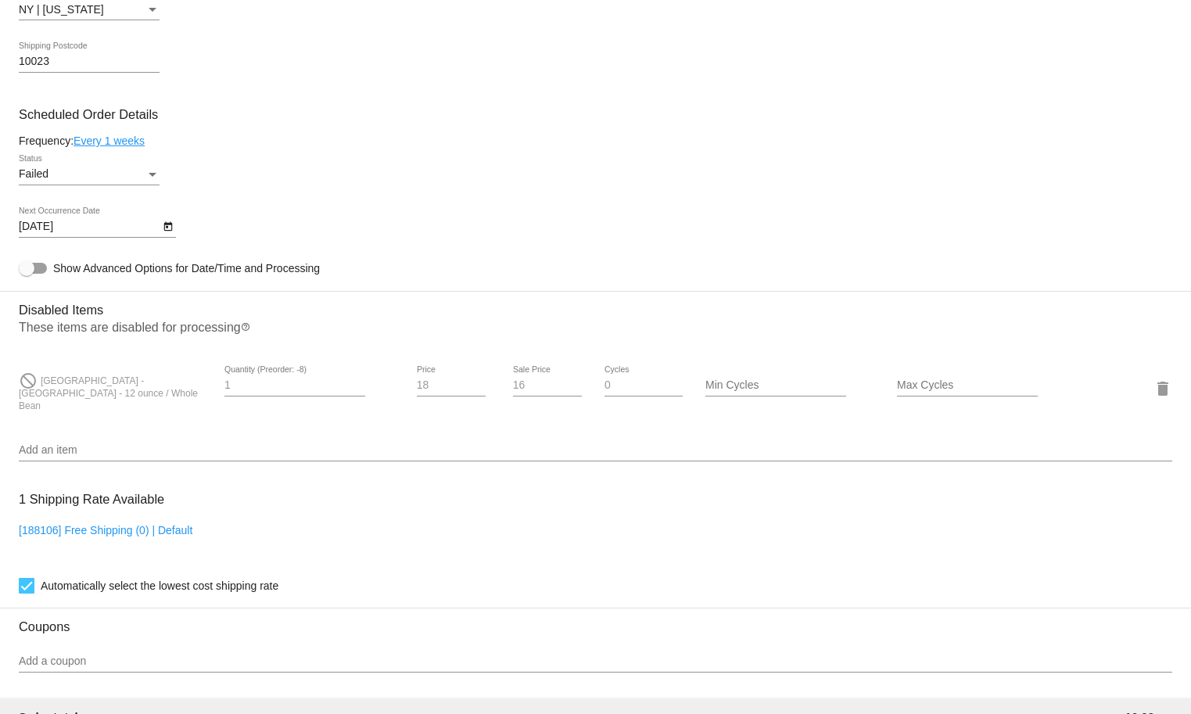
scroll to position [838, 0]
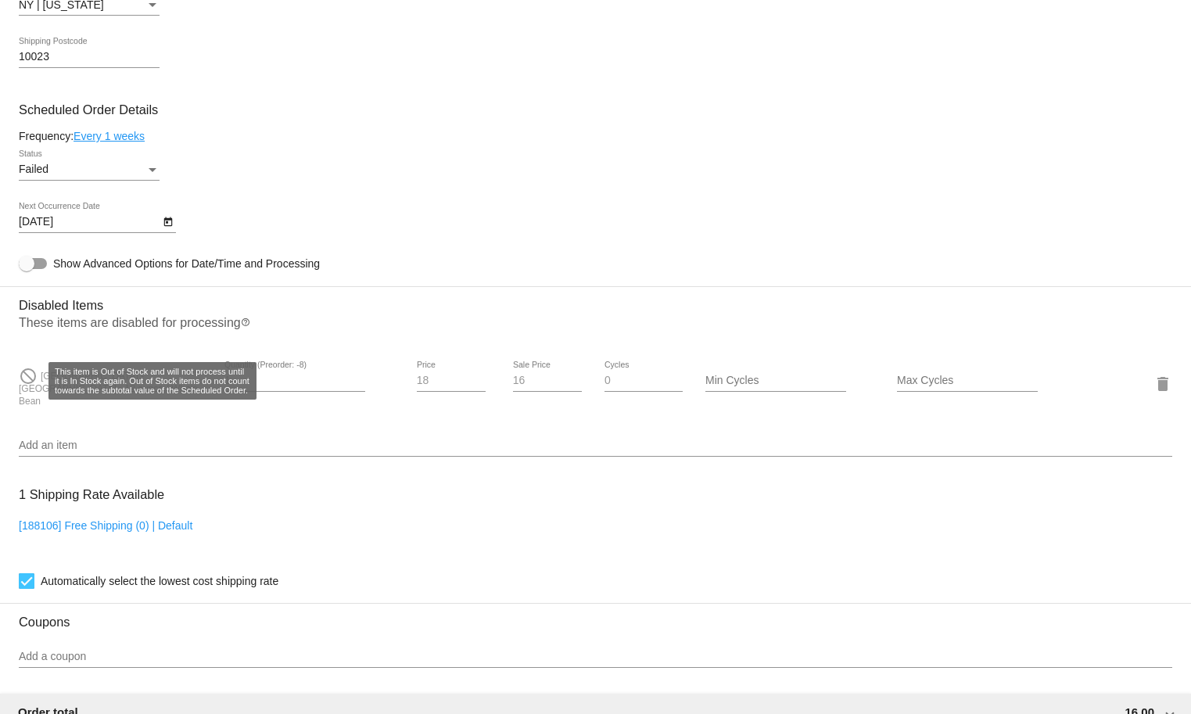
drag, startPoint x: 43, startPoint y: 407, endPoint x: 12, endPoint y: 386, distance: 37.3
click at [12, 386] on mat-card "Customer 7083454: Nish Mani nish.mani@gmail.com Customer Shipping Enter Shippin…" at bounding box center [595, 329] width 1191 height 1602
click at [107, 407] on div "do_not_disturb Amsterdam - Amsterdam - 12 ounce / Whole Bean 1 Quantity (Preord…" at bounding box center [596, 384] width 1154 height 46
click at [71, 392] on span "Amsterdam - Amsterdam - 12 ounce / Whole Bean" at bounding box center [108, 389] width 179 height 36
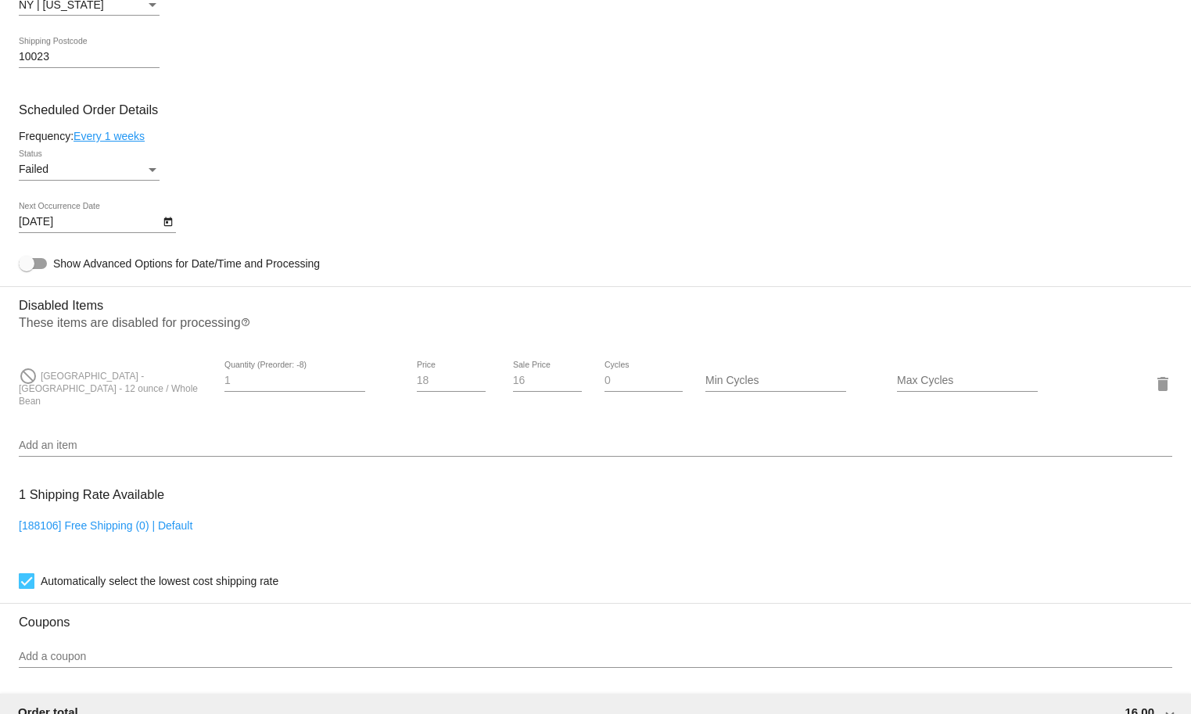
copy span "[GEOGRAPHIC_DATA]"
drag, startPoint x: 142, startPoint y: 413, endPoint x: 153, endPoint y: 386, distance: 28.8
click at [153, 386] on div "do_not_disturb Amsterdam - Amsterdam - 12 ounce / Whole Bean 1 Quantity (Preord…" at bounding box center [596, 384] width 1154 height 46
click at [125, 396] on span "Amsterdam - Amsterdam - 12 ounce / Whole Bean" at bounding box center [108, 389] width 179 height 36
click at [106, 386] on span "Amsterdam - Amsterdam - 12 ounce / Whole Bean" at bounding box center [108, 389] width 179 height 36
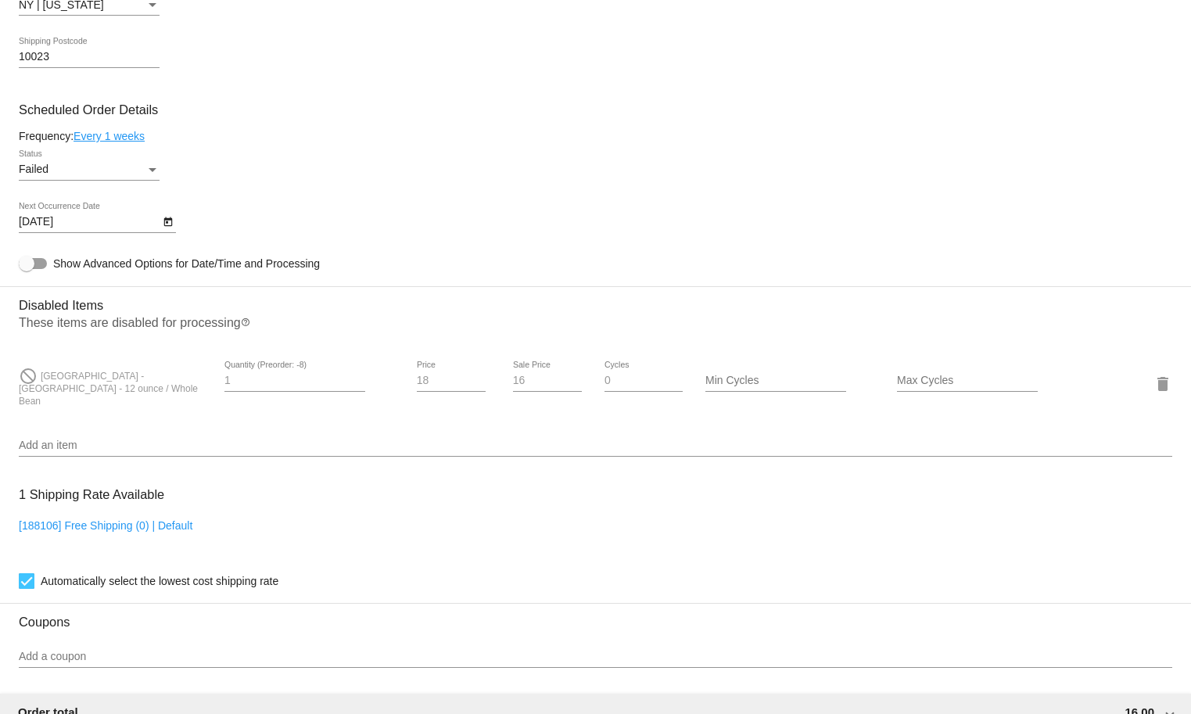
click at [106, 386] on span "Amsterdam - Amsterdam - 12 ounce / Whole Bean" at bounding box center [108, 389] width 179 height 36
click at [279, 369] on div "do_not_disturb Amsterdam - Amsterdam - 12 ounce / Whole Bean 1 Quantity (Preord…" at bounding box center [596, 384] width 1154 height 70
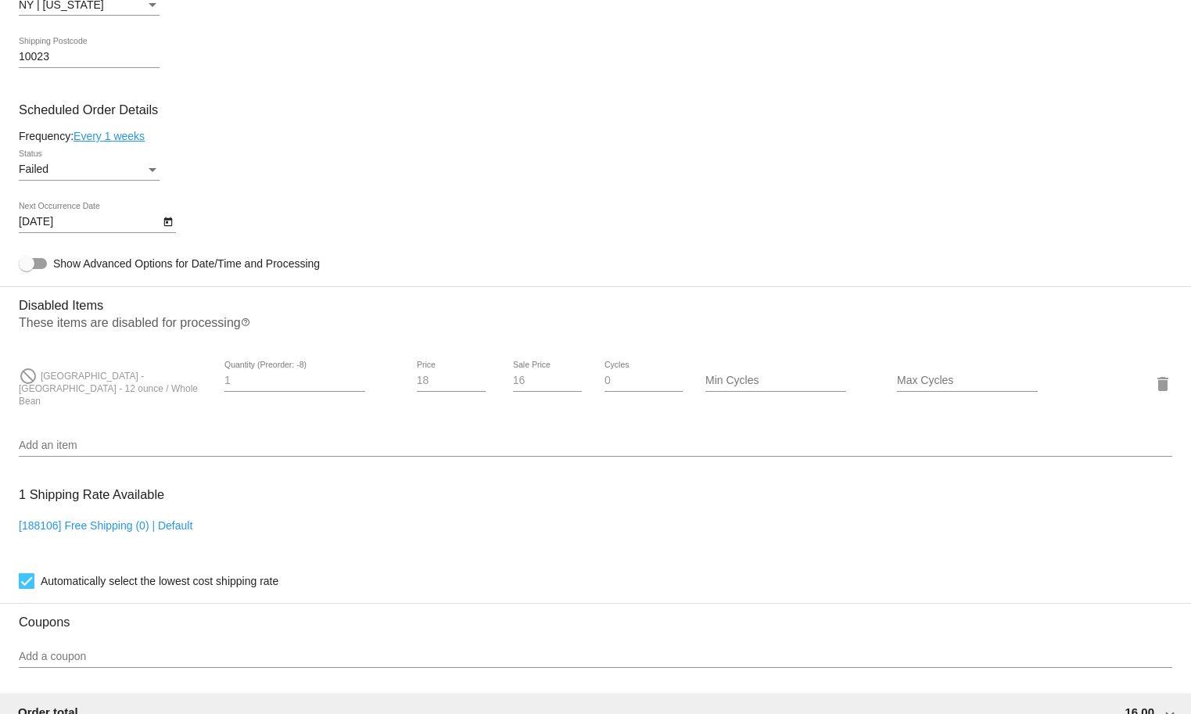
click at [392, 404] on div "1 Quantity (Preorder: -8)" at bounding box center [307, 383] width 192 height 45
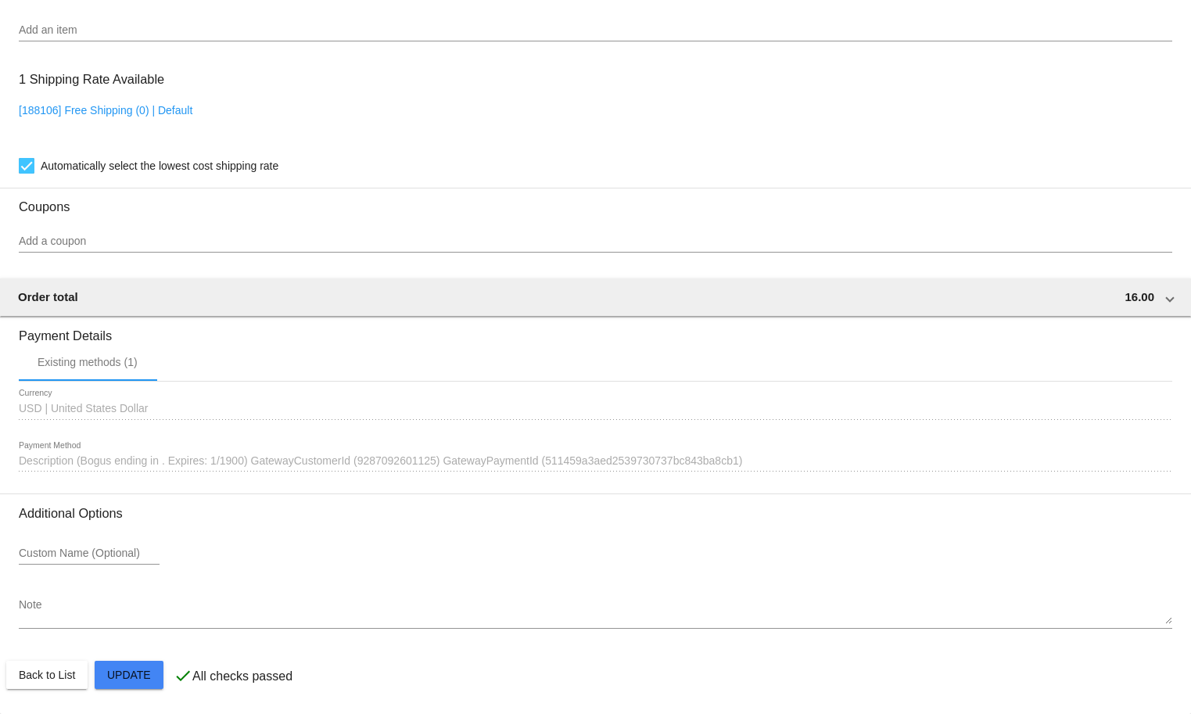
scroll to position [0, 0]
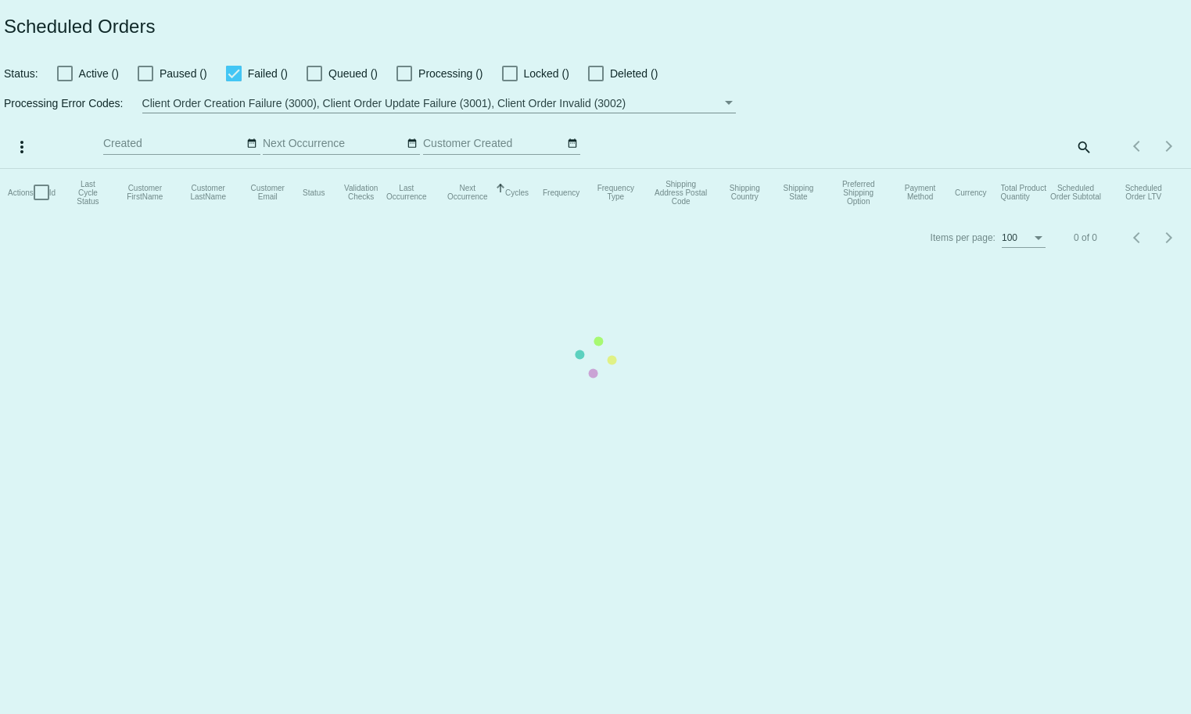
click at [63, 169] on mat-table "Actions Id Last Cycle Status Customer FirstName Customer LastName Customer Emai…" at bounding box center [595, 192] width 1191 height 47
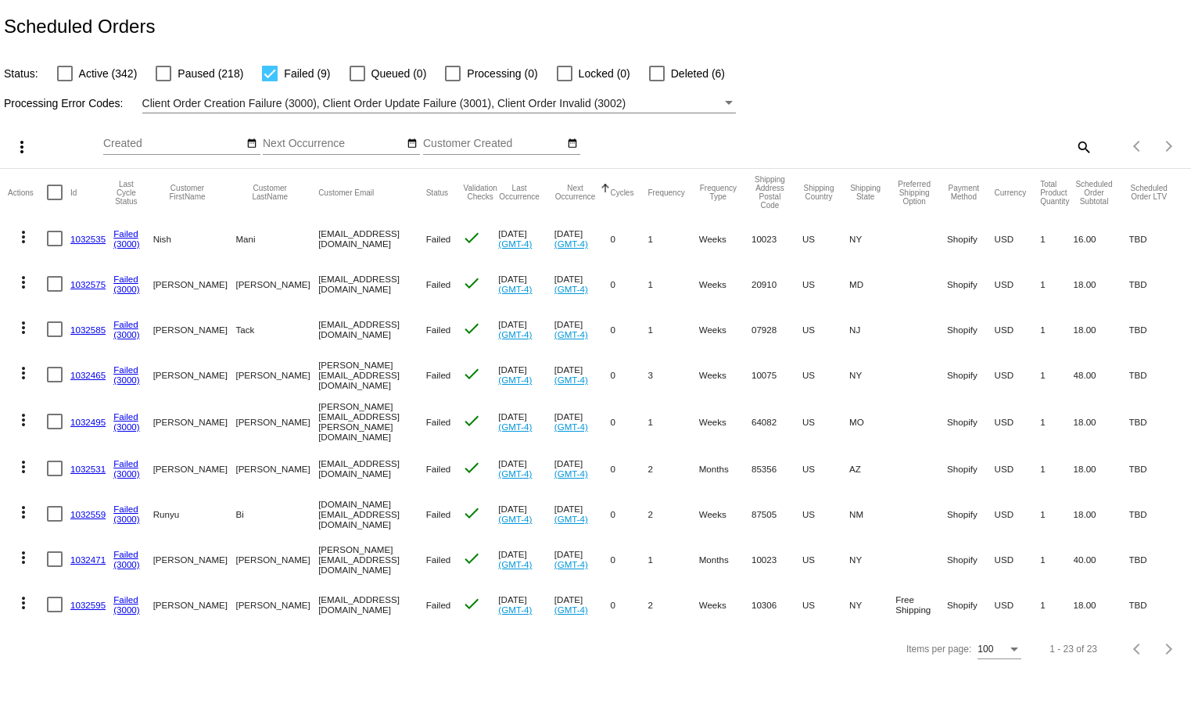
click at [268, 74] on div at bounding box center [270, 74] width 16 height 16
click at [269, 81] on input "Failed (9)" at bounding box center [269, 81] width 1 height 1
checkbox input "false"
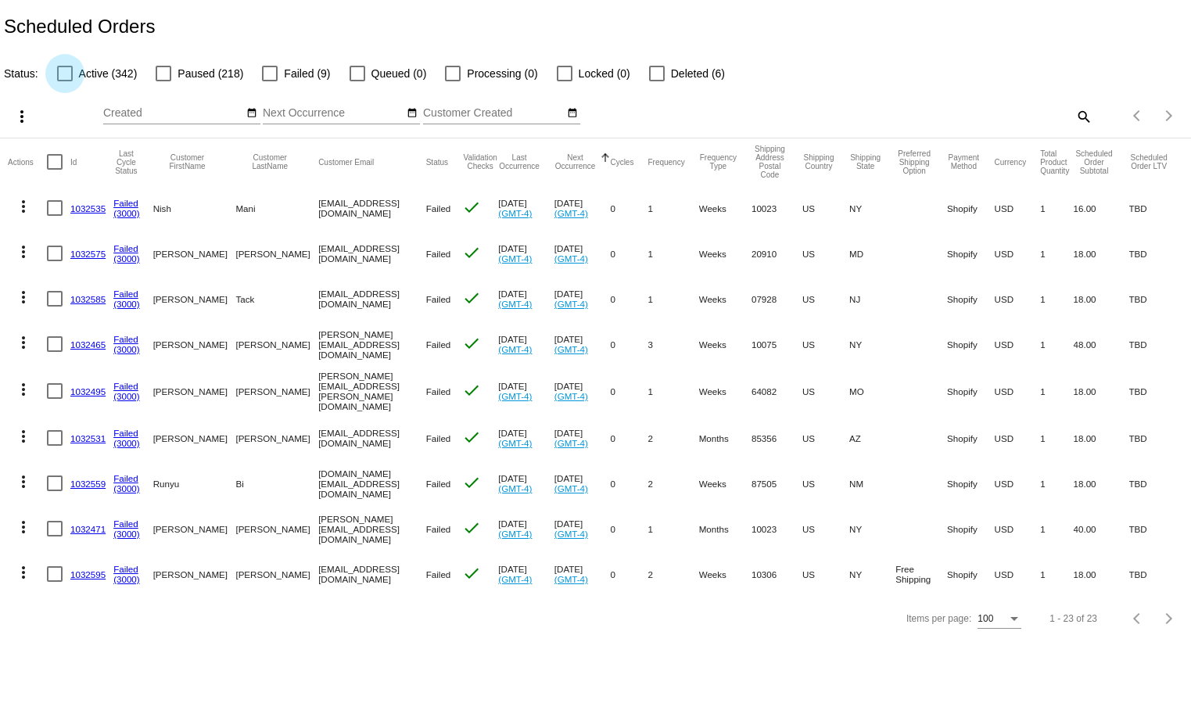
click at [58, 73] on div at bounding box center [65, 74] width 16 height 16
click at [64, 81] on input "Active (342)" at bounding box center [64, 81] width 1 height 1
checkbox input "true"
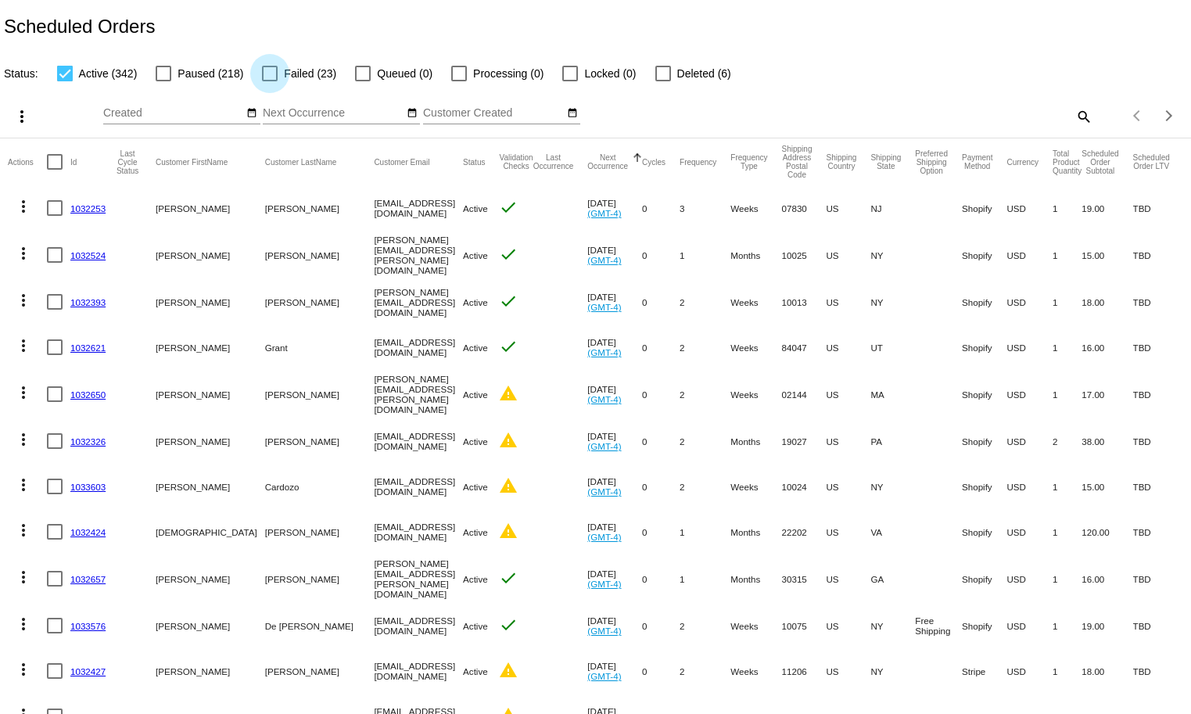
click at [269, 70] on div at bounding box center [270, 74] width 16 height 16
click at [269, 81] on input "Failed (23)" at bounding box center [269, 81] width 1 height 1
checkbox input "true"
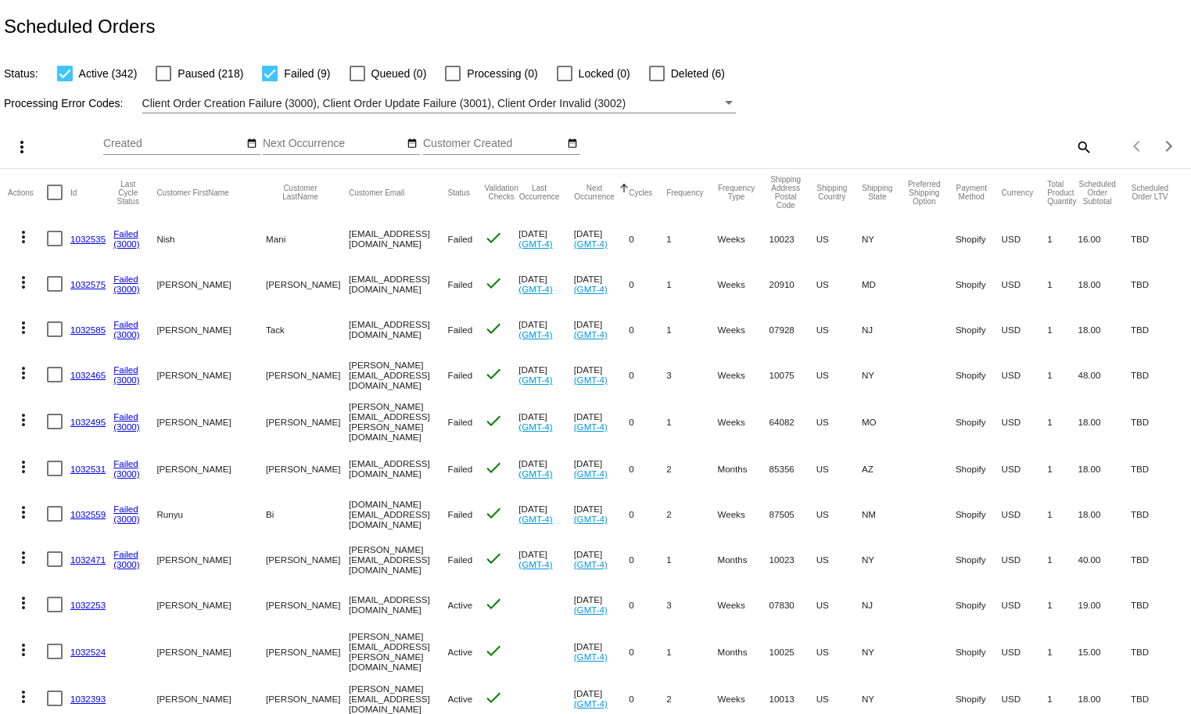
click at [64, 74] on div at bounding box center [65, 74] width 16 height 16
click at [64, 81] on input "Active (342)" at bounding box center [64, 81] width 1 height 1
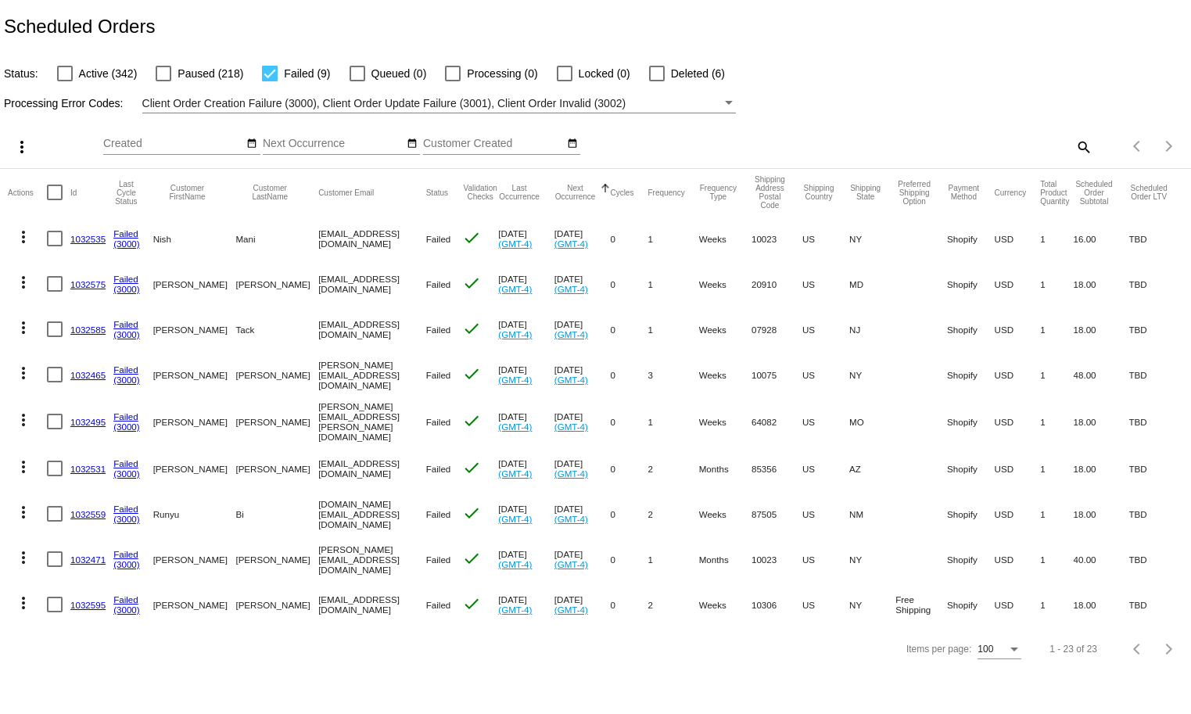
click at [74, 73] on label "Active (342)" at bounding box center [97, 73] width 81 height 19
click at [65, 81] on input "Active (342)" at bounding box center [64, 81] width 1 height 1
checkbox input "true"
click at [265, 74] on div at bounding box center [270, 74] width 16 height 16
click at [269, 81] on input "Failed (9)" at bounding box center [269, 81] width 1 height 1
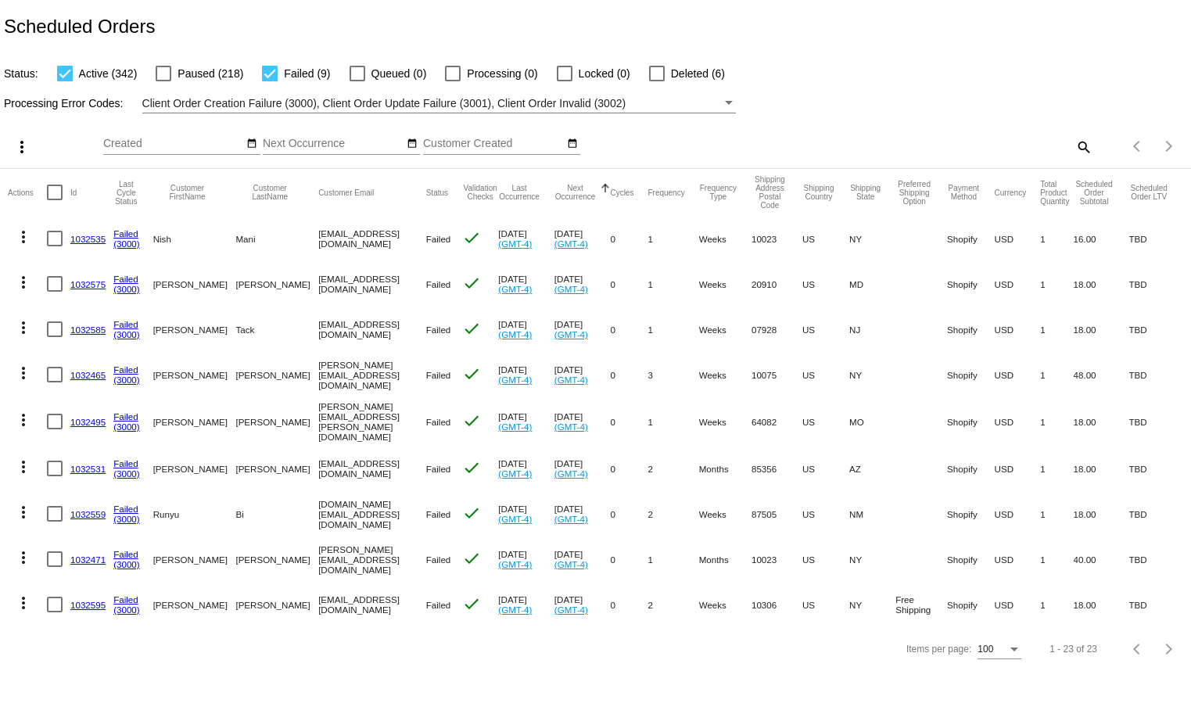
checkbox input "false"
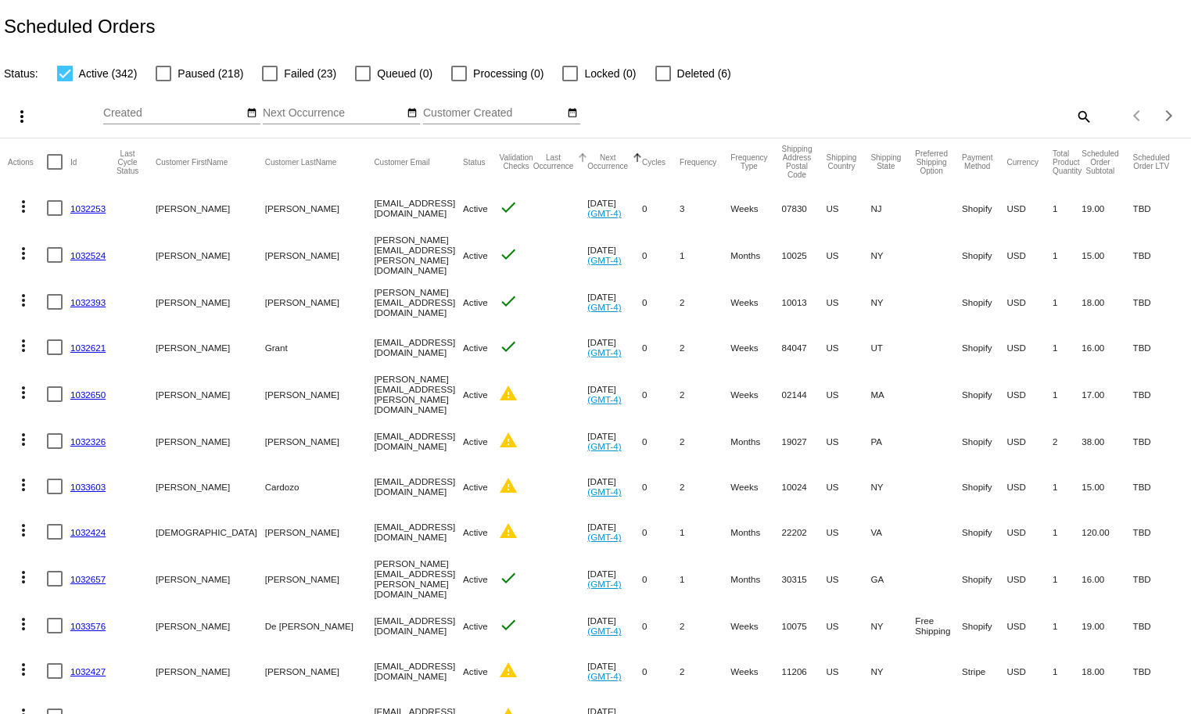
click at [579, 157] on div at bounding box center [581, 156] width 5 height 5
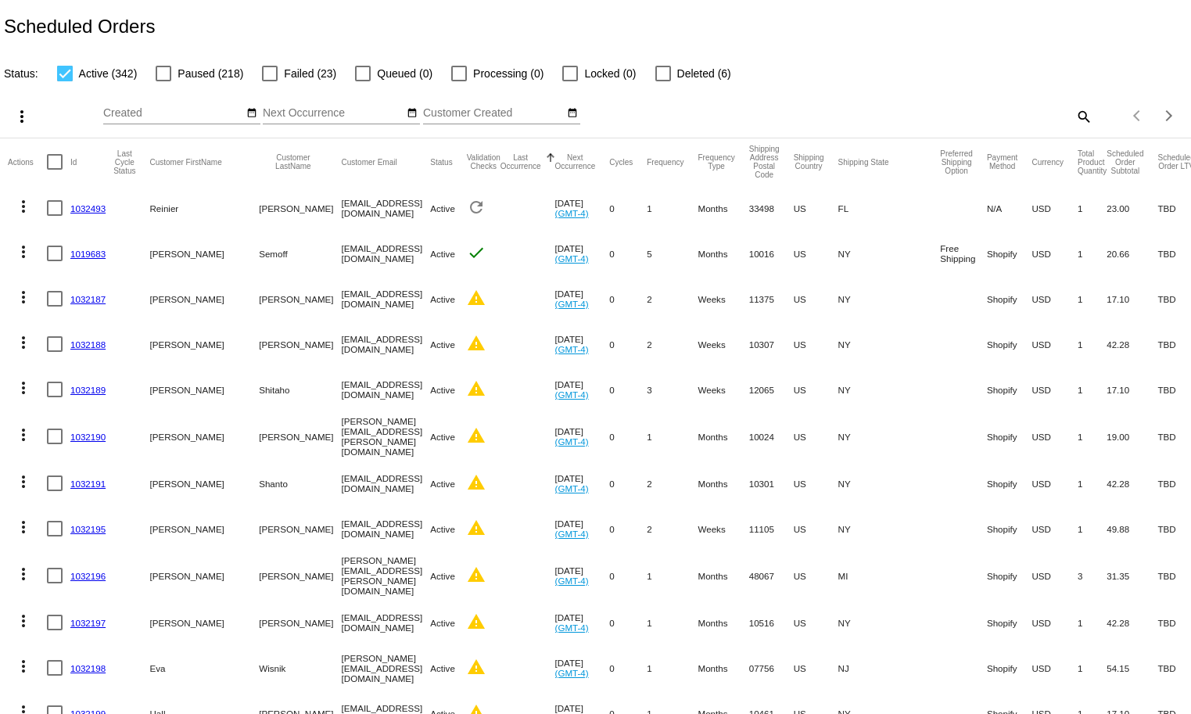
click at [547, 157] on div at bounding box center [549, 156] width 5 height 5
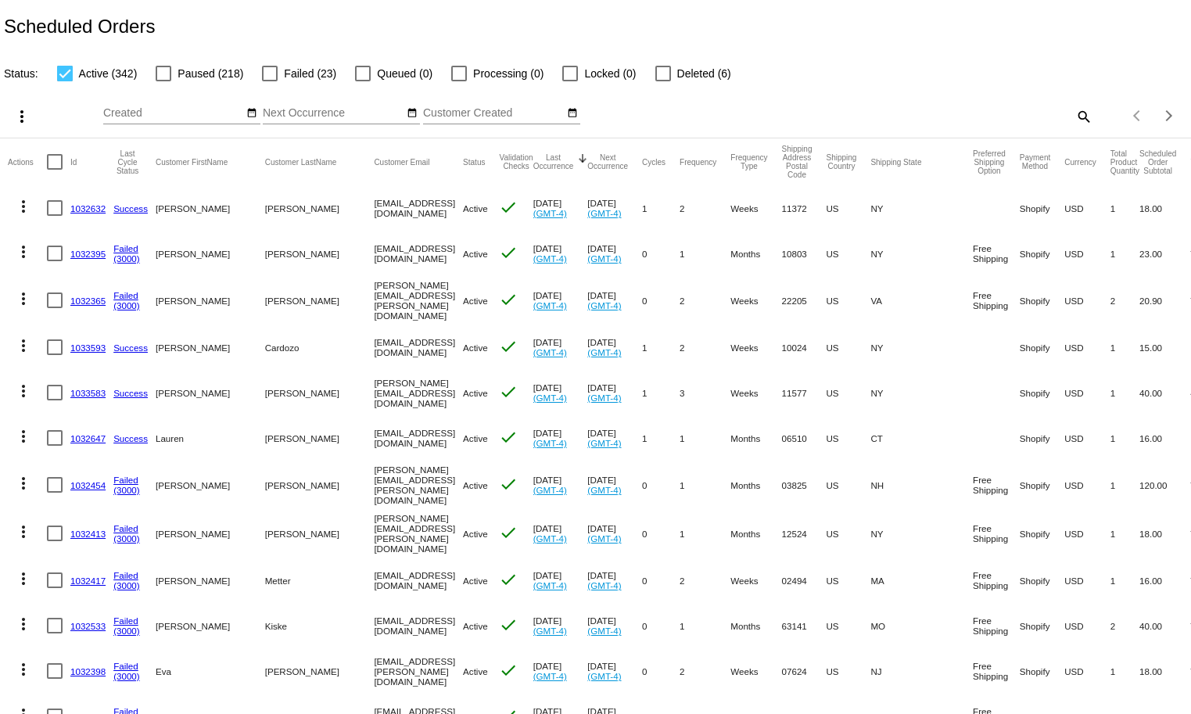
click at [88, 207] on link "1032632" at bounding box center [87, 208] width 35 height 10
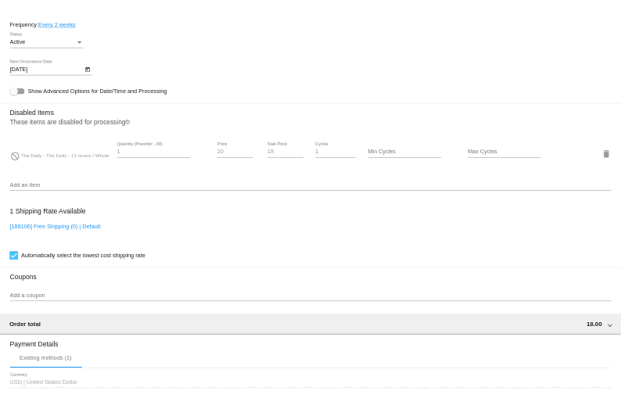
scroll to position [936, 0]
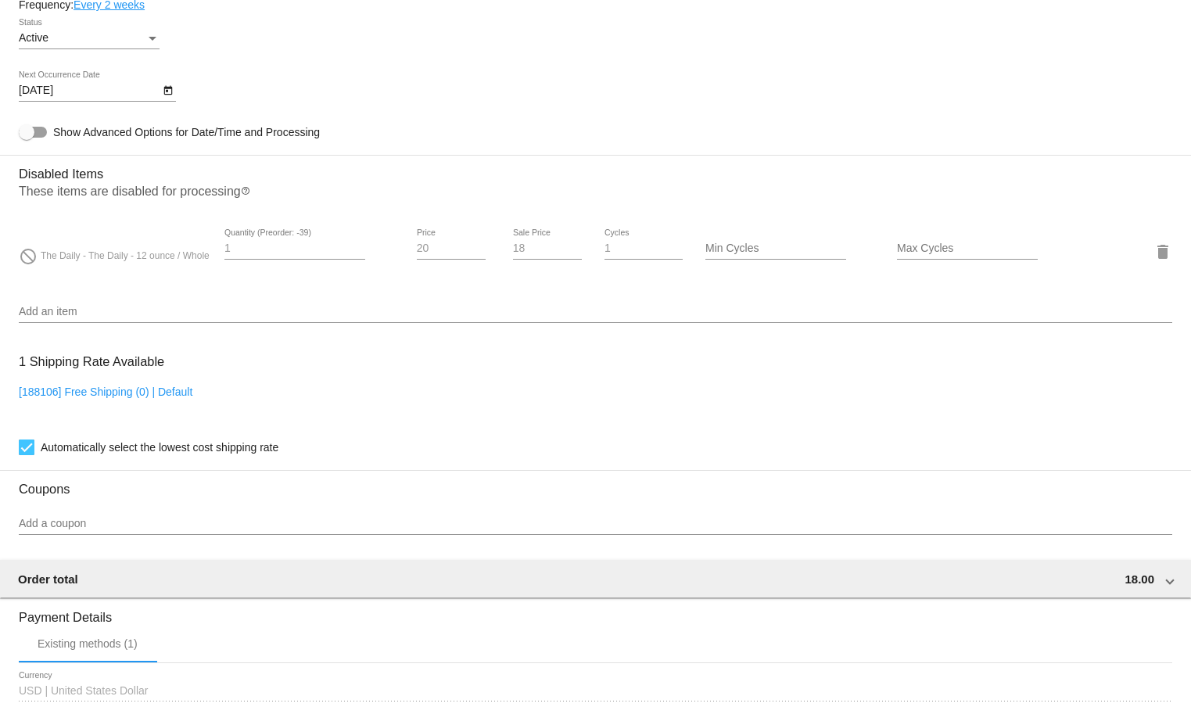
click at [110, 261] on span "The Daily - The Daily - 12 ounce / Whole" at bounding box center [125, 255] width 169 height 11
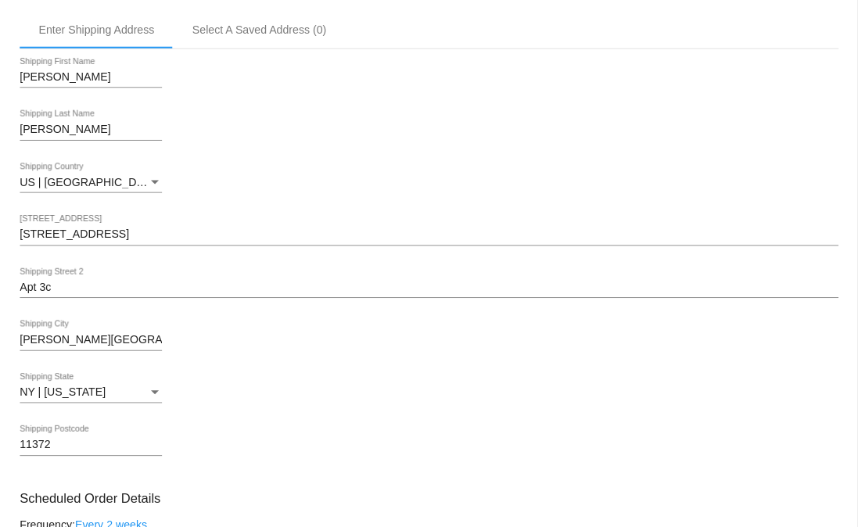
scroll to position [0, 0]
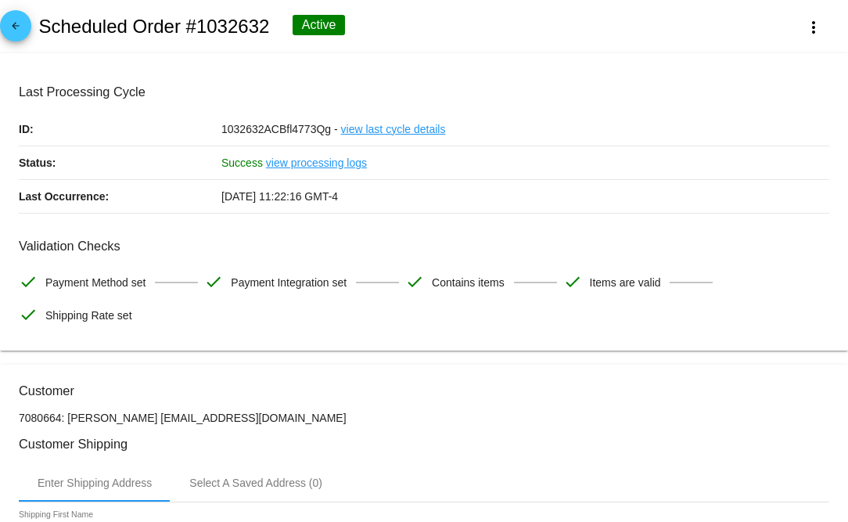
click at [212, 26] on h2 "Scheduled Order #1032632" at bounding box center [153, 27] width 231 height 22
copy h2 "1032632"
drag, startPoint x: 171, startPoint y: 406, endPoint x: 136, endPoint y: 419, distance: 36.6
click at [136, 419] on p "7080664: Mike Feldman feldmanfilm@gmail.com" at bounding box center [424, 417] width 810 height 13
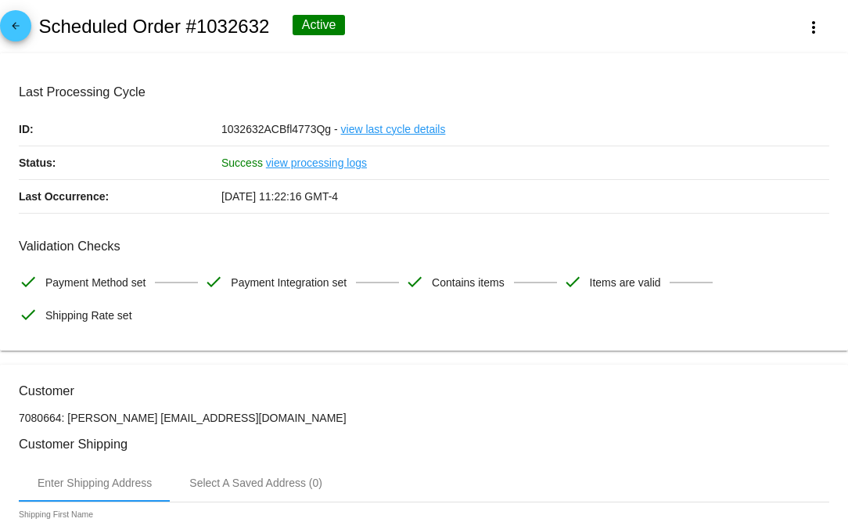
copy p "feldmanfilm@gmail.com"
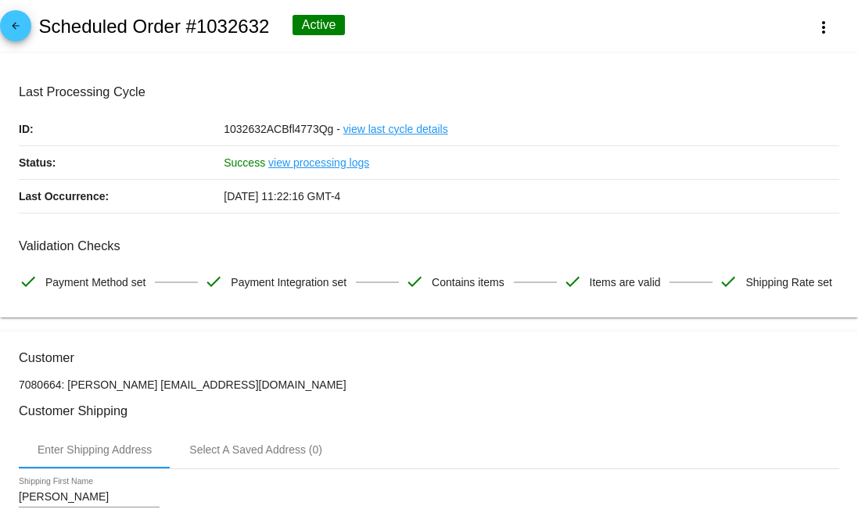
copy p "feldmanfilm@gmail.com"
click at [329, 157] on link "view processing logs" at bounding box center [318, 162] width 101 height 33
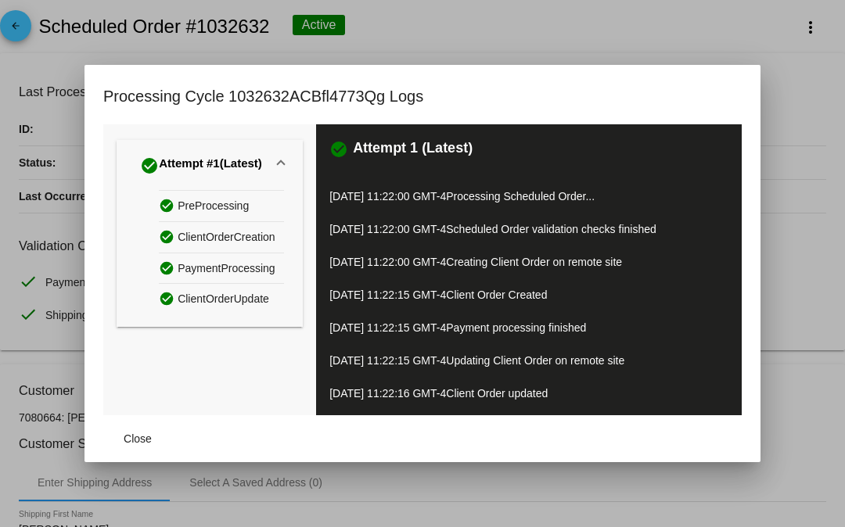
click at [464, 59] on div at bounding box center [422, 263] width 845 height 527
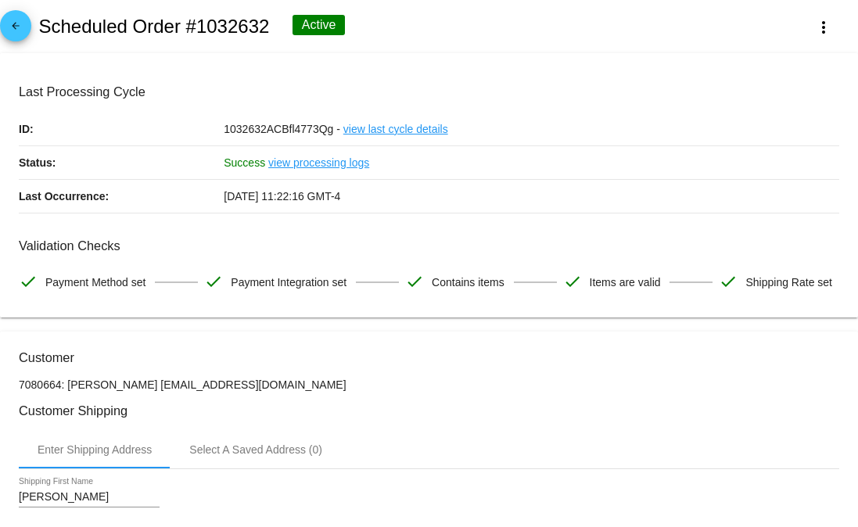
click at [419, 131] on link "view last cycle details" at bounding box center [395, 129] width 105 height 33
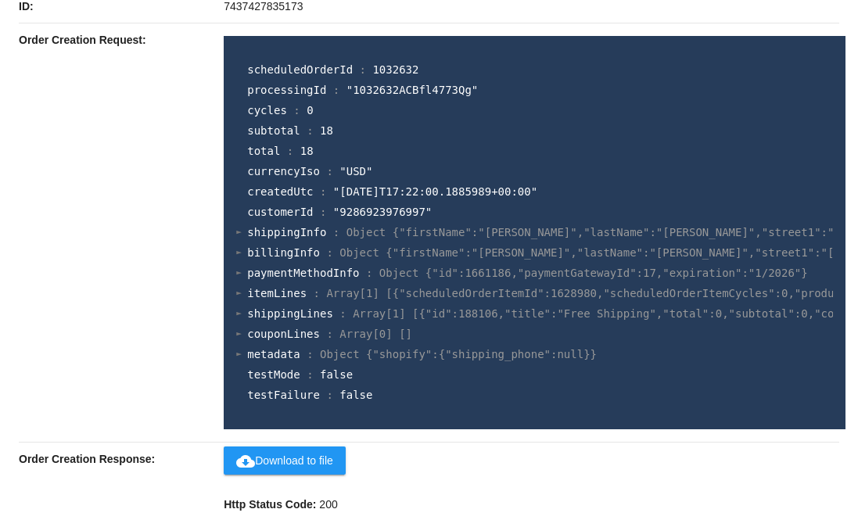
scroll to position [601, 0]
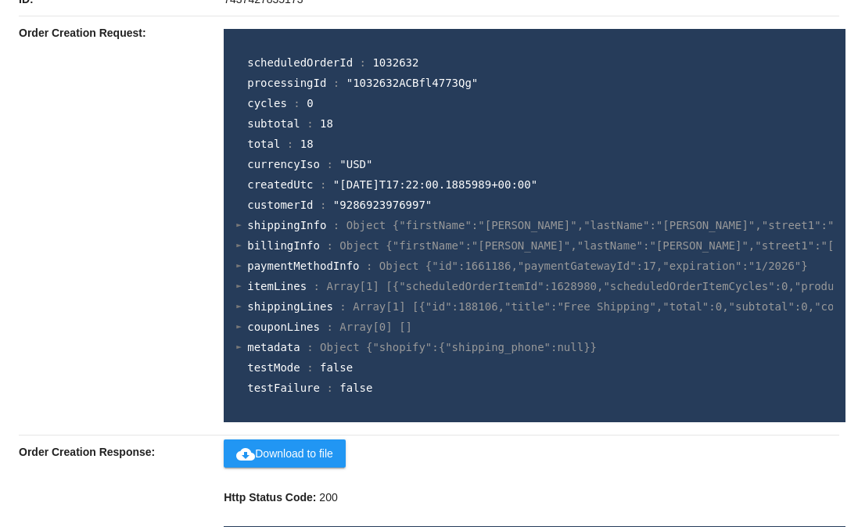
click at [256, 348] on span "metadata" at bounding box center [273, 347] width 52 height 13
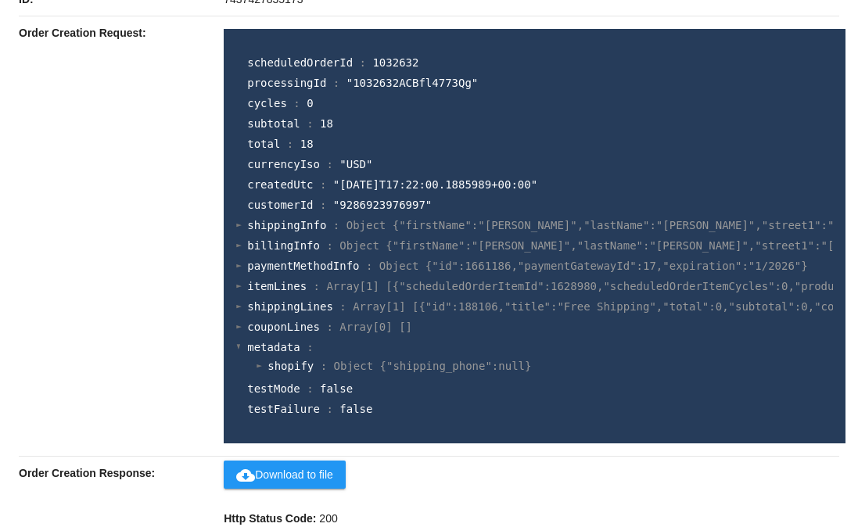
click at [256, 333] on span "couponLines" at bounding box center [283, 327] width 73 height 13
click at [256, 311] on span "shippingLines" at bounding box center [290, 306] width 86 height 13
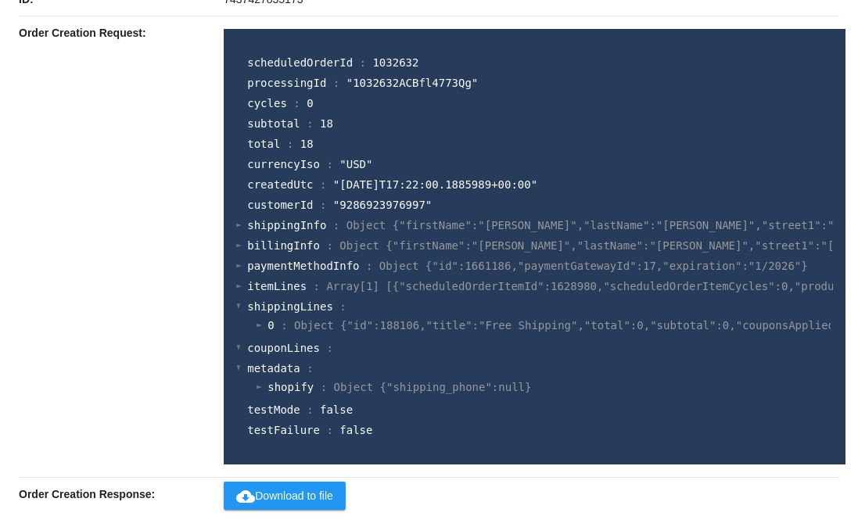
click at [252, 264] on span "paymentMethodInfo" at bounding box center [303, 266] width 112 height 13
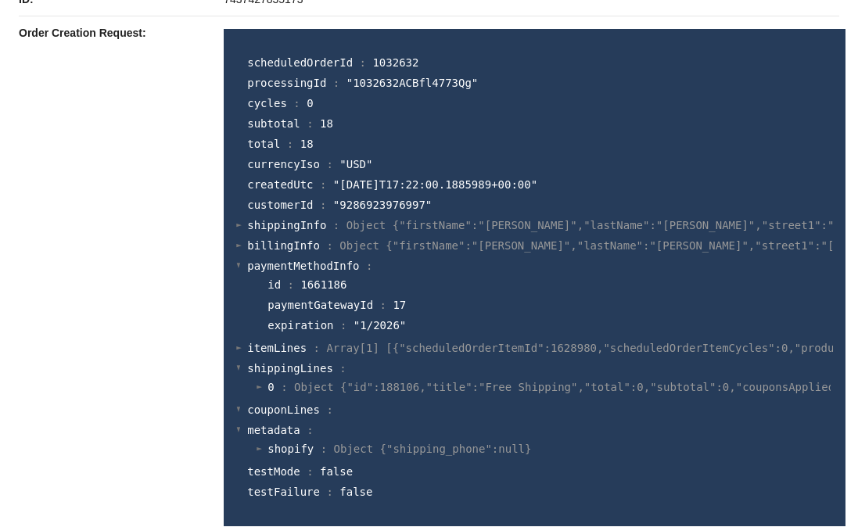
click at [260, 354] on span "itemLines" at bounding box center [276, 348] width 59 height 13
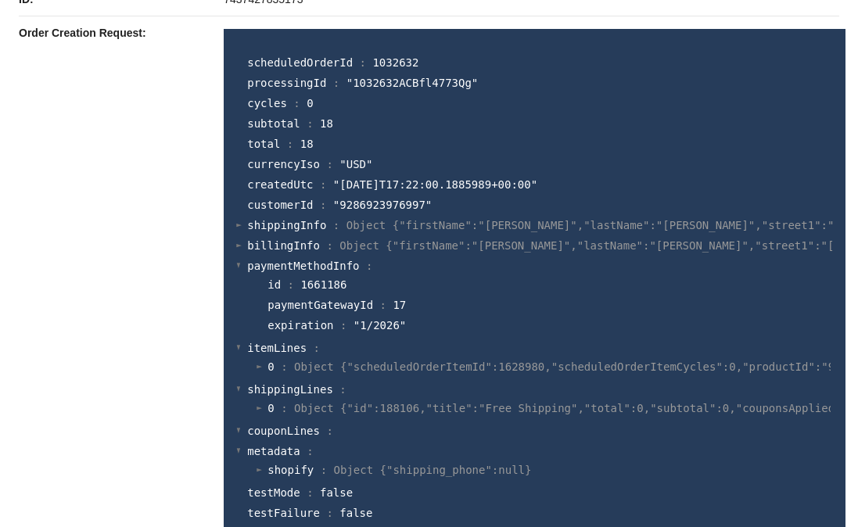
click at [285, 373] on span ":" at bounding box center [284, 367] width 6 height 13
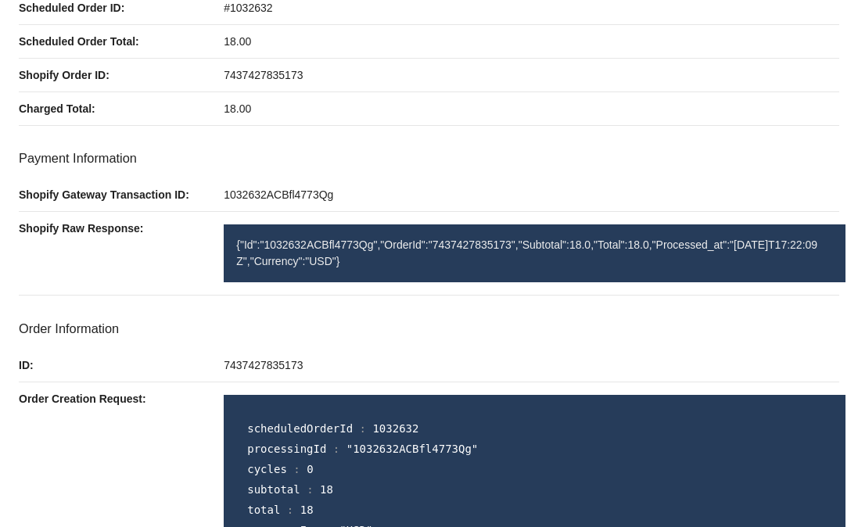
scroll to position [217, 0]
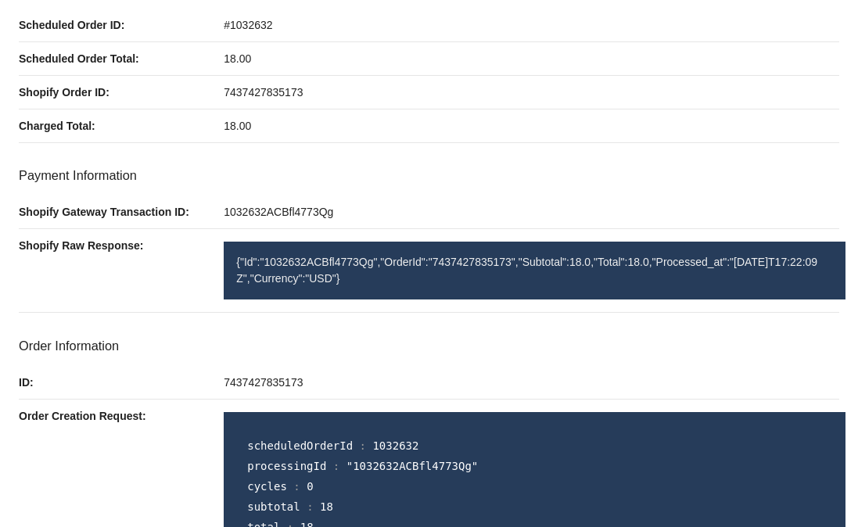
click at [262, 387] on span "7437427835173" at bounding box center [263, 382] width 79 height 13
copy span "7437427835173"
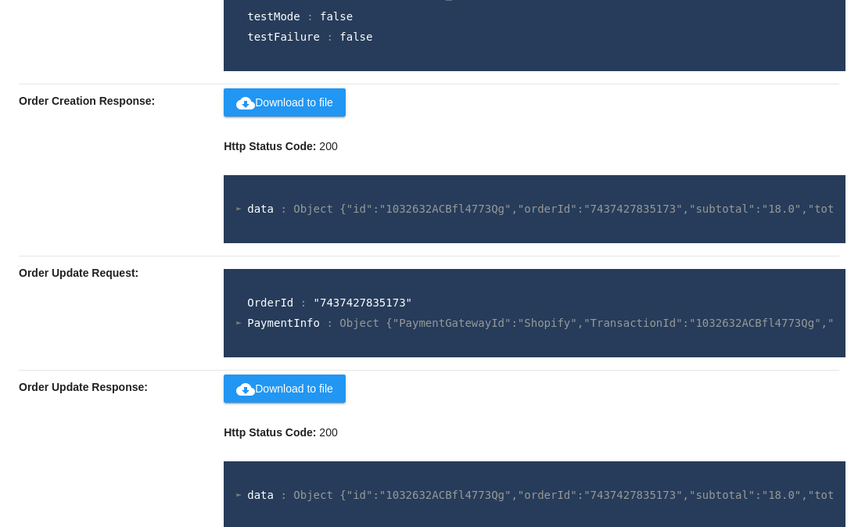
scroll to position [1300, 0]
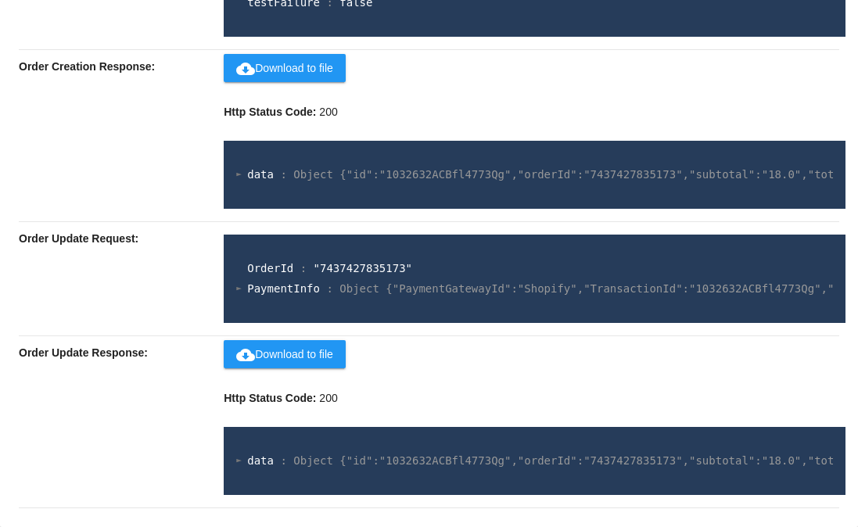
click at [238, 174] on section "data : Object {"id":"1032632ACBfl4773Qg","orderId":"7437427835173","subtotal":"…" at bounding box center [534, 174] width 597 height 21
click at [271, 178] on section "data : Object {"id":"1032632ACBfl4773Qg","orderId":"7437427835173","subtotal":"…" at bounding box center [539, 175] width 584 height 16
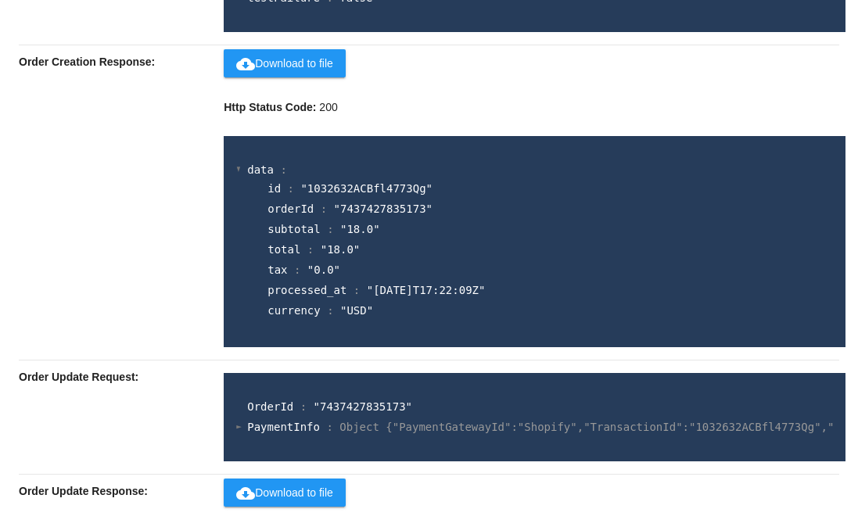
click at [282, 63] on span "cloud_download Download to file" at bounding box center [284, 63] width 97 height 13
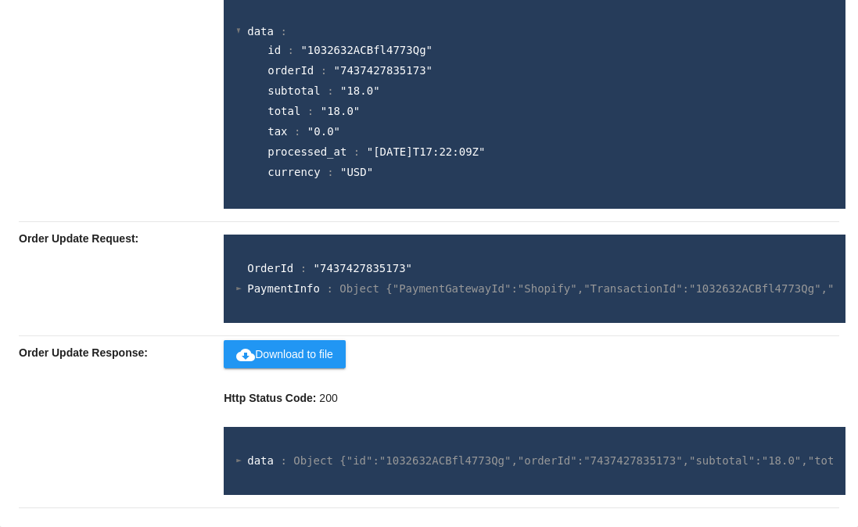
click at [246, 461] on section "data : Object {"id":"1032632ACBfl4773Qg","orderId":"7437427835173","subtotal":"…" at bounding box center [539, 461] width 587 height 20
click at [252, 462] on span "data" at bounding box center [260, 460] width 27 height 13
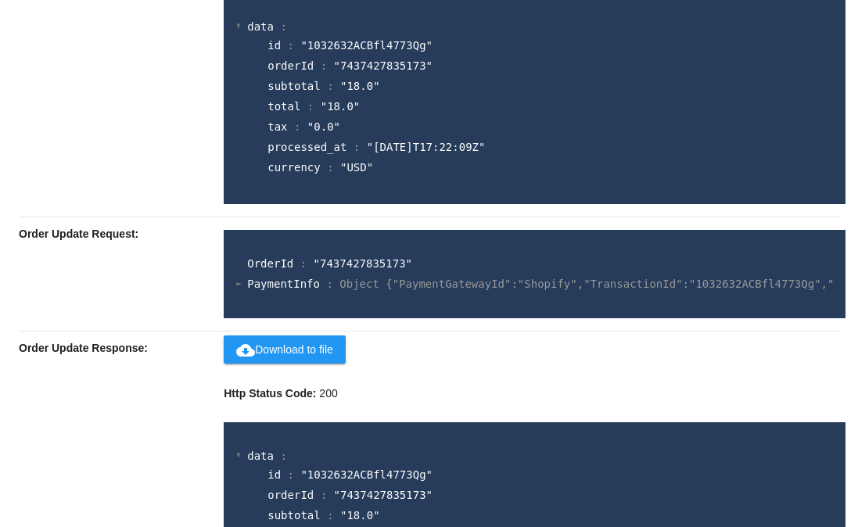
scroll to position [1586, 0]
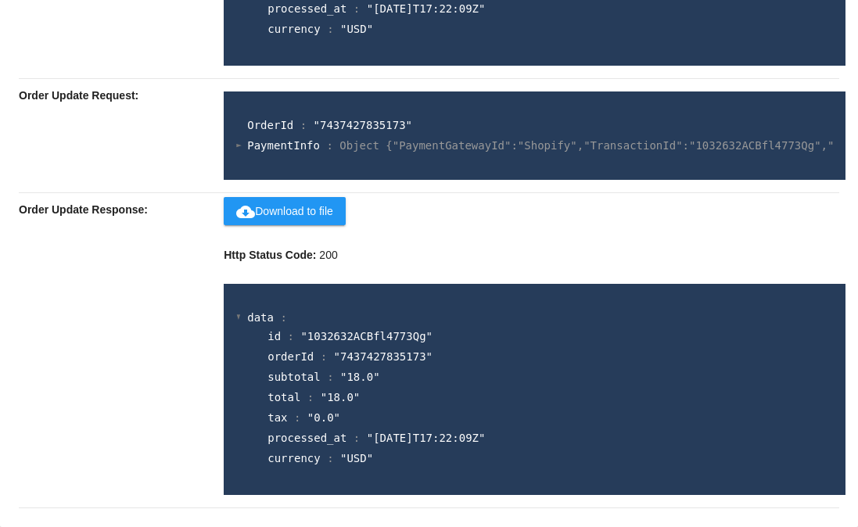
click at [268, 213] on span "cloud_download Download to file" at bounding box center [284, 211] width 97 height 13
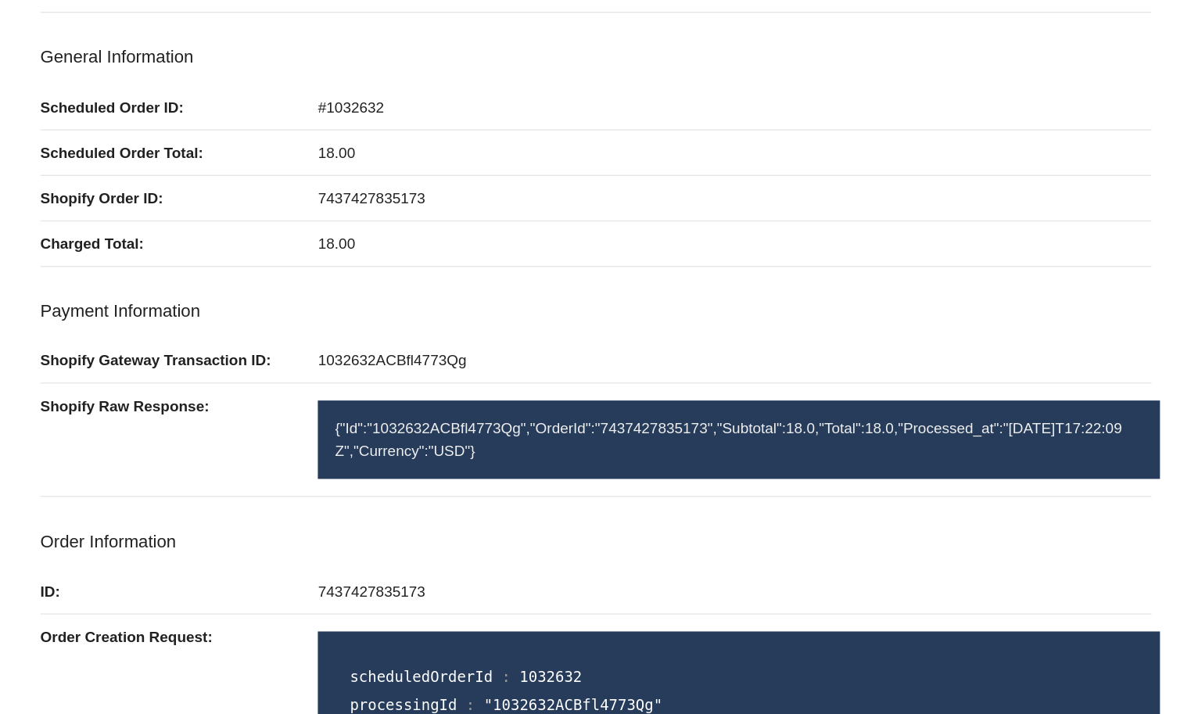
scroll to position [0, 0]
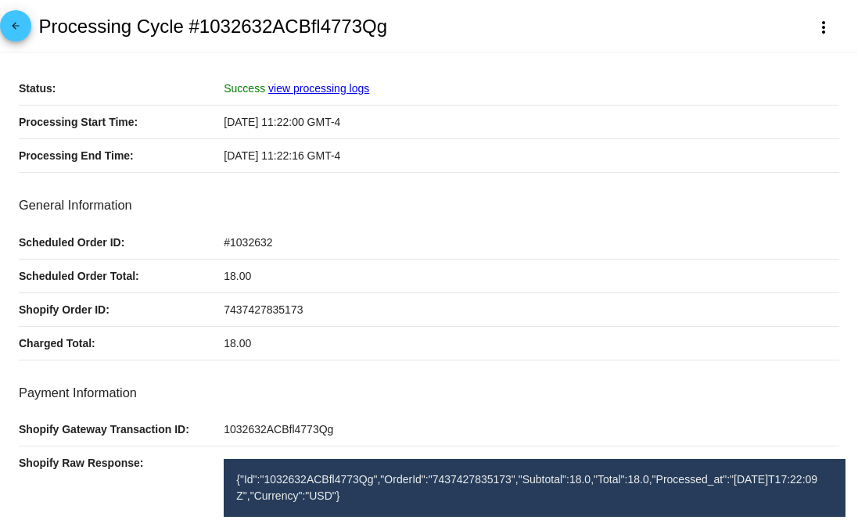
click at [233, 31] on h2 "Processing Cycle #1032632ACBfl4773Qg" at bounding box center [212, 27] width 349 height 22
copy h2 "1032632ACBfl4773Qg"
click at [249, 243] on span "#1032632" at bounding box center [248, 242] width 48 height 13
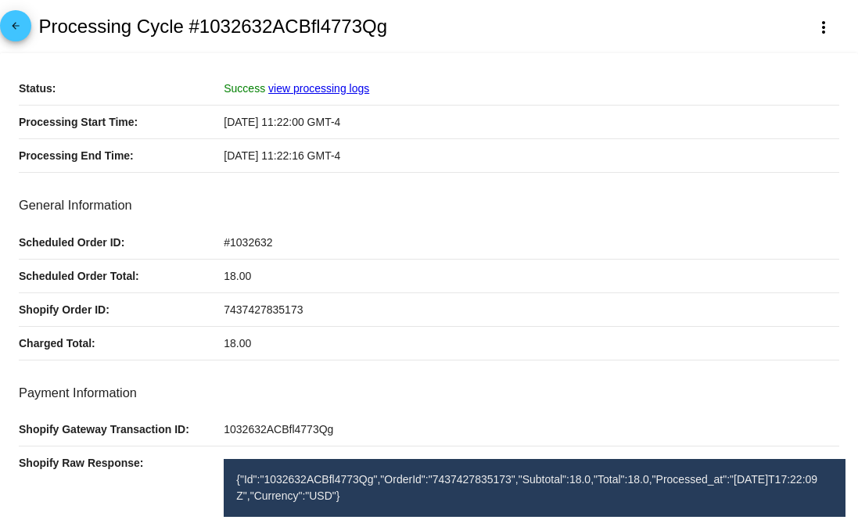
copy span "1032632"
click at [243, 307] on span "7437427835173" at bounding box center [263, 310] width 79 height 13
copy mat-card-content "7437427835173"
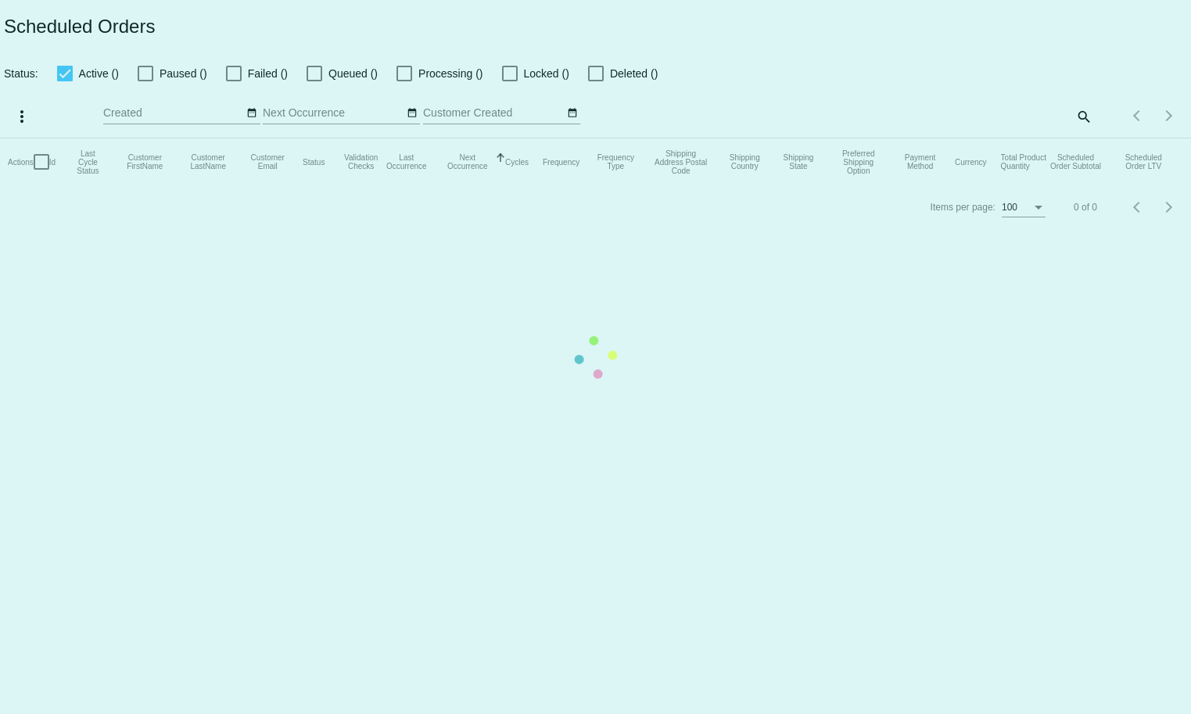
click at [68, 138] on mat-table "Actions Id Last Cycle Status Customer FirstName Customer LastName Customer Emai…" at bounding box center [595, 161] width 1191 height 47
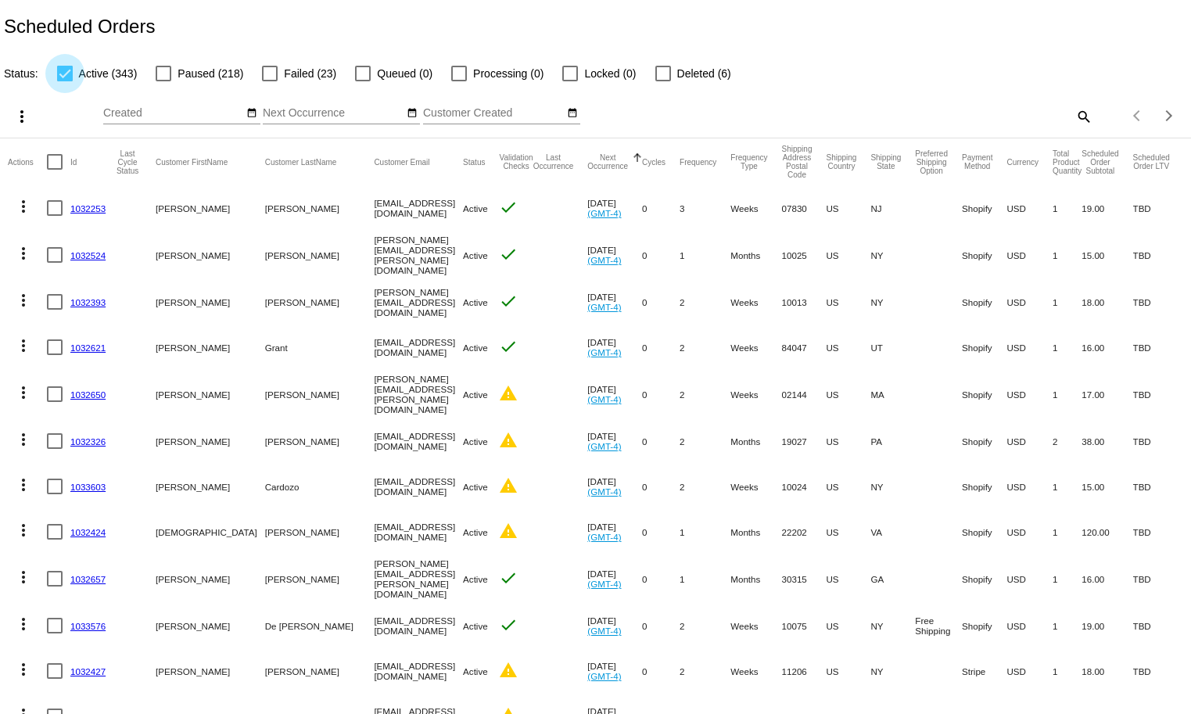
click at [66, 77] on div at bounding box center [65, 74] width 16 height 16
click at [65, 81] on input "Active (343)" at bounding box center [64, 81] width 1 height 1
checkbox input "false"
click at [289, 70] on span "Failed (23)" at bounding box center [310, 73] width 52 height 19
click at [270, 81] on input "Failed (23)" at bounding box center [269, 81] width 1 height 1
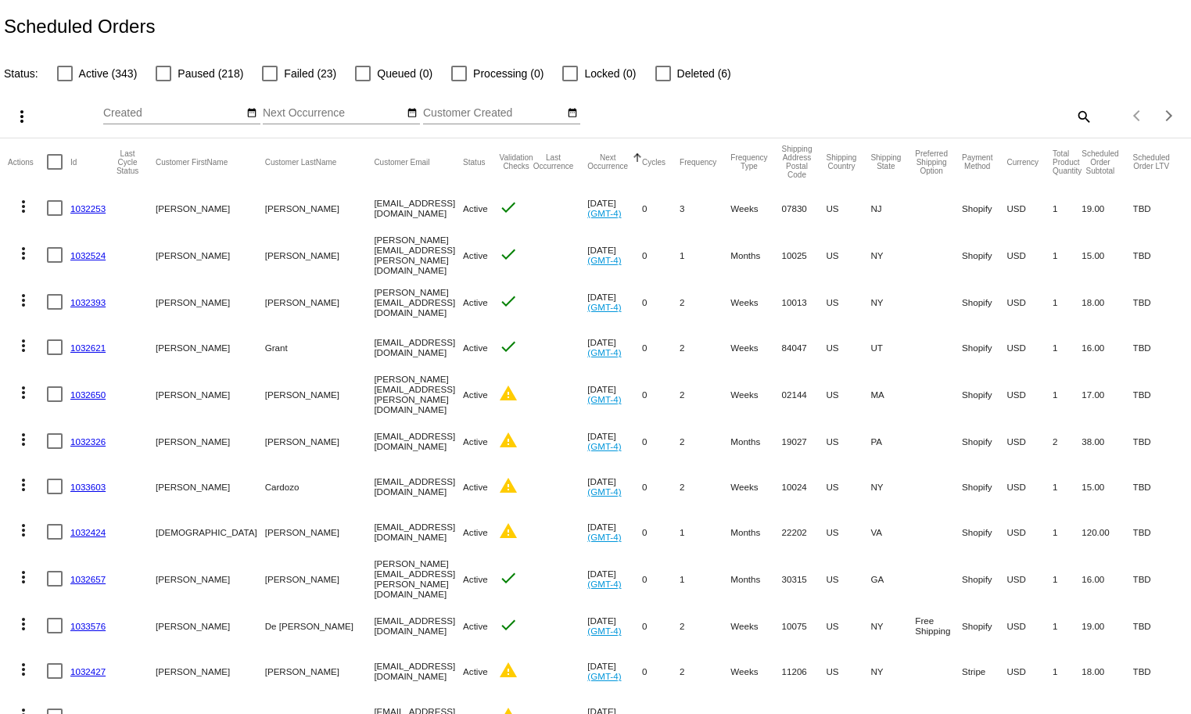
checkbox input "true"
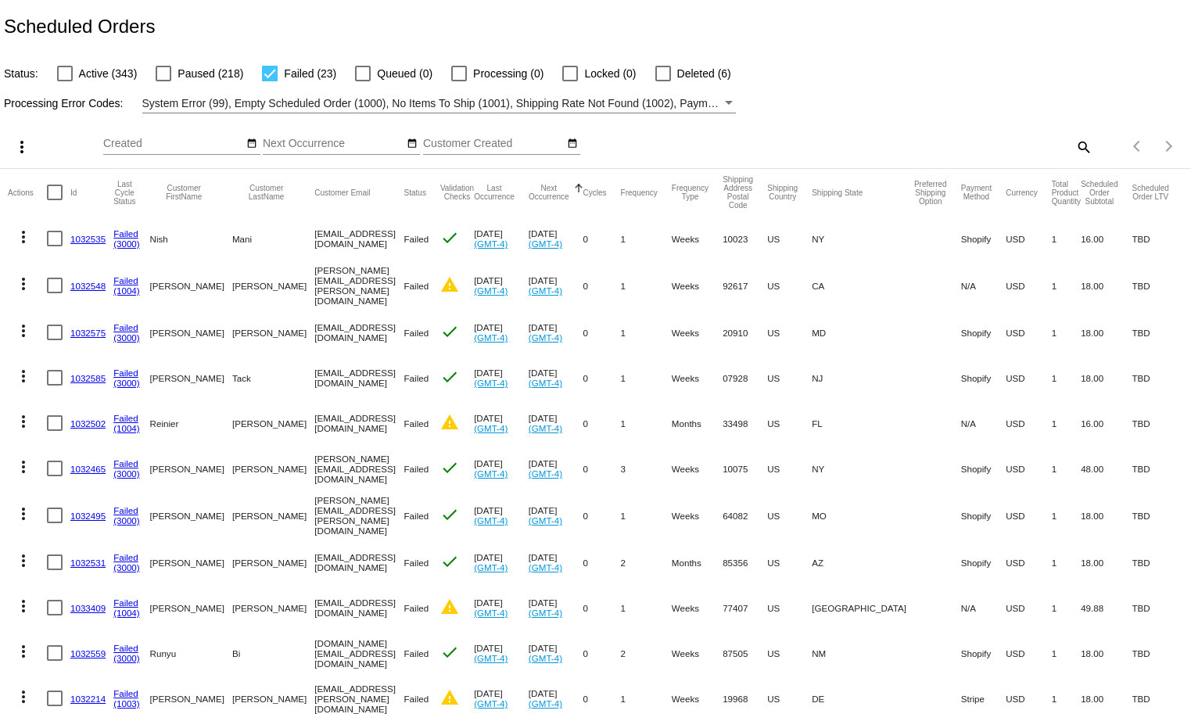
click at [81, 282] on link "1032548" at bounding box center [87, 286] width 35 height 10
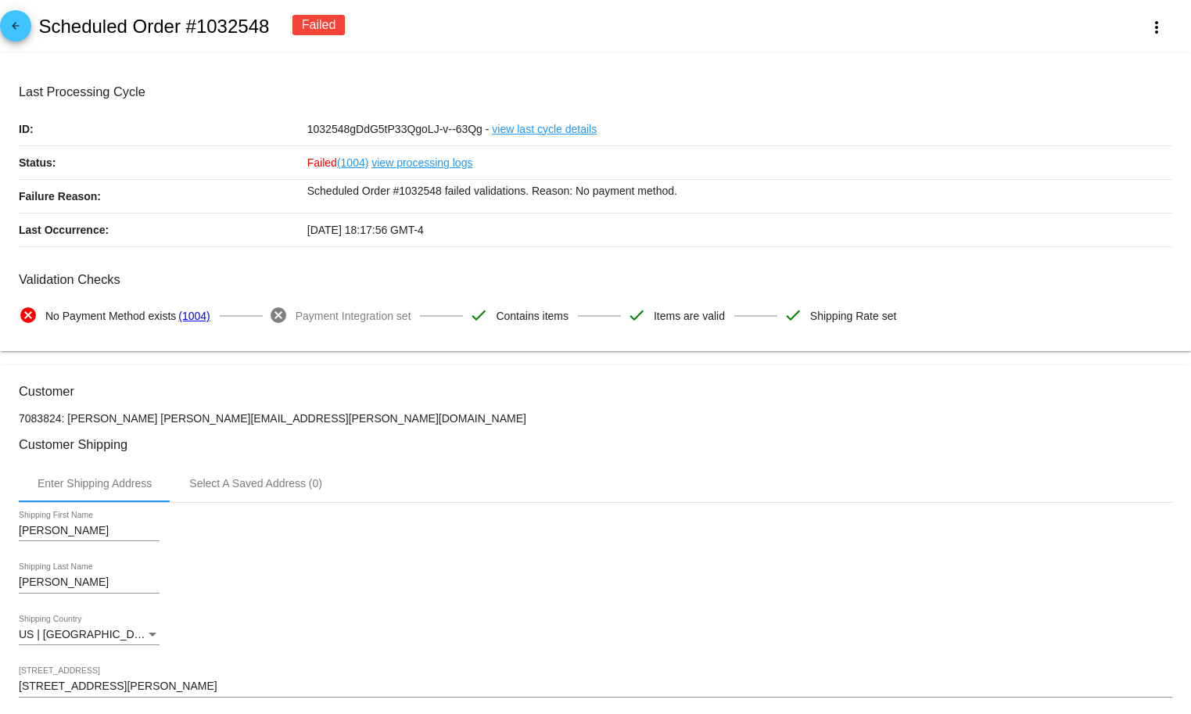
click at [13, 41] on span "arrow_back" at bounding box center [15, 29] width 19 height 38
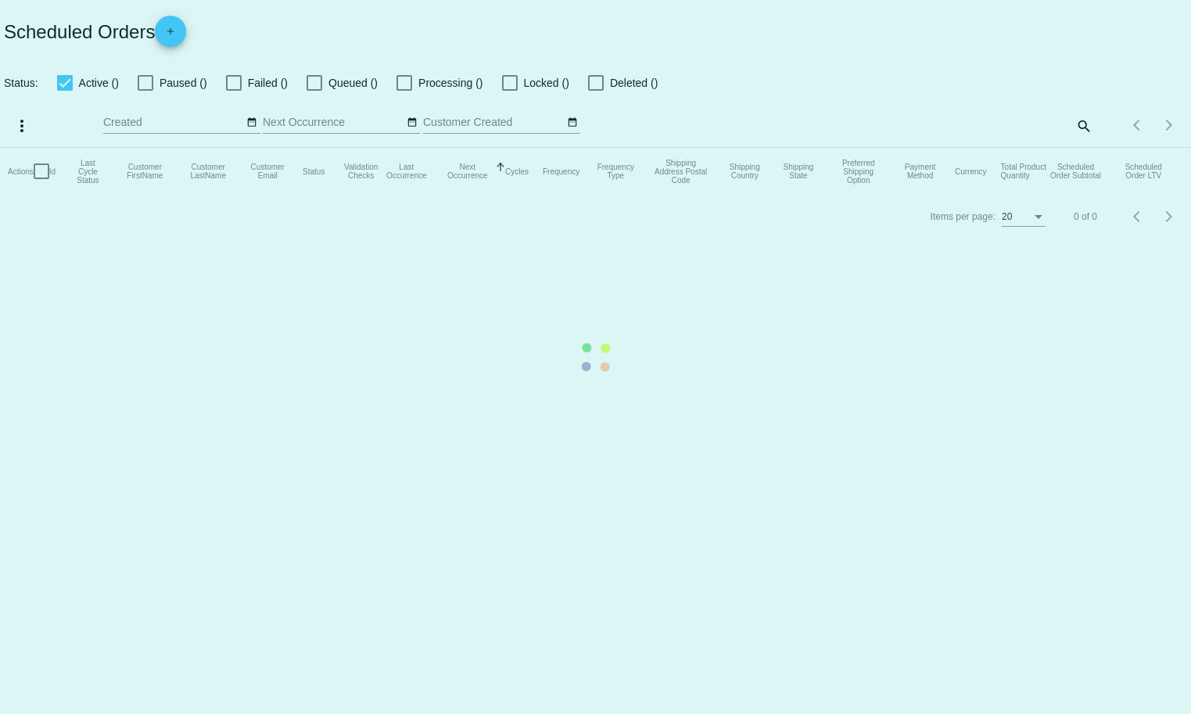
checkbox input "false"
checkbox input "true"
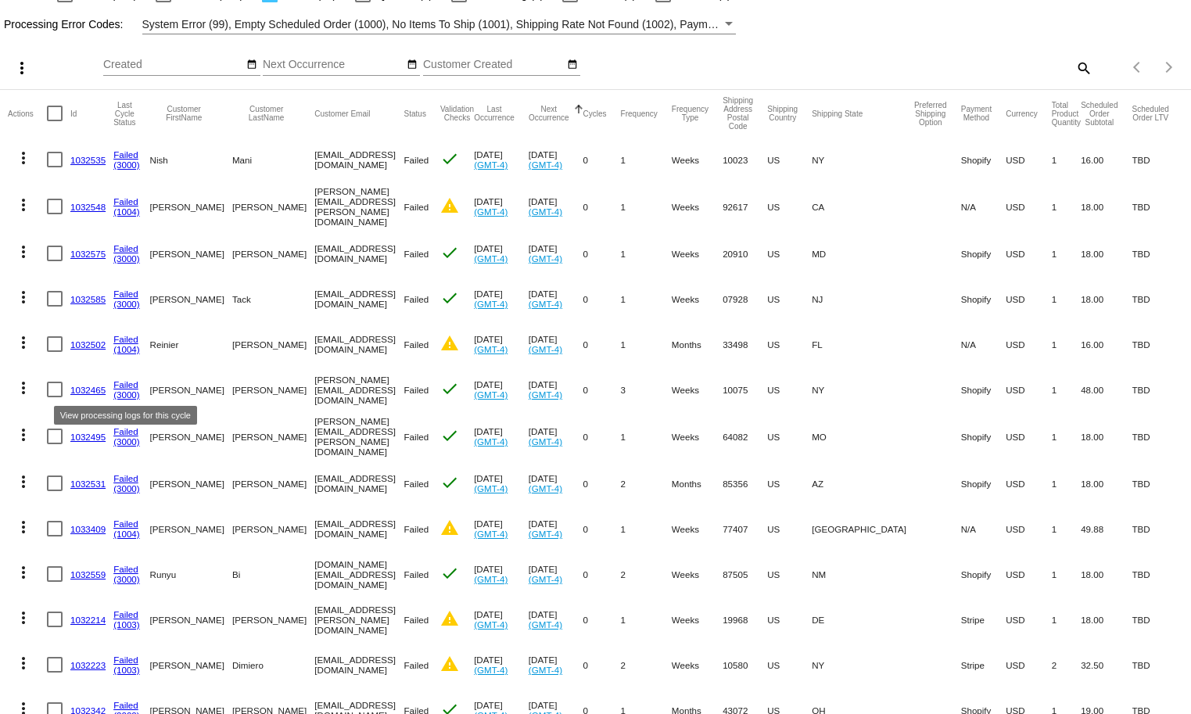
scroll to position [80, 0]
click at [74, 384] on link "1032465" at bounding box center [87, 389] width 35 height 10
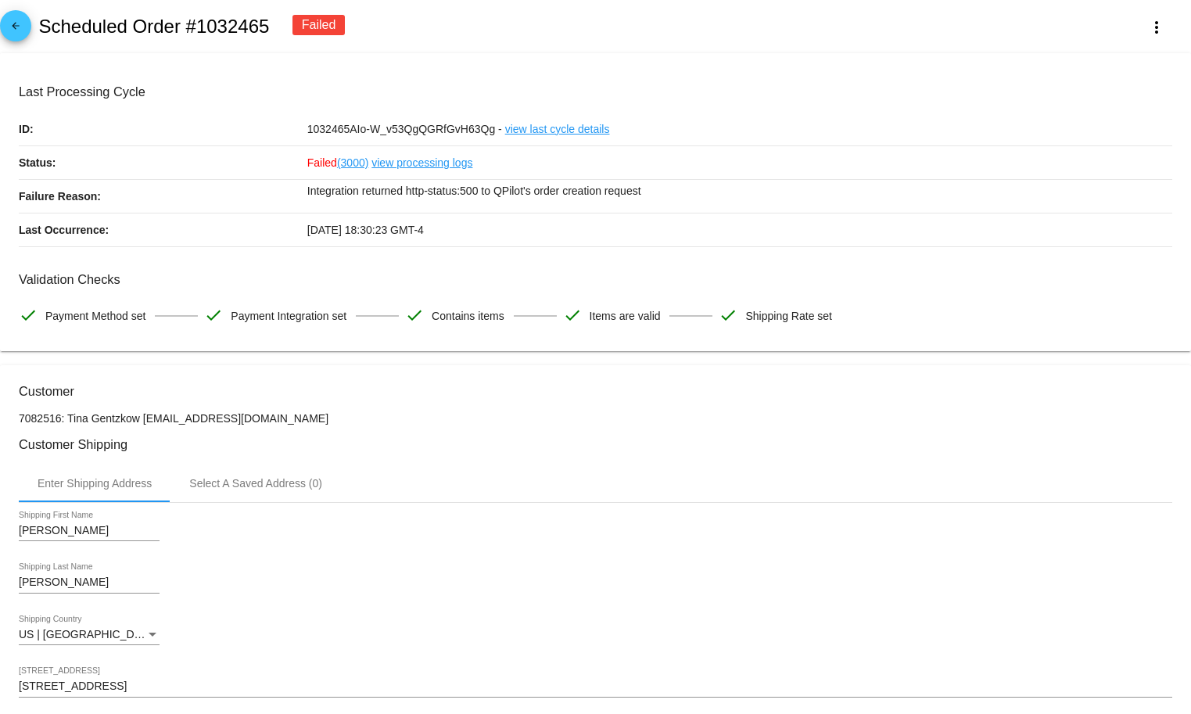
click at [239, 10] on div "arrow_back Scheduled Order #1032465 Failed more_vert" at bounding box center [595, 26] width 1191 height 53
click at [234, 23] on h2 "Scheduled Order #1032465" at bounding box center [153, 27] width 231 height 22
copy h2 "1032465"
click at [492, 187] on p "Integration returned http-status:500 to QPilot's order creation request" at bounding box center [739, 191] width 865 height 22
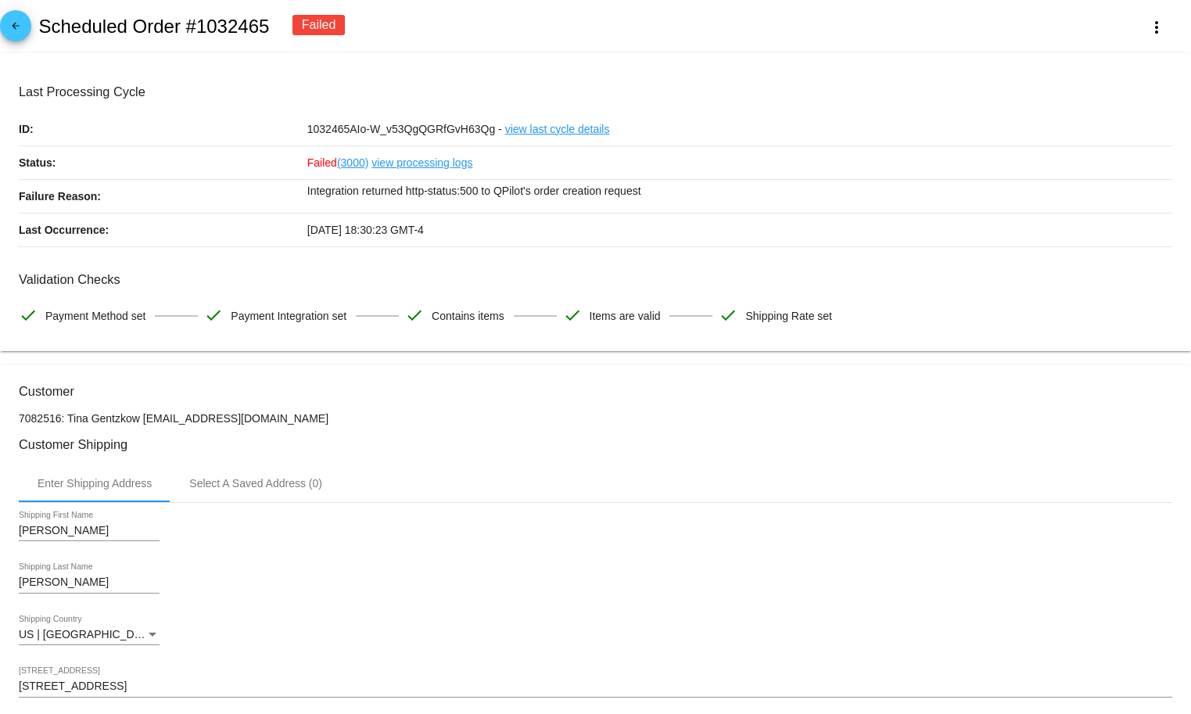
click at [492, 187] on p "Integration returned http-status:500 to QPilot's order creation request" at bounding box center [739, 191] width 865 height 22
copy div "Integration returned http-status:500 to QPilot's order creation request"
drag, startPoint x: 260, startPoint y: 418, endPoint x: 143, endPoint y: 424, distance: 116.7
click at [143, 424] on p "7082516: Tina Gentzkow gentzkow@gmail.com" at bounding box center [596, 418] width 1154 height 13
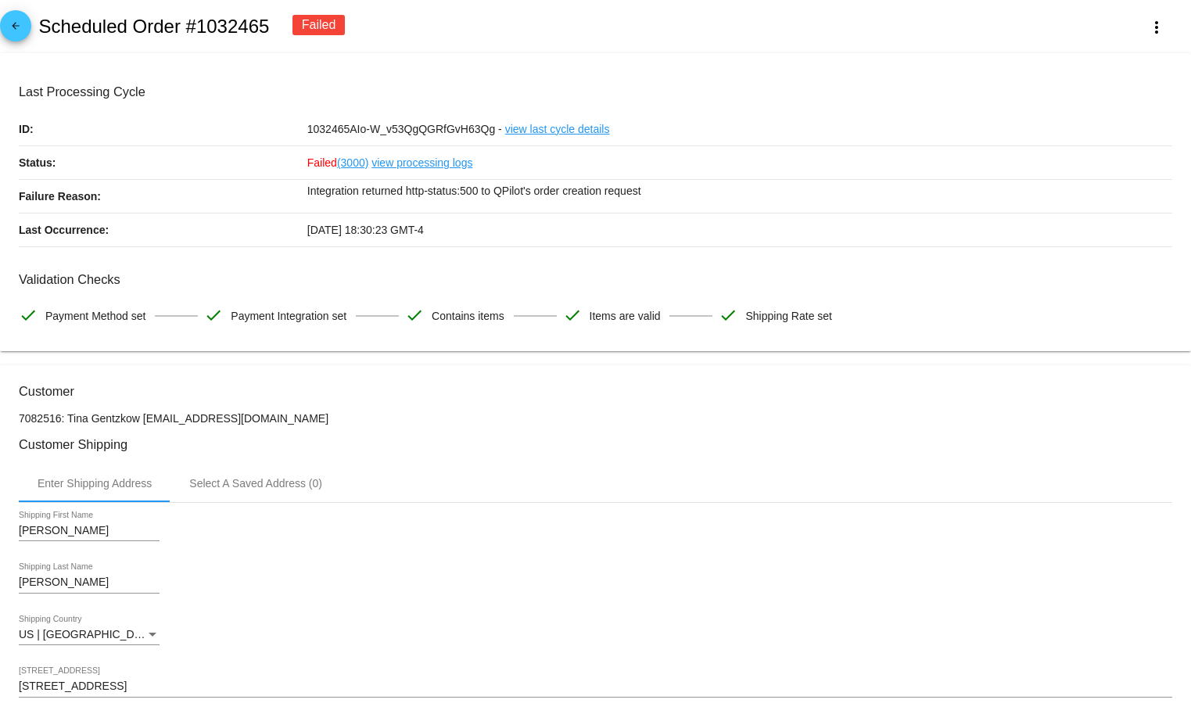
copy p "gentzkow@gmail.com"
click at [386, 238] on div "09/23/2025 18:30:23 GMT-4" at bounding box center [739, 230] width 865 height 33
click at [1148, 35] on mat-icon "more_vert" at bounding box center [1157, 27] width 19 height 19
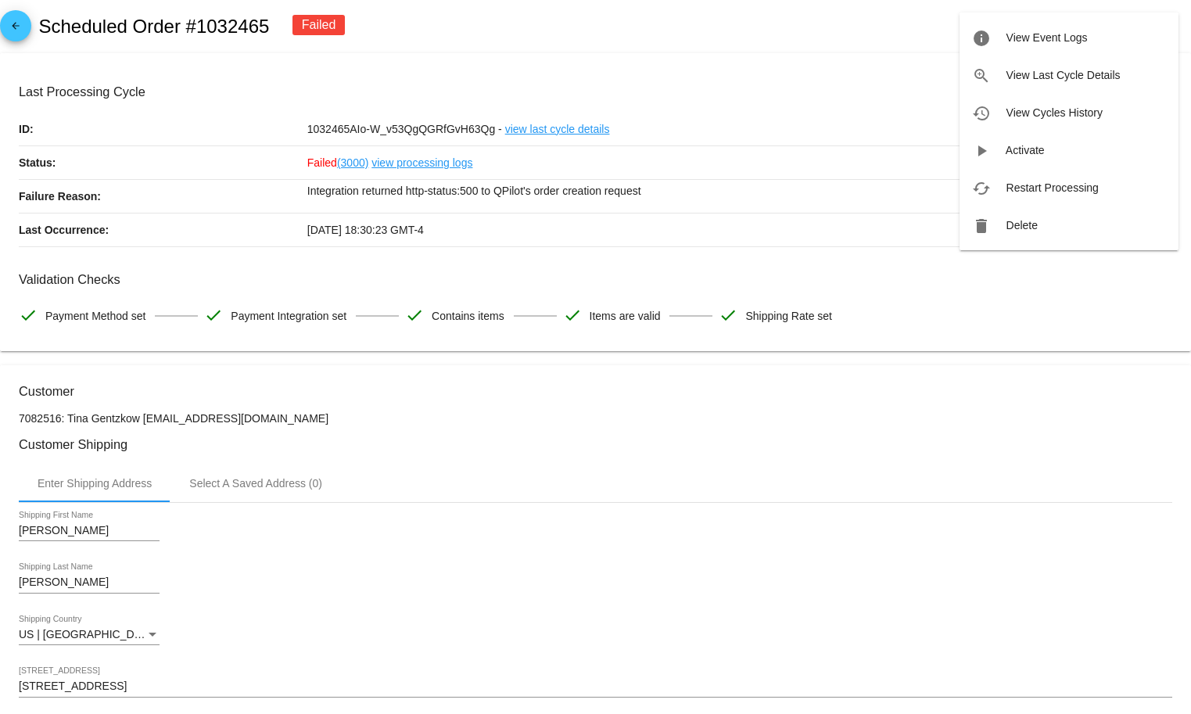
click at [644, 46] on div at bounding box center [595, 357] width 1191 height 714
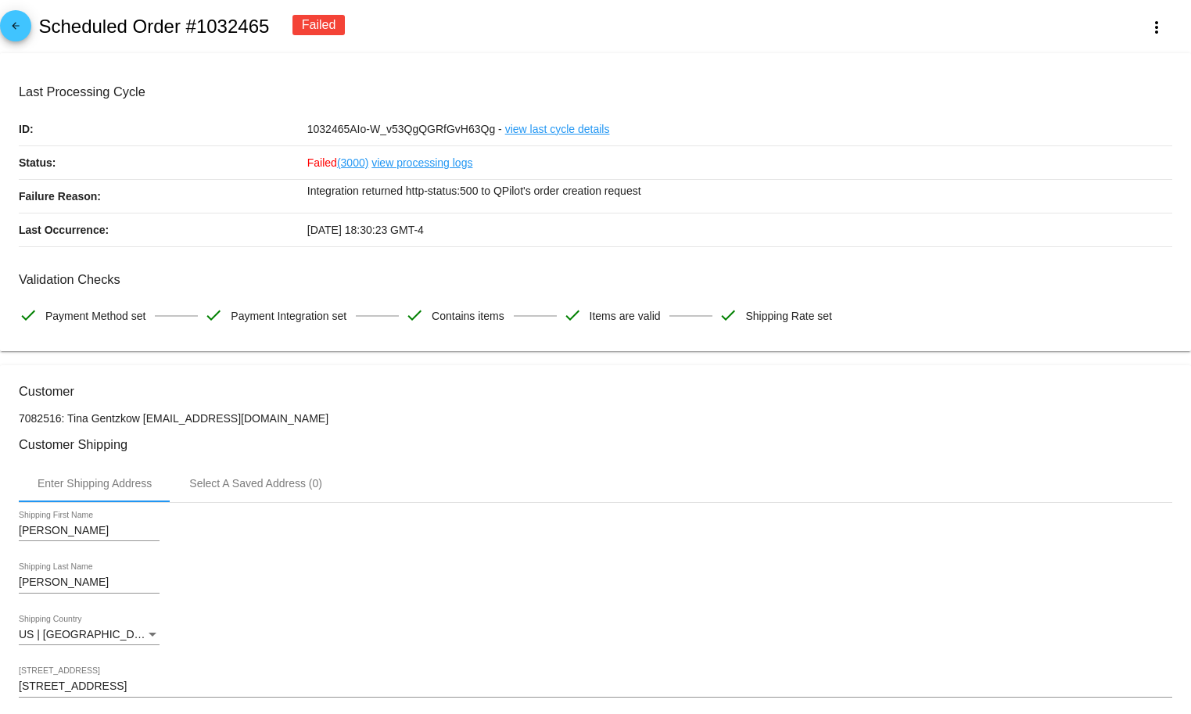
click at [408, 195] on p "Integration returned http-status:500 to QPilot's order creation request" at bounding box center [739, 191] width 865 height 22
click at [409, 194] on p "Integration returned http-status:500 to QPilot's order creation request" at bounding box center [739, 191] width 865 height 22
click at [409, 195] on p "Integration returned http-status:500 to QPilot's order creation request" at bounding box center [739, 191] width 865 height 22
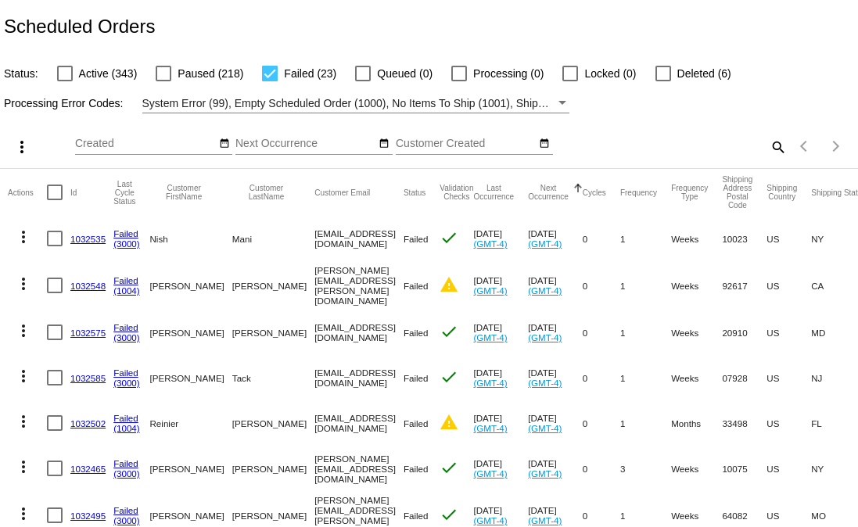
click at [787, 148] on div "Items per page: 100 1 - 23 of 23" at bounding box center [822, 146] width 71 height 44
click at [772, 150] on mat-icon "search" at bounding box center [777, 147] width 19 height 24
click at [729, 147] on input "Search" at bounding box center [680, 144] width 214 height 13
paste input "1033626"
type input "1033626"
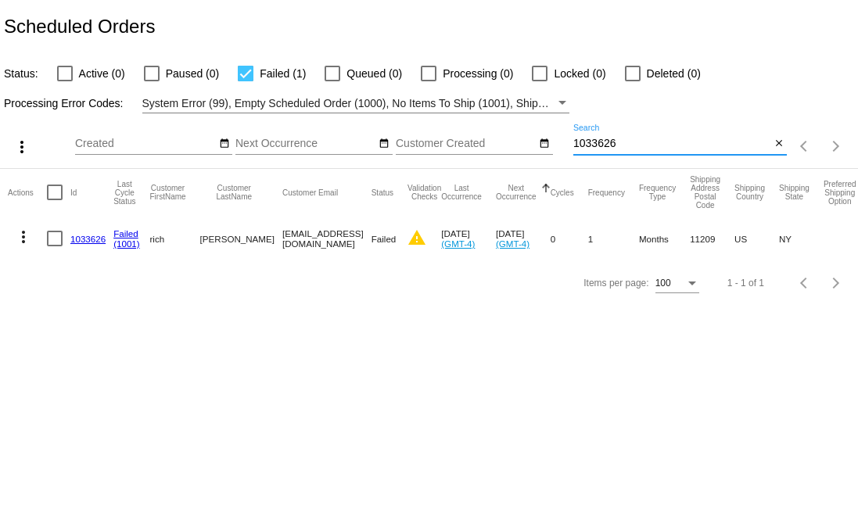
click at [87, 234] on mat-cell "1033626" at bounding box center [91, 238] width 43 height 45
click at [81, 233] on mat-cell "1033626" at bounding box center [91, 238] width 43 height 45
click at [85, 250] on mat-cell "1033626" at bounding box center [91, 238] width 43 height 45
click at [84, 242] on link "1033626" at bounding box center [87, 239] width 35 height 10
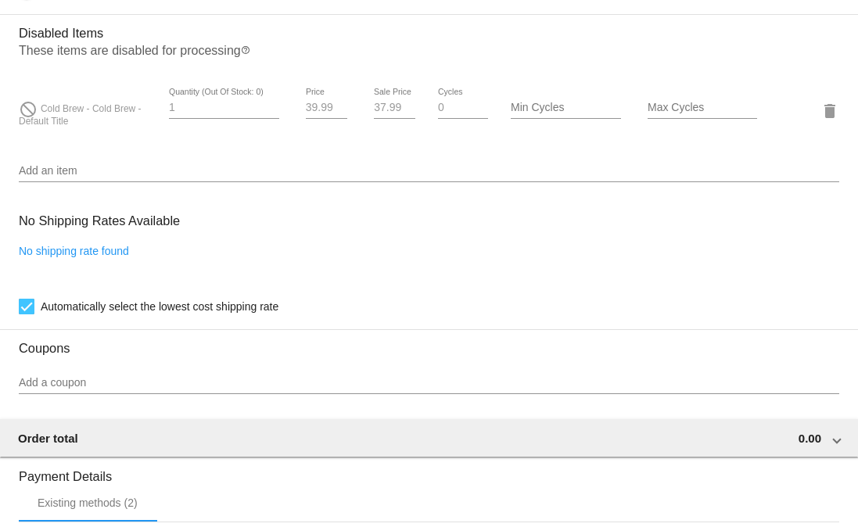
scroll to position [1145, 0]
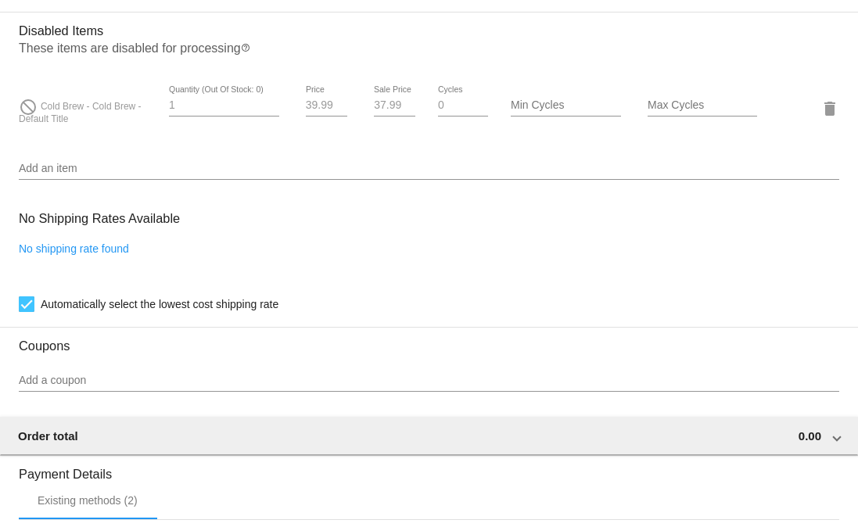
click at [51, 124] on span "Cold Brew - Cold Brew - Default Title" at bounding box center [80, 112] width 123 height 23
click at [88, 131] on div "do_not_disturb Cold Brew - Cold Brew - Default Title 1 Quantity (Out Of Stock: …" at bounding box center [429, 108] width 821 height 45
drag, startPoint x: 94, startPoint y: 134, endPoint x: 101, endPoint y: 121, distance: 14.4
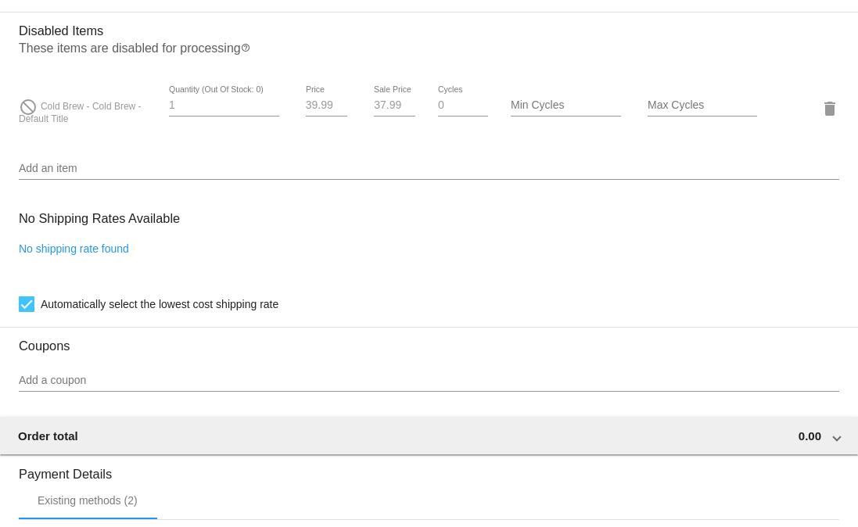
click at [101, 121] on div "do_not_disturb Cold Brew - Cold Brew - Default Title" at bounding box center [87, 108] width 137 height 34
click at [69, 131] on div "do_not_disturb Cold Brew - Cold Brew - Default Title 1 Quantity (Out Of Stock: …" at bounding box center [429, 108] width 821 height 45
click at [47, 124] on span "Cold Brew - Cold Brew - Default Title" at bounding box center [80, 112] width 123 height 23
drag, startPoint x: 41, startPoint y: 121, endPoint x: 79, endPoint y: 120, distance: 37.6
click at [79, 120] on span "Cold Brew - Cold Brew - Default Title" at bounding box center [80, 112] width 123 height 23
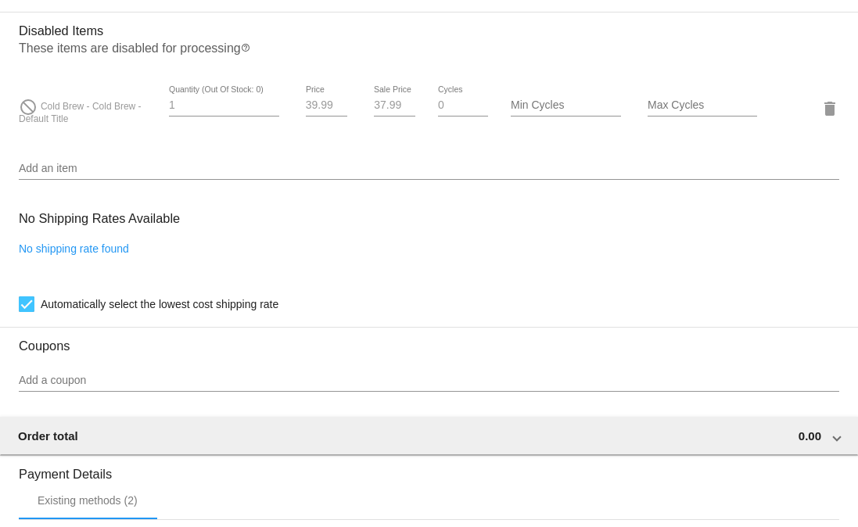
copy span "Cold Brew"
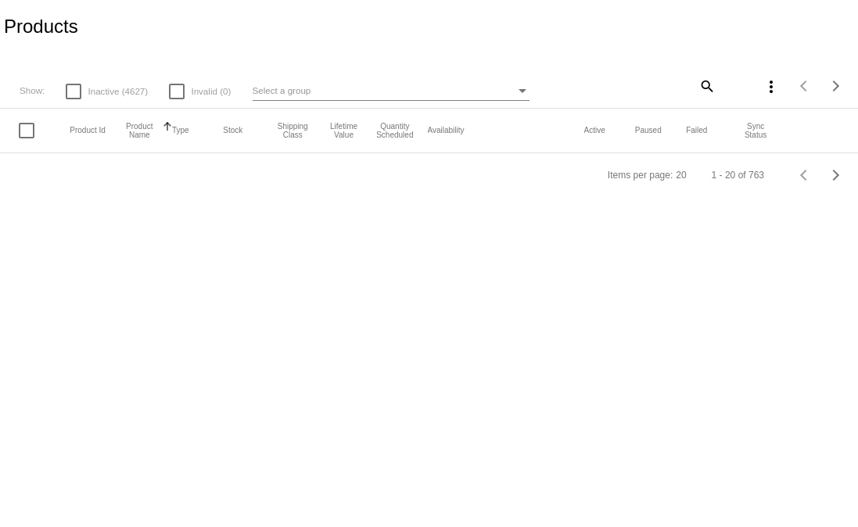
click at [712, 85] on mat-icon "search" at bounding box center [706, 86] width 19 height 24
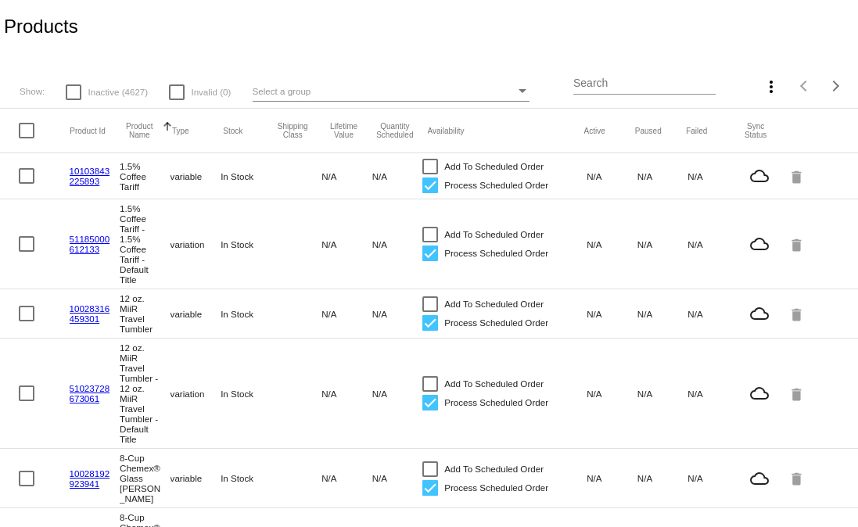
paste input "Cold Brew"
click at [688, 88] on div "Search" at bounding box center [644, 79] width 142 height 31
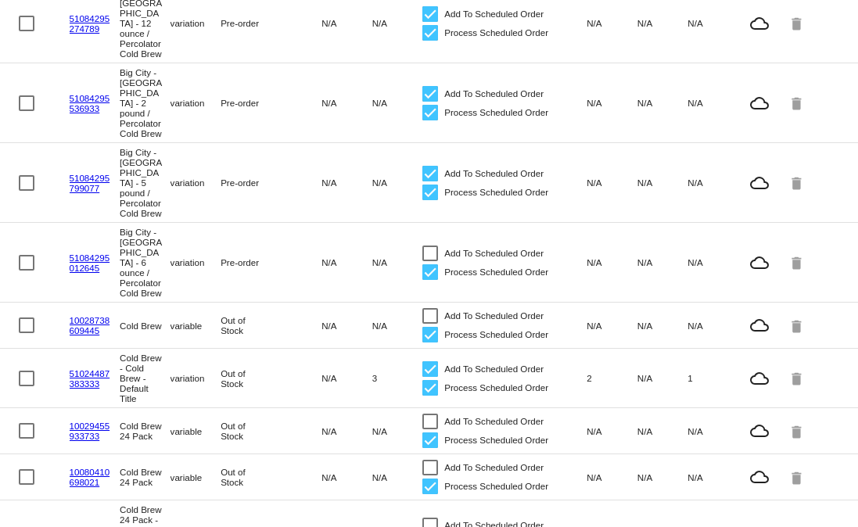
scroll to position [973, 0]
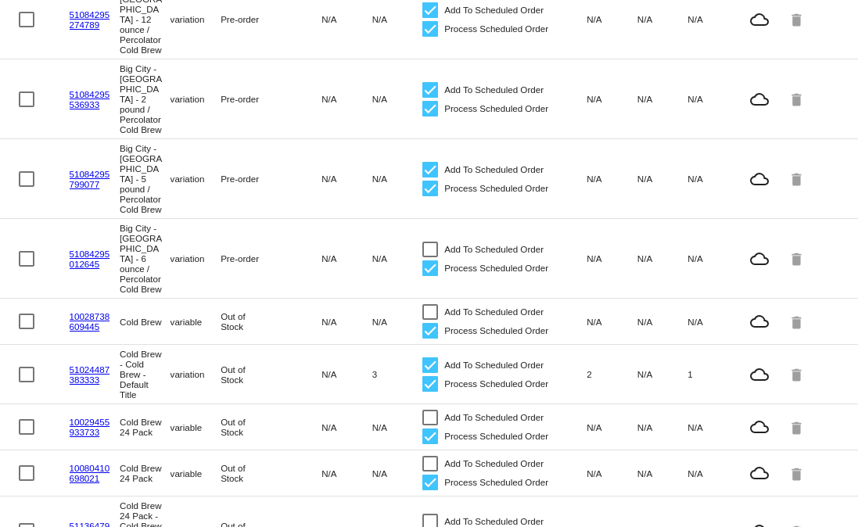
type input "Cold Brew"
drag, startPoint x: 138, startPoint y: 293, endPoint x: 113, endPoint y: 246, distance: 53.9
click at [113, 345] on mat-row "51024487383333 Cold Brew - Cold Brew - Default Title variation Out of Stock N/A…" at bounding box center [429, 374] width 858 height 59
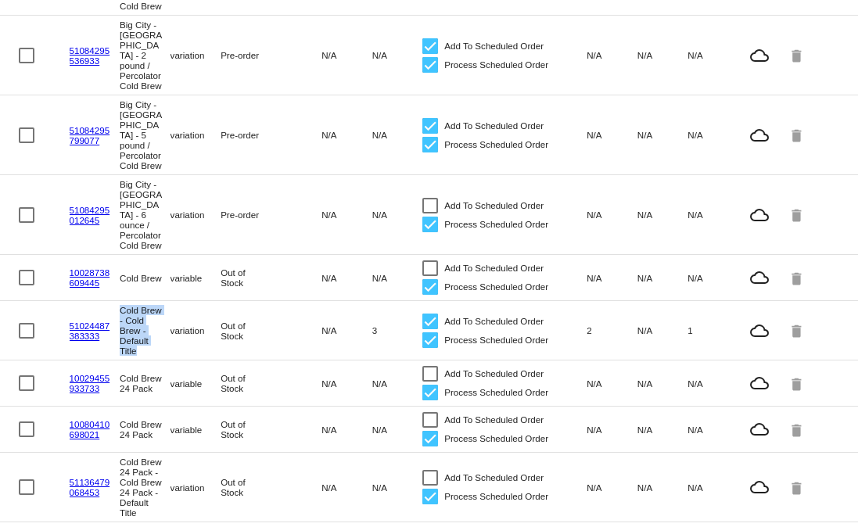
scroll to position [1071, 0]
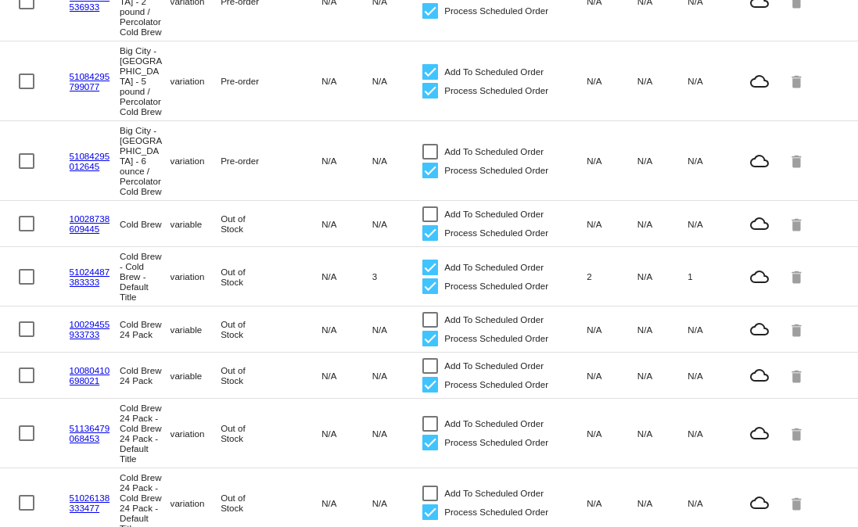
click at [108, 263] on mat-cell "51024487383333" at bounding box center [95, 277] width 51 height 28
drag, startPoint x: 101, startPoint y: 175, endPoint x: 63, endPoint y: 167, distance: 39.3
click at [63, 247] on mat-row "51024487383333 Cold Brew - Cold Brew - Default Title variation Out of Stock N/A…" at bounding box center [429, 276] width 858 height 59
copy mat-row "51024487383333"
click at [87, 267] on link "51024487383333" at bounding box center [90, 277] width 41 height 20
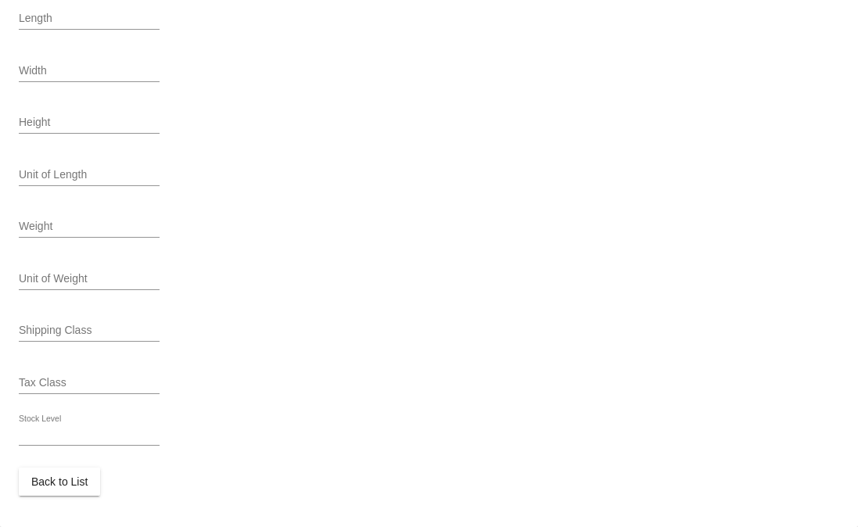
type input "variation"
type input "542845"
type input "51024487383333"
type input "JOESHSTCAN12PACK"
type input "Cold Brew - Cold Brew - Default Title"
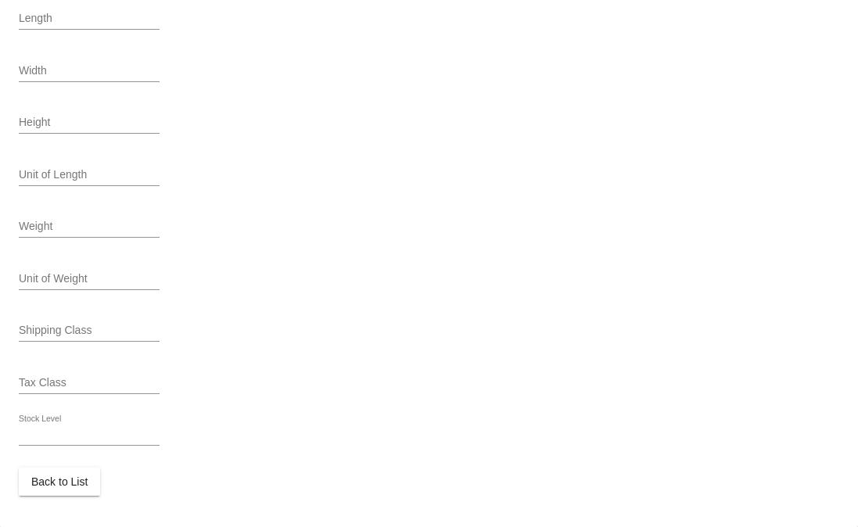
type input "Sourced from our trusted partners the Veloso family in [GEOGRAPHIC_DATA], this …"
type input "39.99"
type input "37.99"
type input "192"
type input "Ounce"
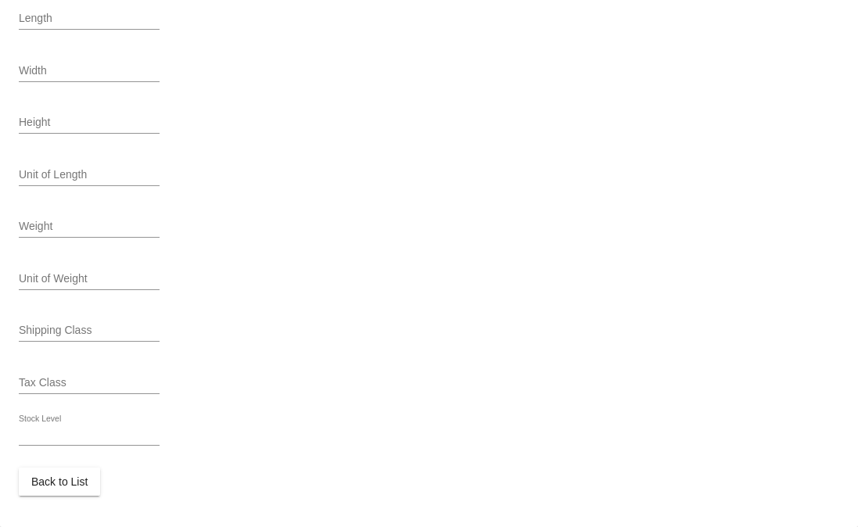
type input "Out of Stock"
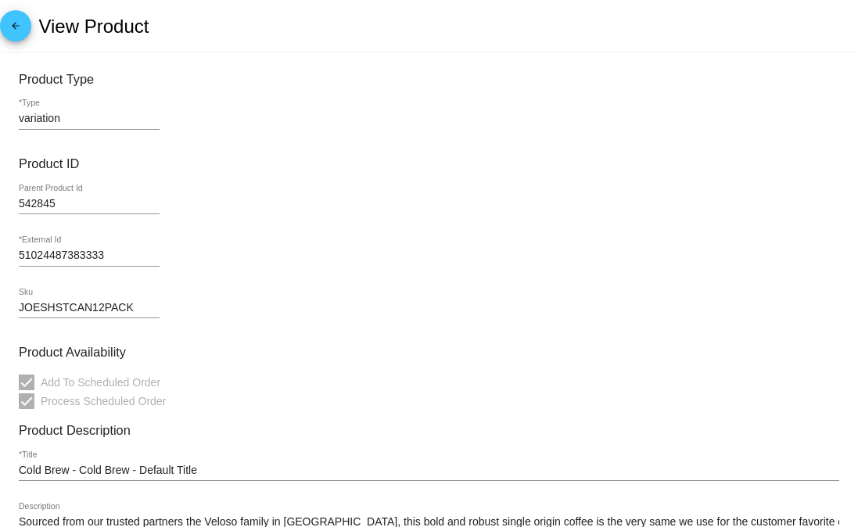
click at [82, 262] on input "51024487383333" at bounding box center [89, 256] width 141 height 13
